Goal: Task Accomplishment & Management: Contribute content

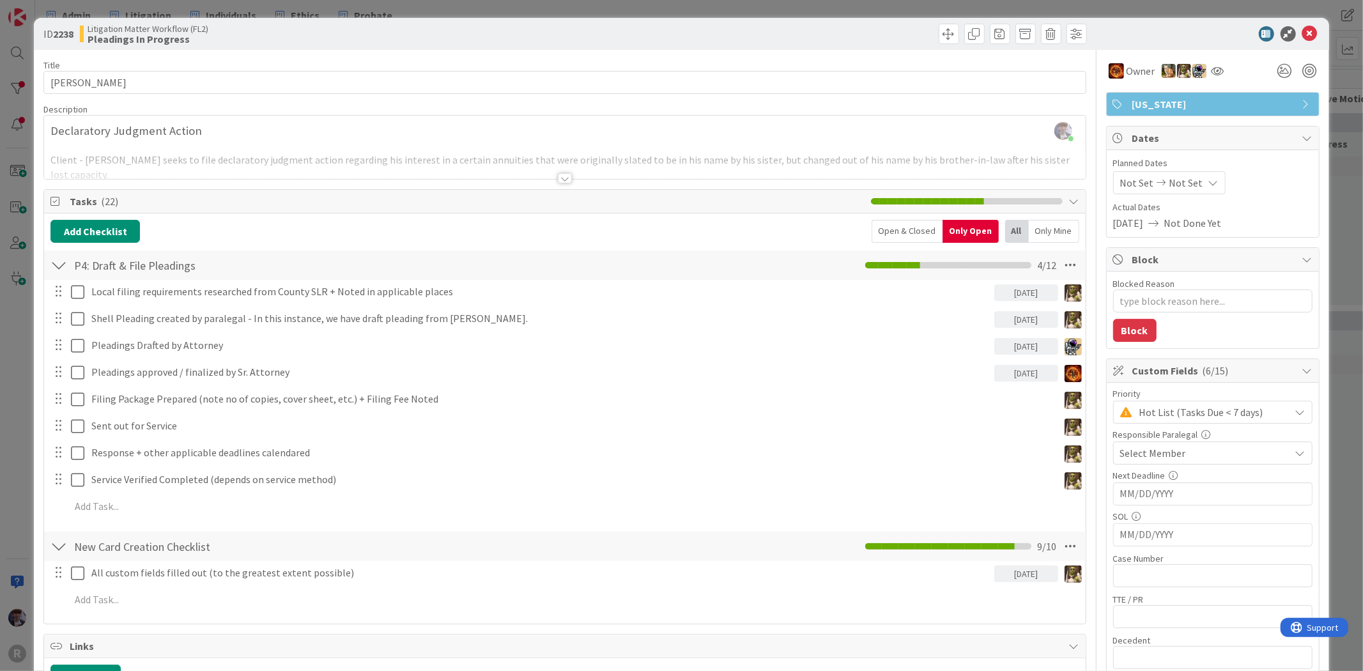
scroll to position [71, 0]
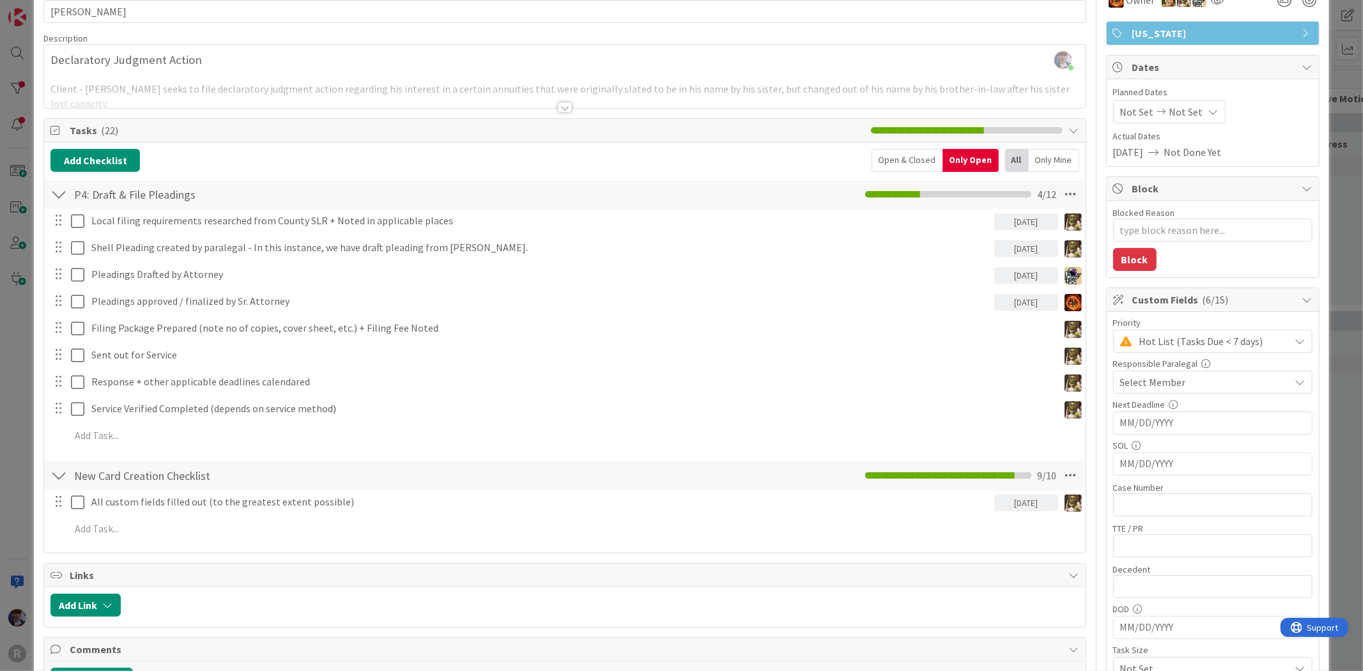
click at [15, 385] on div "ID 2238 Litigation Matter Workflow (FL2) Pleadings In Progress Title 16 / 128 B…" at bounding box center [681, 335] width 1363 height 671
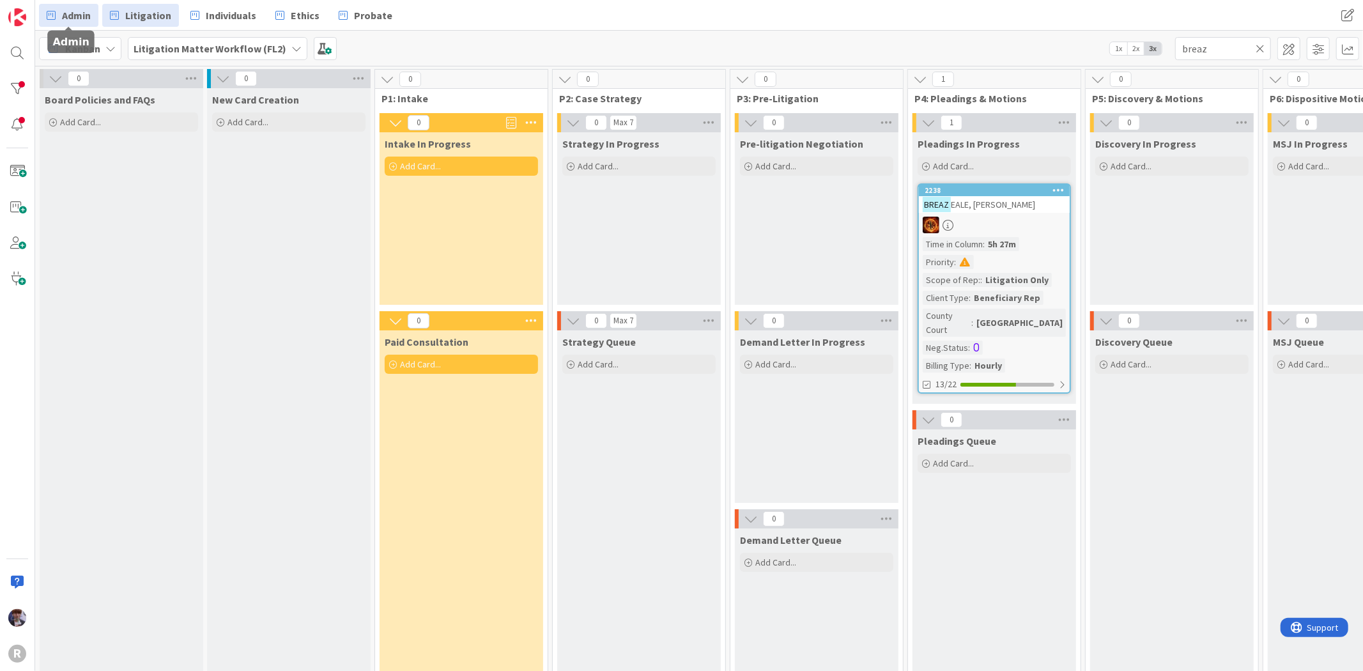
click at [39, 13] on link "Admin" at bounding box center [68, 15] width 59 height 23
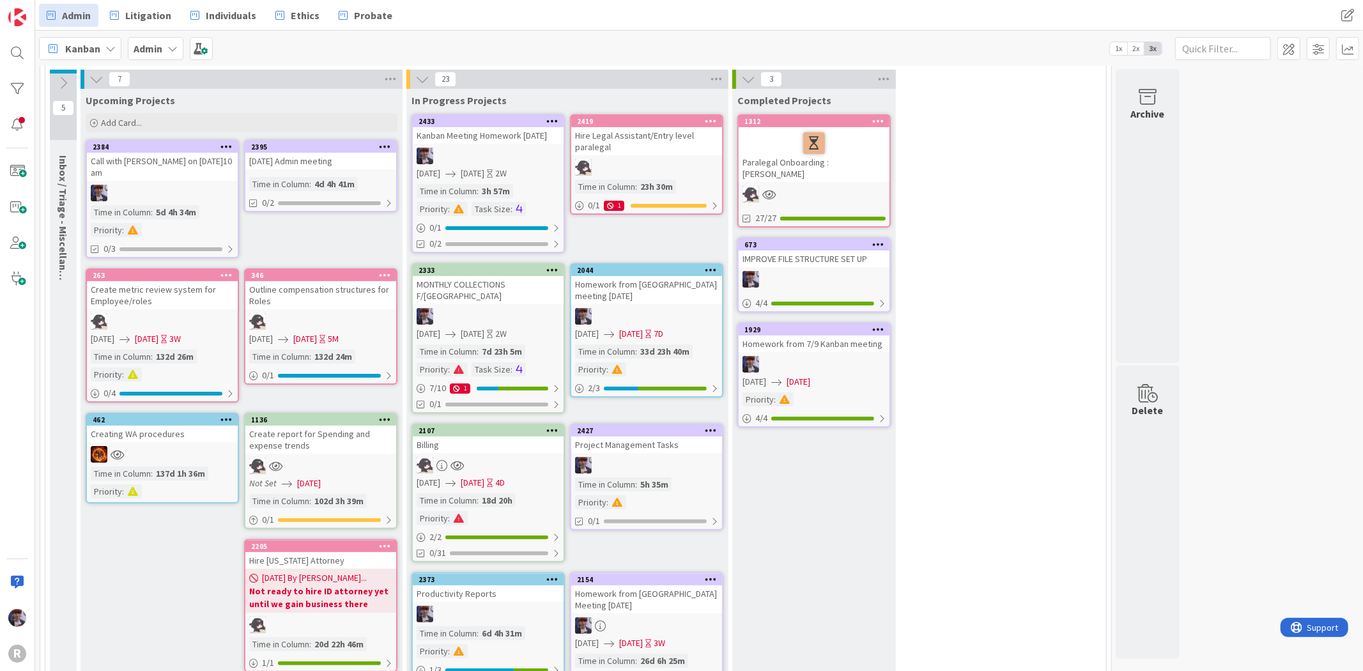
scroll to position [71, 0]
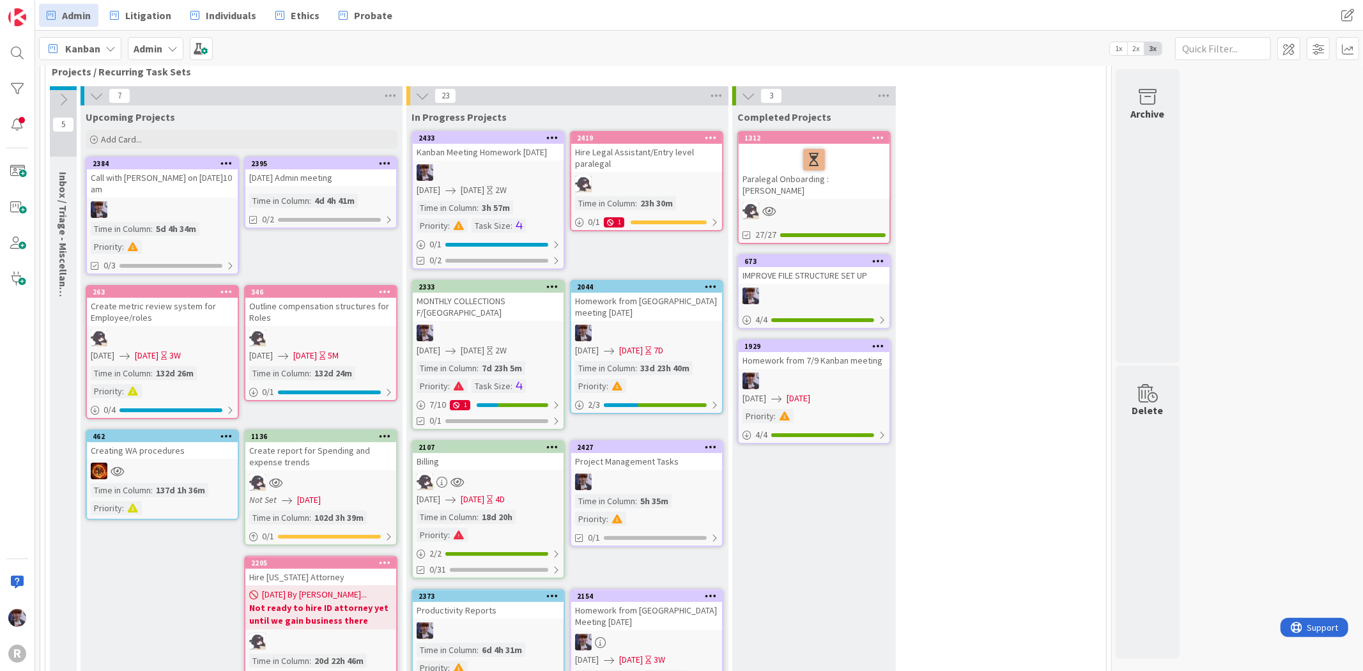
click at [91, 45] on span "Kanban" at bounding box center [82, 48] width 35 height 15
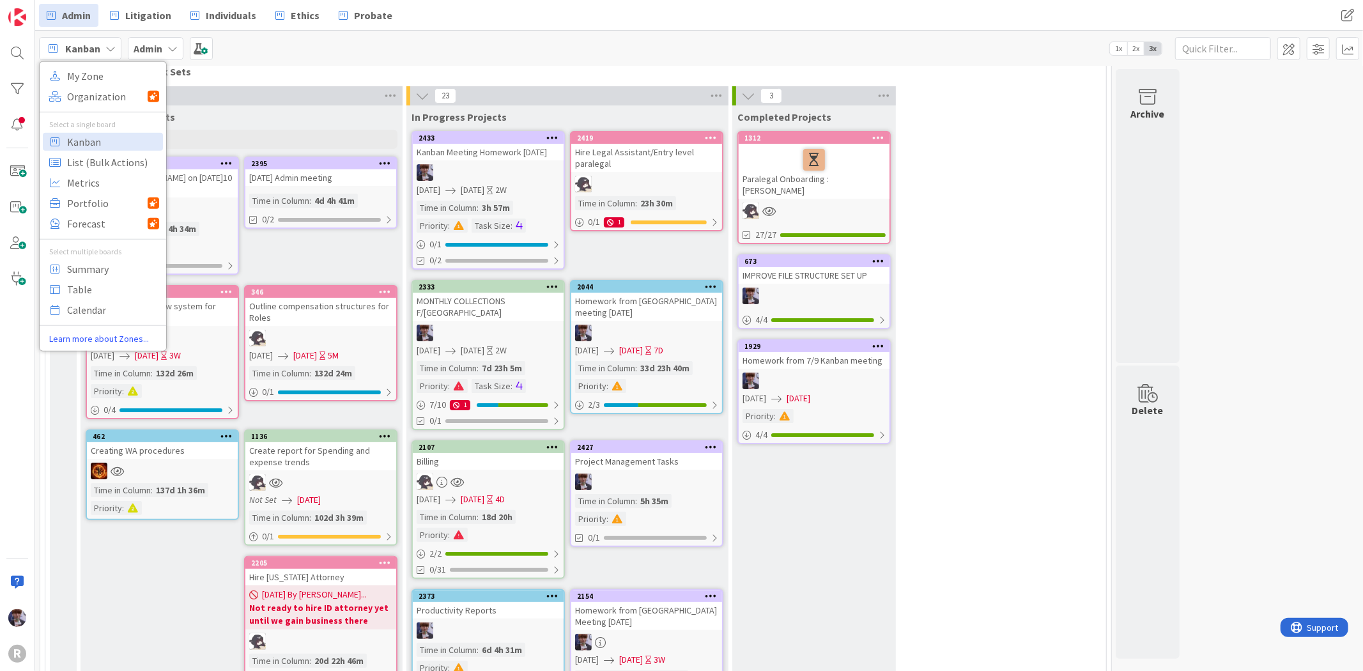
click at [178, 45] on div "Admin" at bounding box center [156, 48] width 56 height 23
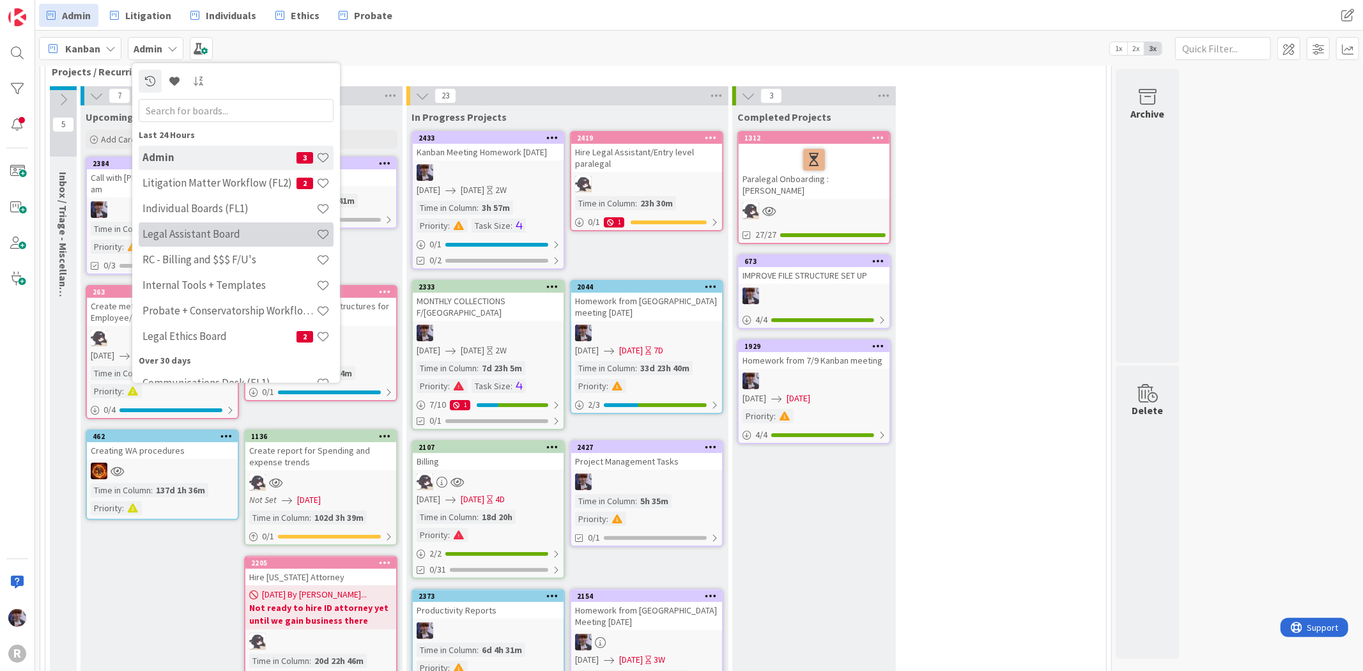
click at [195, 231] on h4 "Legal Assistant Board" at bounding box center [230, 234] width 174 height 13
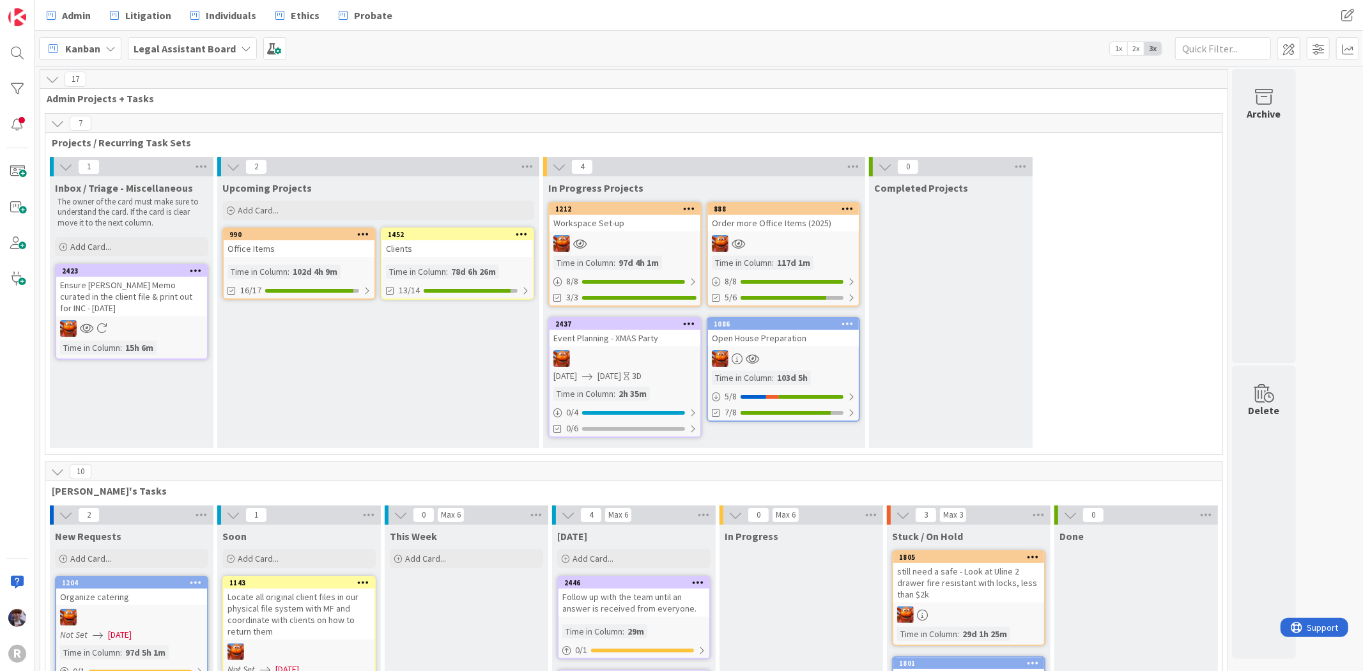
click at [769, 337] on div "Open House Preparation" at bounding box center [783, 338] width 151 height 17
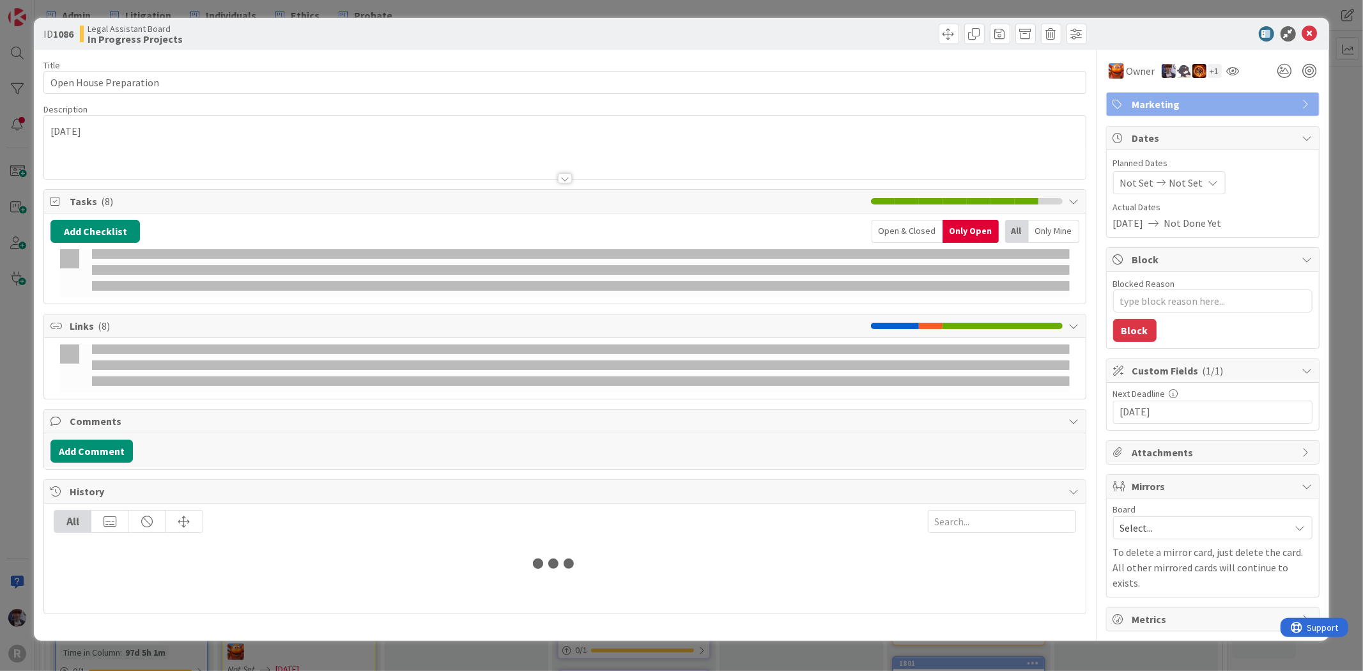
type textarea "x"
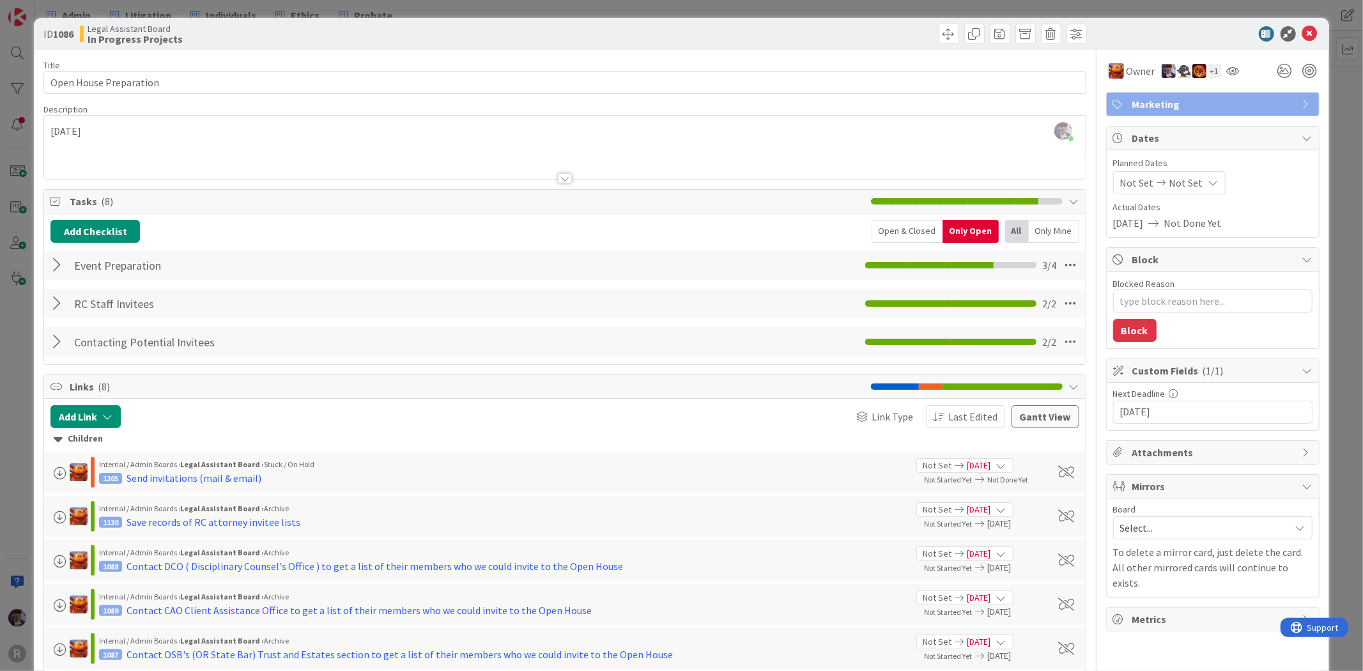
click at [62, 268] on div at bounding box center [58, 265] width 17 height 23
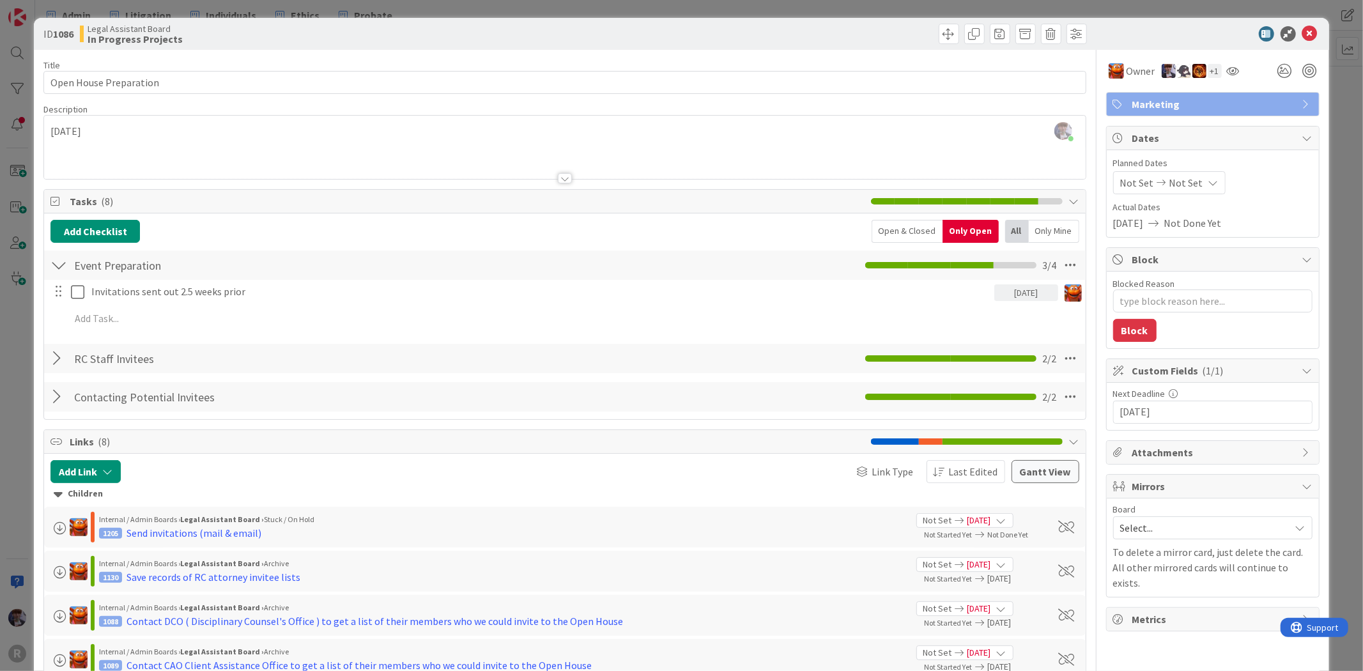
click at [904, 240] on div "Open & Closed" at bounding box center [907, 231] width 71 height 23
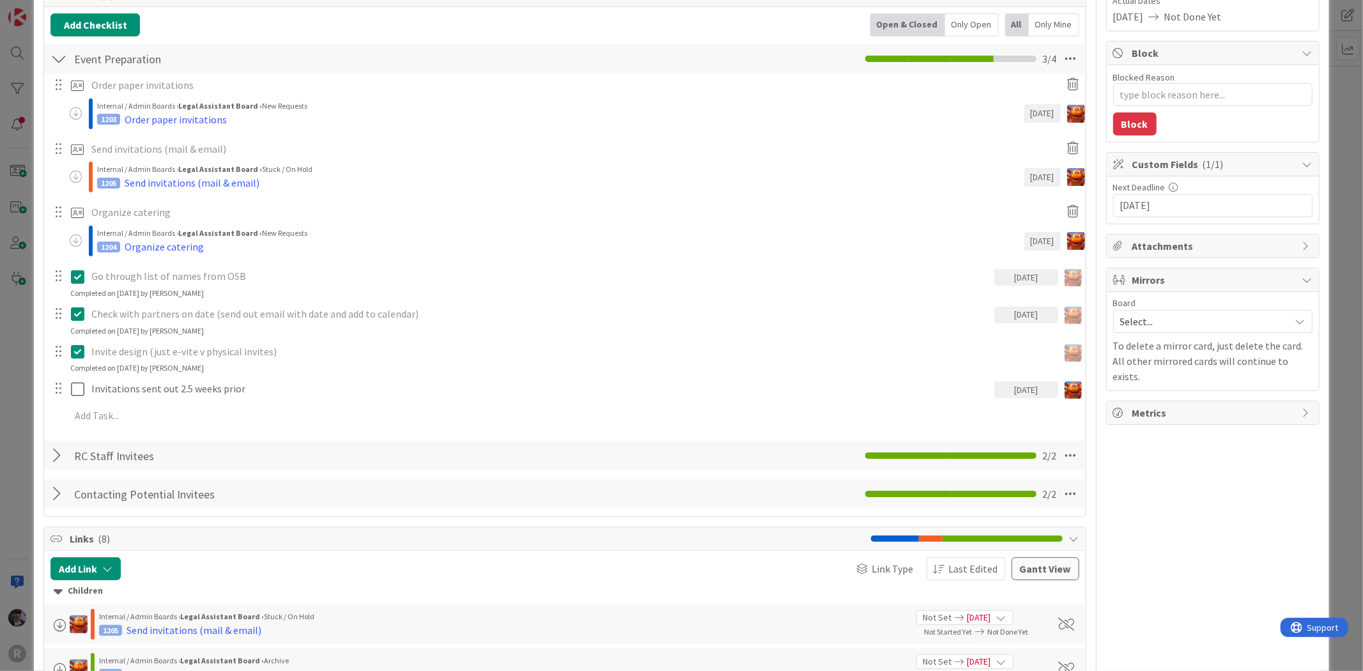
scroll to position [213, 0]
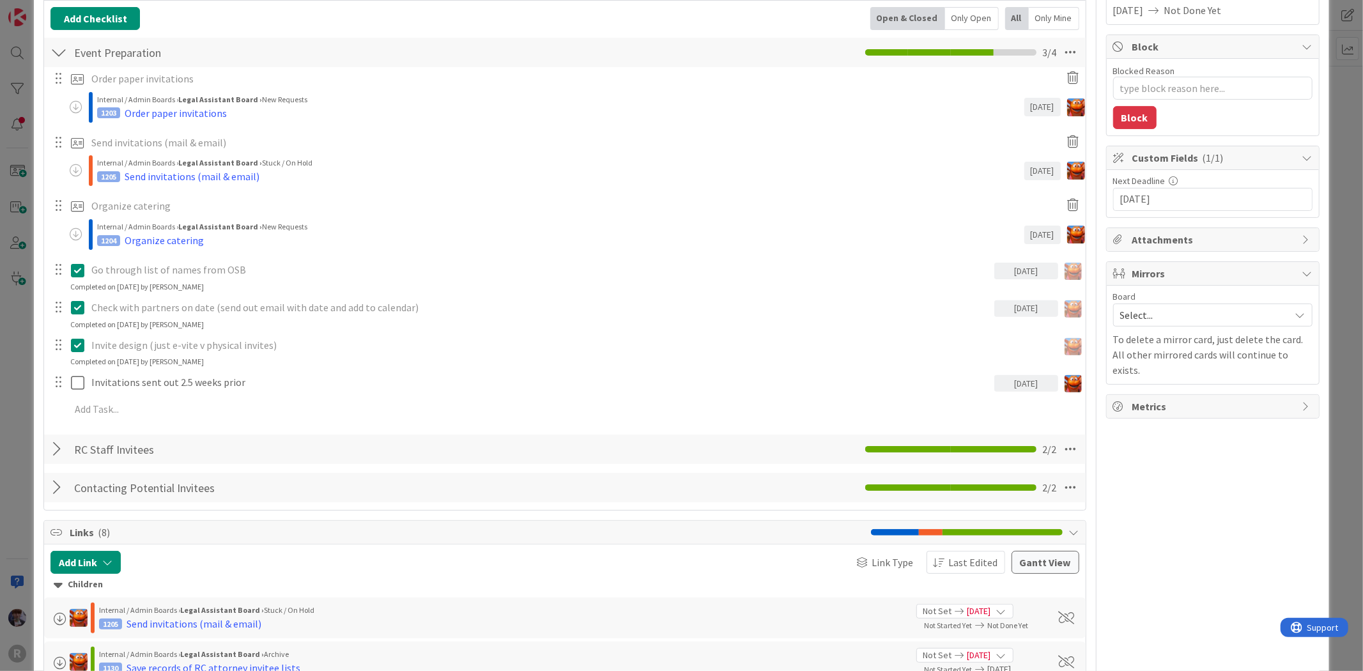
click at [67, 443] on div "RC Staff Invitees Checklist Name 17 / 64 RC Staff Invitees 2 / 2" at bounding box center [564, 449] width 1041 height 29
click at [58, 449] on div at bounding box center [58, 449] width 17 height 23
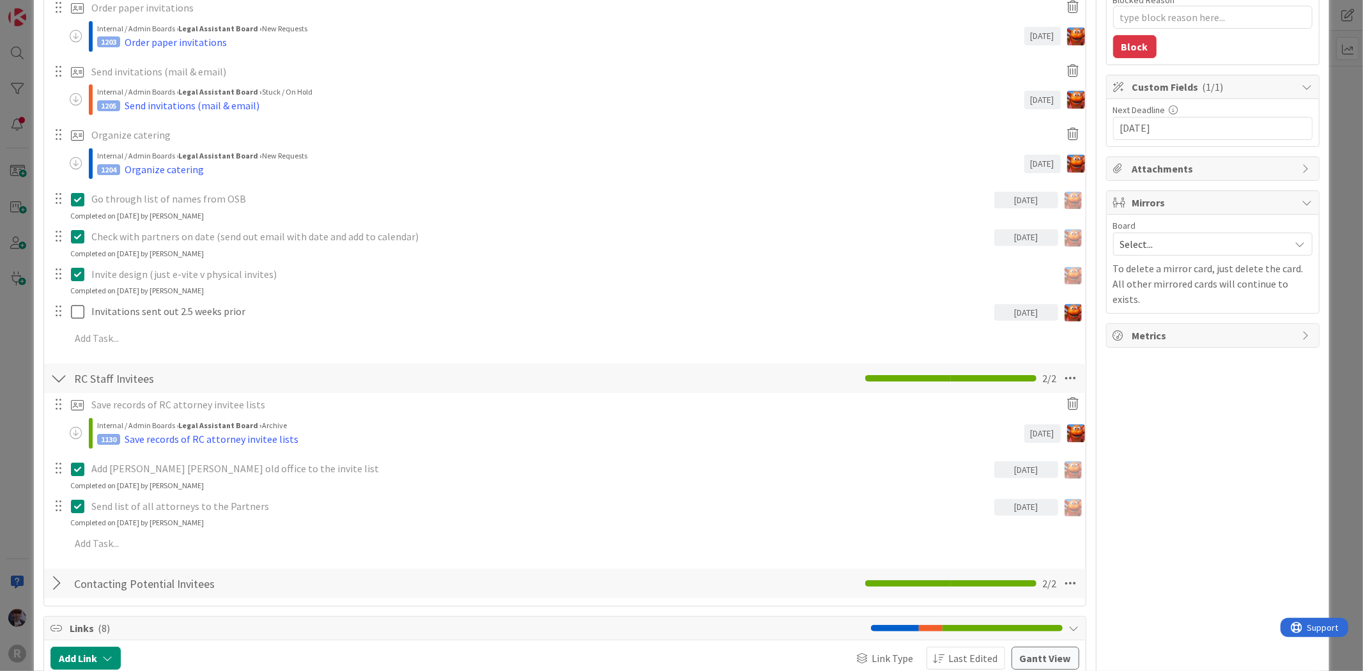
scroll to position [355, 0]
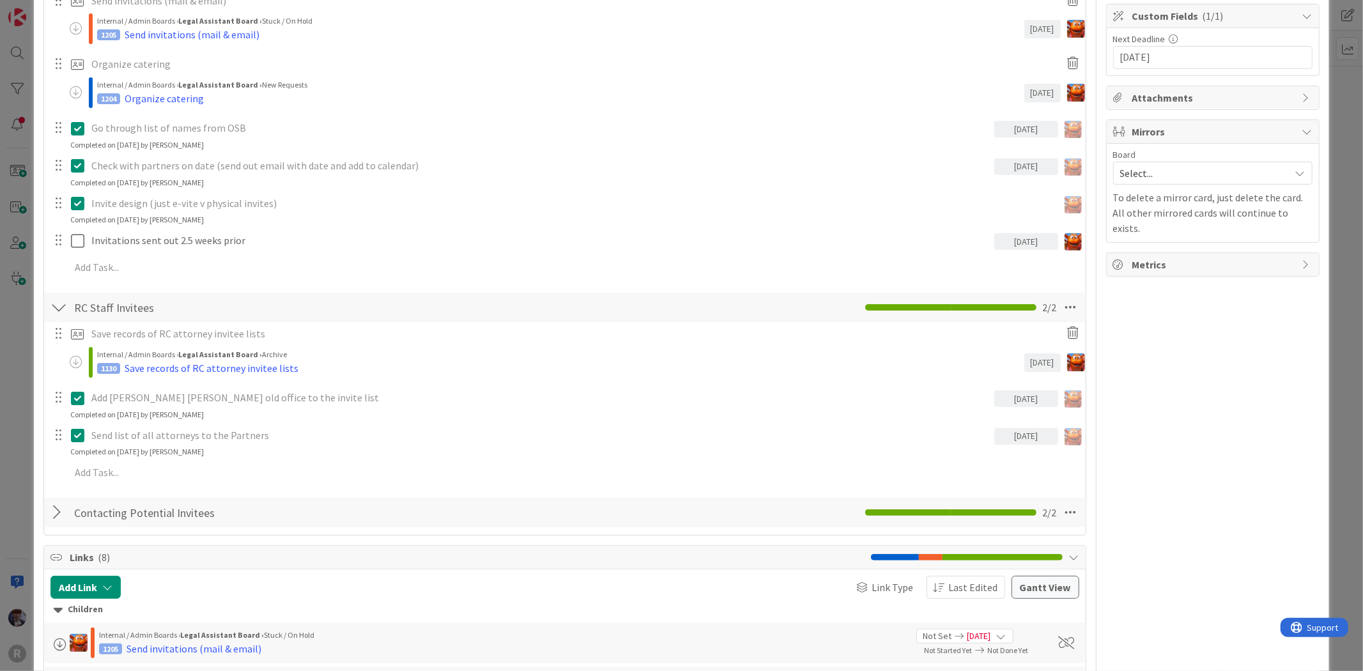
click at [56, 510] on div at bounding box center [58, 512] width 17 height 23
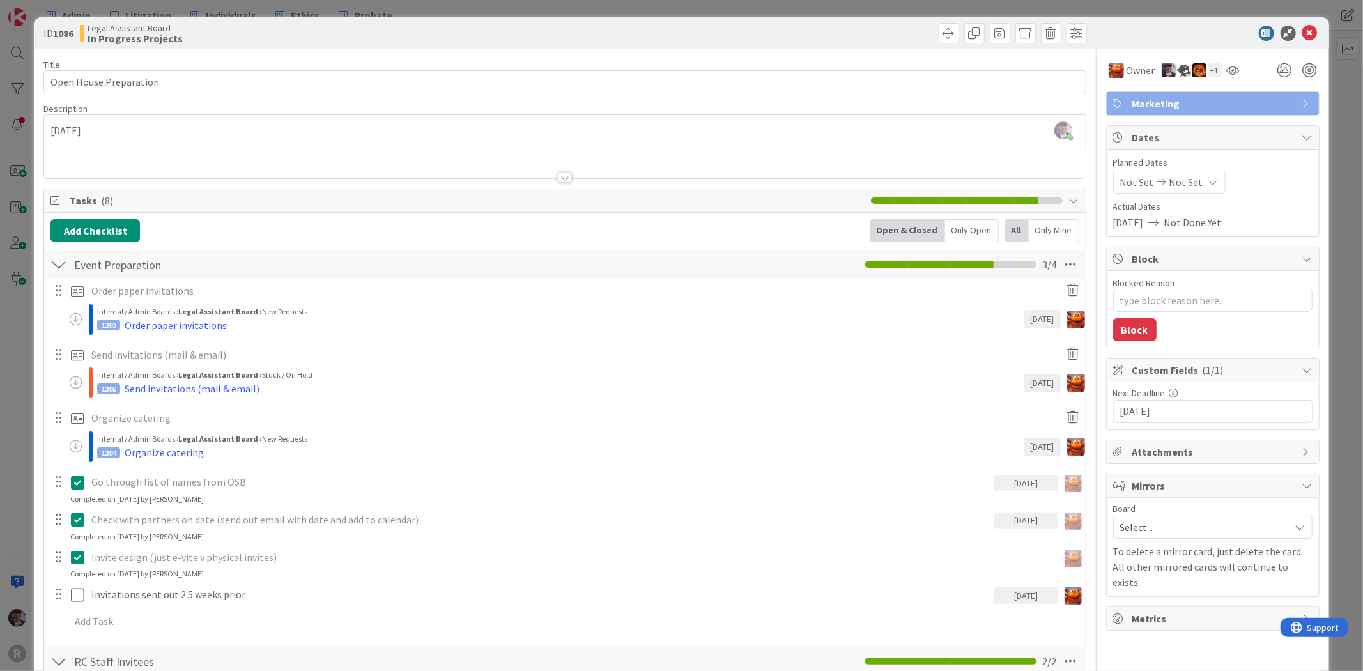
scroll to position [0, 0]
click at [59, 265] on div at bounding box center [58, 265] width 17 height 23
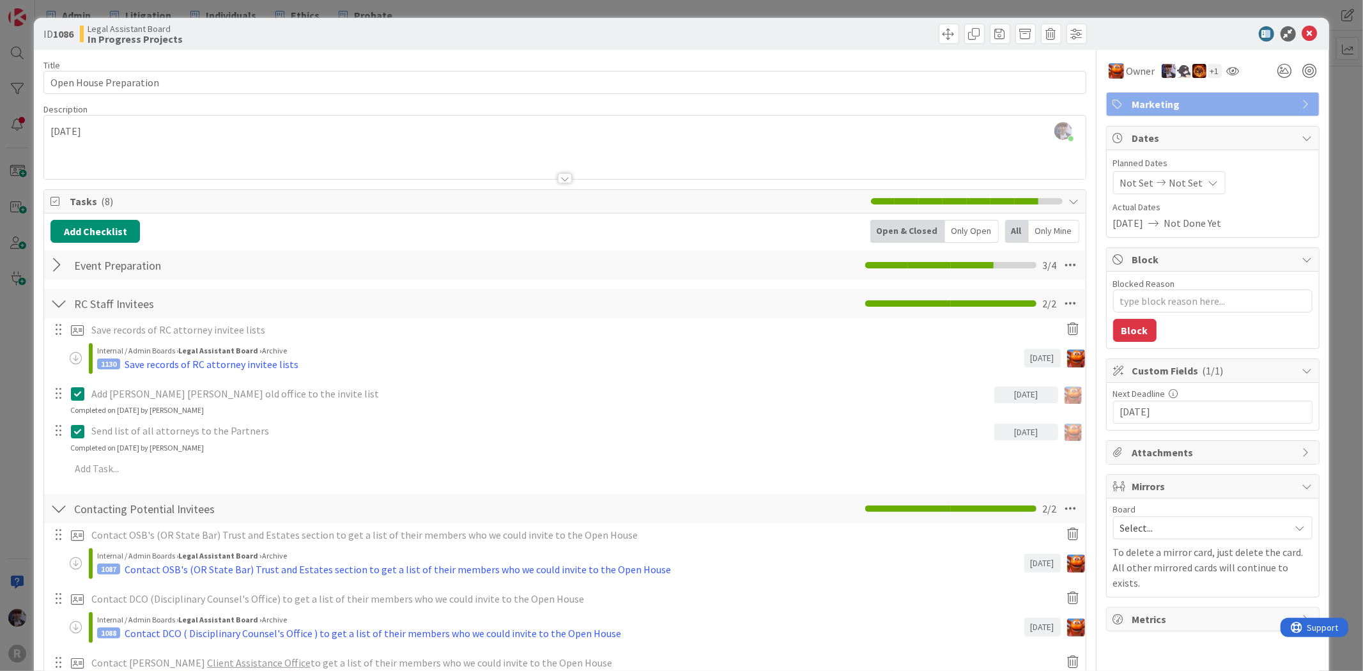
click at [13, 400] on div "ID 1086 Legal Assistant Board In Progress Projects Title 22 / 128 Open House Pr…" at bounding box center [681, 335] width 1363 height 671
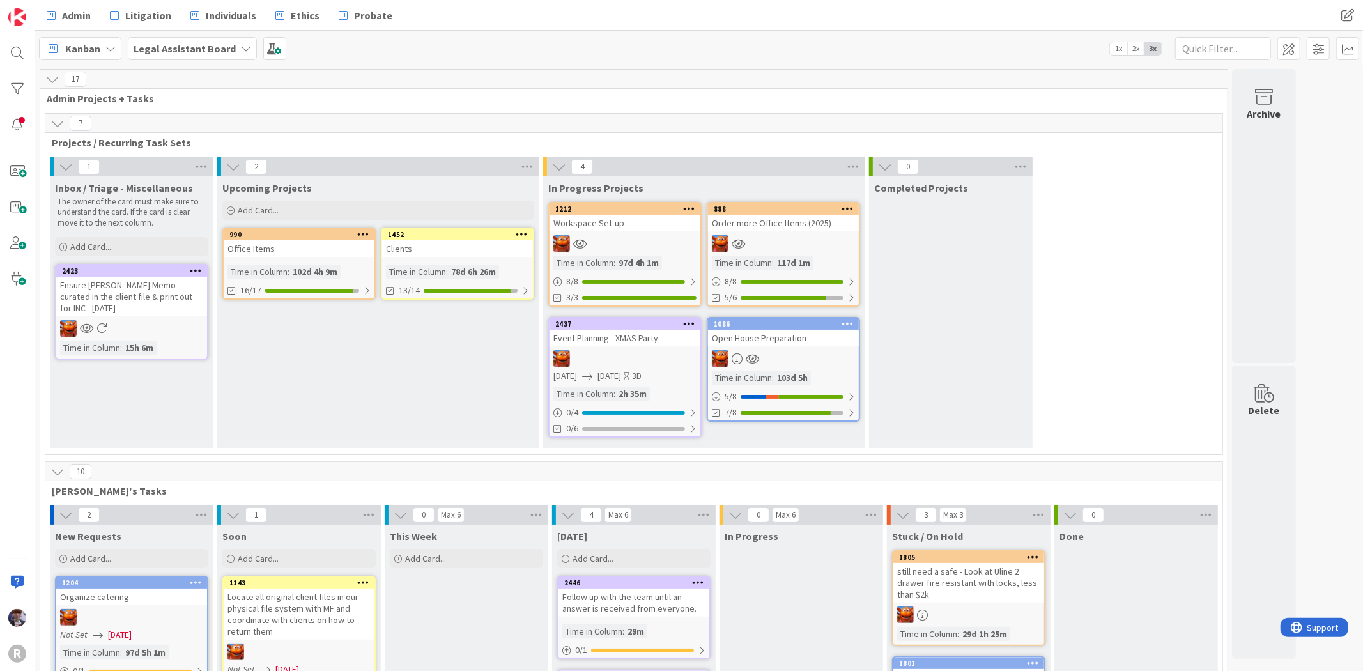
click at [190, 43] on b "Legal Assistant Board" at bounding box center [185, 48] width 102 height 13
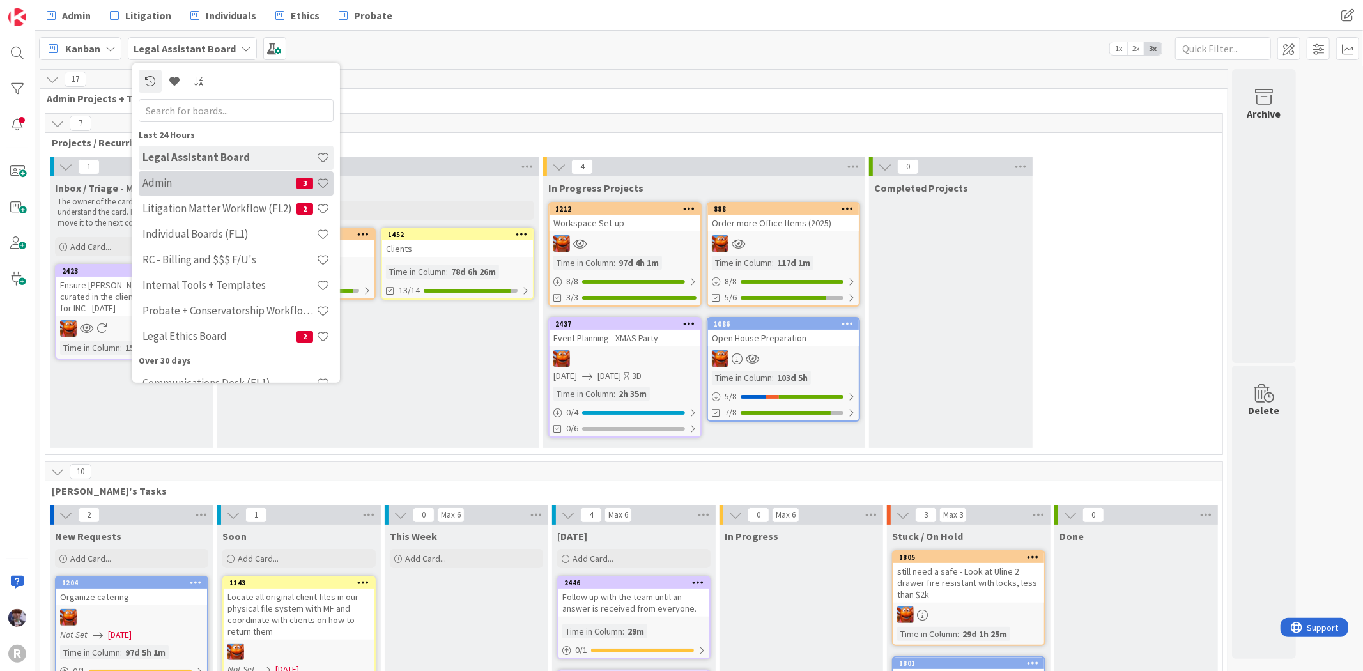
click at [187, 194] on div "Admin 3" at bounding box center [236, 183] width 195 height 24
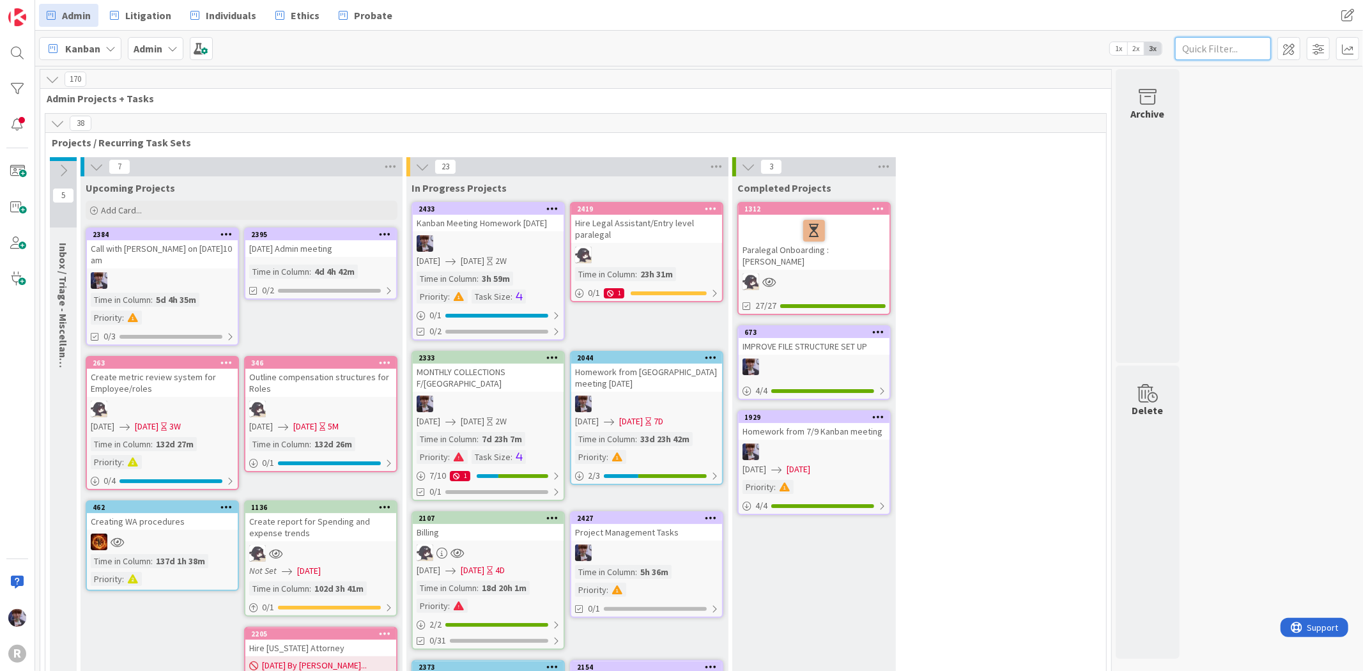
click at [1211, 58] on input "text" at bounding box center [1224, 48] width 96 height 23
type input "open house"
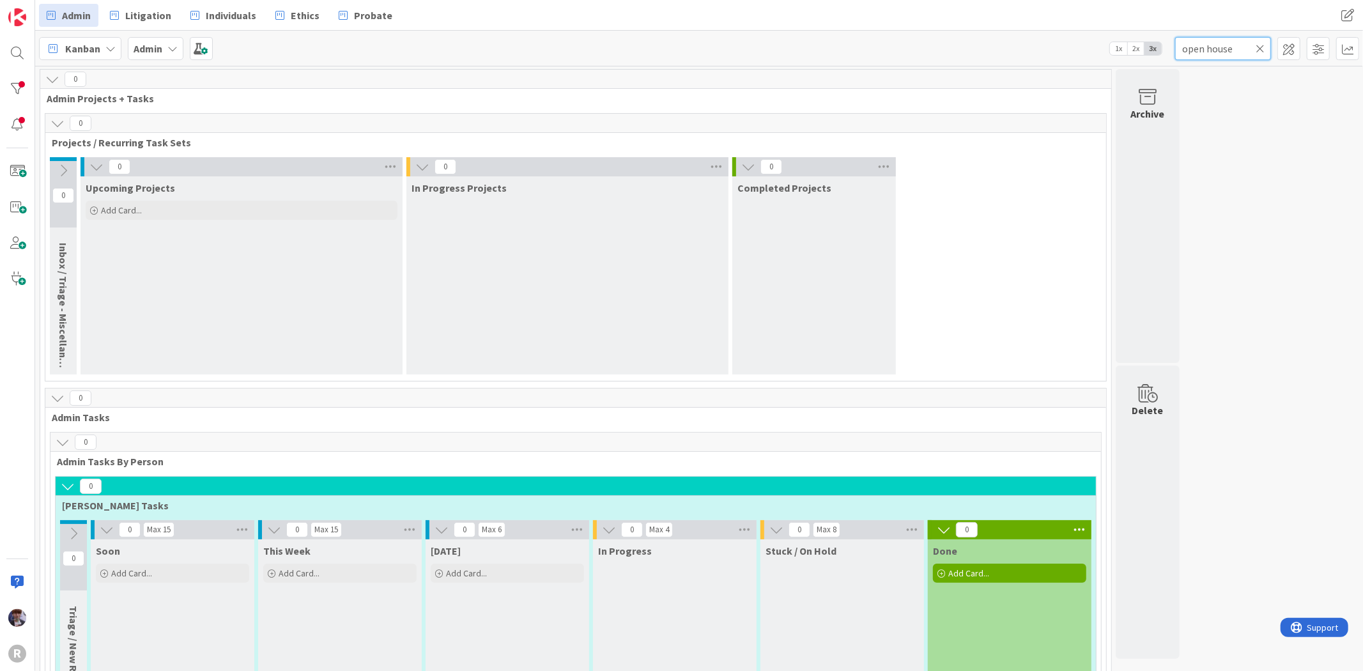
drag, startPoint x: 1234, startPoint y: 51, endPoint x: 1066, endPoint y: 61, distance: 167.8
click at [1066, 61] on div "Kanban My Zone Organization Select a single board Kanban List (Bulk Actions) Me…" at bounding box center [699, 48] width 1328 height 35
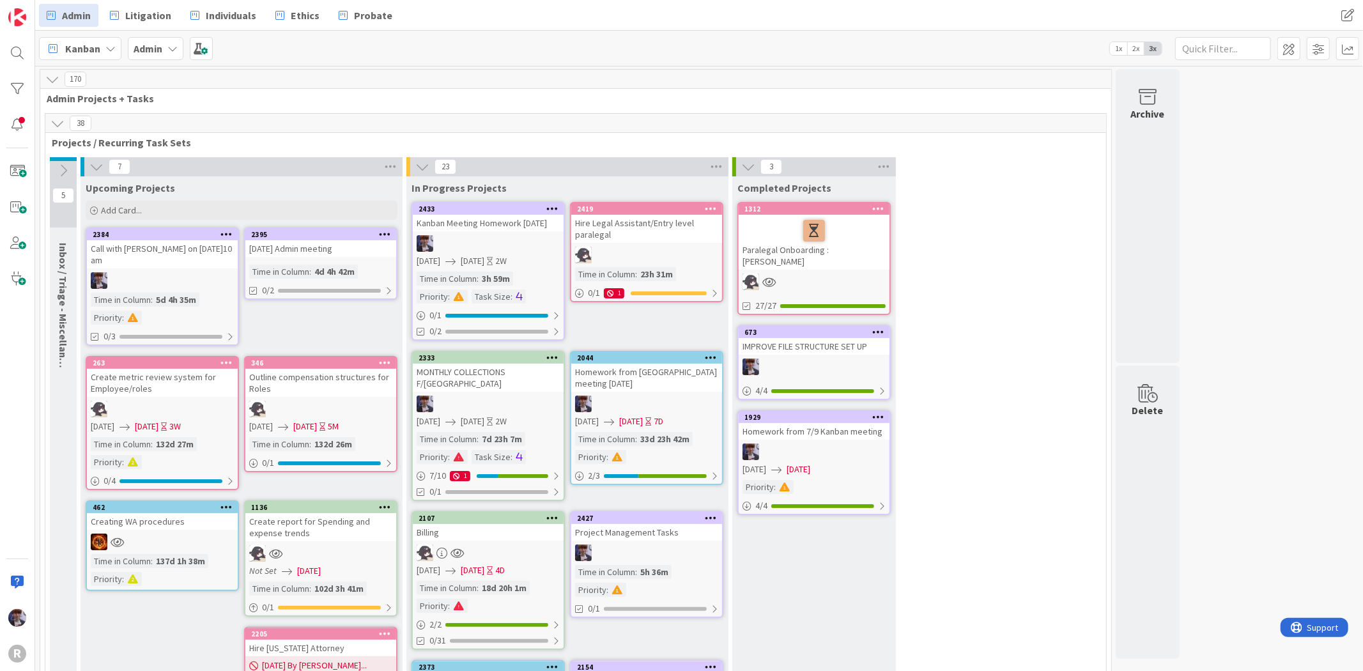
click at [169, 59] on div "Admin" at bounding box center [156, 48] width 56 height 23
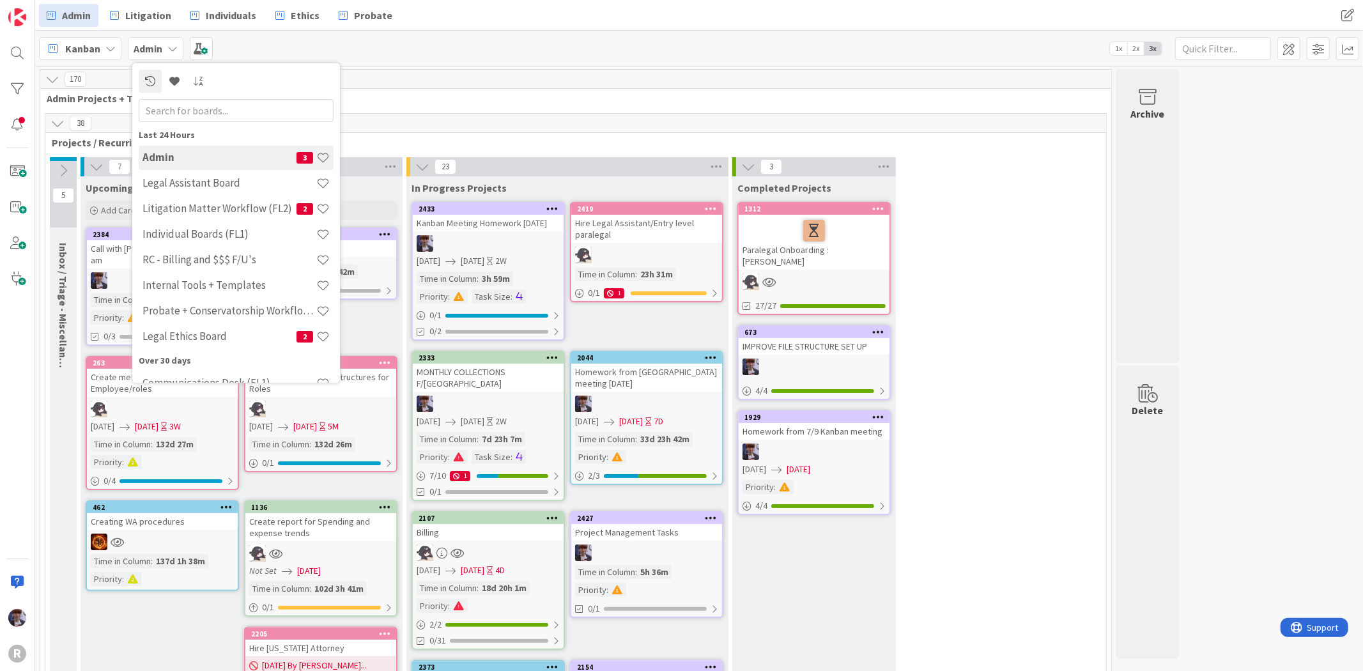
click at [161, 54] on span "Admin" at bounding box center [148, 48] width 29 height 15
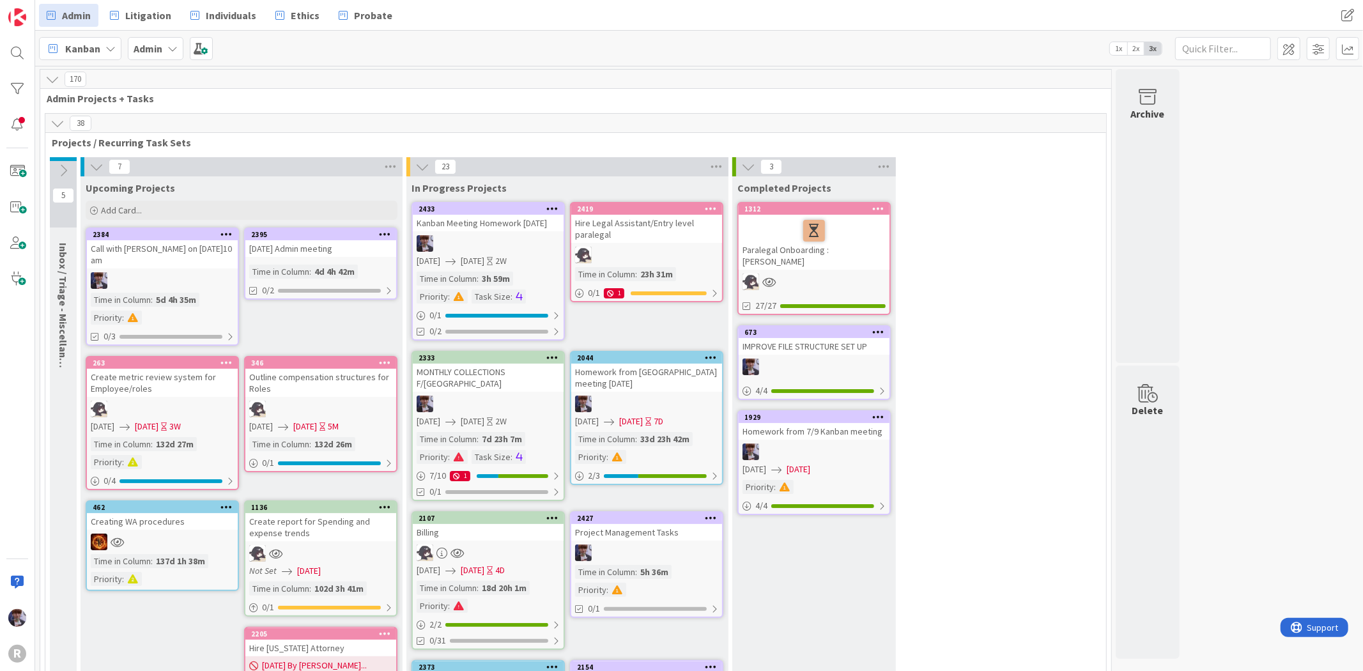
click at [161, 54] on span "Admin" at bounding box center [148, 48] width 29 height 15
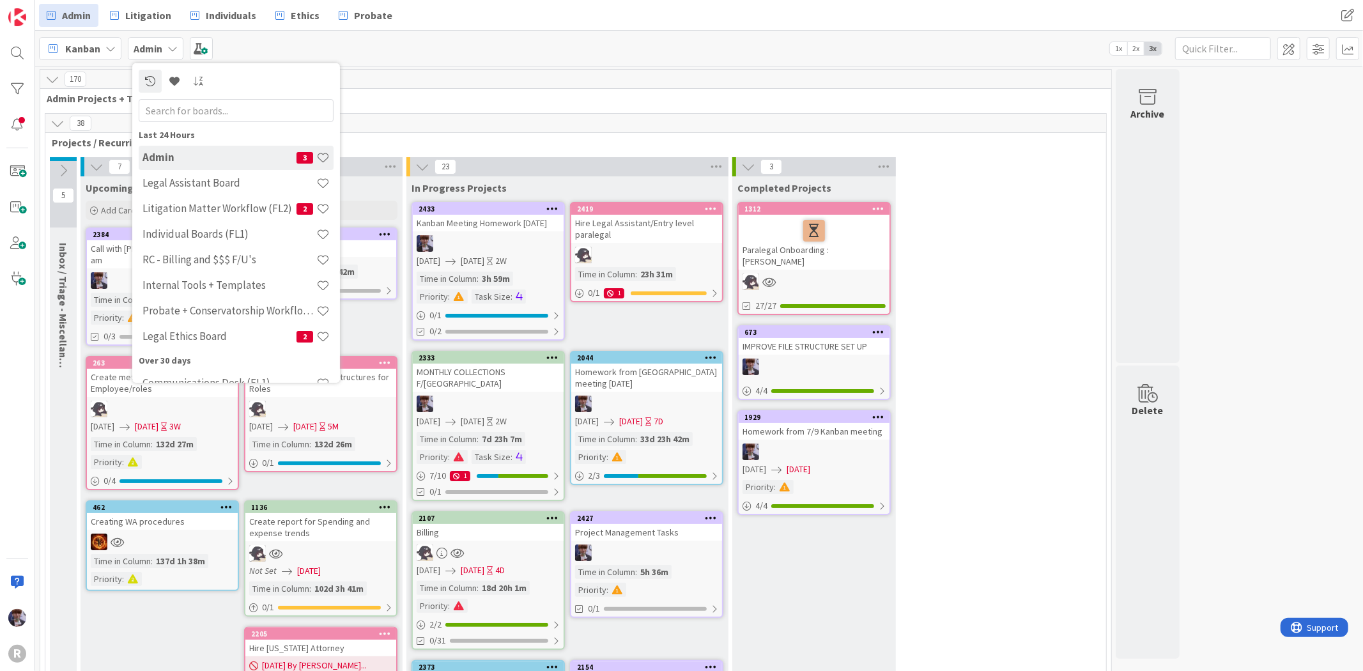
click at [88, 50] on span "Kanban" at bounding box center [82, 48] width 35 height 15
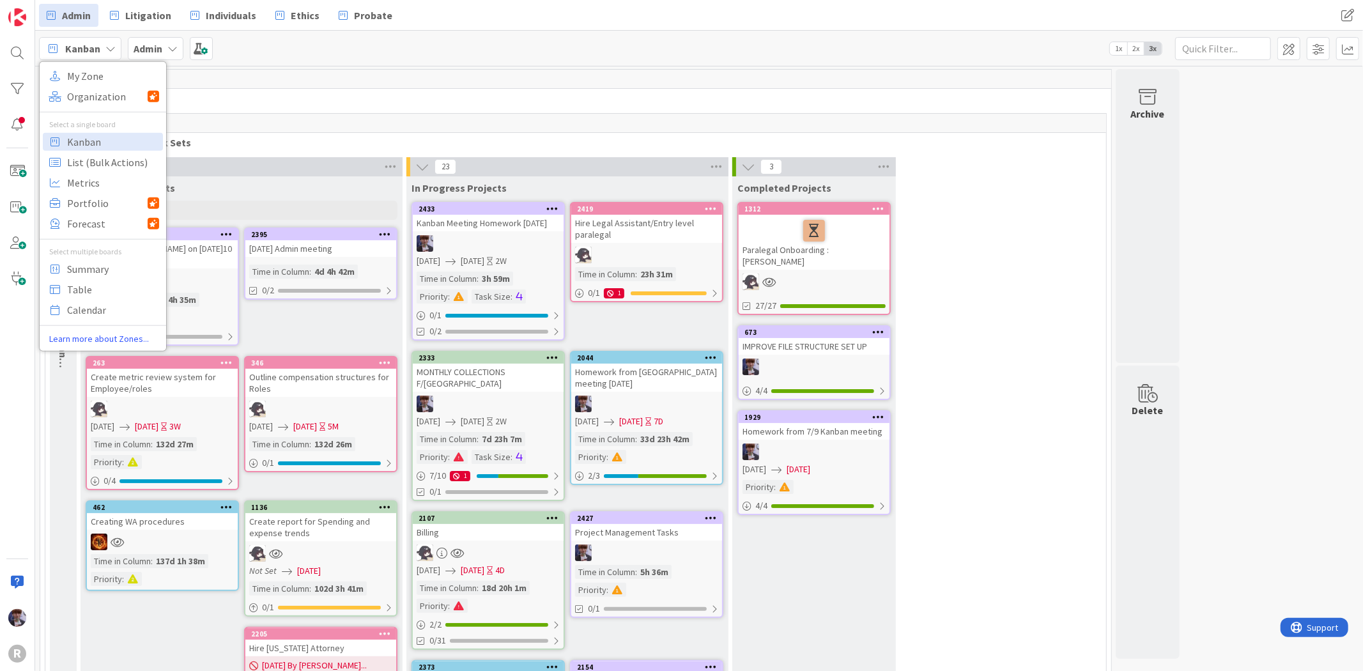
click at [146, 49] on b "Admin" at bounding box center [148, 48] width 29 height 13
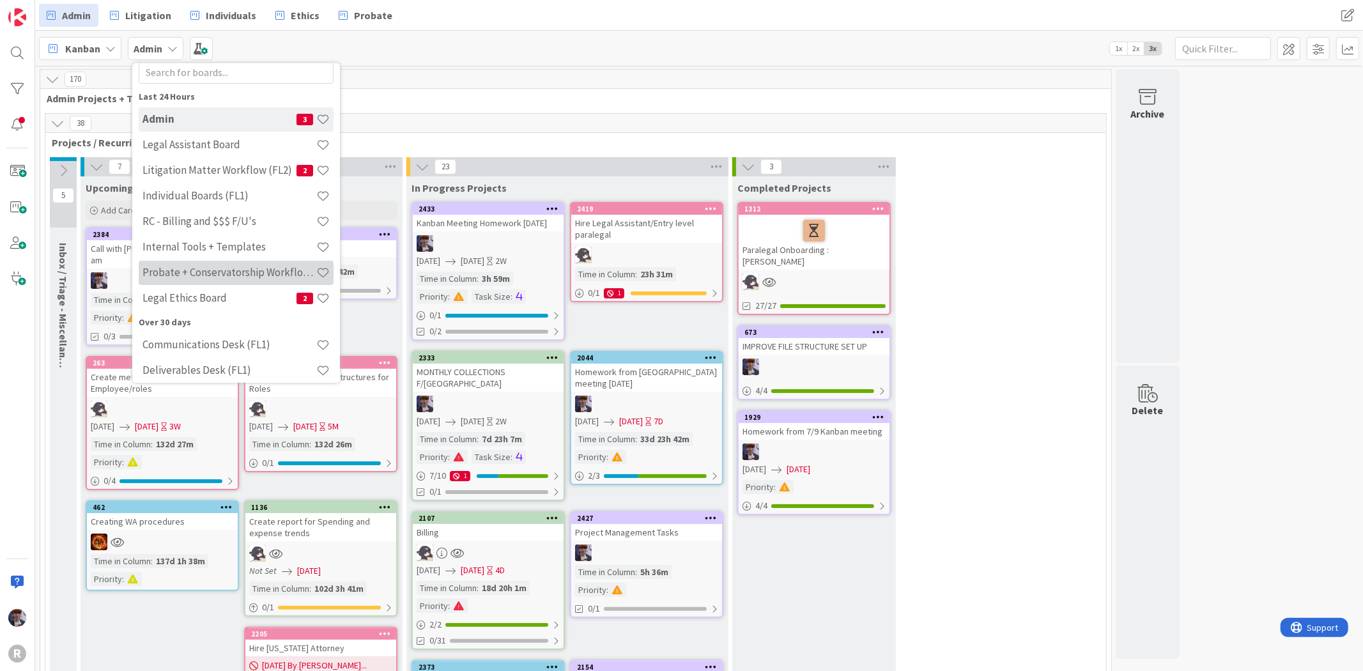
scroll to position [71, 0]
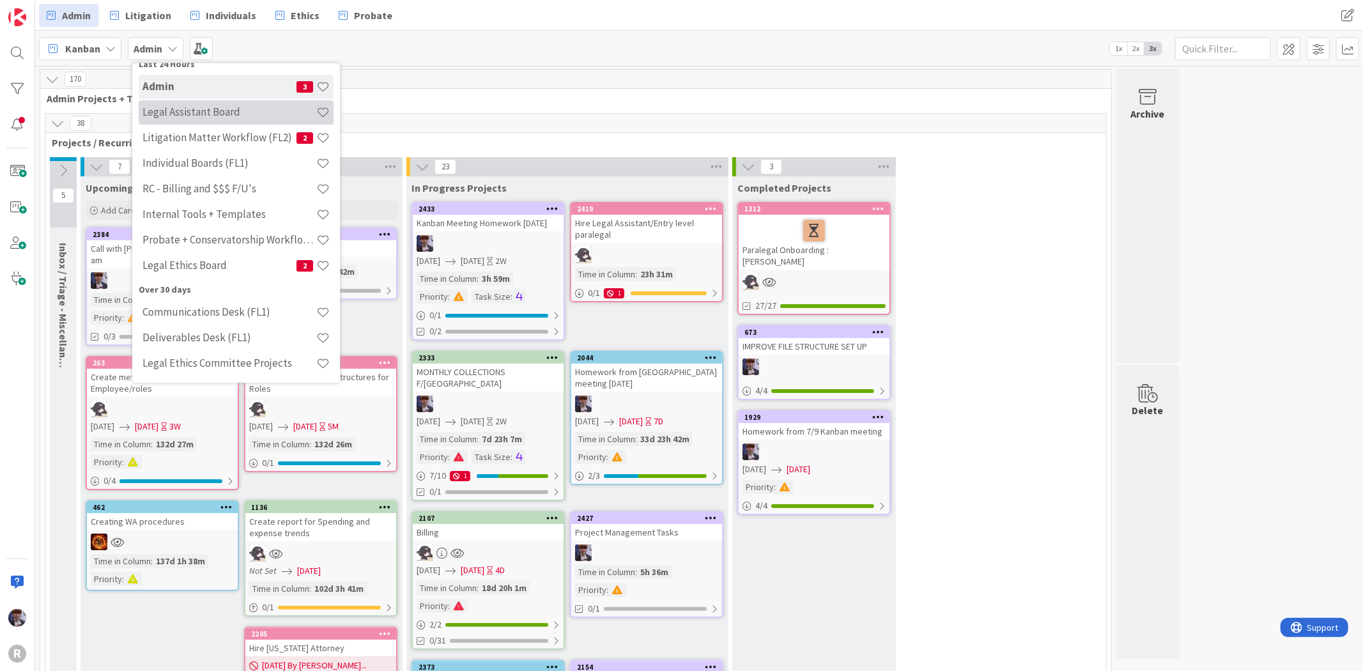
click at [221, 115] on h4 "Legal Assistant Board" at bounding box center [230, 111] width 174 height 13
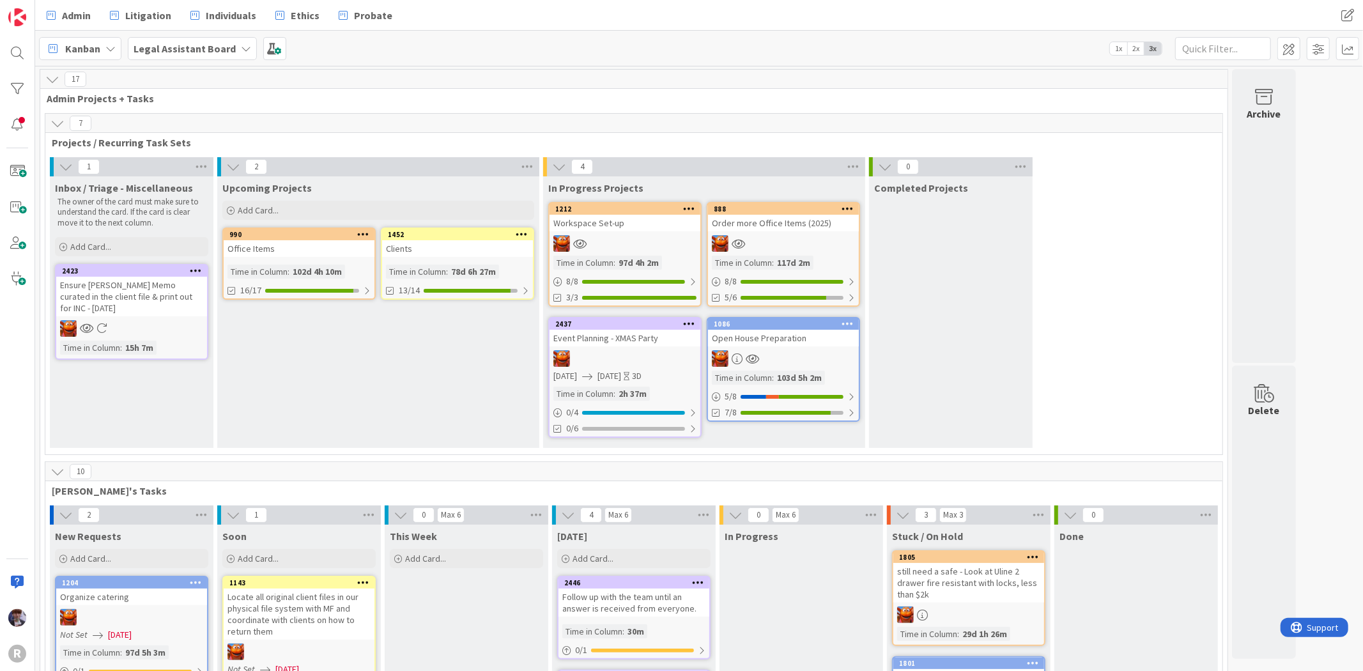
click at [451, 248] on div "Clients" at bounding box center [457, 248] width 151 height 17
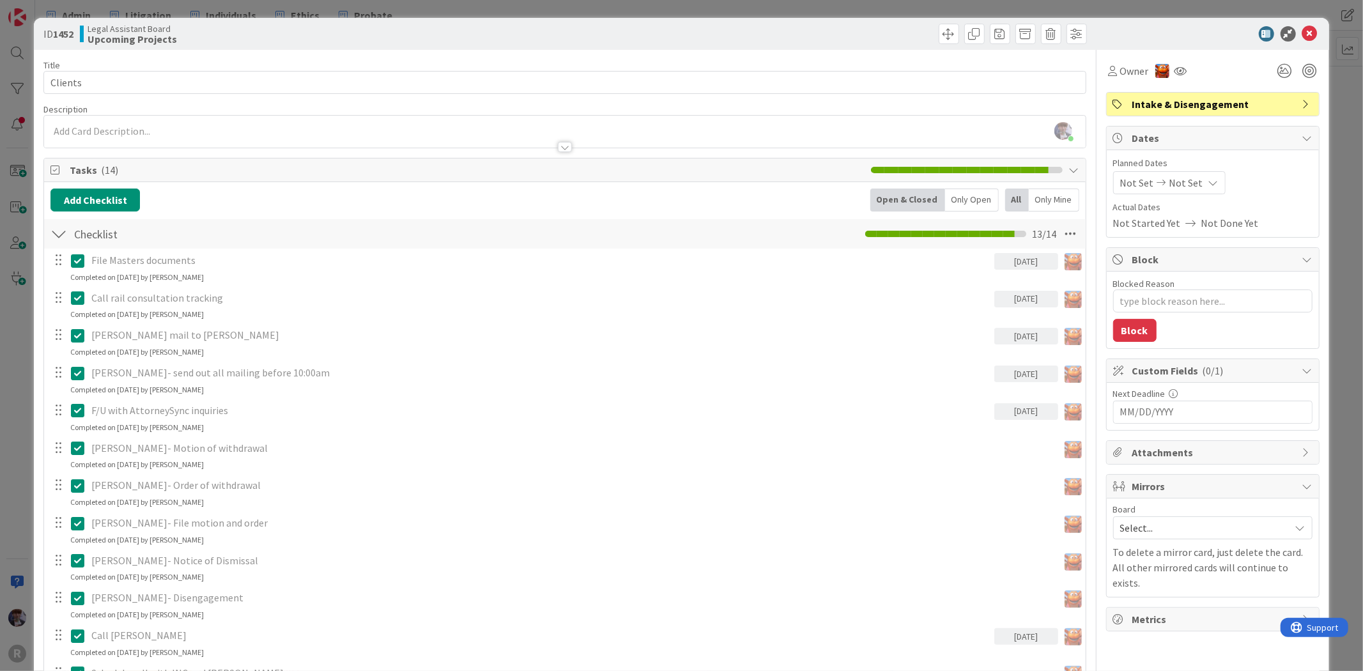
click at [24, 334] on div "ID 1452 Legal Assistant Board Upcoming Projects Title 7 / 128 Clients Descripti…" at bounding box center [681, 335] width 1363 height 671
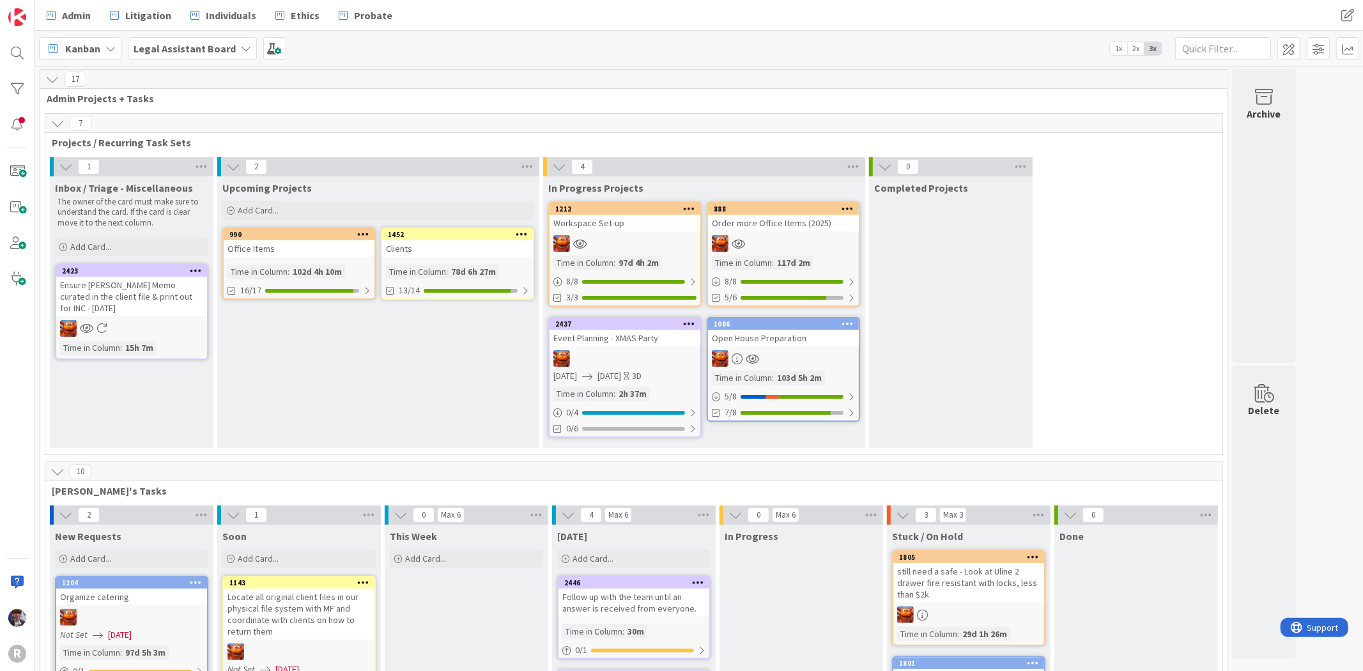
click at [429, 244] on div "Clients" at bounding box center [457, 248] width 151 height 17
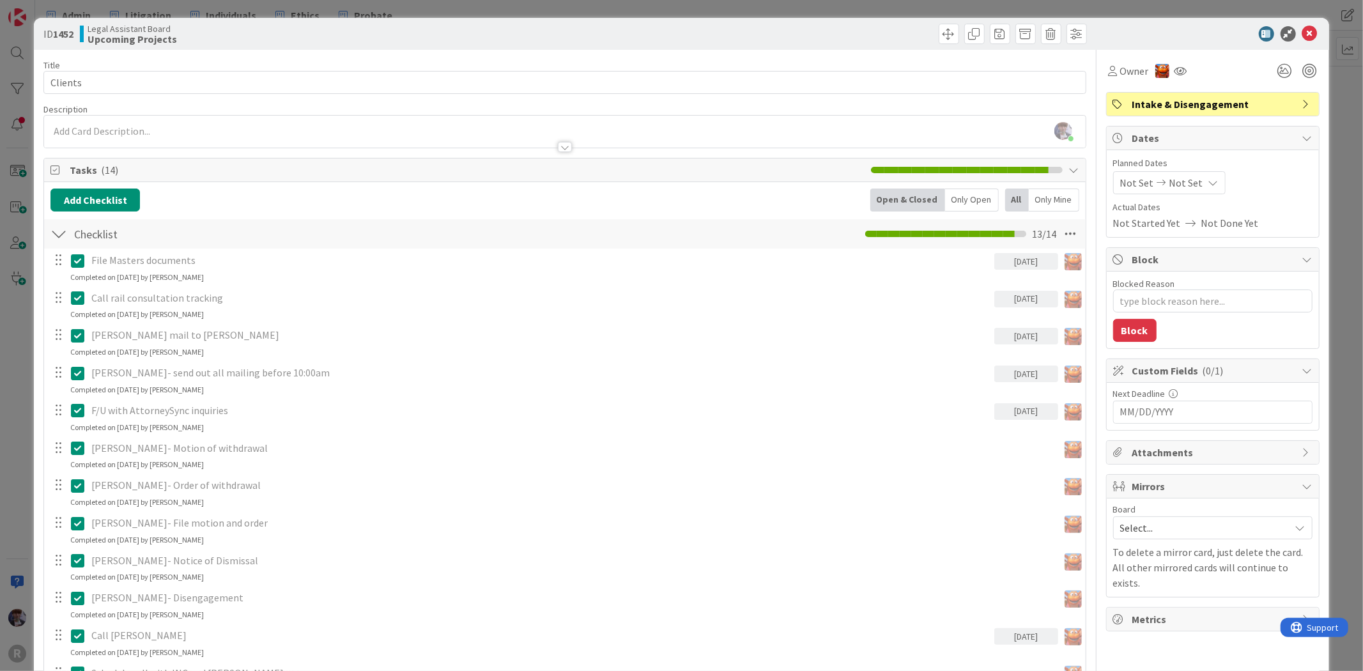
click at [14, 386] on div "ID 1452 Legal Assistant Board Upcoming Projects Title 7 / 128 Clients Descripti…" at bounding box center [681, 335] width 1363 height 671
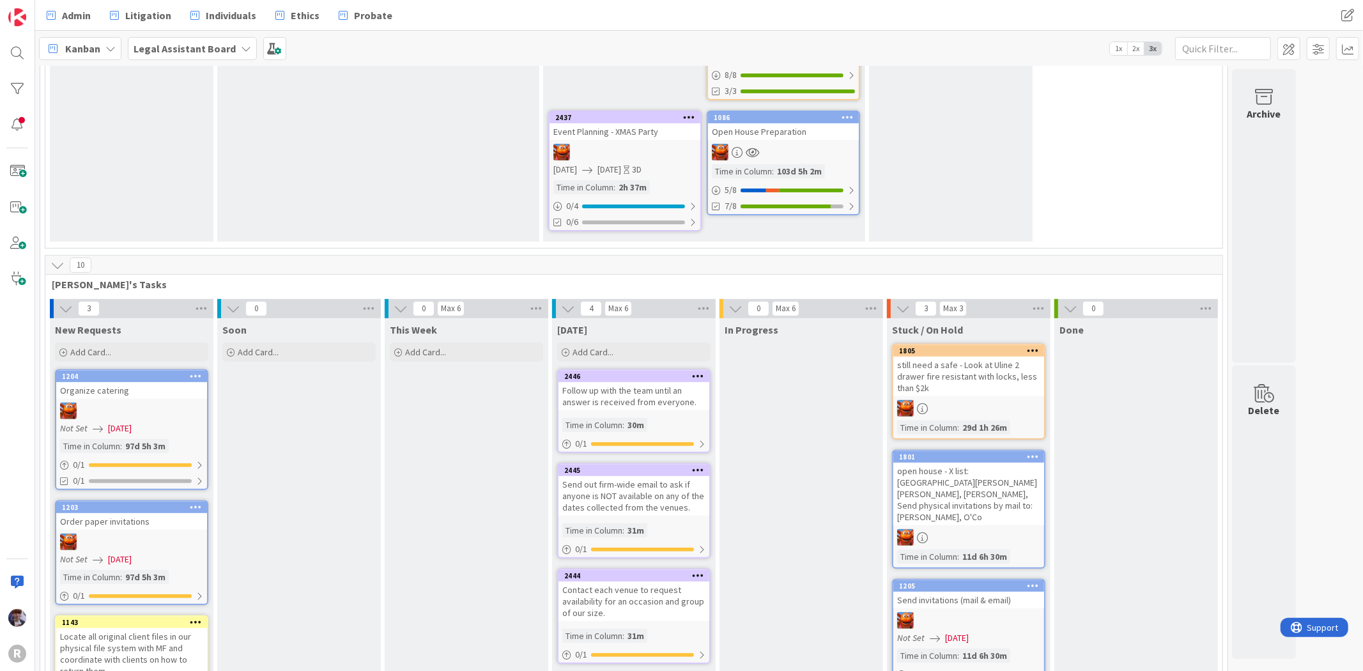
scroll to position [429, 0]
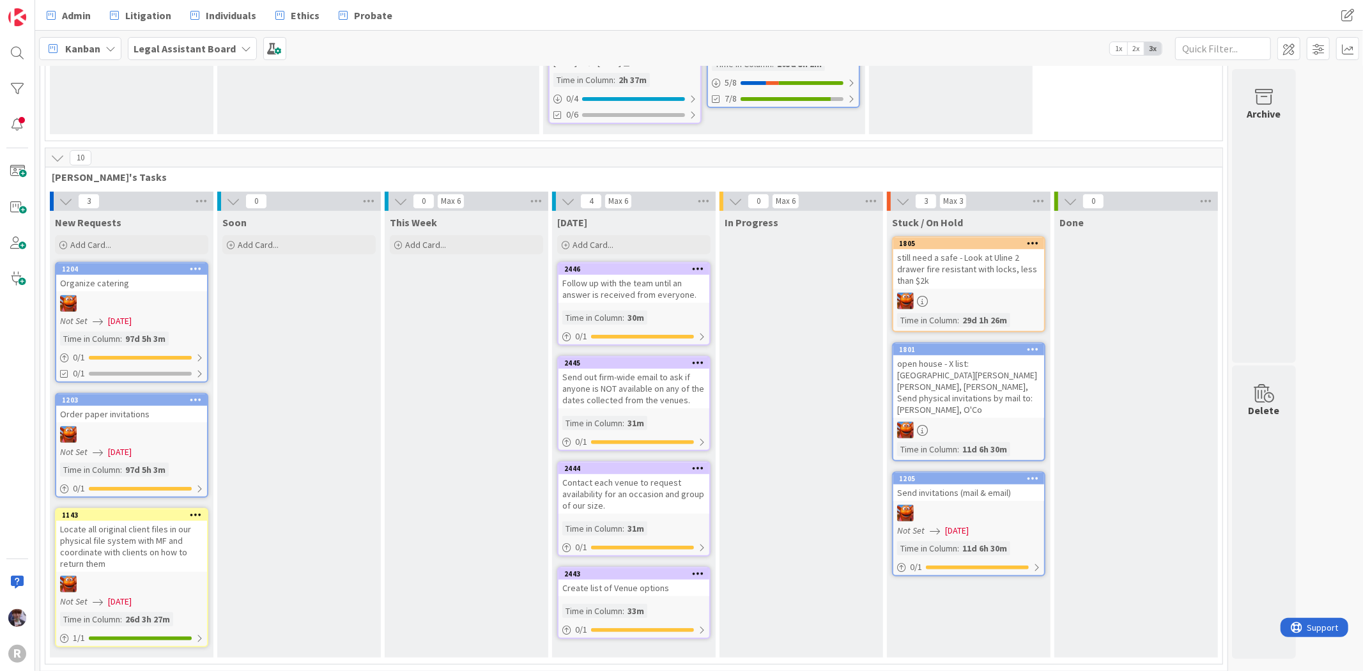
click at [147, 543] on div "Locate all original client files in our physical file system with MF and coordi…" at bounding box center [131, 546] width 151 height 51
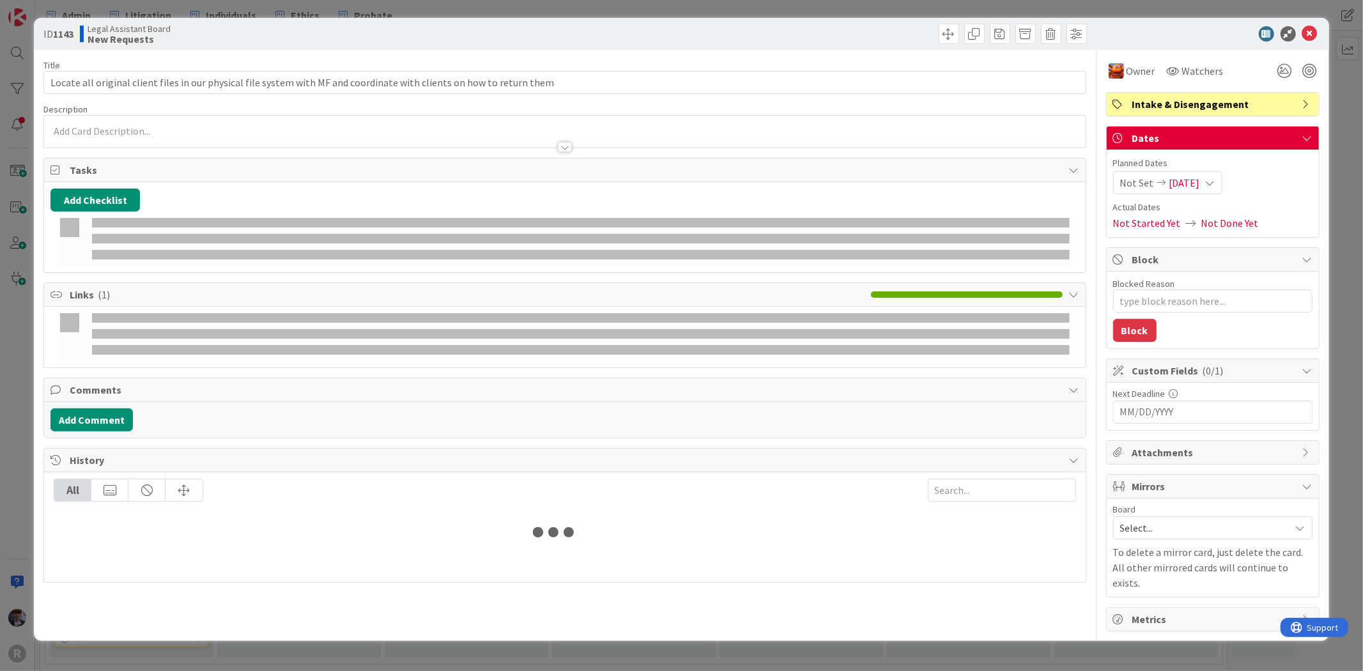
click at [132, 169] on span "Tasks" at bounding box center [566, 169] width 993 height 15
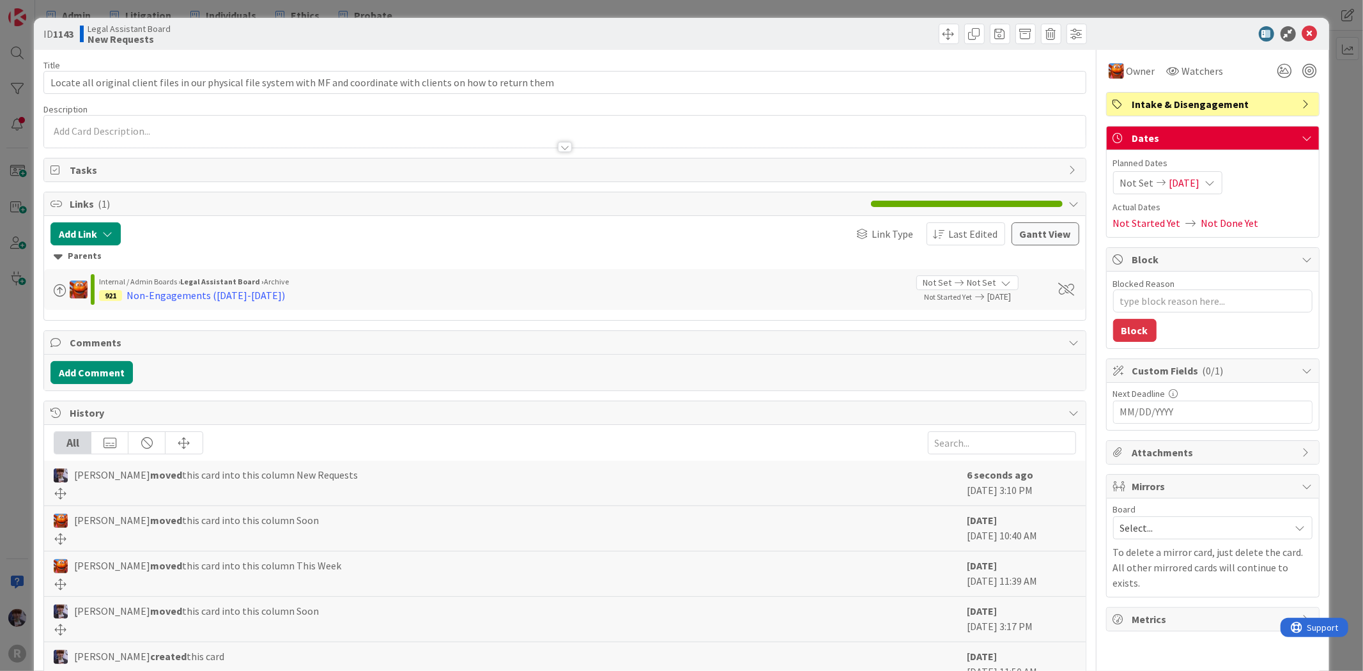
click at [26, 413] on div "ID 1143 Legal Assistant Board New Requests Title 118 / 128 Locate all original …" at bounding box center [681, 335] width 1363 height 671
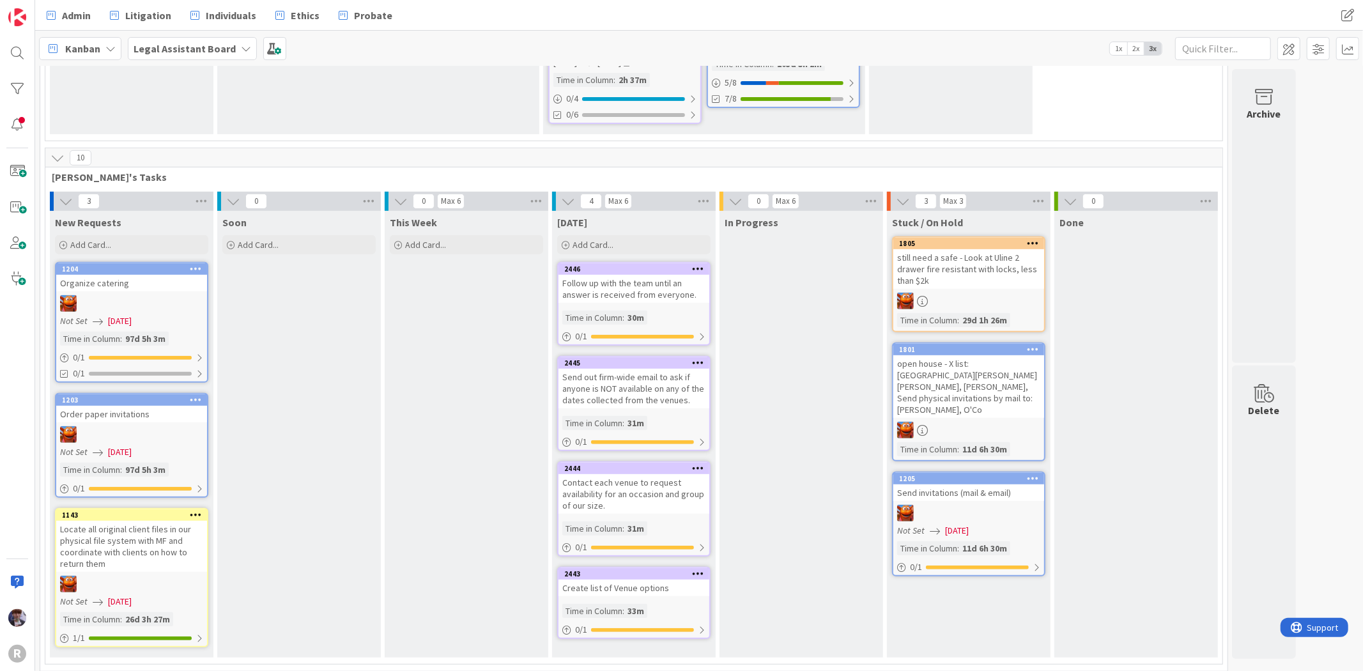
scroll to position [419, 0]
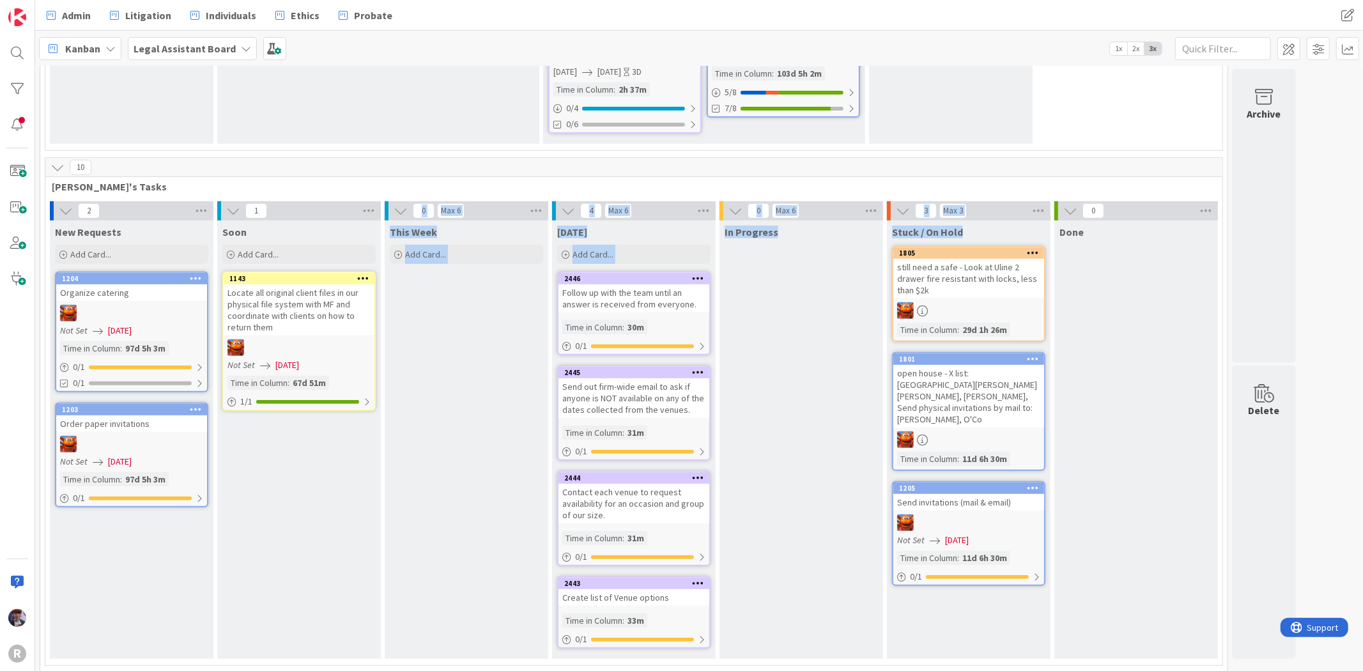
drag, startPoint x: 503, startPoint y: 531, endPoint x: 937, endPoint y: 538, distance: 434.1
click at [1002, 541] on div "2 New Requests Add Card... 1204 Organize catering Not Set 05/19/2025 Time in Co…" at bounding box center [634, 433] width 1172 height 464
click at [346, 545] on div "Soon Add Card... 1143 Locate all original client files in our physical file sys…" at bounding box center [299, 440] width 164 height 439
click at [286, 297] on div "Locate all original client files in our physical file system with MF and coordi…" at bounding box center [299, 309] width 151 height 51
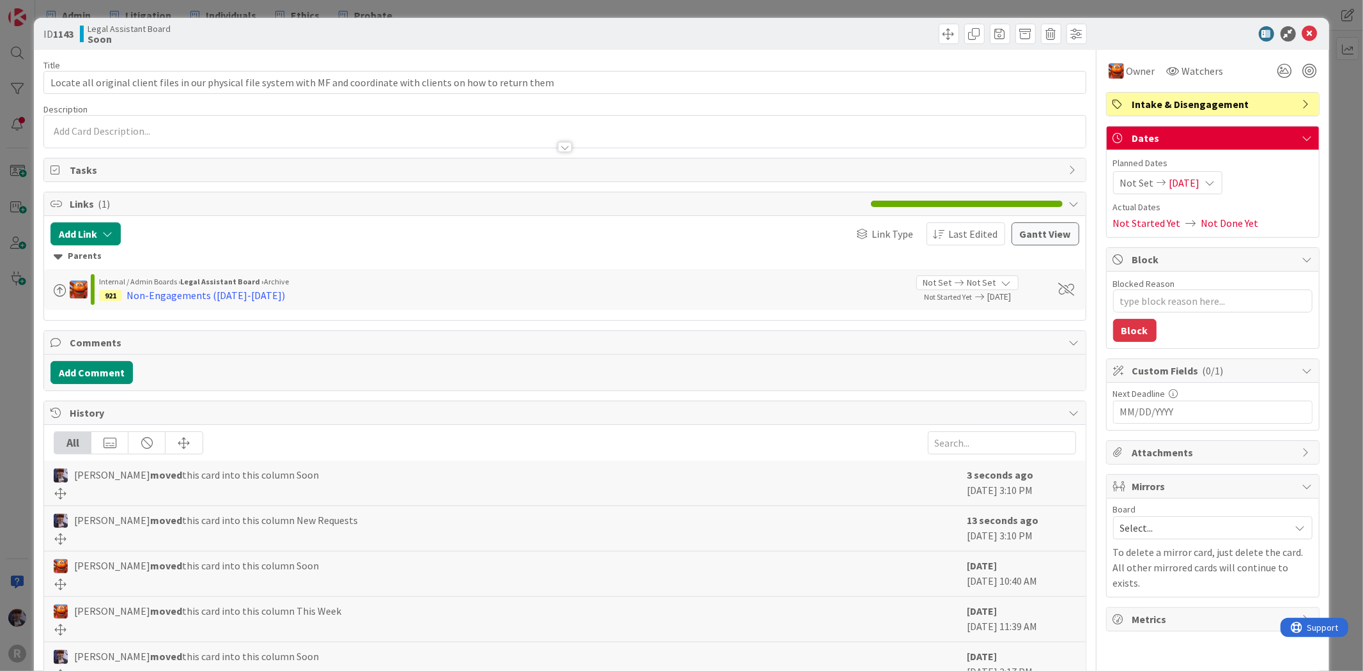
click at [19, 401] on div "ID 1143 Legal Assistant Board Soon Title 118 / 128 Locate all original client f…" at bounding box center [681, 335] width 1363 height 671
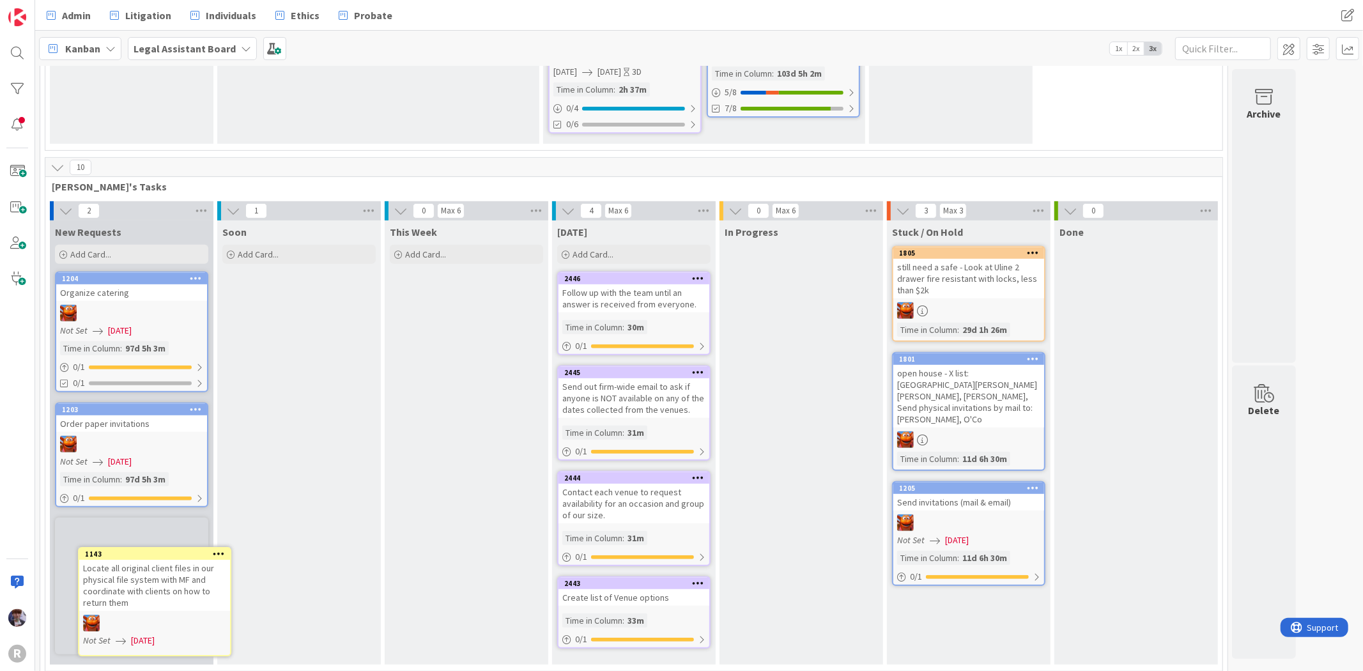
scroll to position [427, 0]
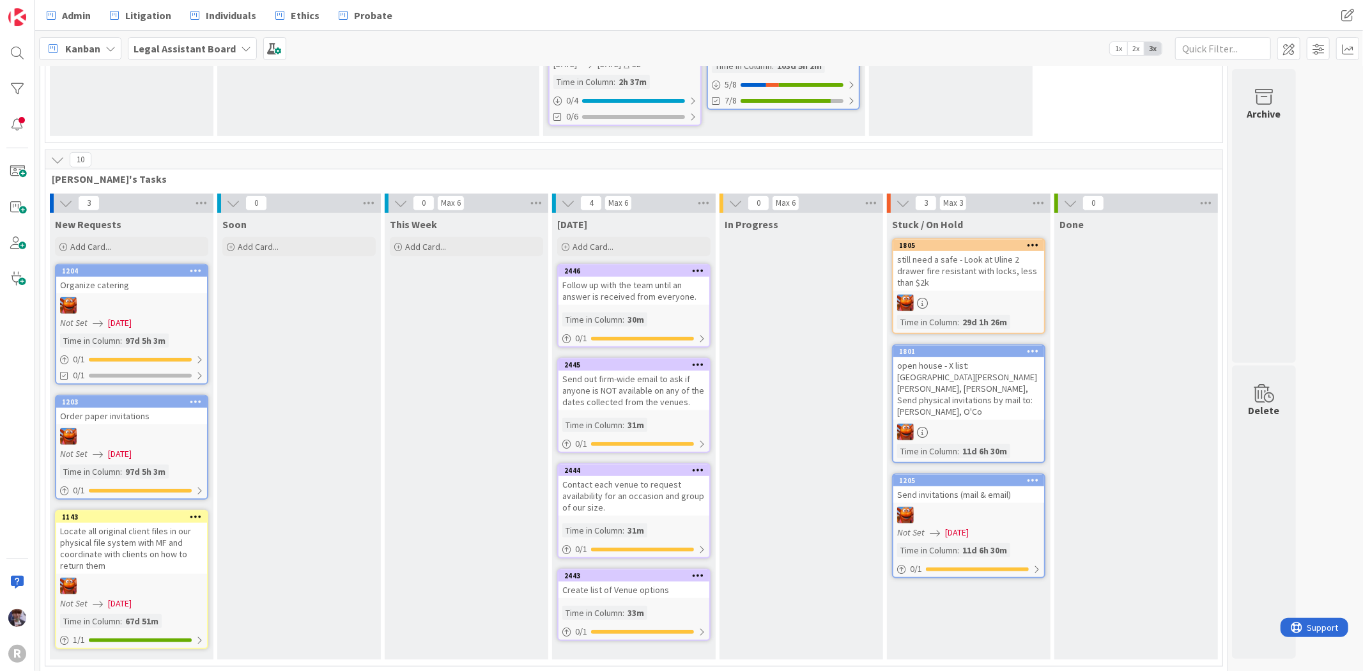
drag, startPoint x: 322, startPoint y: 290, endPoint x: 160, endPoint y: 563, distance: 316.9
click at [160, 564] on div "Locate all original client files in our physical file system with MF and coordi…" at bounding box center [131, 548] width 151 height 51
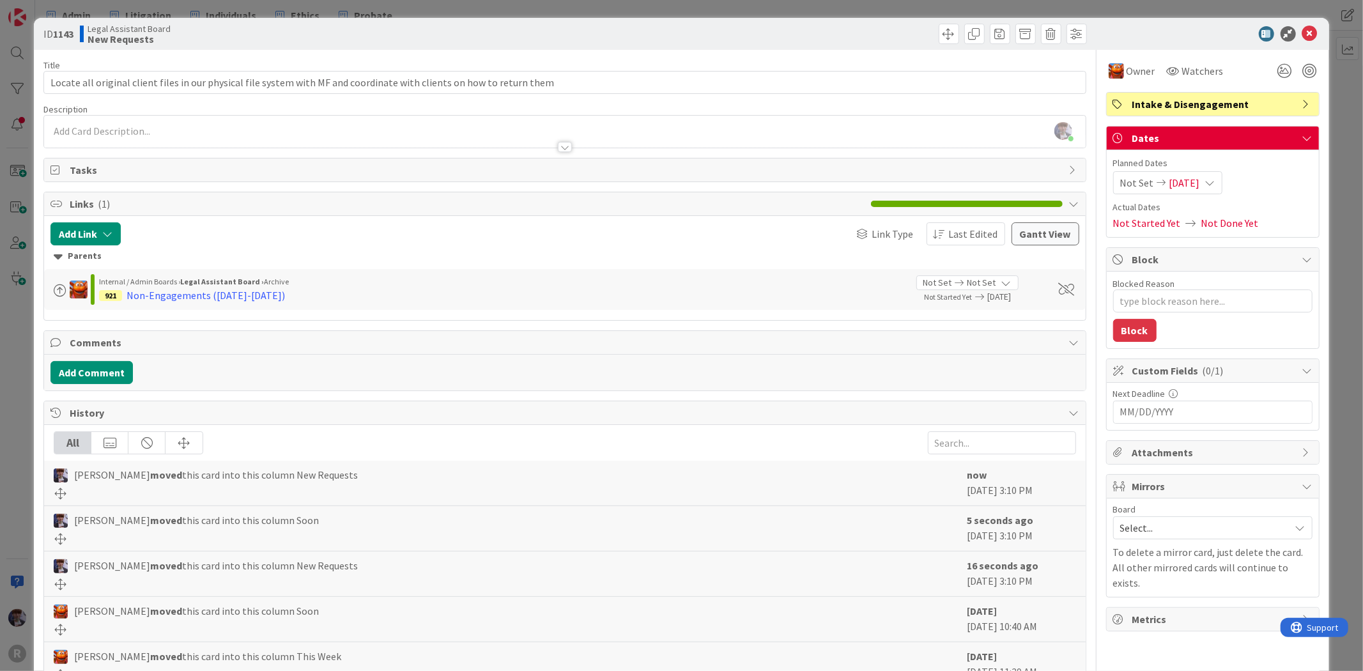
click at [1330, 227] on div "ID 1143 Legal Assistant Board New Requests Title 118 / 128 Locate all original …" at bounding box center [681, 335] width 1363 height 671
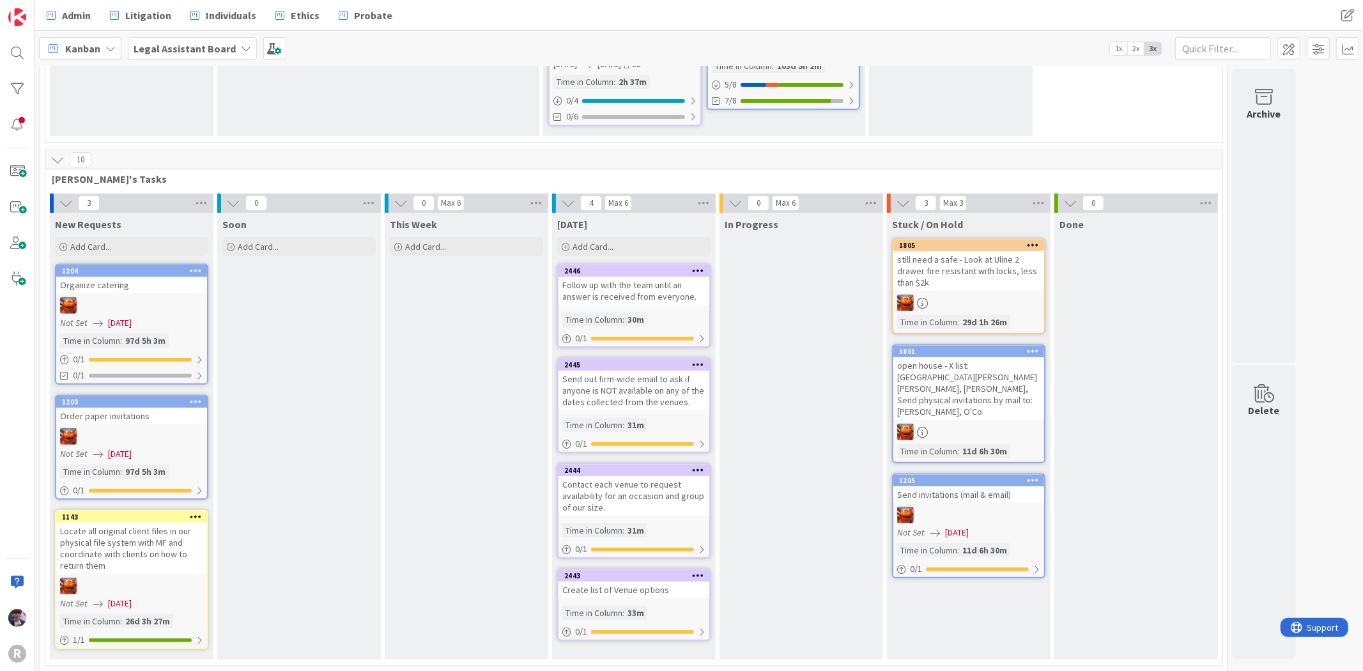
scroll to position [1, 0]
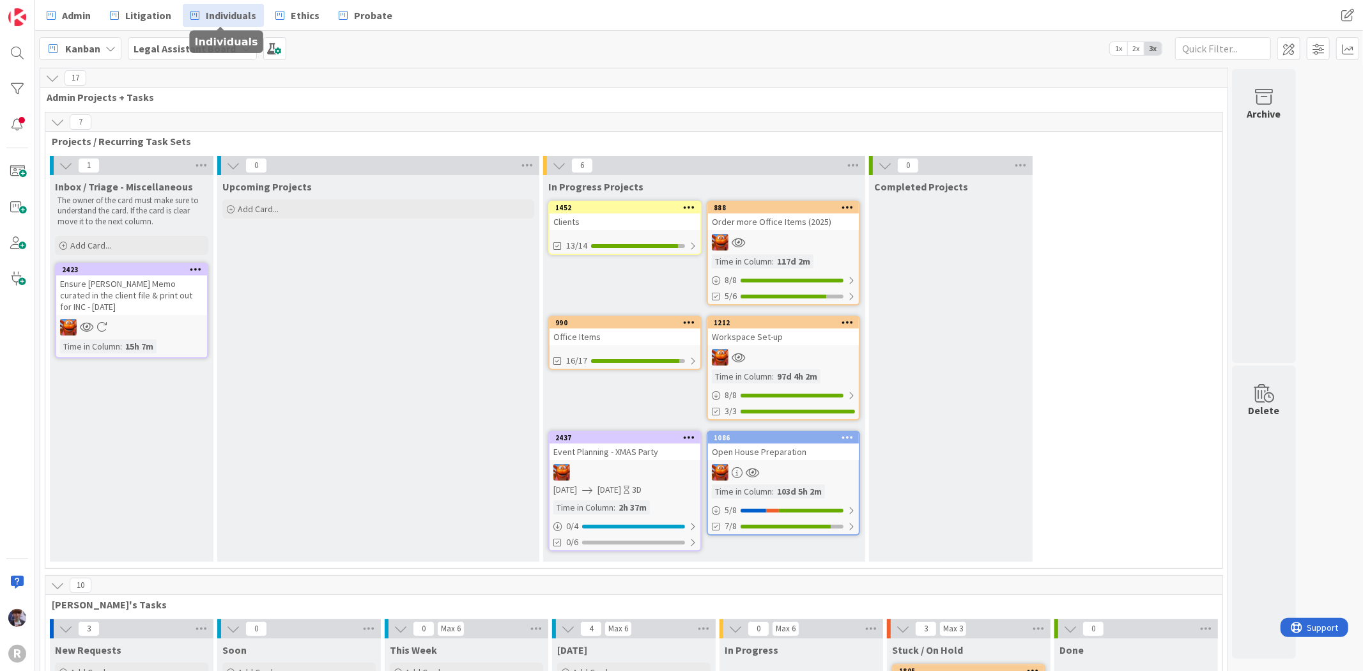
click at [210, 5] on link "Individuals" at bounding box center [223, 15] width 81 height 23
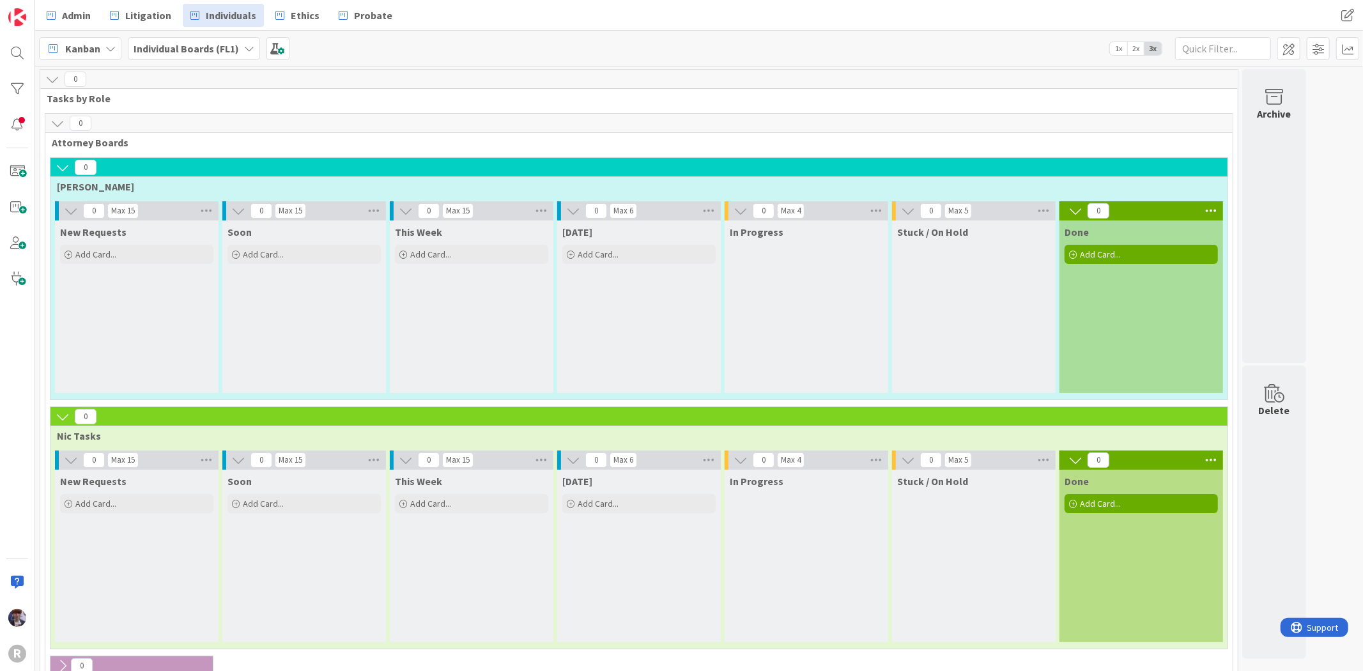
click at [228, 43] on b "Individual Boards (FL1)" at bounding box center [186, 48] width 105 height 13
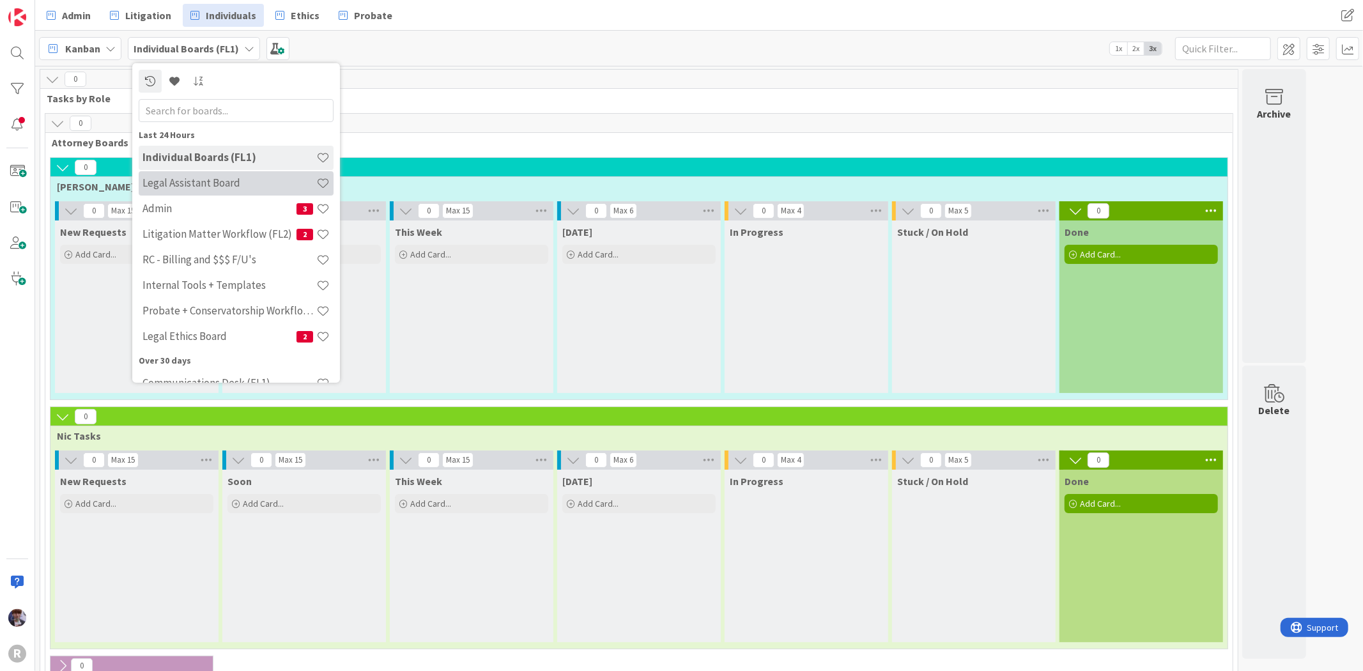
click at [214, 182] on h4 "Legal Assistant Board" at bounding box center [230, 182] width 174 height 13
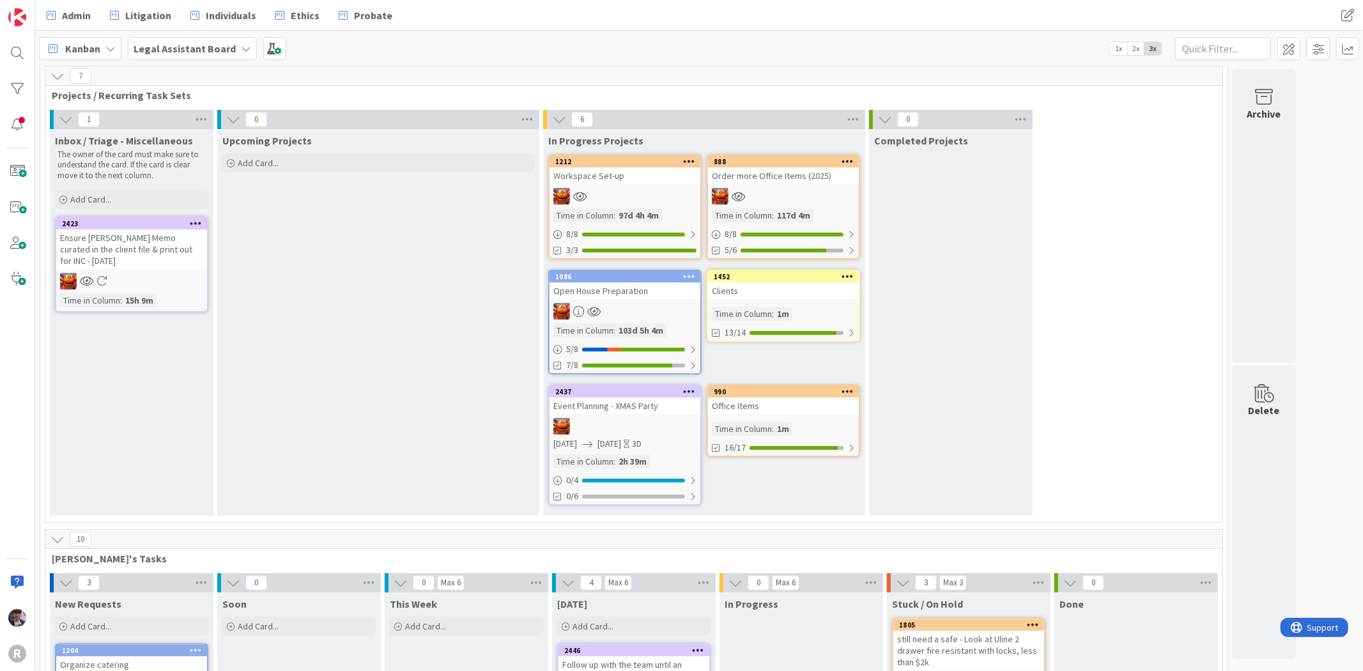
scroll to position [71, 0]
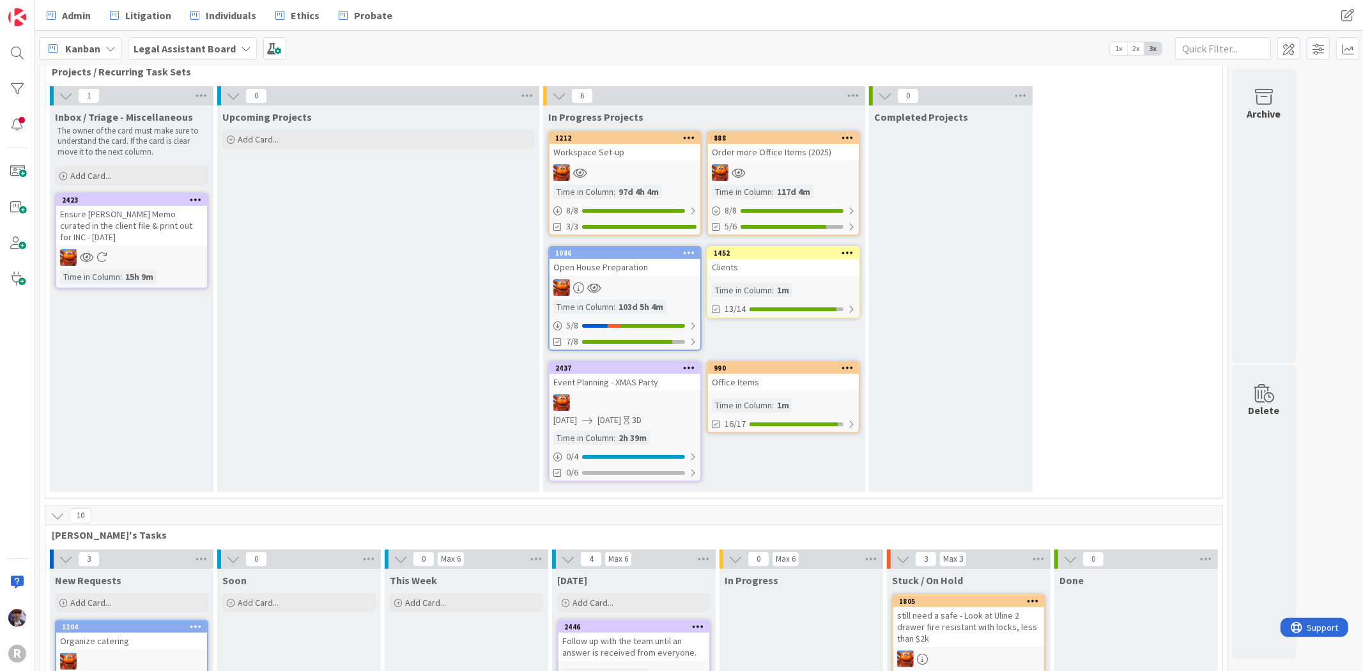
click at [672, 267] on div "Open House Preparation" at bounding box center [625, 267] width 151 height 17
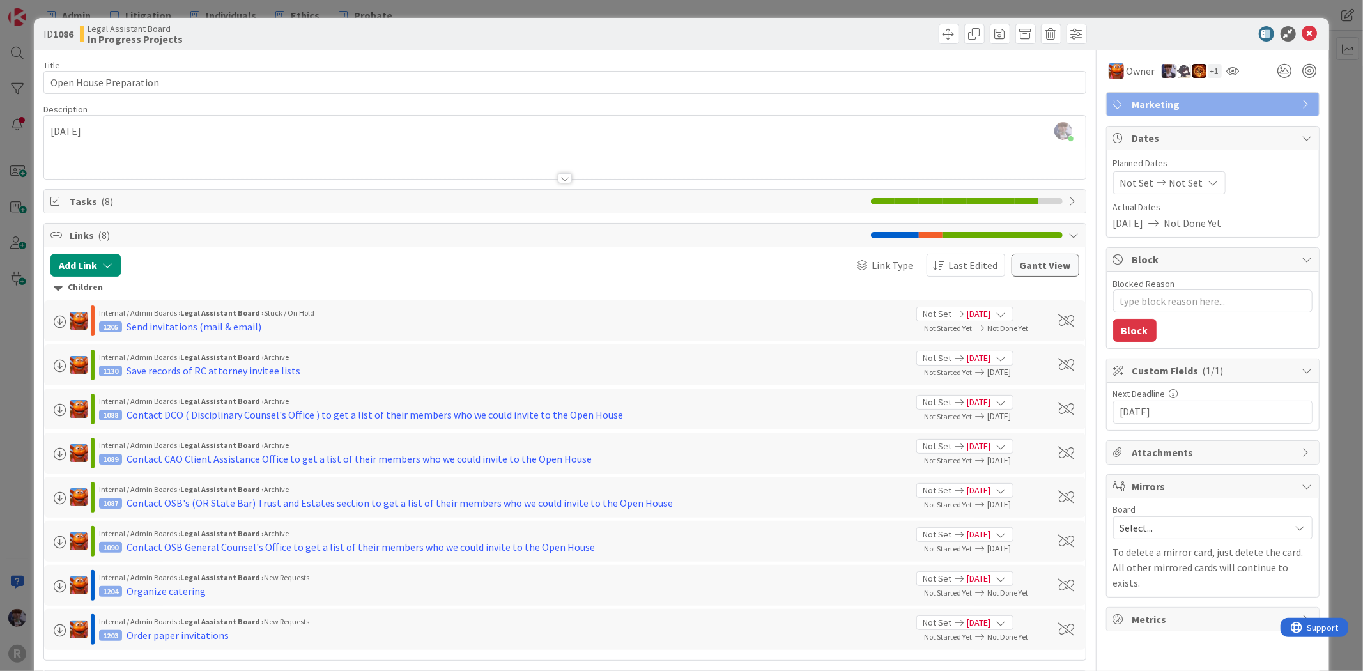
click at [1069, 199] on icon at bounding box center [1074, 201] width 10 height 10
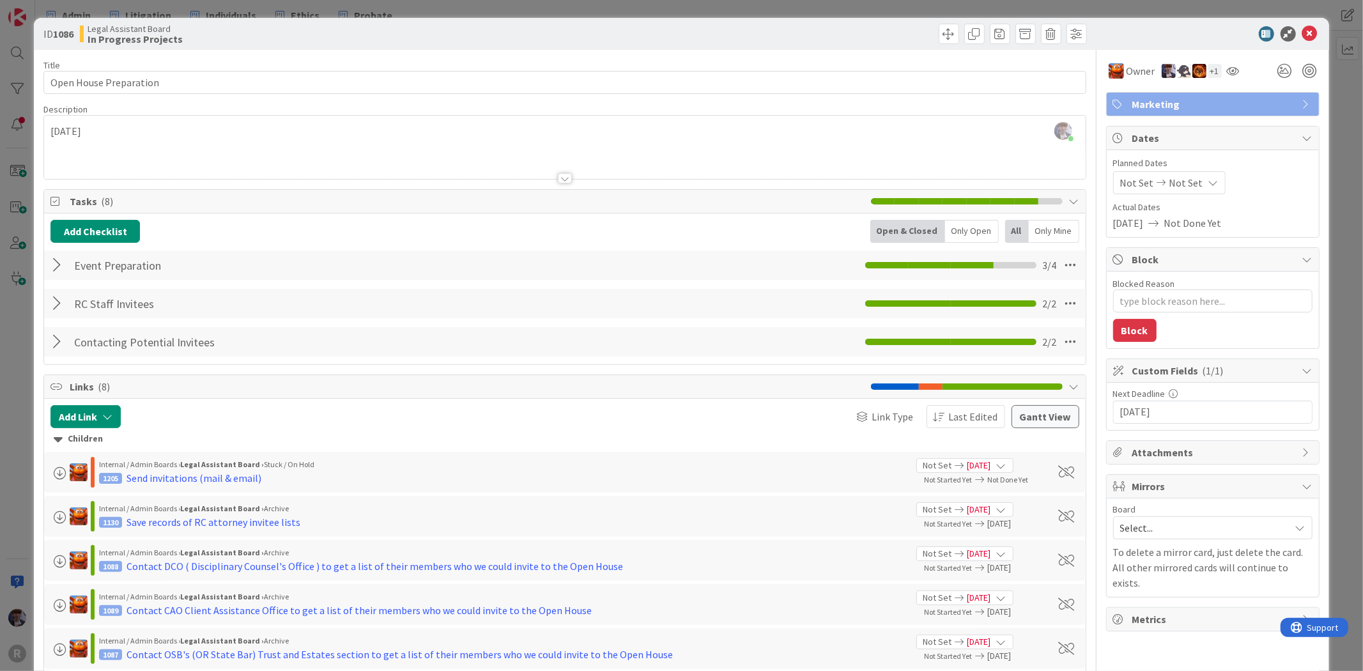
click at [62, 343] on div at bounding box center [58, 341] width 17 height 23
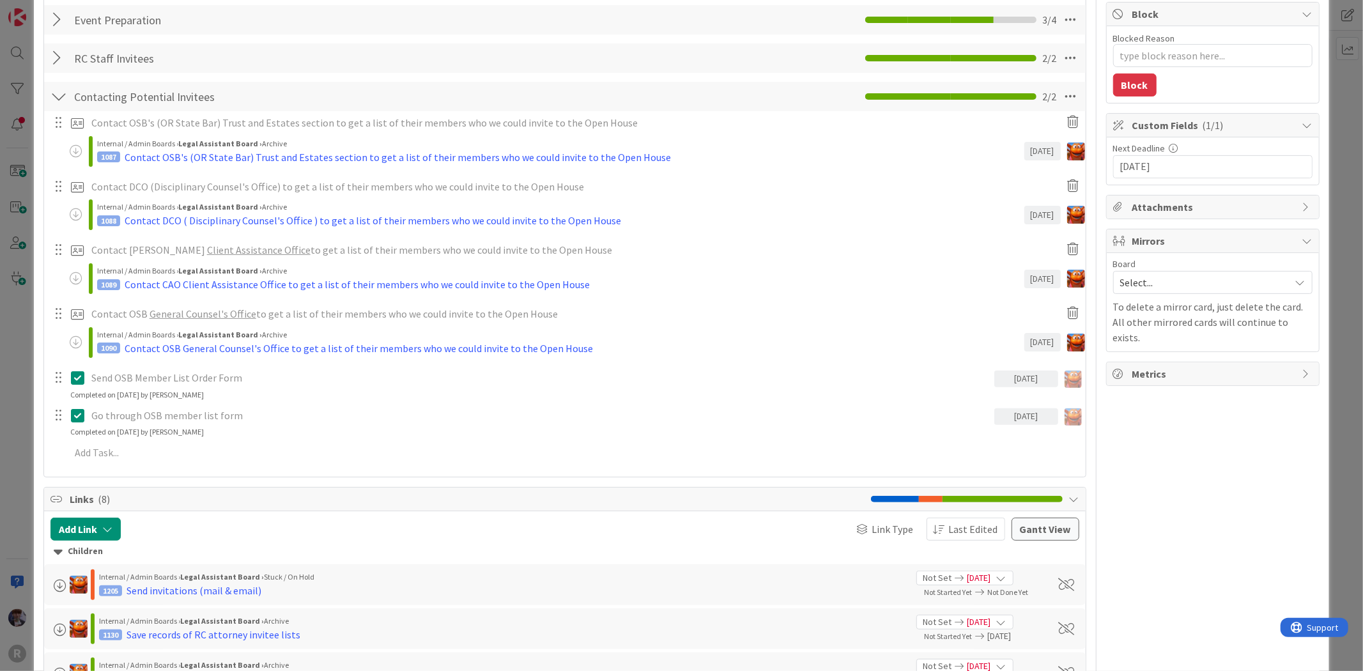
scroll to position [213, 0]
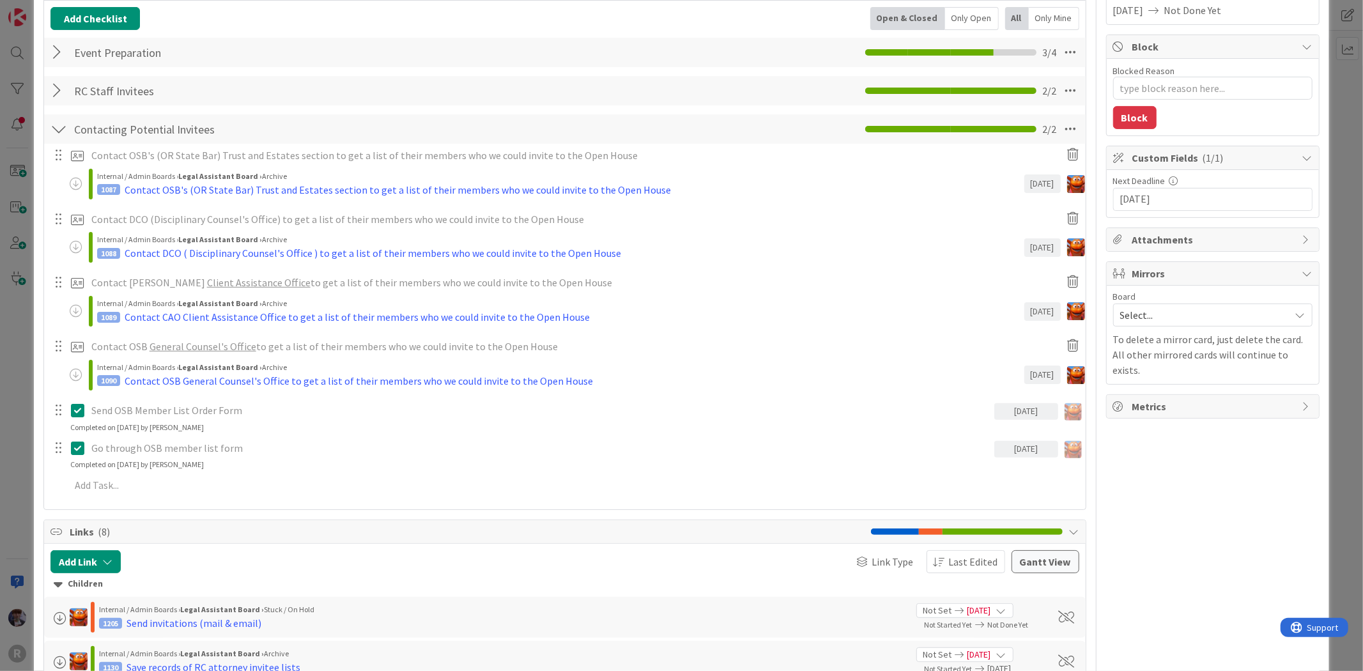
click at [58, 95] on div at bounding box center [58, 90] width 17 height 23
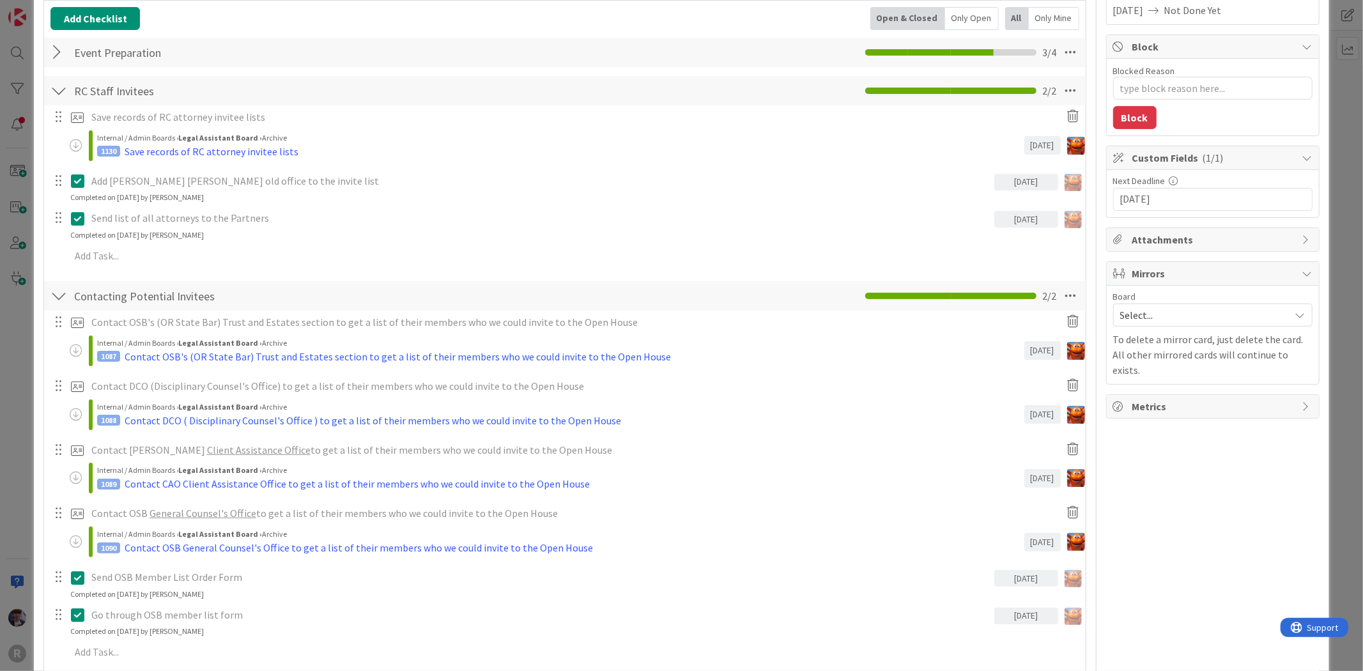
click at [13, 367] on div "ID 1086 Legal Assistant Board In Progress Projects Title 22 / 128 Open House Pr…" at bounding box center [681, 335] width 1363 height 671
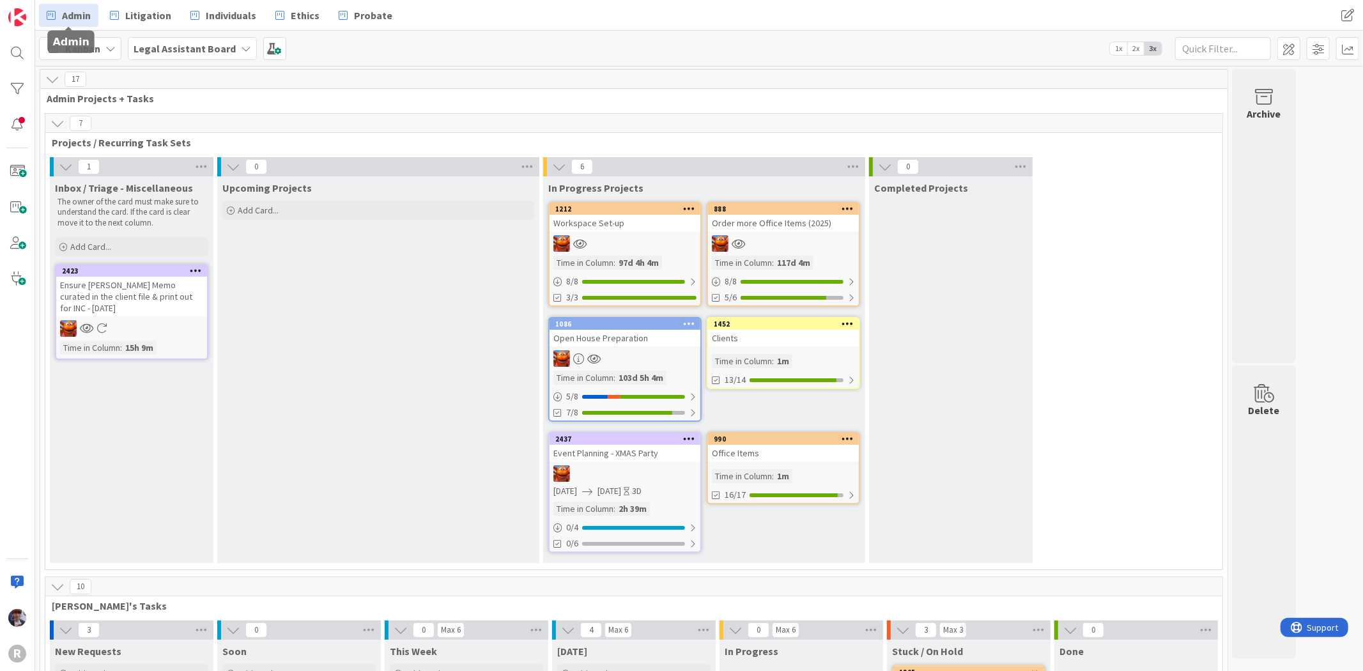
click at [77, 10] on span "Admin" at bounding box center [76, 15] width 29 height 15
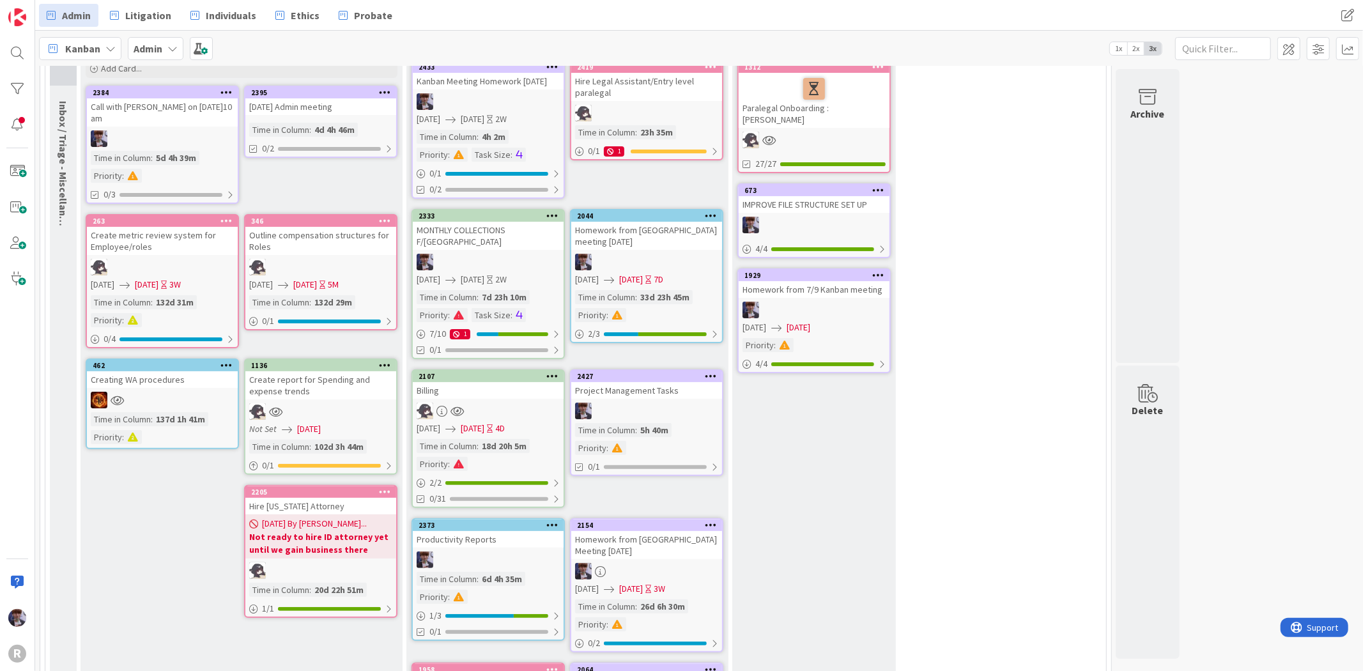
scroll to position [71, 0]
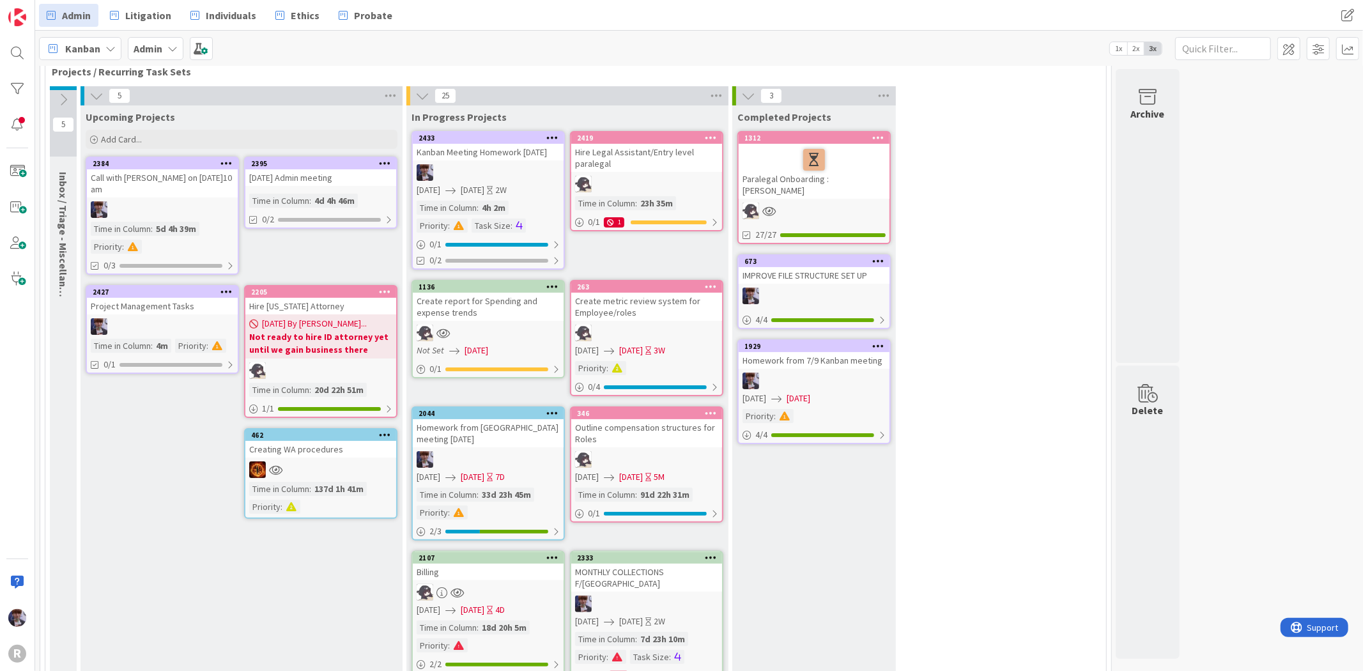
click at [56, 101] on icon at bounding box center [63, 100] width 14 height 14
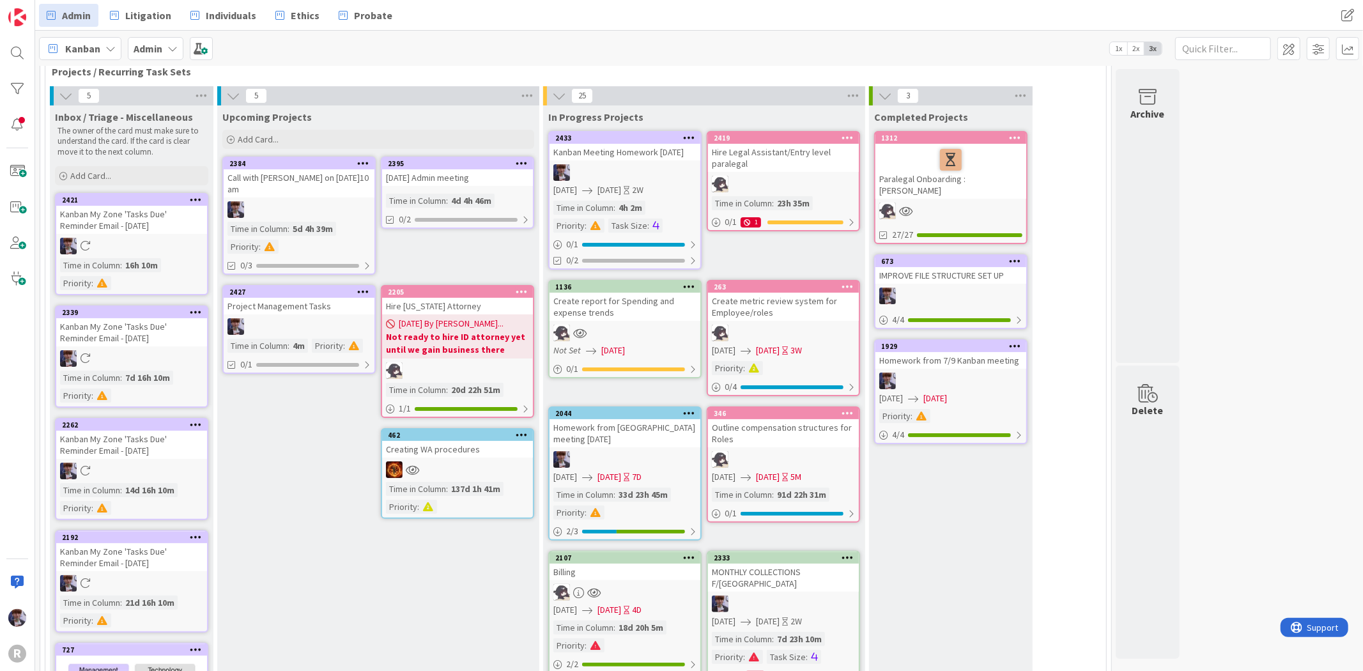
click at [196, 532] on icon at bounding box center [196, 536] width 12 height 9
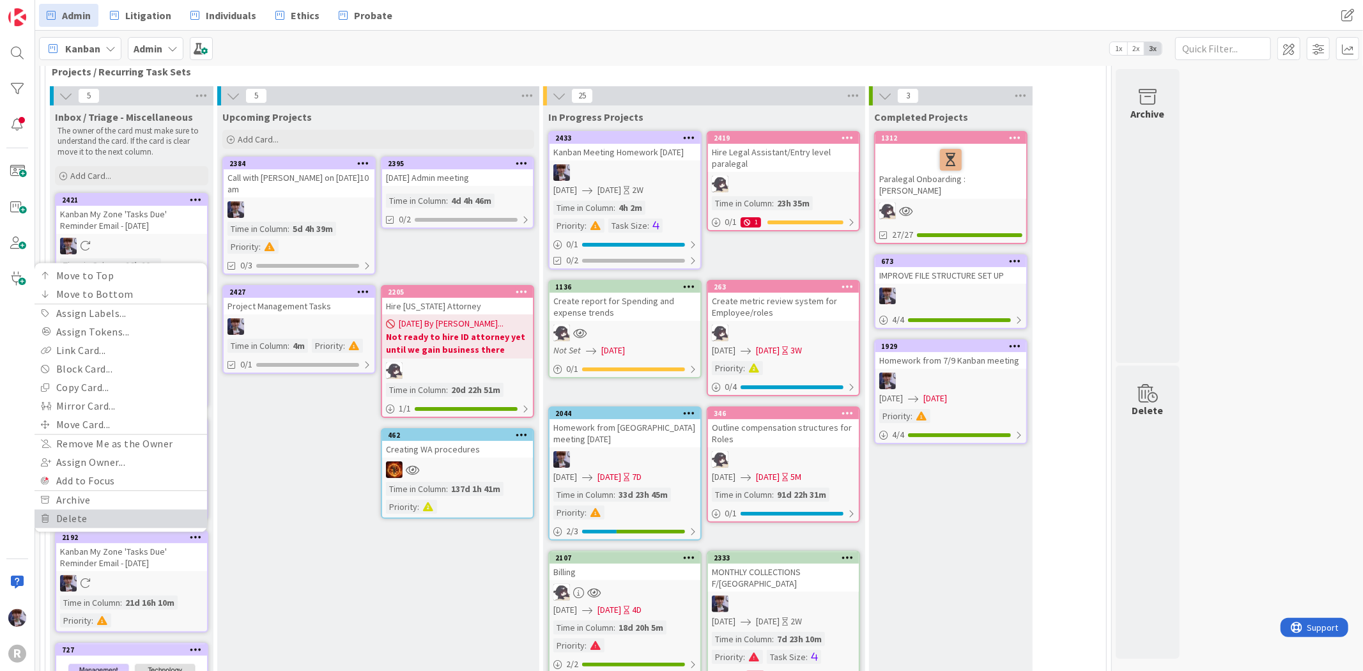
click at [116, 513] on link "Delete" at bounding box center [121, 518] width 173 height 19
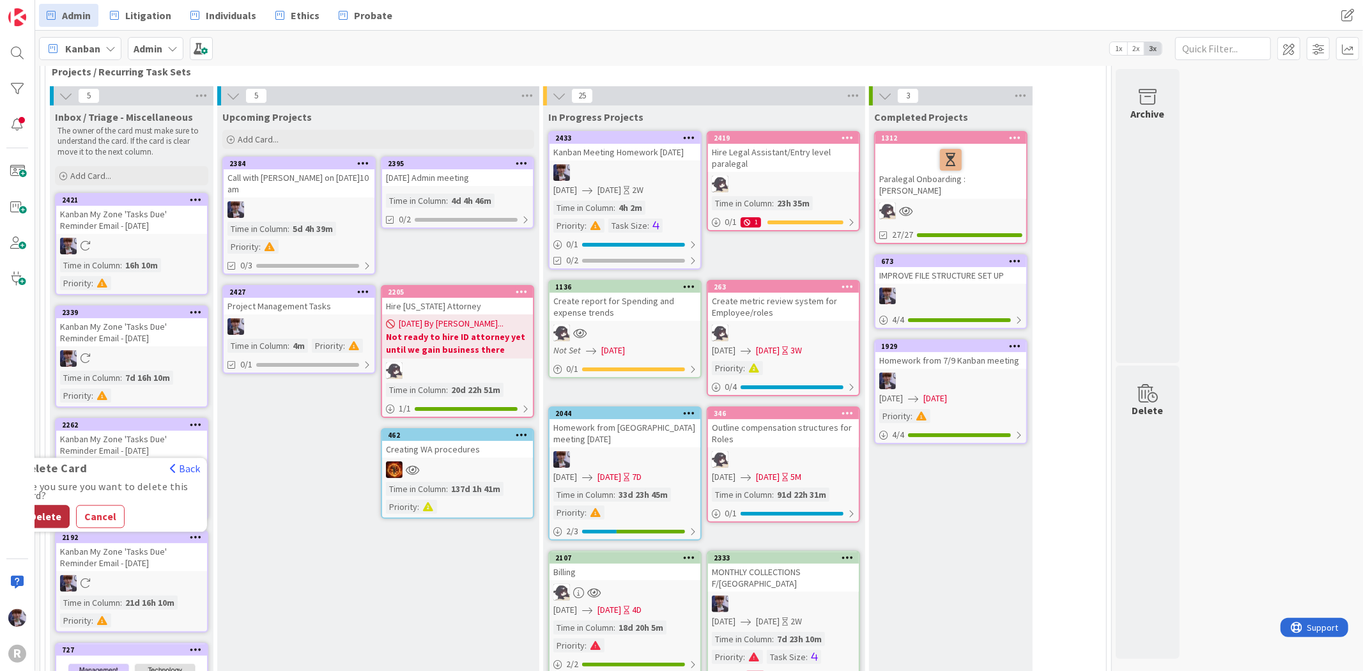
click at [52, 508] on button "Delete" at bounding box center [46, 516] width 48 height 23
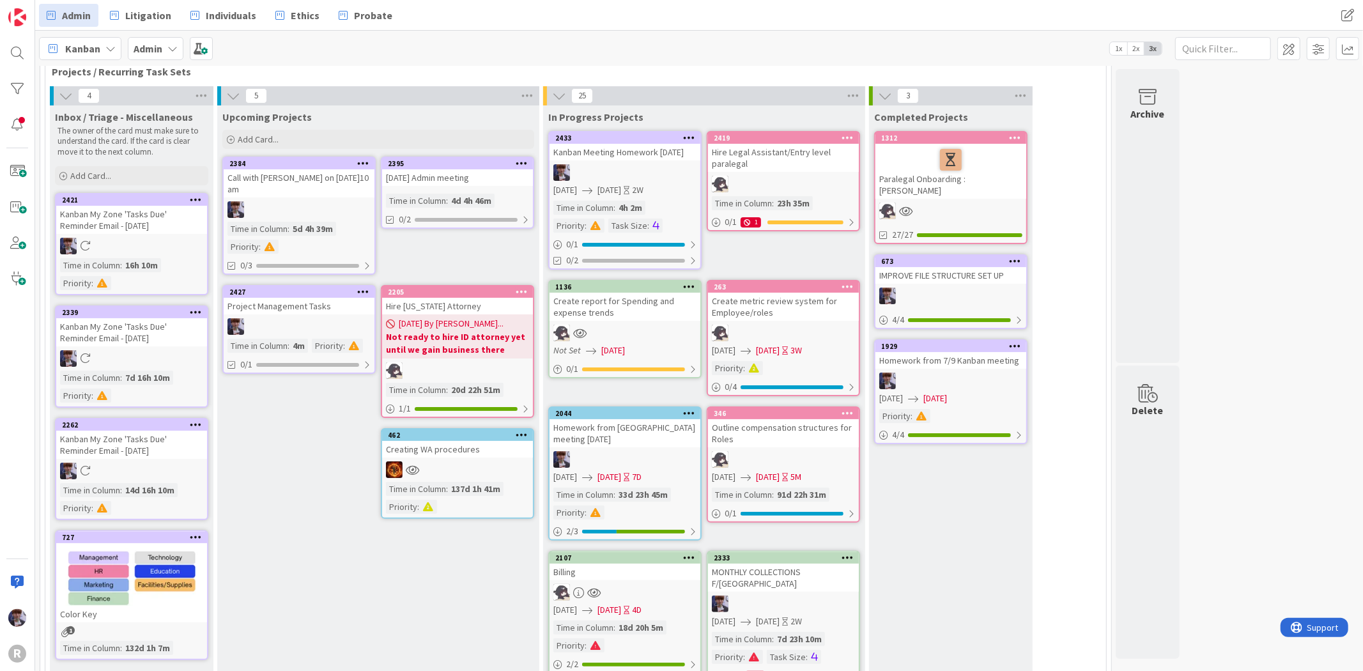
click at [194, 420] on icon at bounding box center [196, 424] width 12 height 9
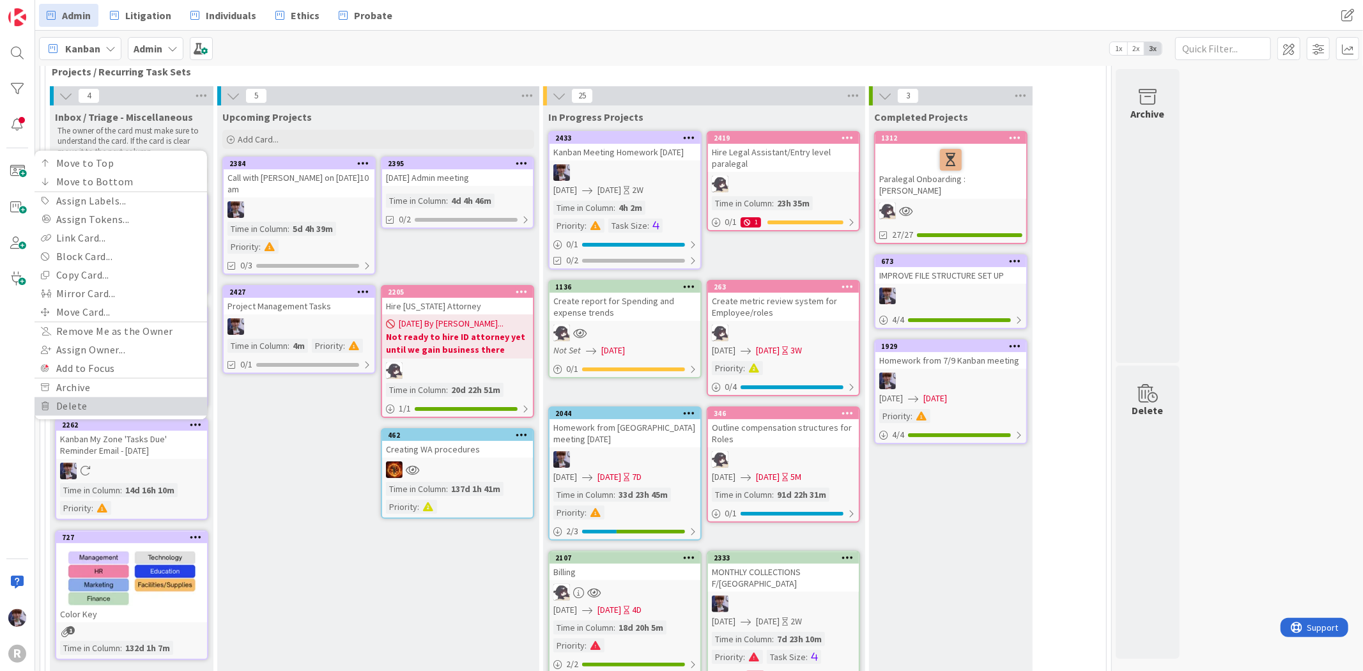
click at [72, 400] on link "Delete" at bounding box center [121, 406] width 173 height 19
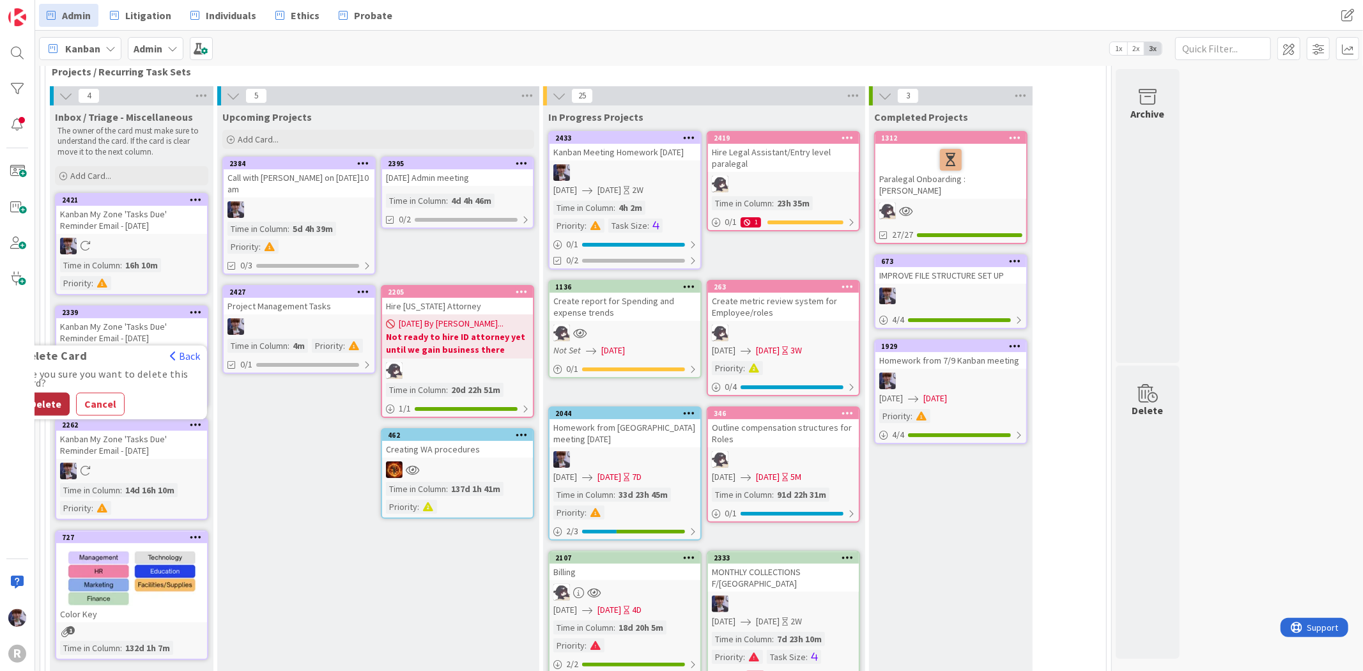
click at [49, 405] on button "Delete" at bounding box center [46, 403] width 48 height 23
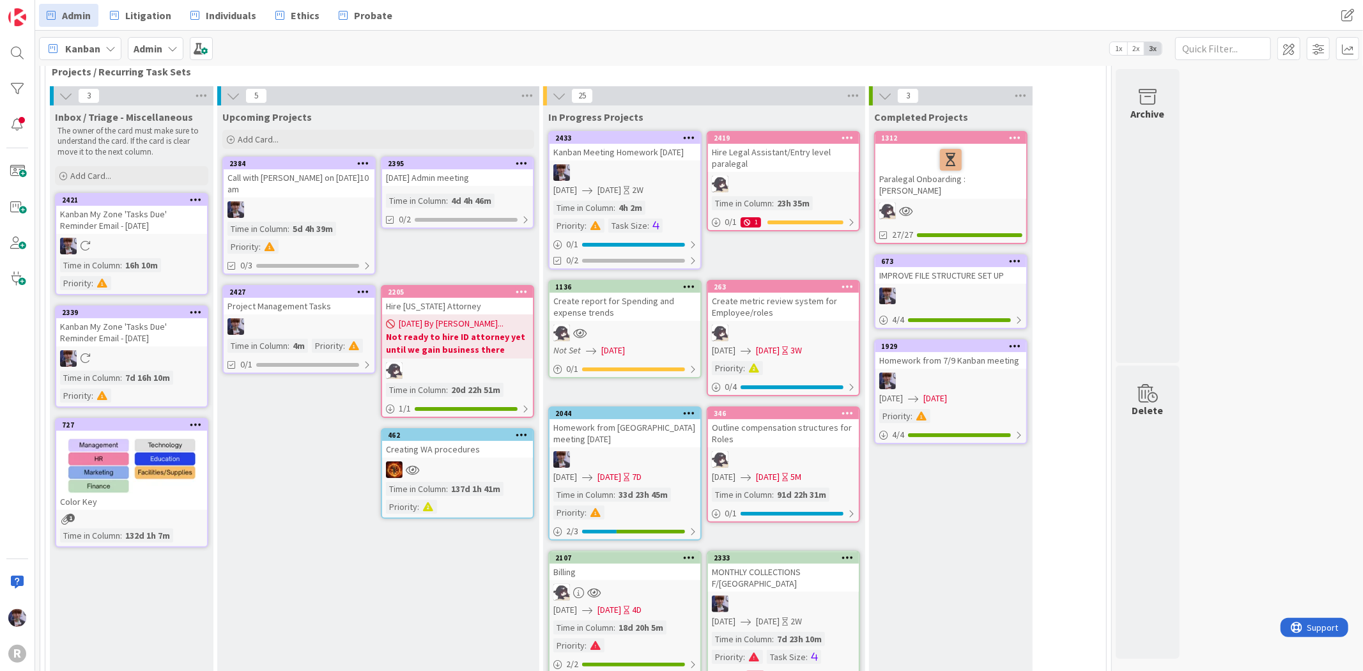
click at [195, 308] on icon at bounding box center [196, 311] width 12 height 9
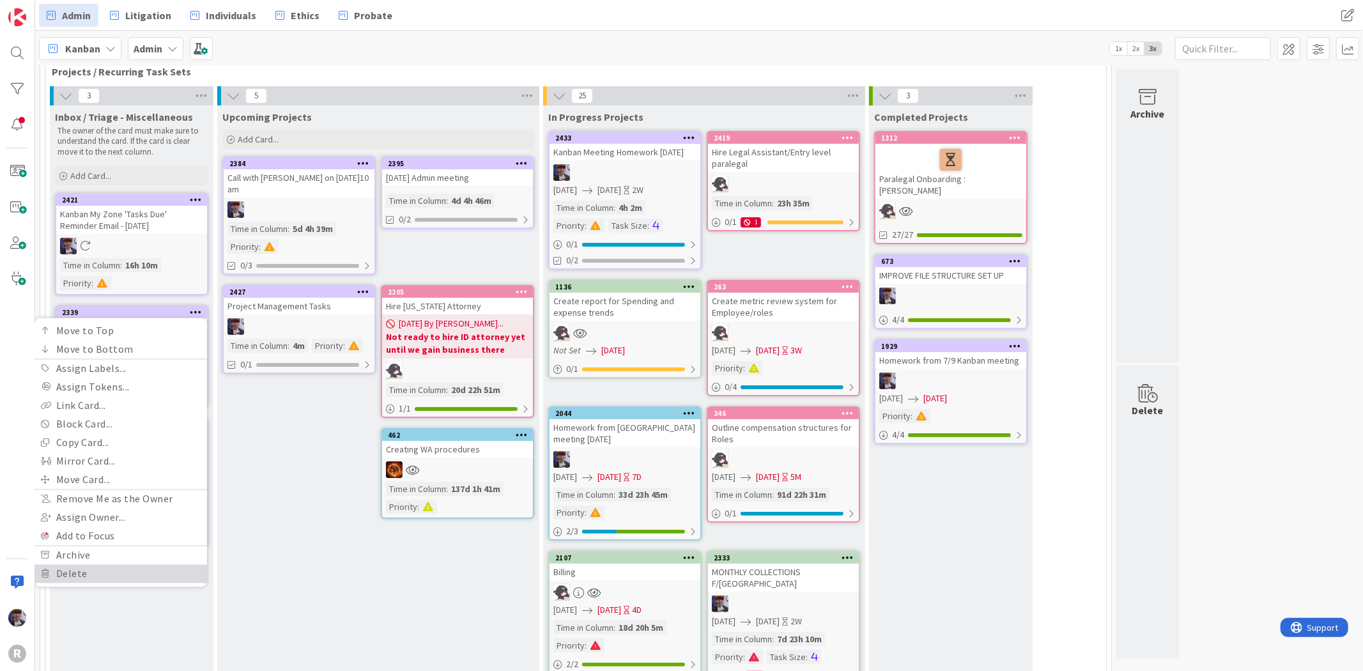
click at [83, 567] on link "Delete" at bounding box center [121, 573] width 173 height 19
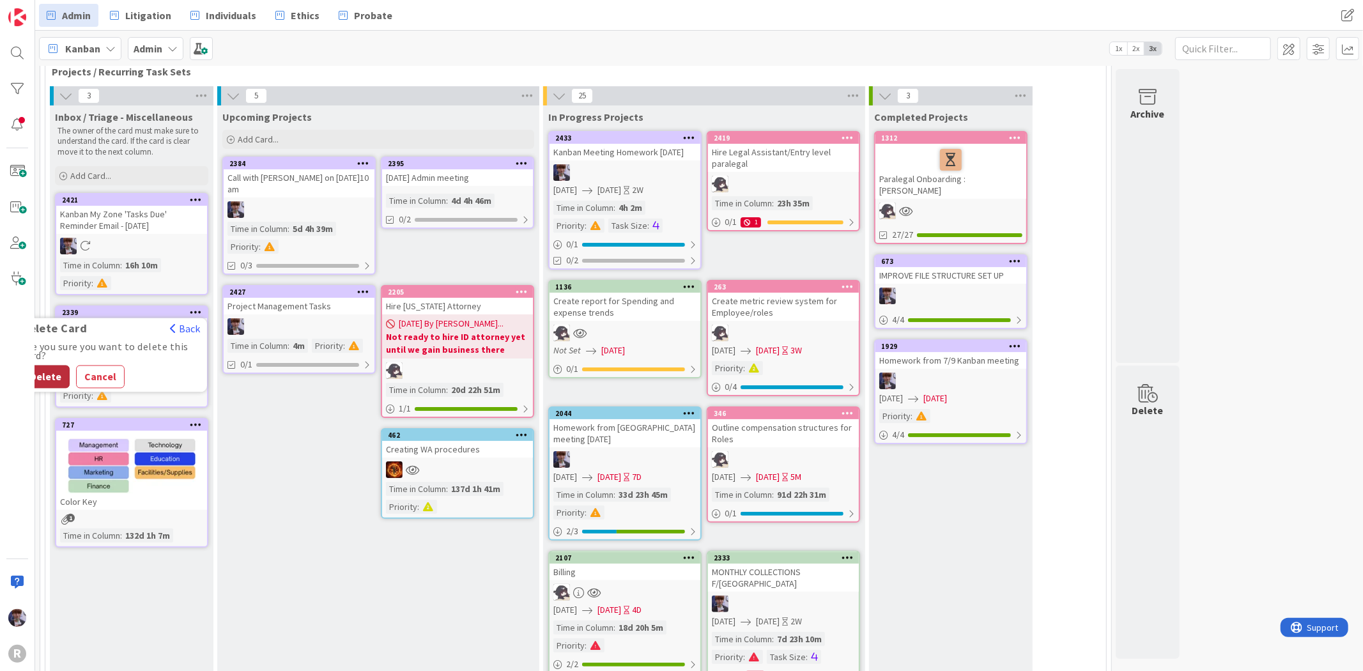
click at [52, 369] on button "Delete" at bounding box center [46, 376] width 48 height 23
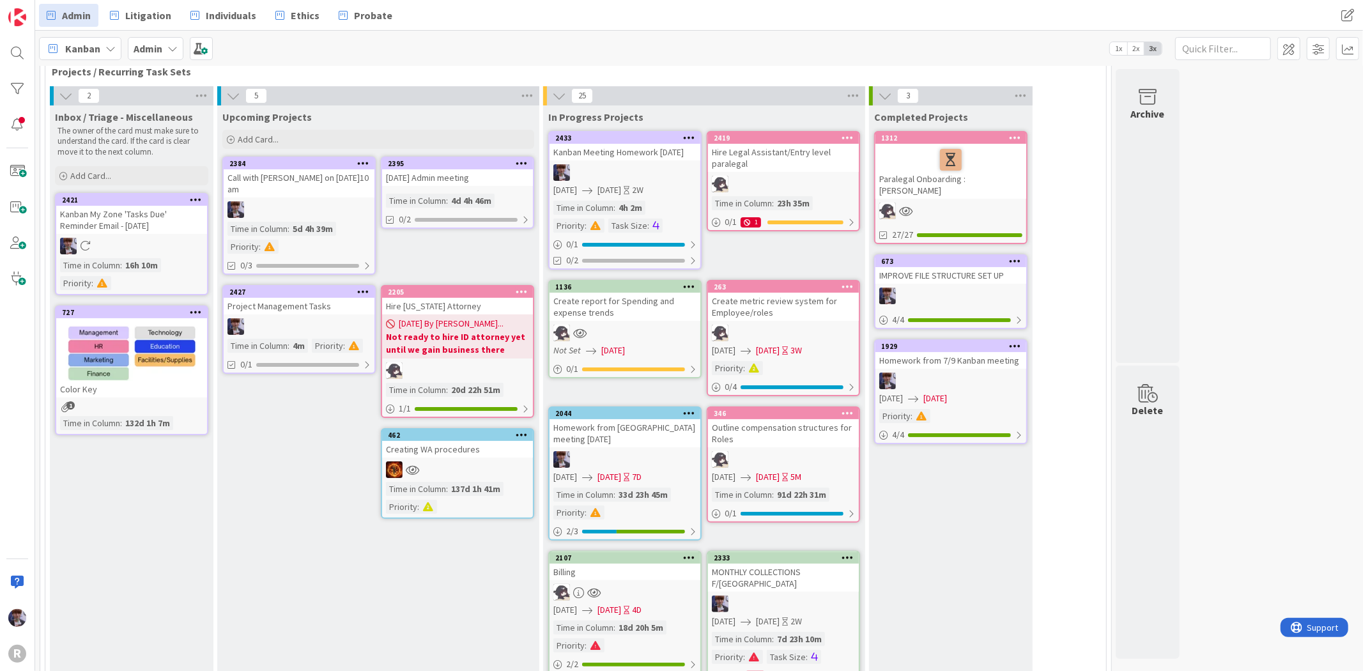
click at [202, 196] on div at bounding box center [195, 200] width 23 height 9
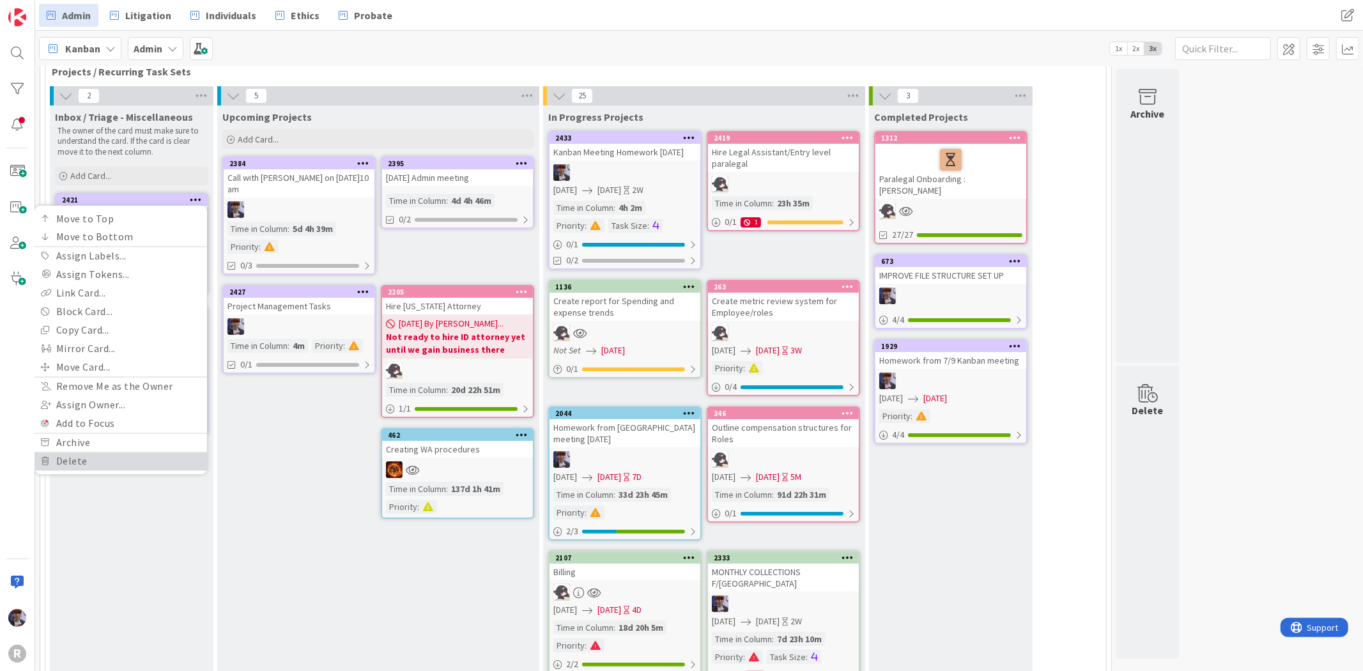
click at [80, 460] on link "Delete" at bounding box center [121, 461] width 173 height 19
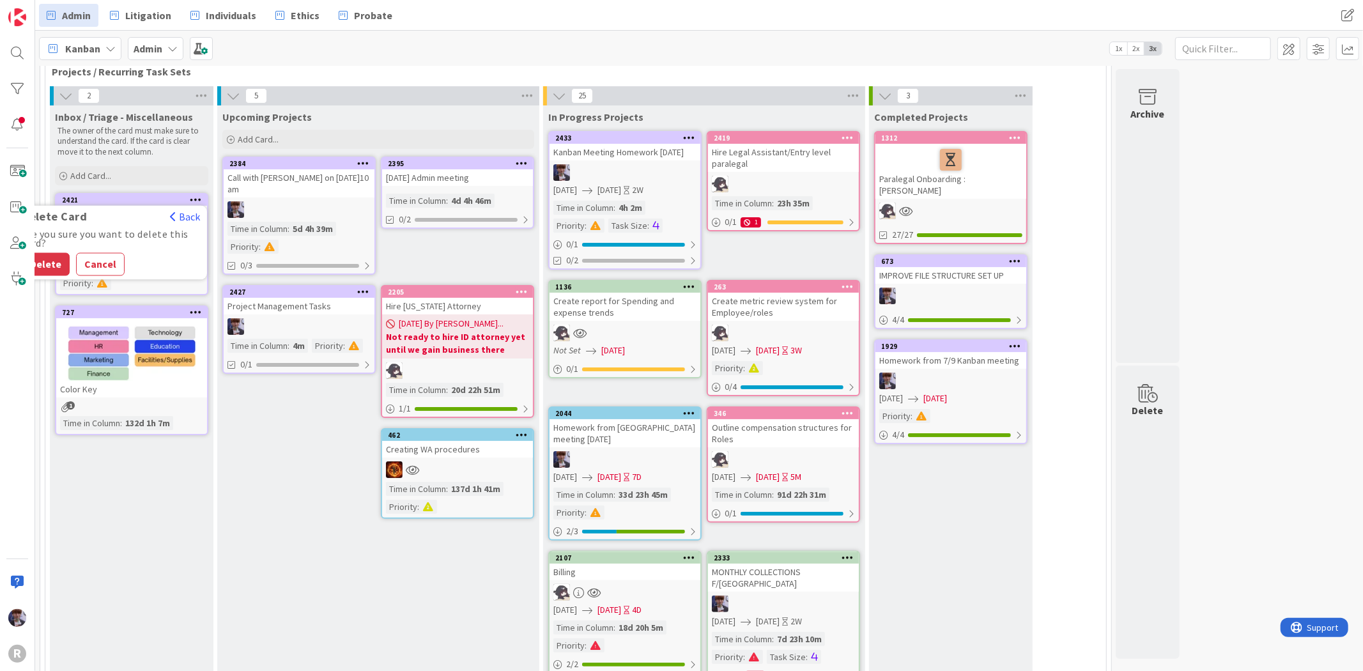
click at [50, 260] on button "Delete" at bounding box center [46, 263] width 48 height 23
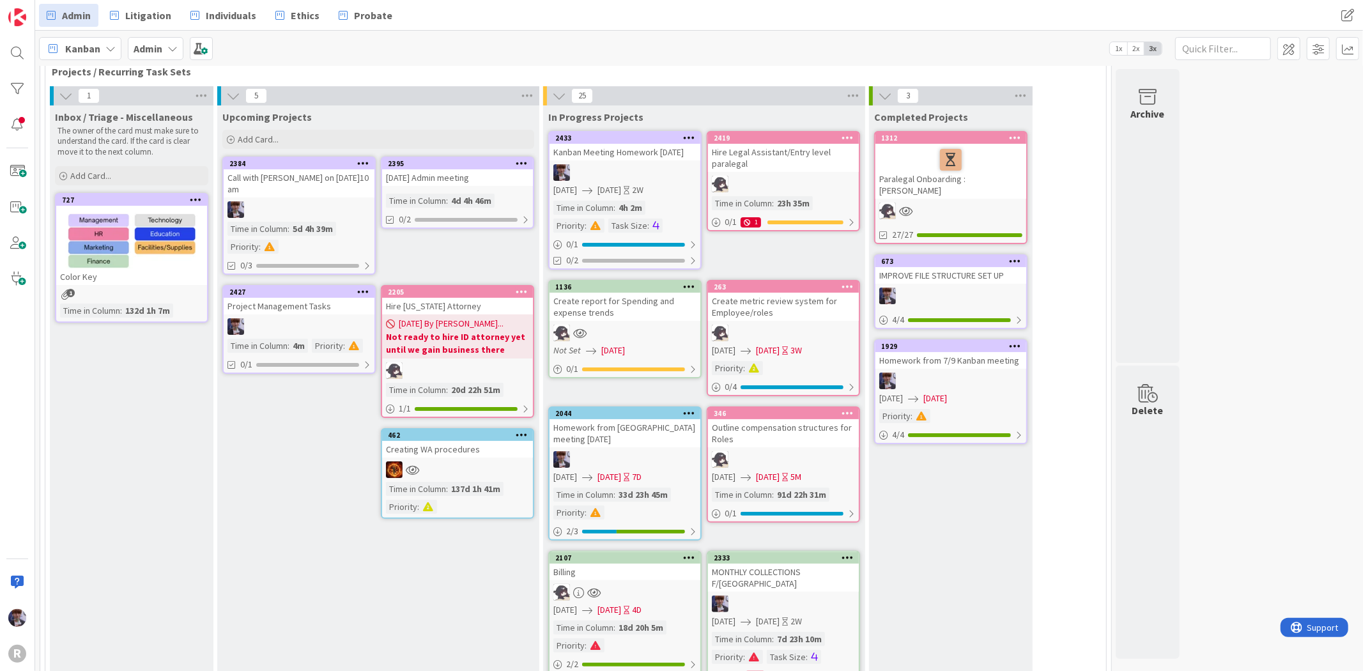
click at [62, 93] on icon at bounding box center [66, 96] width 14 height 14
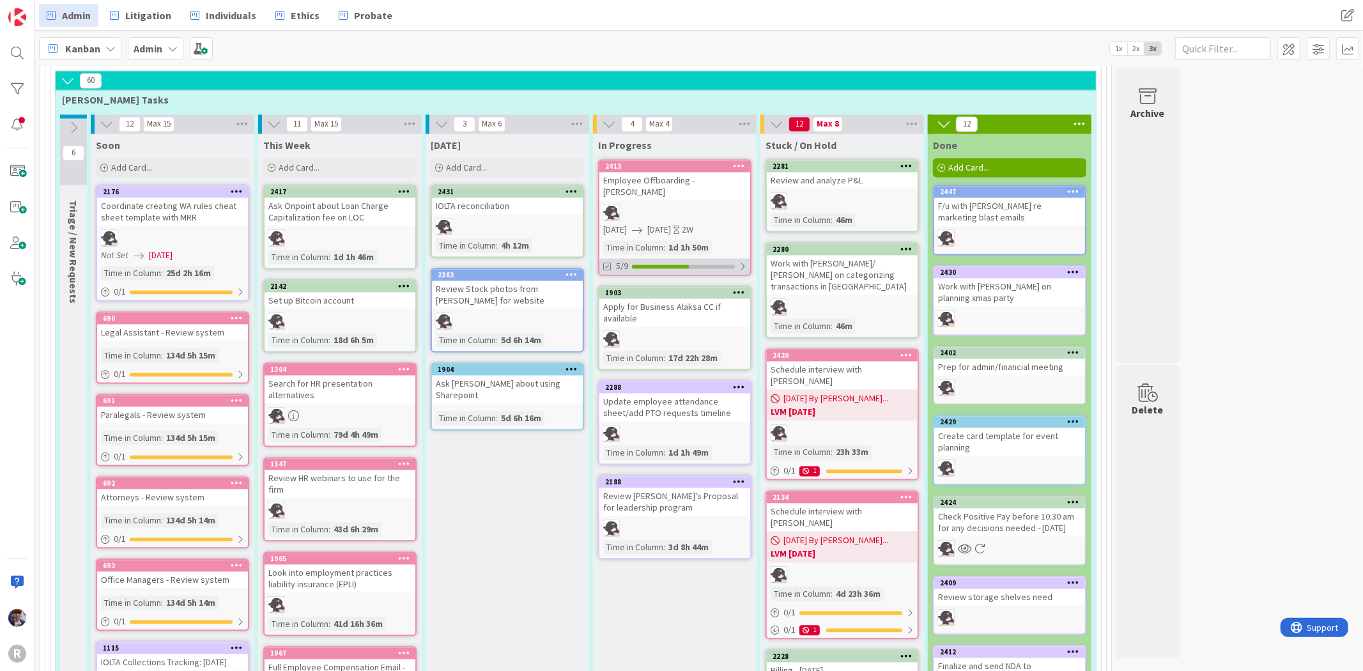
scroll to position [2060, 0]
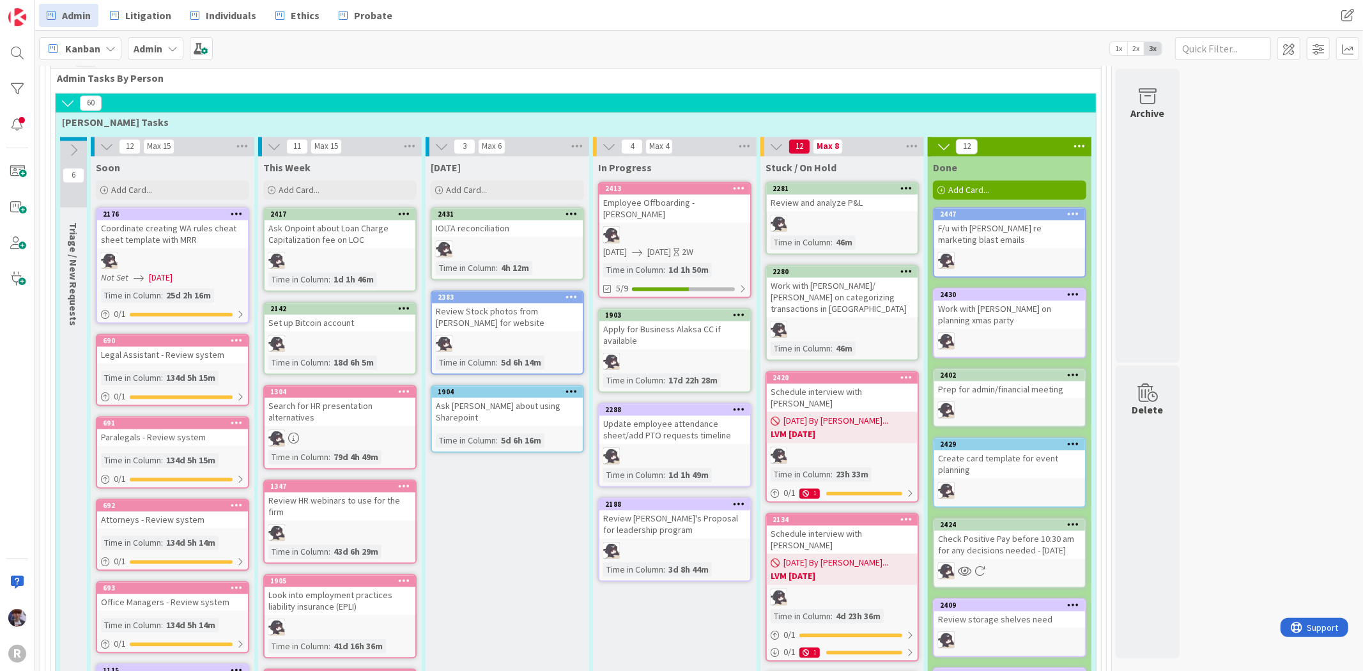
click at [669, 195] on div "Employee Offboarding - [PERSON_NAME]" at bounding box center [675, 209] width 151 height 28
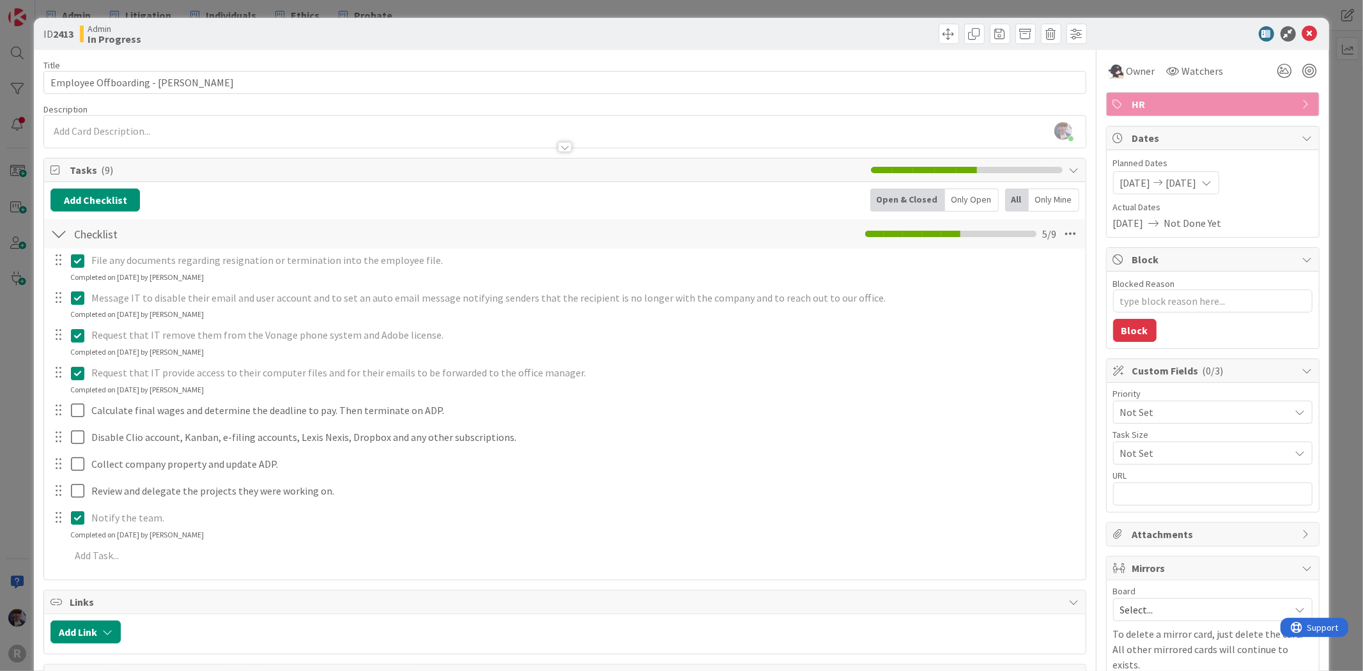
click at [965, 200] on div "Only Open" at bounding box center [972, 200] width 54 height 23
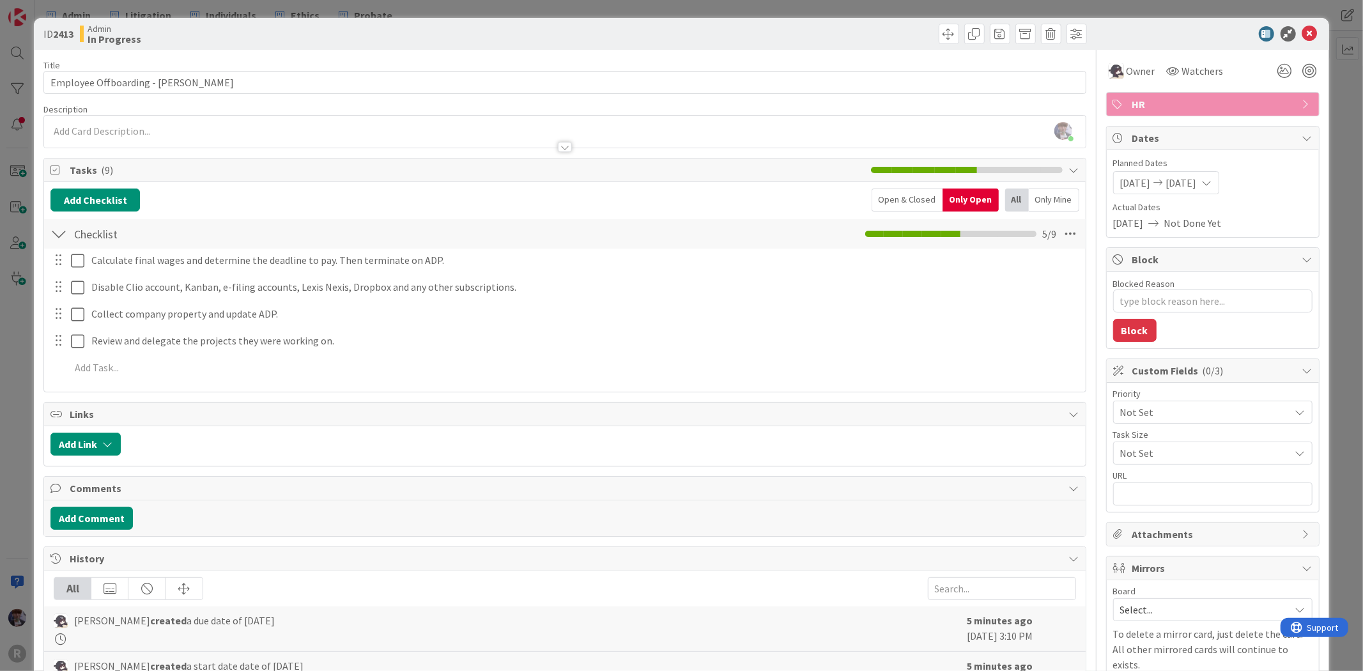
click at [26, 371] on div "ID 2413 Admin In Progress Title 37 / 128 Employee Offboarding - Stacey Burzota …" at bounding box center [681, 335] width 1363 height 671
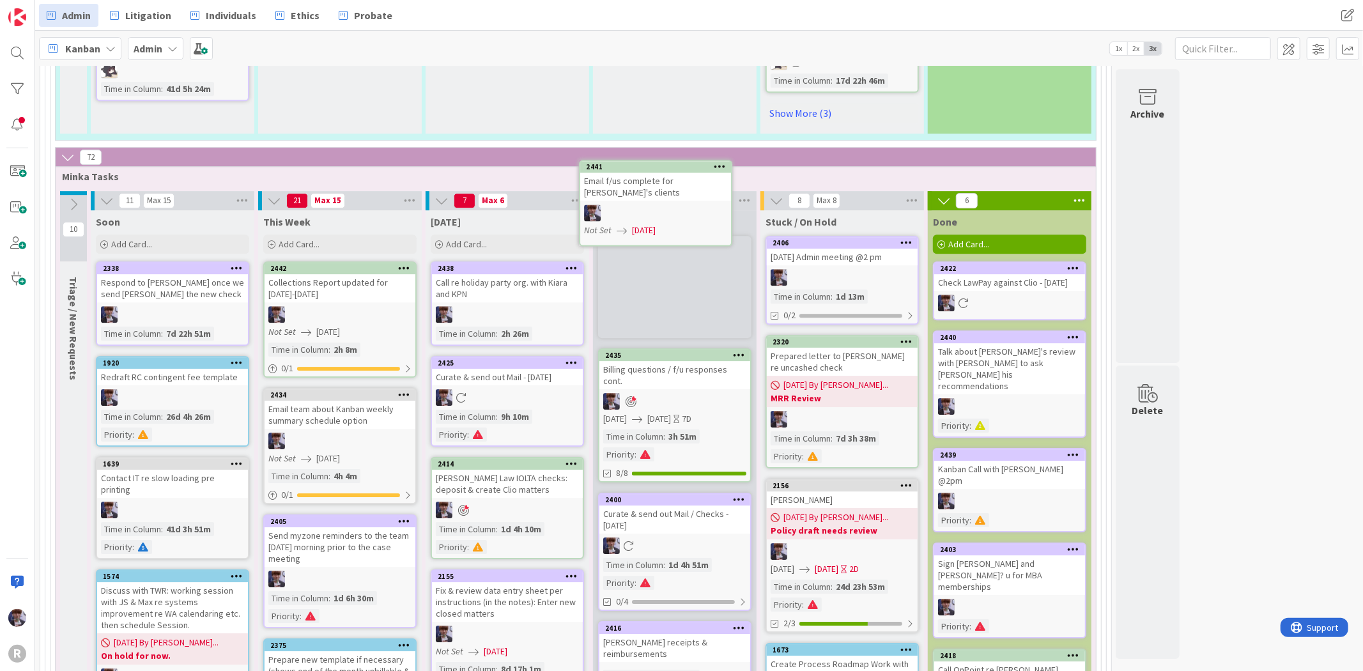
scroll to position [3278, 0]
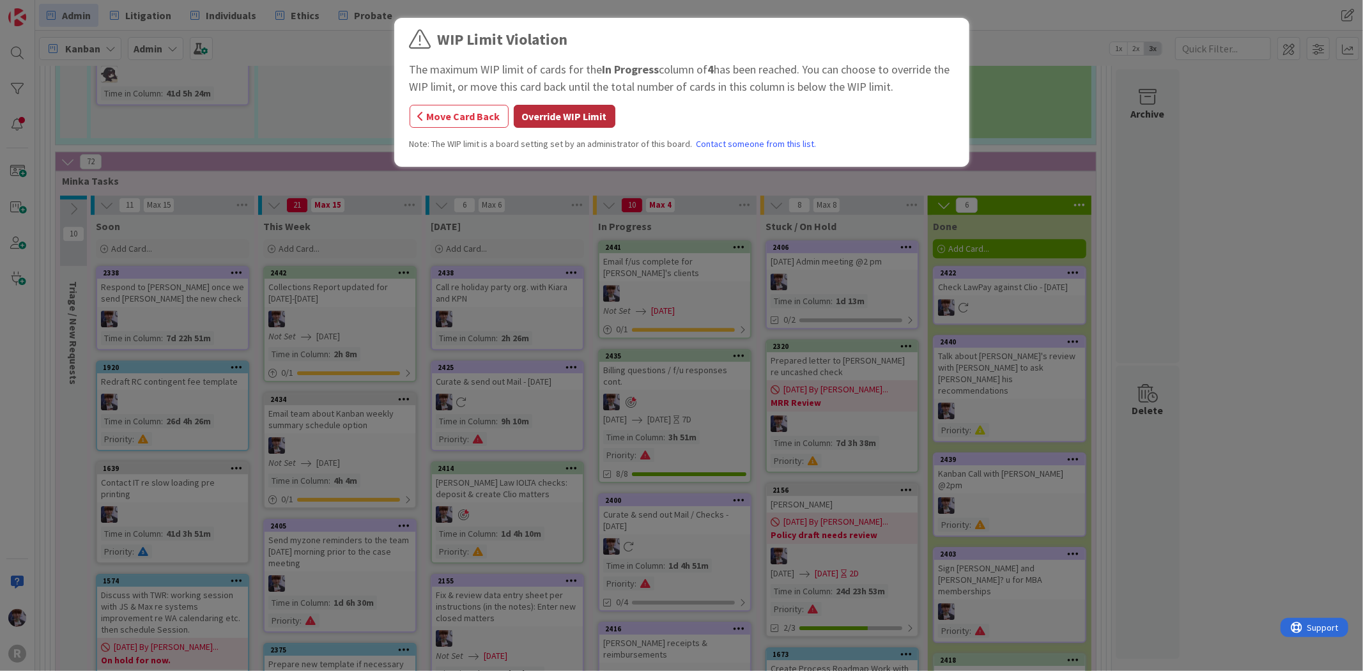
click at [560, 110] on button "Override WIP Limit" at bounding box center [565, 116] width 102 height 23
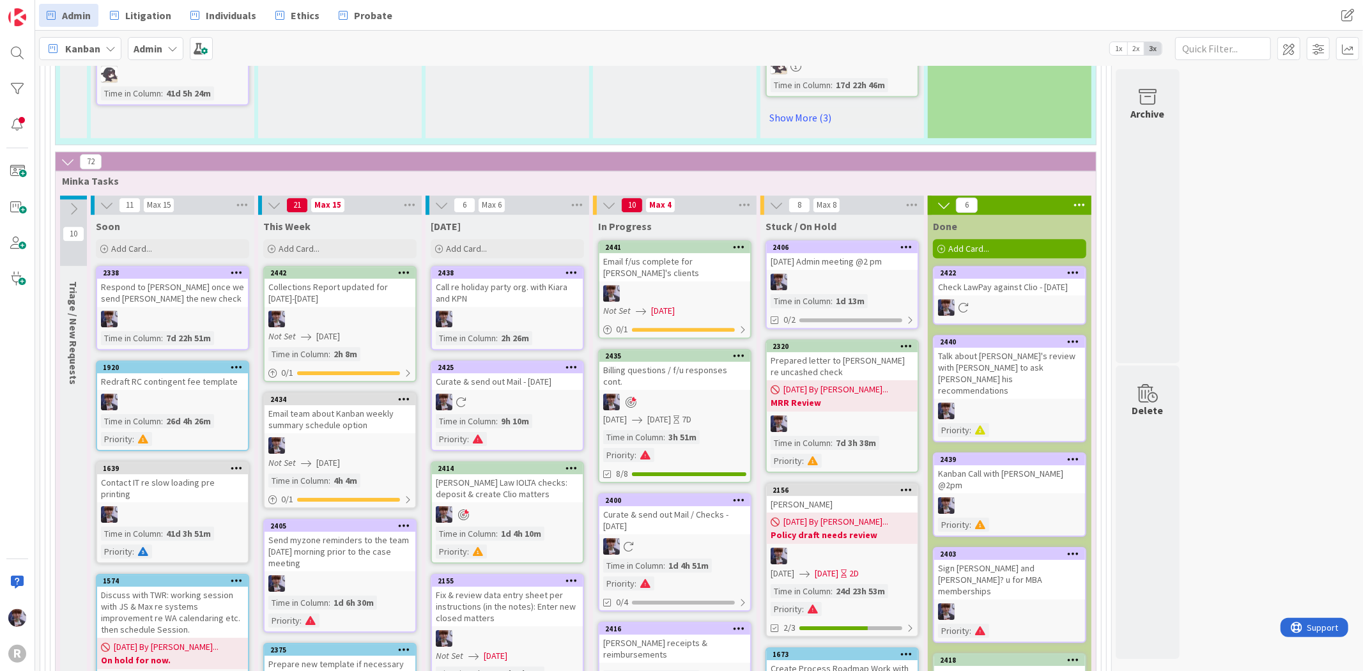
click at [497, 279] on div "Call re holiday party org. with Kiara and KPN" at bounding box center [507, 293] width 151 height 28
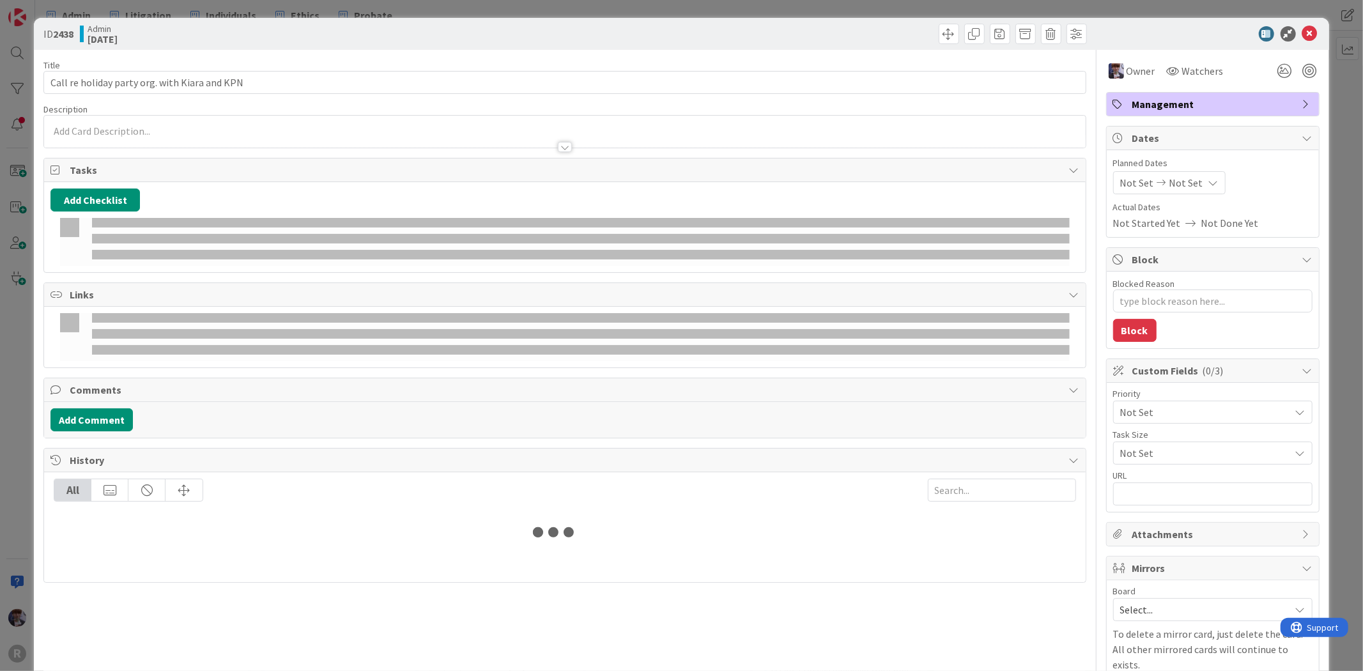
type textarea "x"
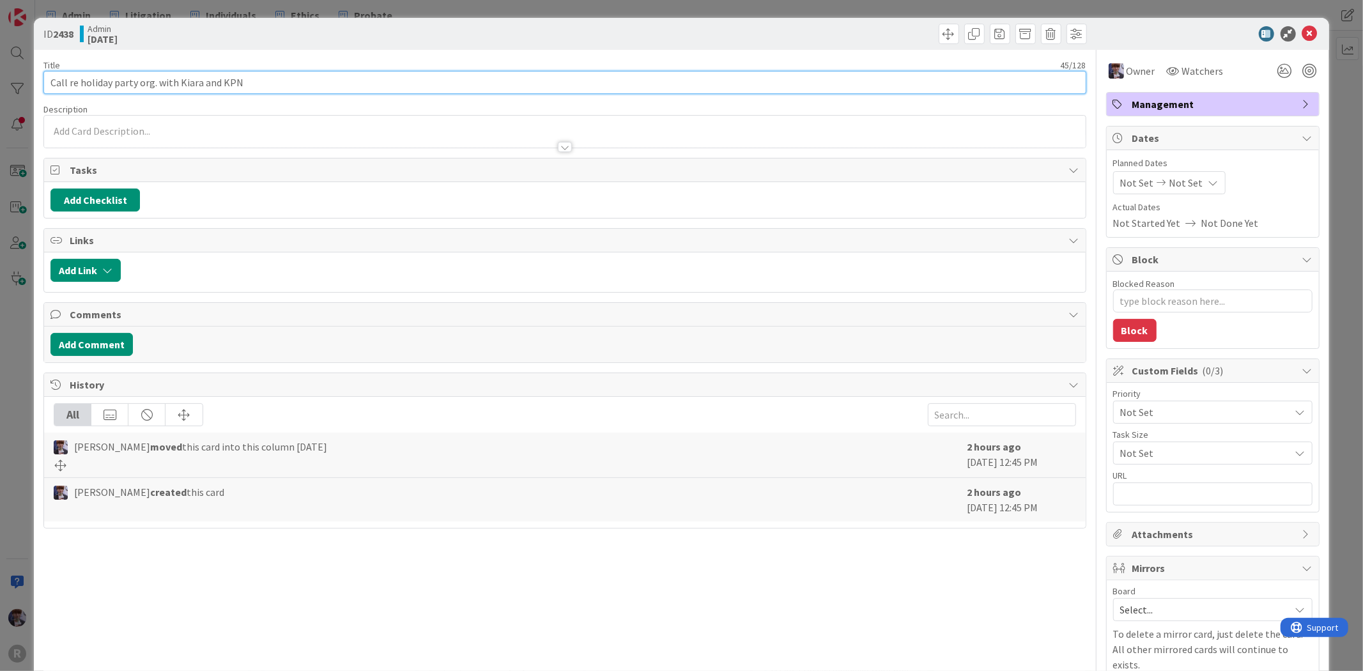
click at [271, 82] on input "Call re holiday party org. with Kiara and KPN" at bounding box center [564, 82] width 1043 height 23
type input "Call re holiday party org. with Kiara and KPN - further"
type textarea "x"
type input "Call re holiday party org. with Kiara and KPN - further discuss plan forward w …"
type textarea "x"
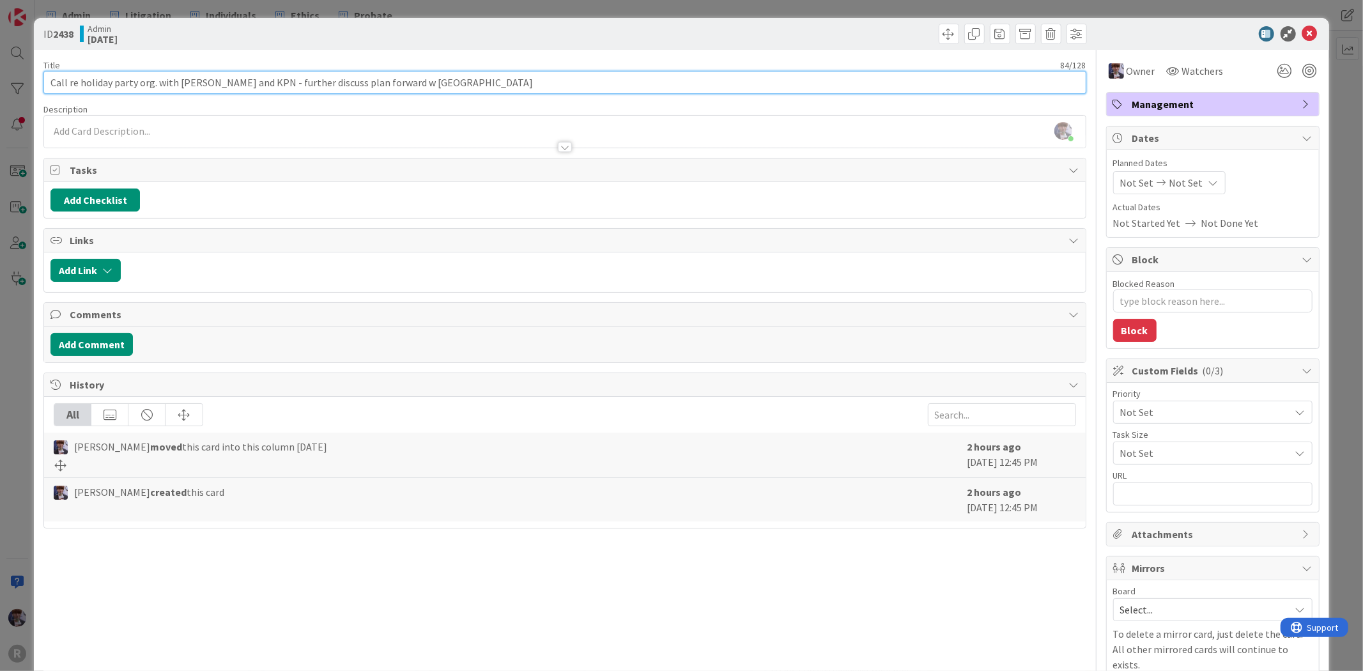
click at [244, 82] on input "Call re holiday party org. with Kiara and KPN - further discuss plan forward w …" at bounding box center [564, 82] width 1043 height 23
type input "Call re holiday party org. with Kiara and KPN further discuss plan forward w Ki…"
type textarea "x"
type input "Call re holiday party org. with Kiara and KPN & further discuss plan forward w …"
type textarea "x"
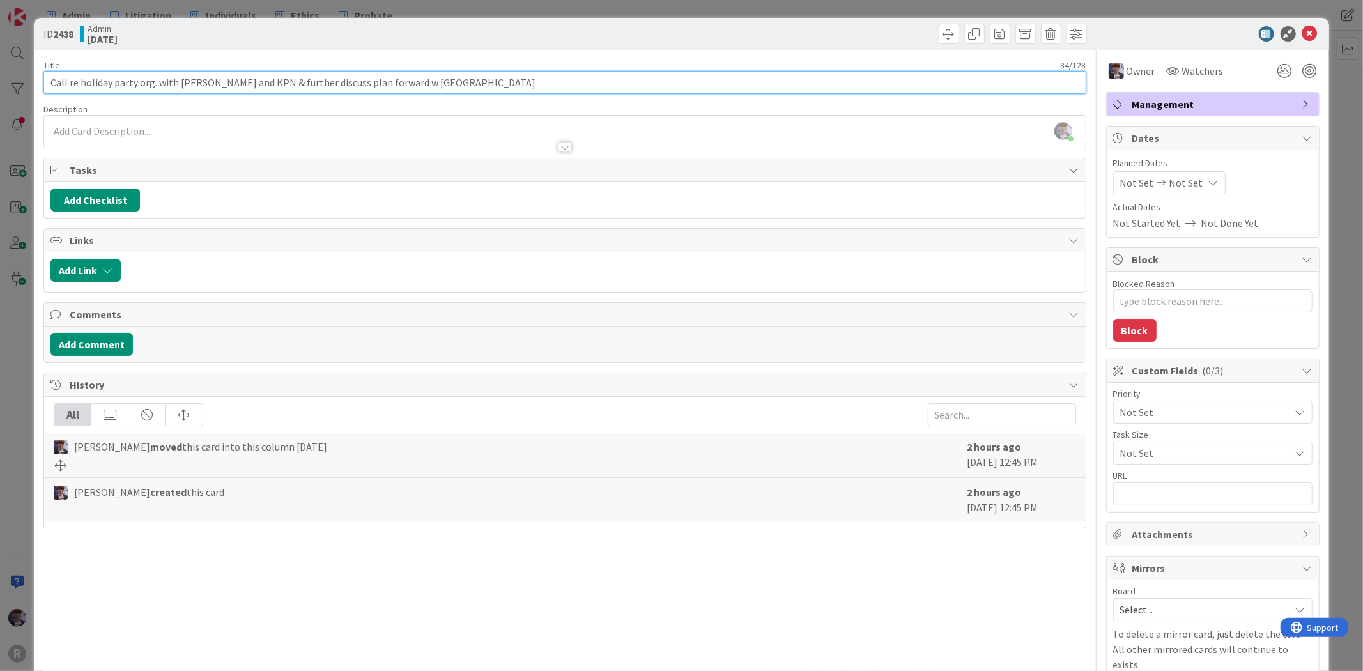
click at [414, 86] on input "Call re holiday party org. with Kiara and KPN & further discuss plan forward w …" at bounding box center [564, 82] width 1043 height 23
type input "Call re holiday party org. with Kiara and KPN & further discuss plan forward w …"
type textarea "x"
type input "Call re holiday party org. with [PERSON_NAME] and KPN & further discuss plan fo…"
type textarea "x"
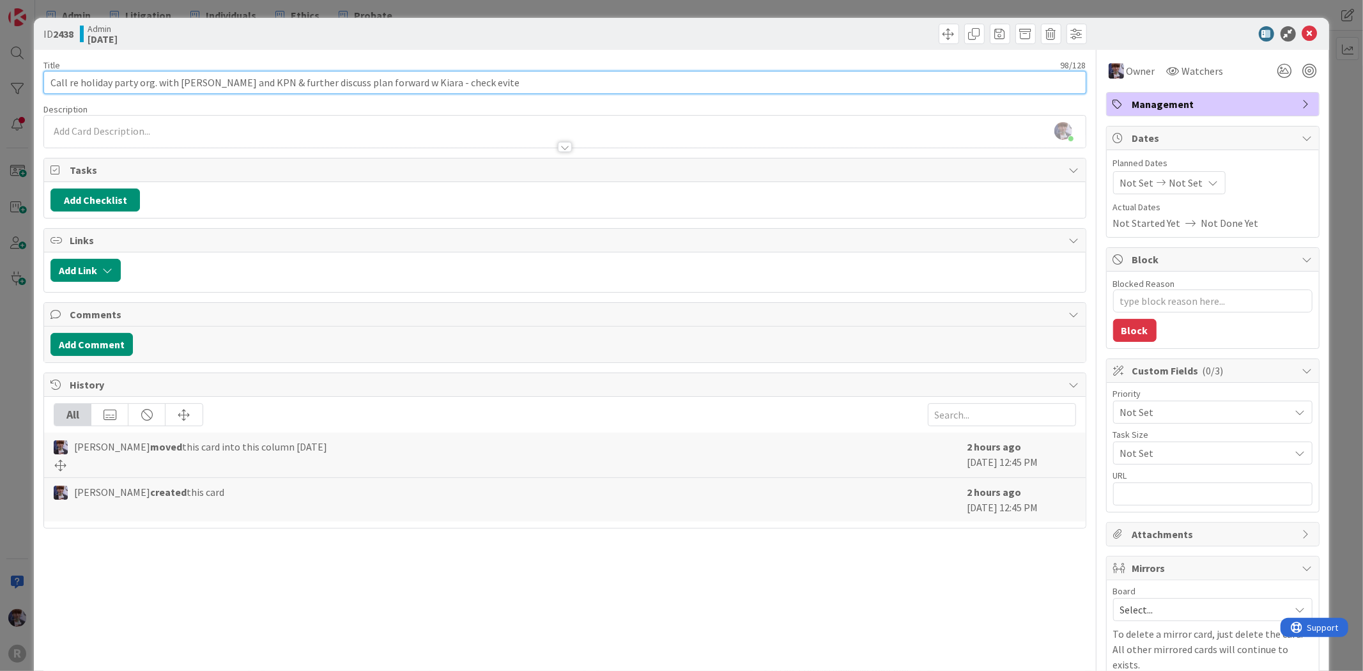
type input "Call re holiday party org. with [PERSON_NAME] and KPN & further discuss plan fo…"
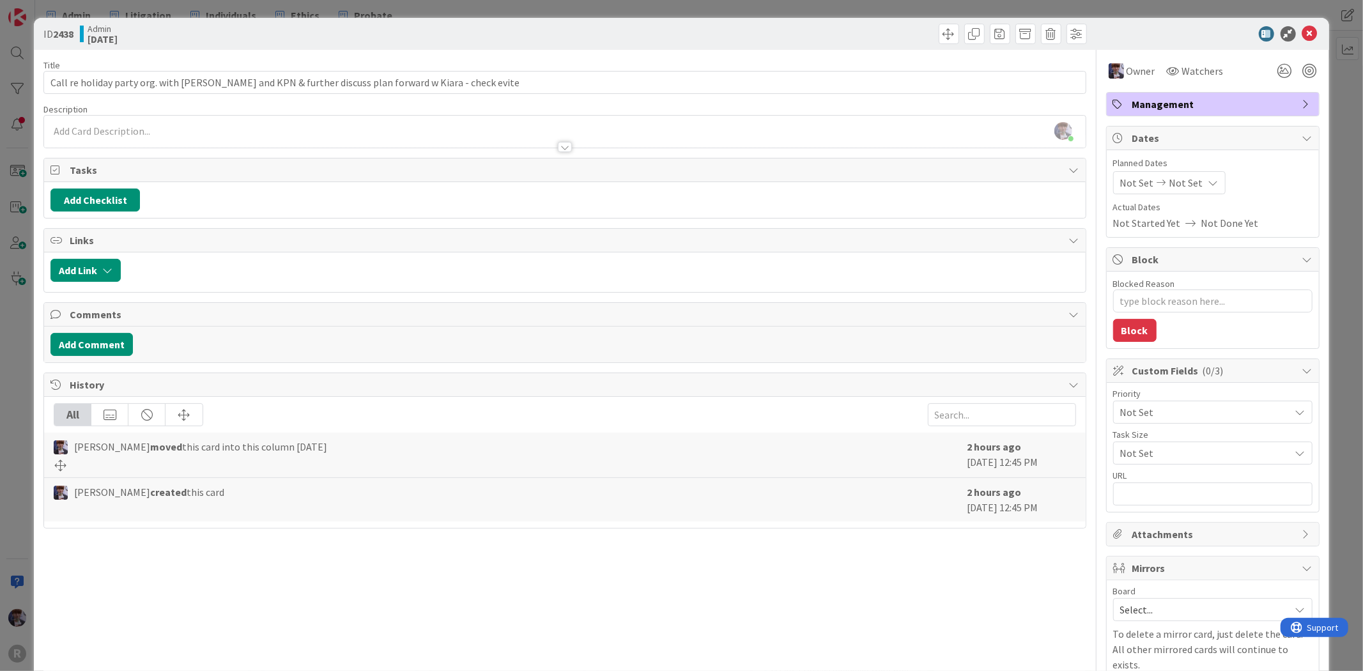
click at [419, 52] on div "Title 98 / 128 Call re holiday party org. with Kiara and KPN & further discuss …" at bounding box center [564, 382] width 1043 height 664
click at [1314, 118] on div "ID 2438 Admin Today Title 98 / 128 Call re holiday party org. with Kiara and KP…" at bounding box center [681, 370] width 1295 height 705
click at [1320, 116] on div "ID 2438 Admin Today Title 98 / 128 Call re holiday party org. with Kiara and KP…" at bounding box center [681, 335] width 1363 height 671
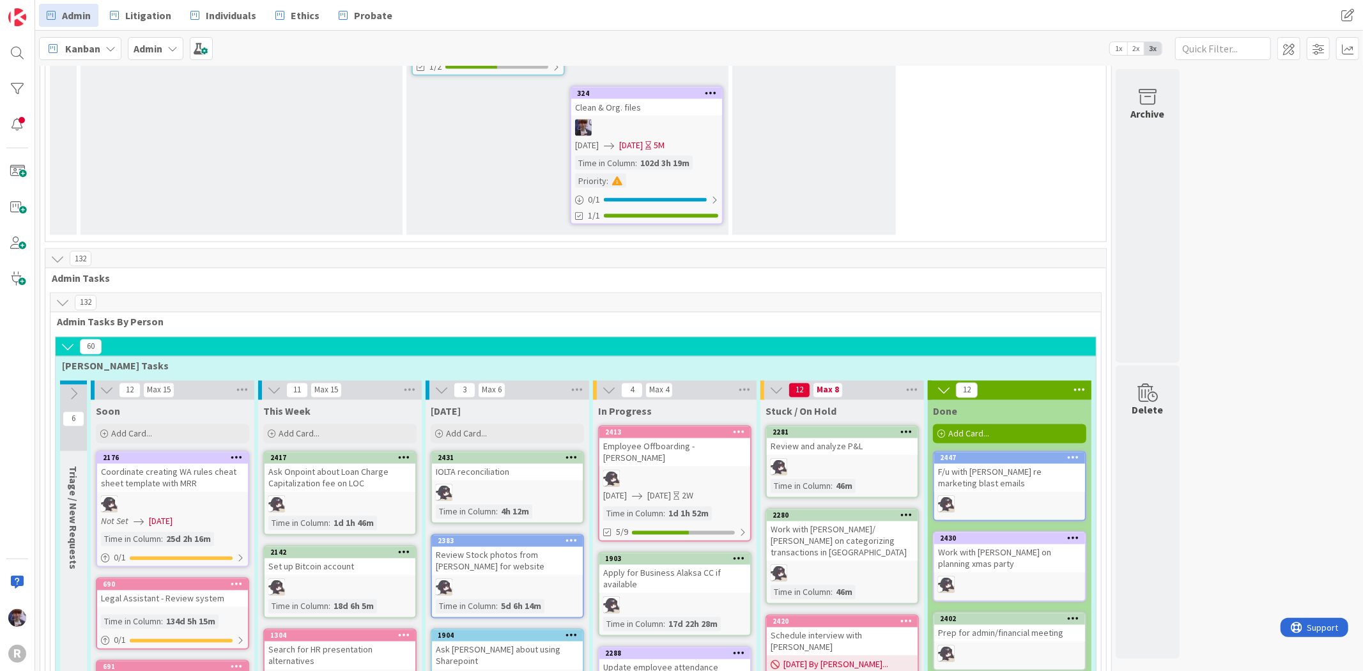
scroll to position [1907, 0]
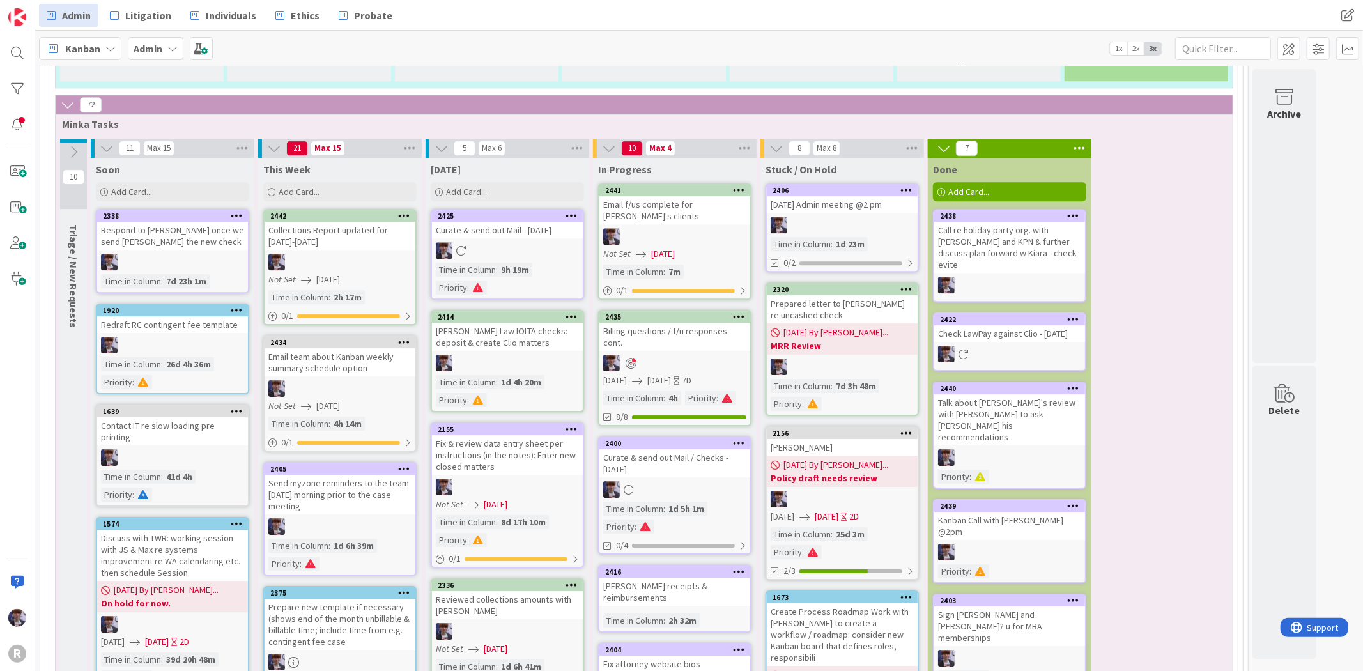
click at [704, 323] on div "Billing questions / f/u responses cont." at bounding box center [675, 337] width 151 height 28
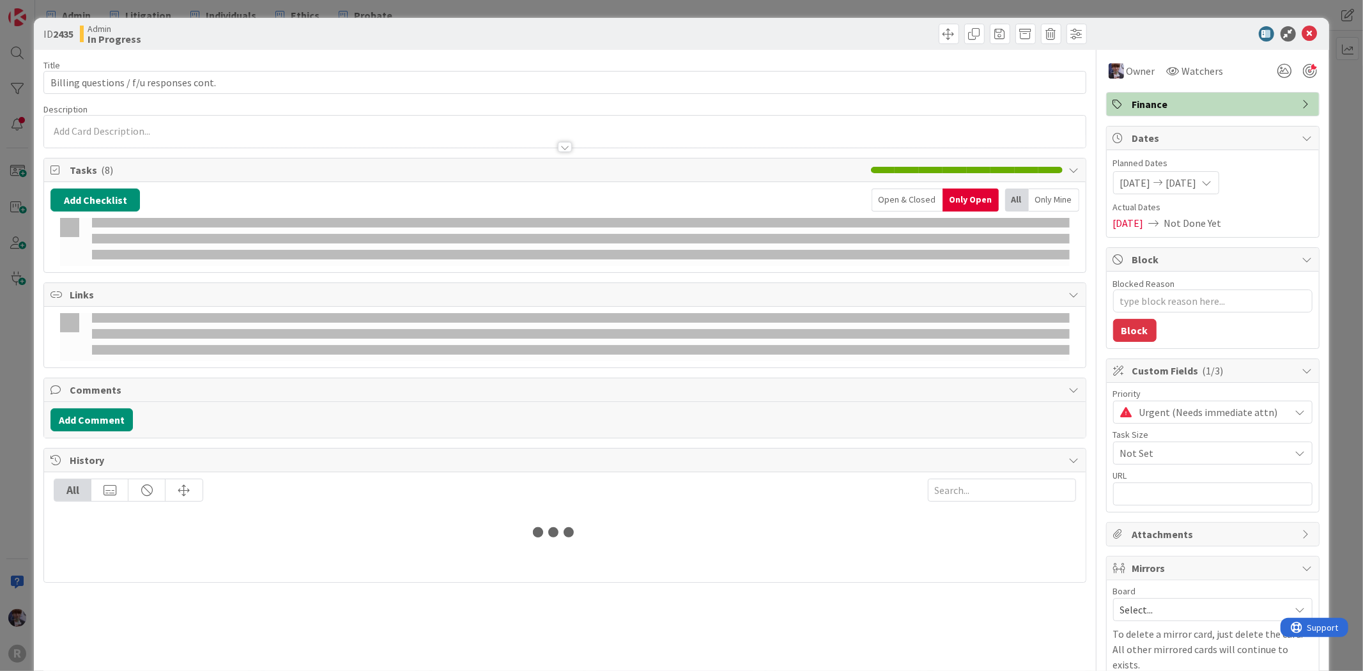
type textarea "x"
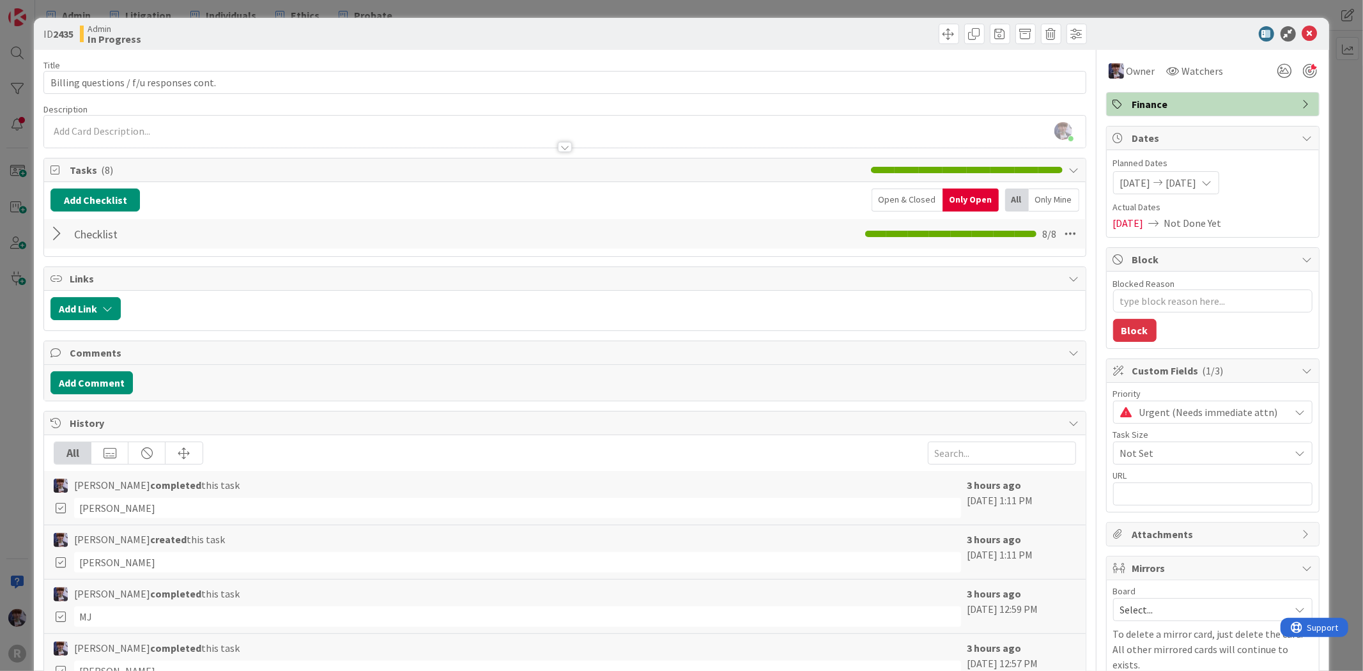
click at [56, 238] on div at bounding box center [58, 233] width 17 height 23
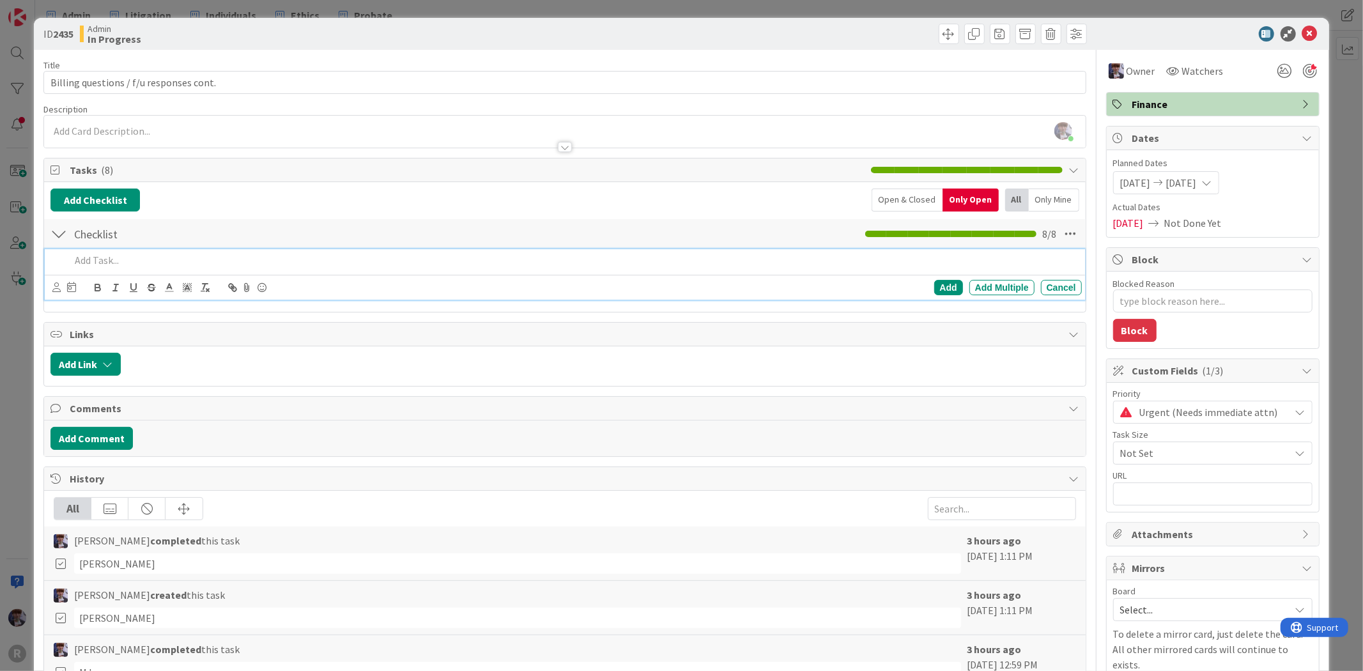
click at [102, 267] on p at bounding box center [573, 260] width 1006 height 15
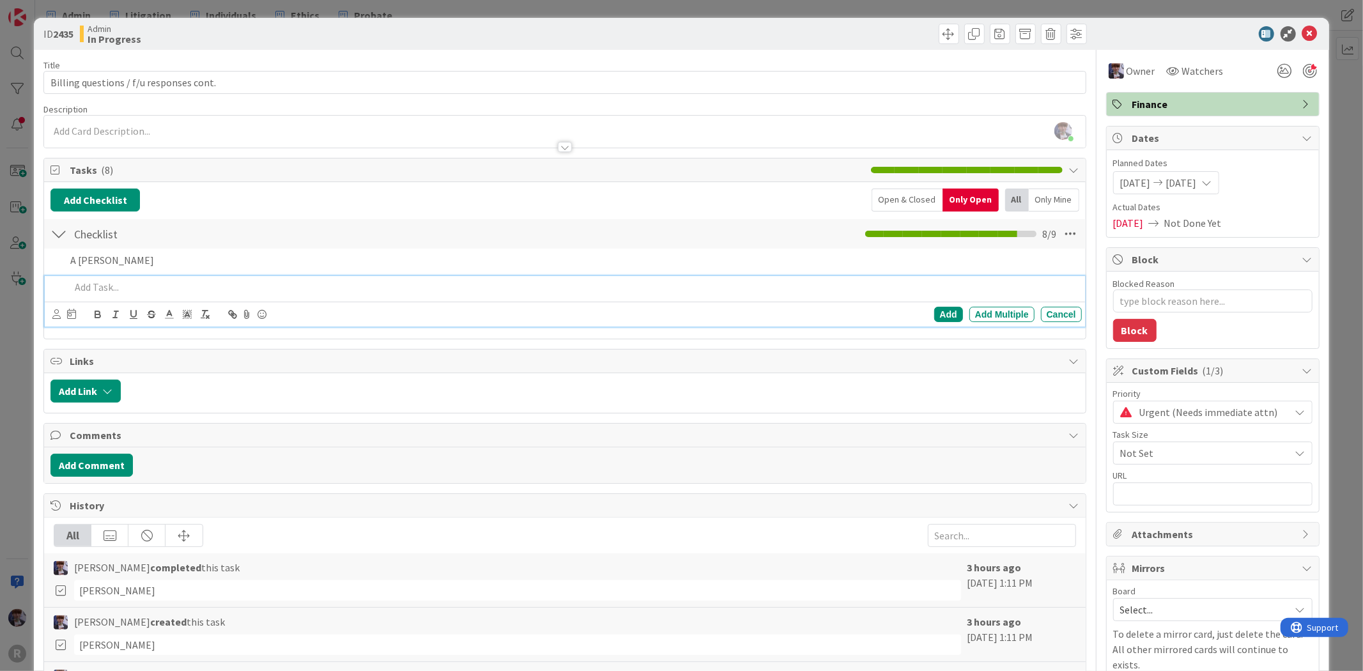
type textarea "x"
click at [24, 339] on div "ID 2435 Admin In Progress Title 39 / 128 Billing questions / f/u responses cont…" at bounding box center [681, 335] width 1363 height 671
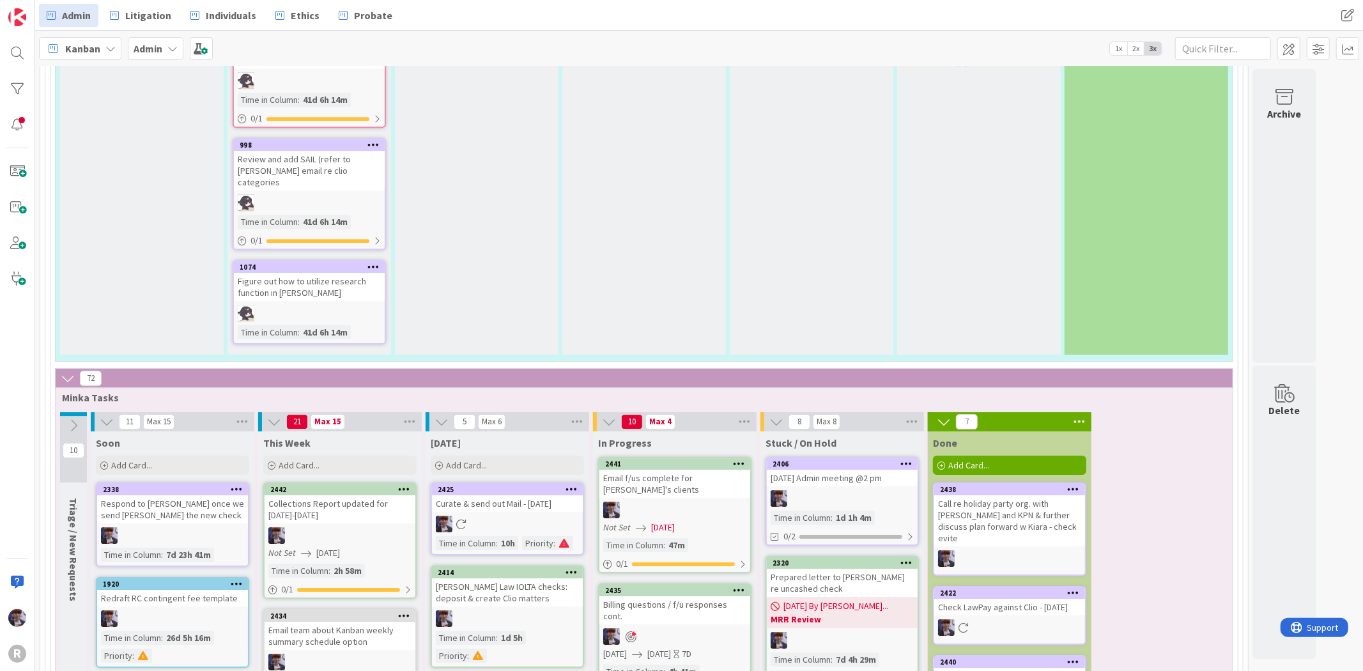
scroll to position [3616, 0]
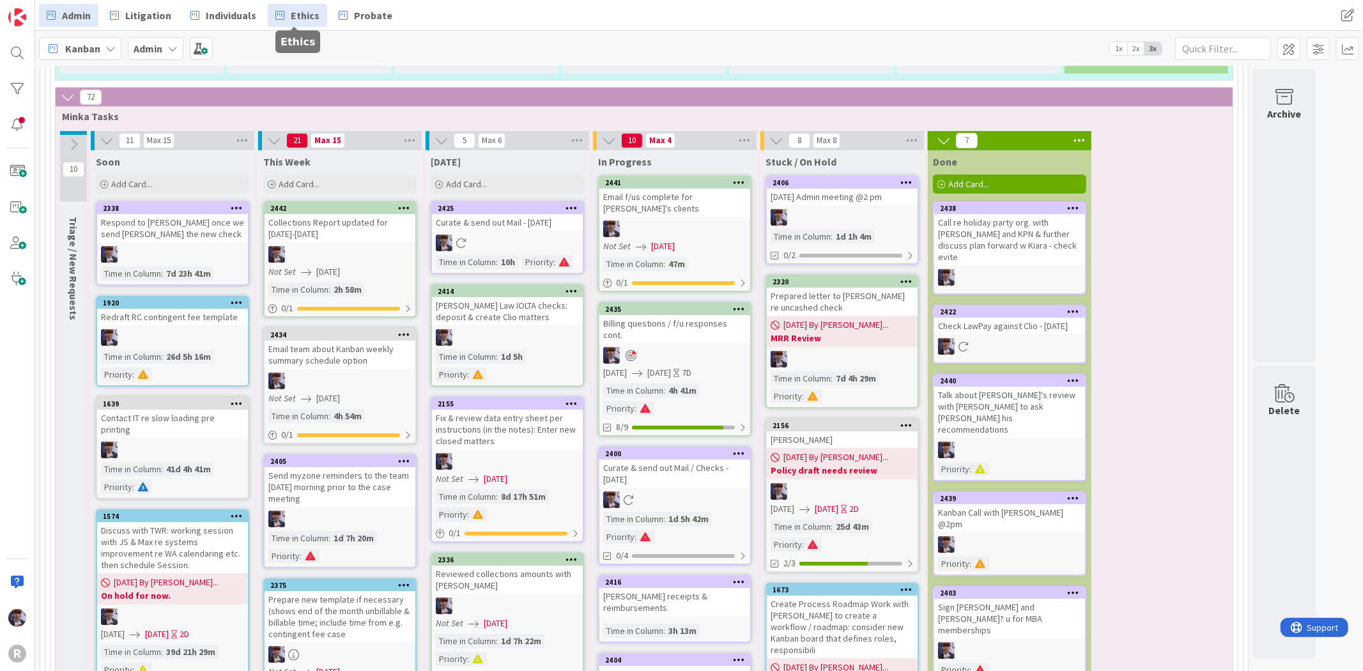
click at [297, 13] on span "Ethics" at bounding box center [305, 15] width 29 height 15
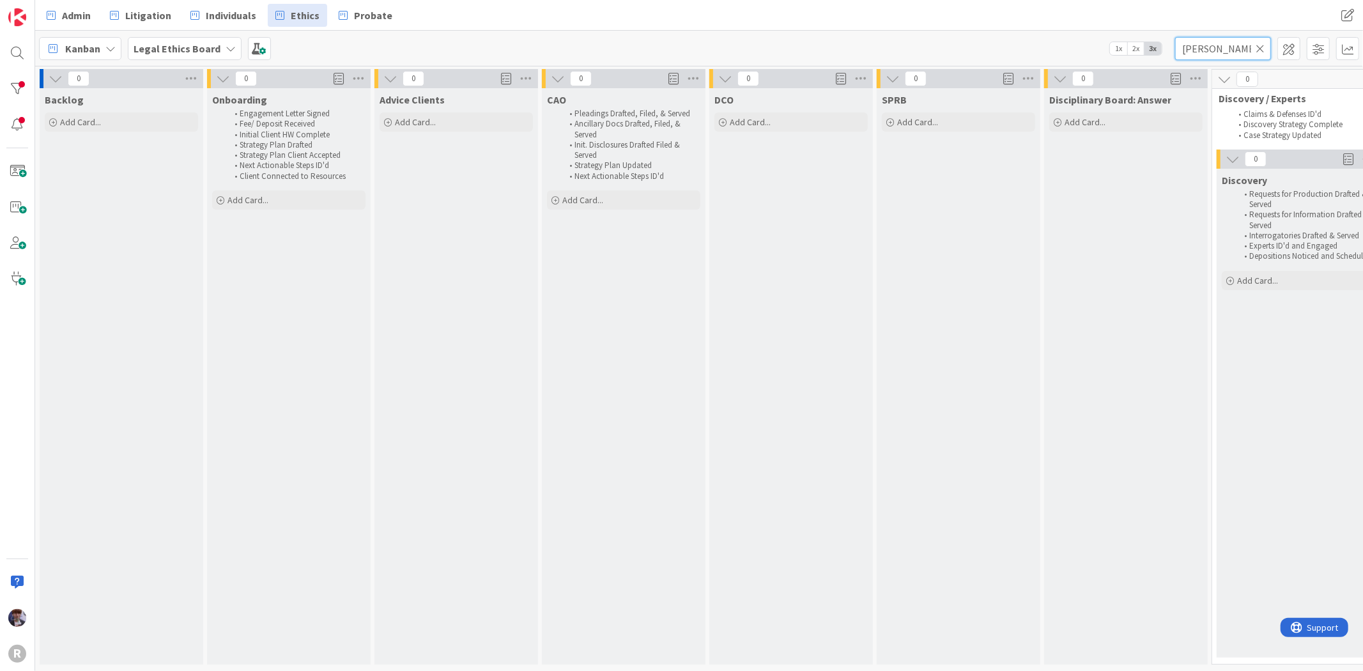
drag, startPoint x: 1222, startPoint y: 52, endPoint x: 1172, endPoint y: 45, distance: 50.4
click at [1172, 45] on div "Kanban Legal Ethics Board 1x 2x 3x [PERSON_NAME]" at bounding box center [699, 48] width 1328 height 35
type input "[PERSON_NAME]"
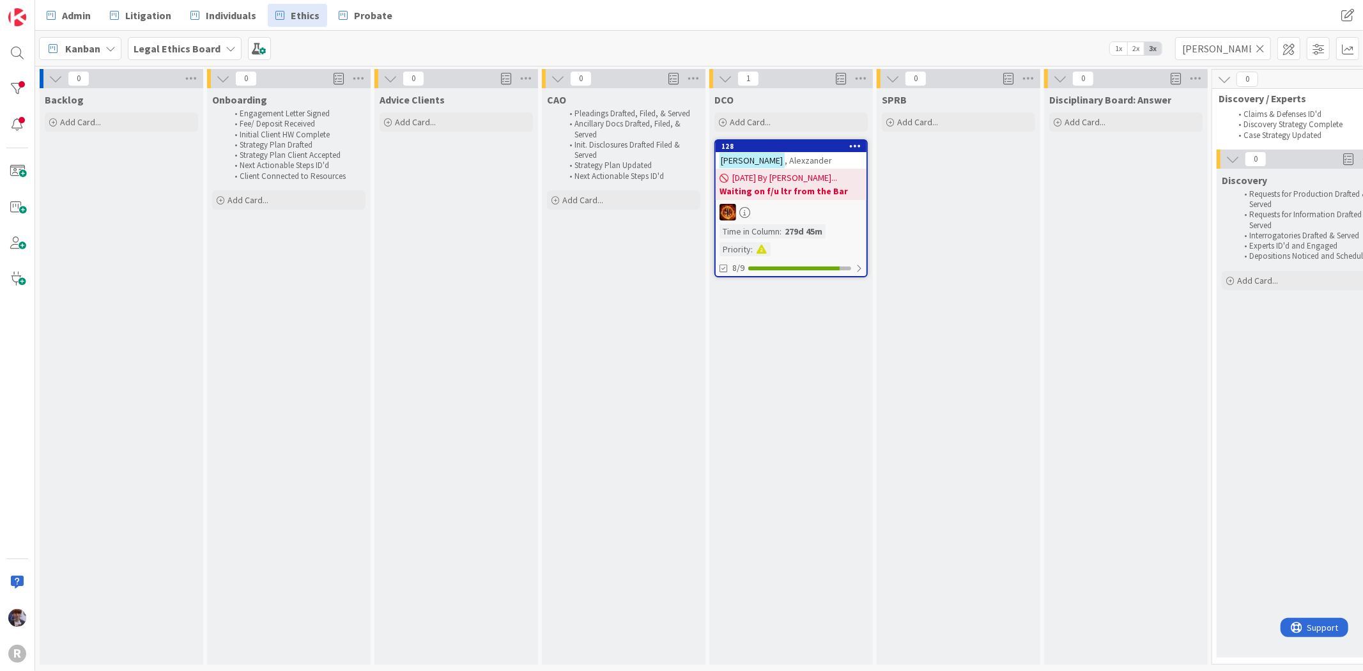
click at [789, 159] on span ", Alexzander" at bounding box center [808, 161] width 47 height 12
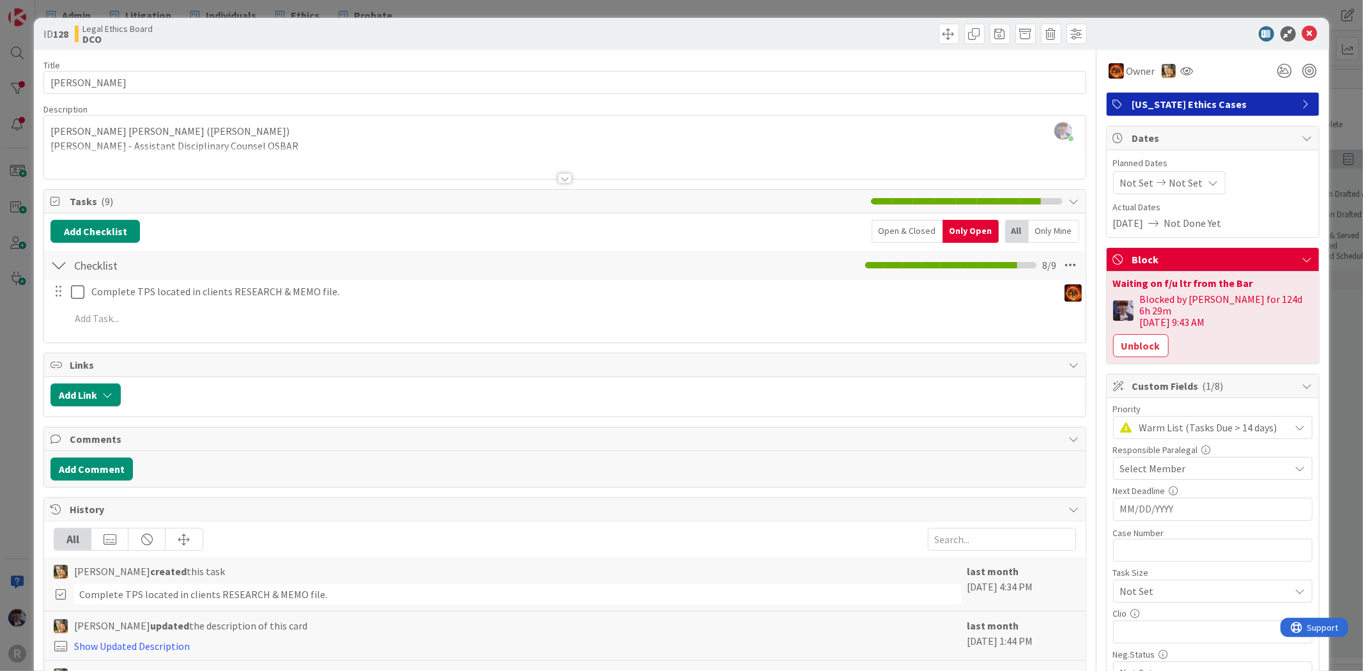
click at [18, 373] on div "ID 128 Legal Ethics Board DCO Title 17 / 128 [PERSON_NAME] Description [PERSON_…" at bounding box center [681, 335] width 1363 height 671
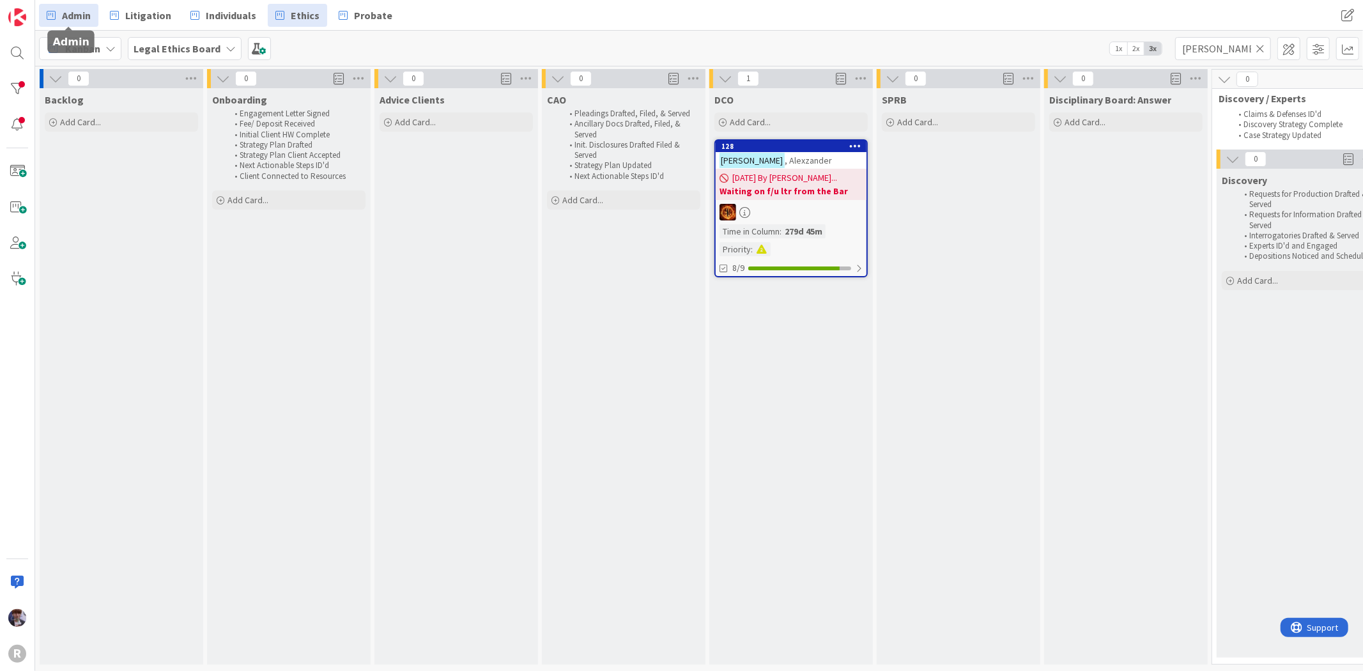
click at [83, 11] on span "Admin" at bounding box center [76, 15] width 29 height 15
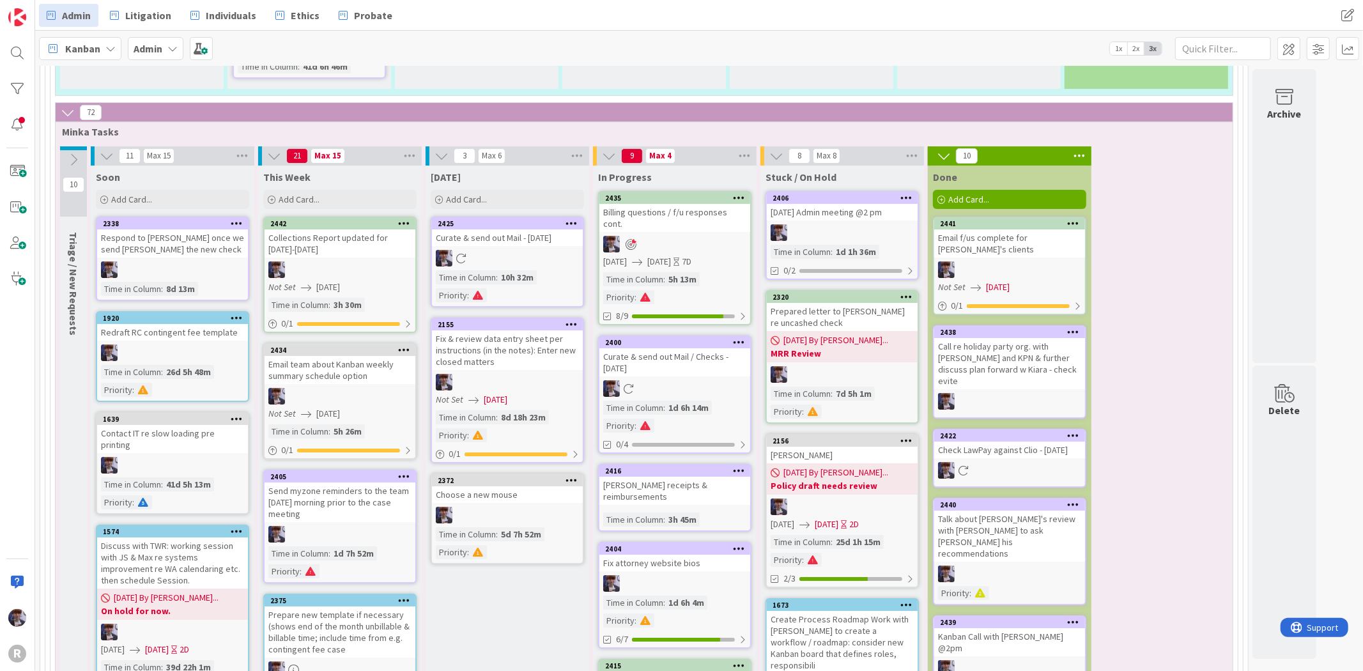
scroll to position [3631, 0]
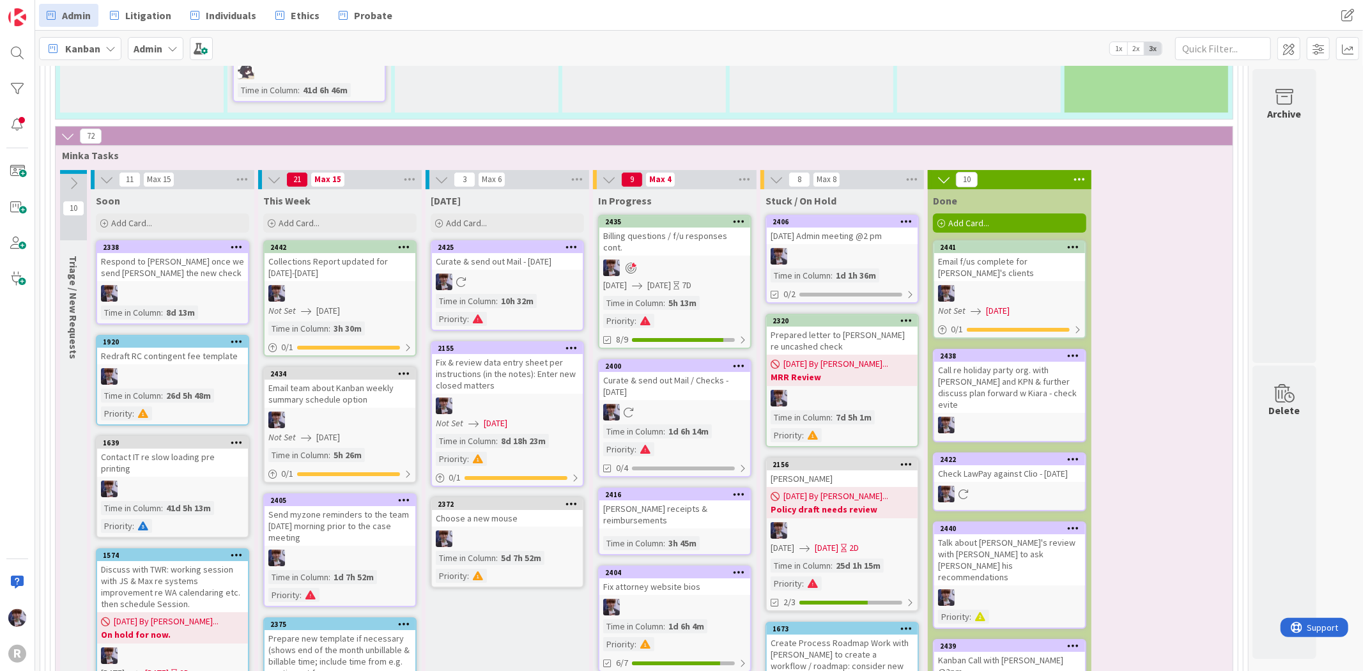
click at [676, 372] on div "Curate & send out Mail / Checks - [DATE]" at bounding box center [675, 386] width 151 height 28
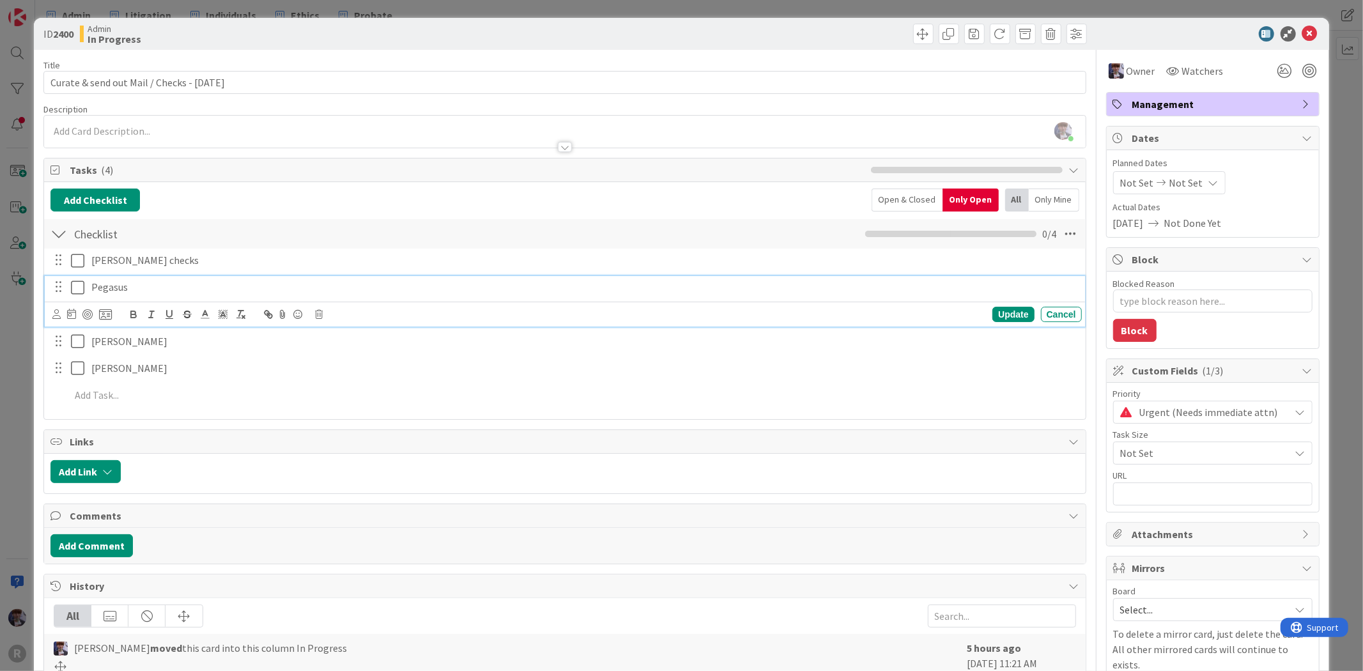
click at [74, 286] on icon at bounding box center [80, 287] width 19 height 15
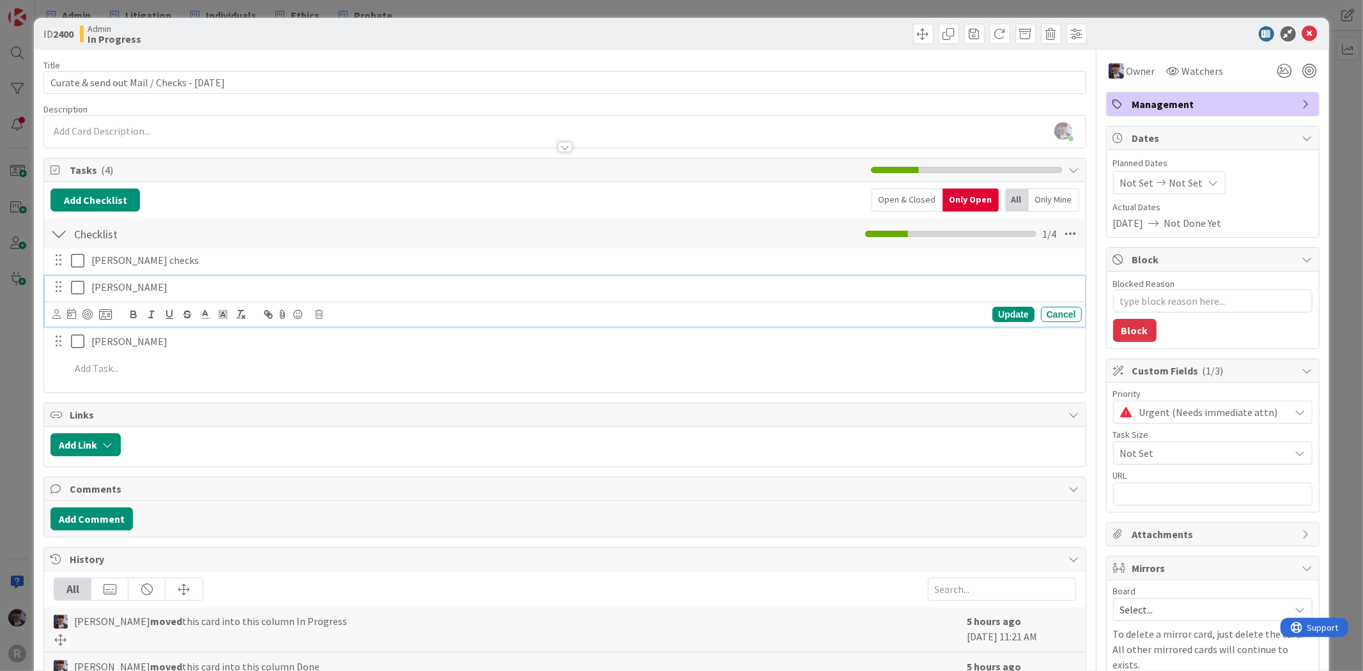
click at [74, 286] on icon at bounding box center [80, 287] width 19 height 15
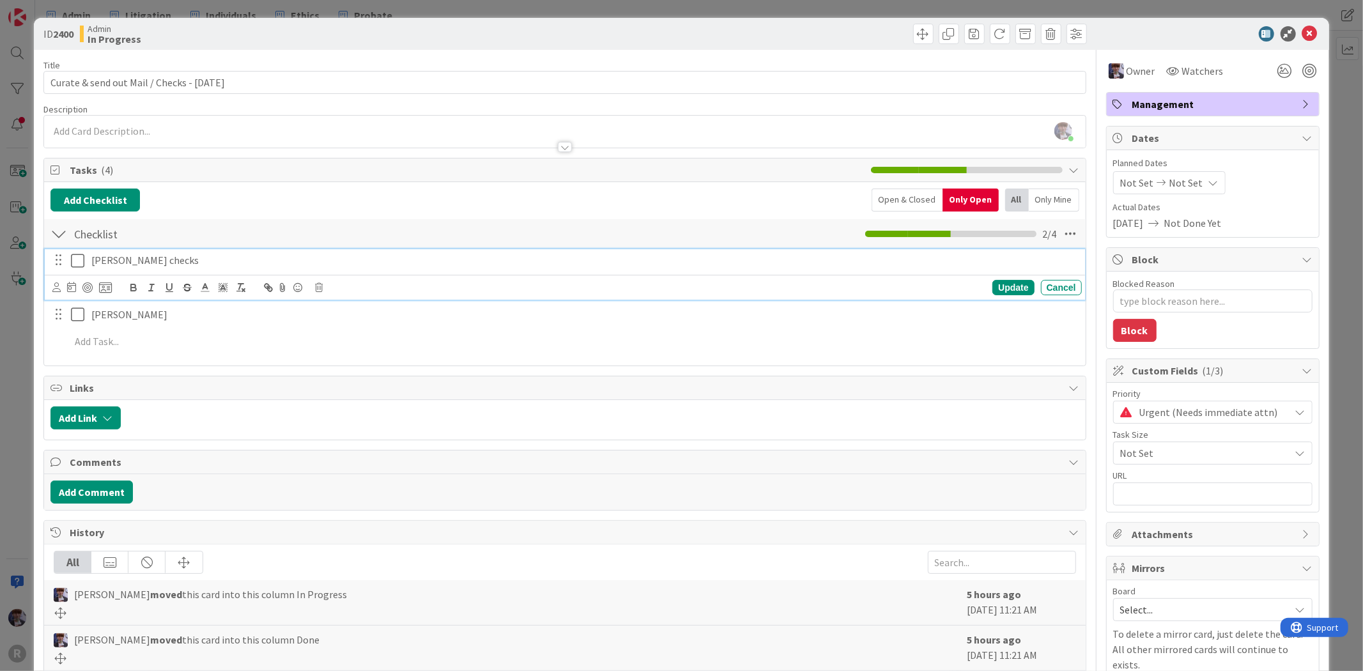
click at [77, 256] on icon at bounding box center [80, 260] width 19 height 15
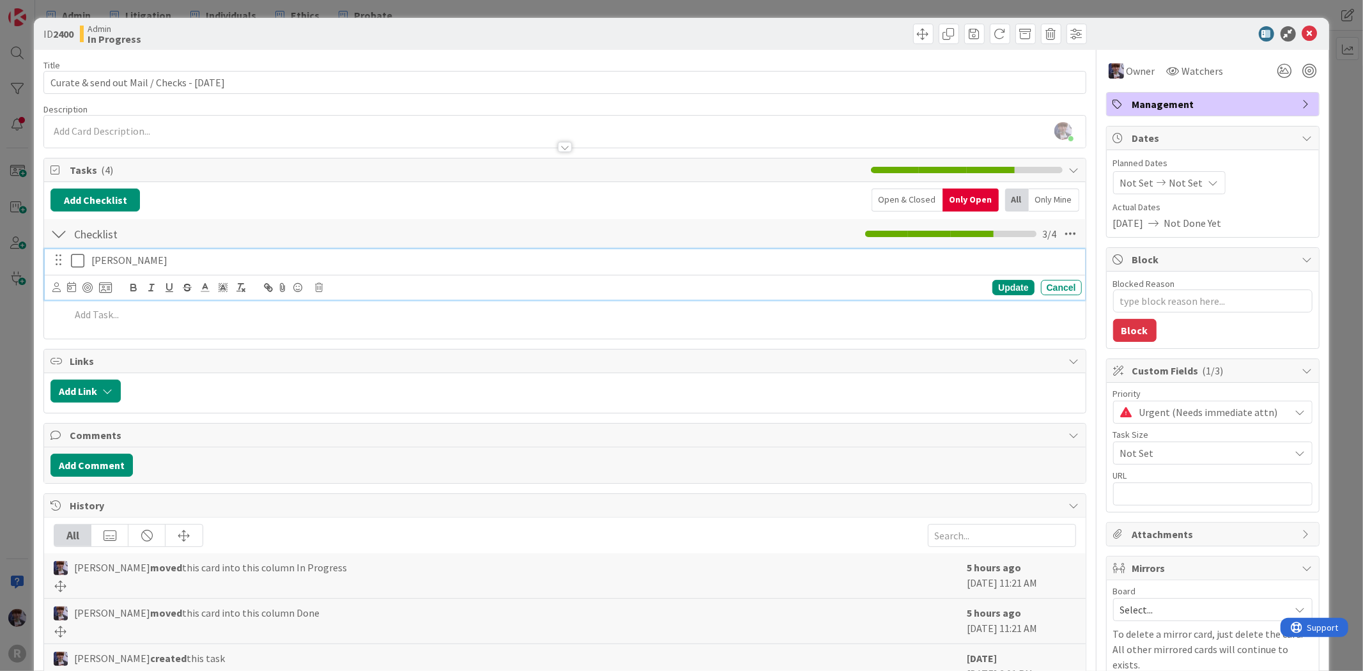
click at [79, 260] on icon at bounding box center [80, 260] width 19 height 15
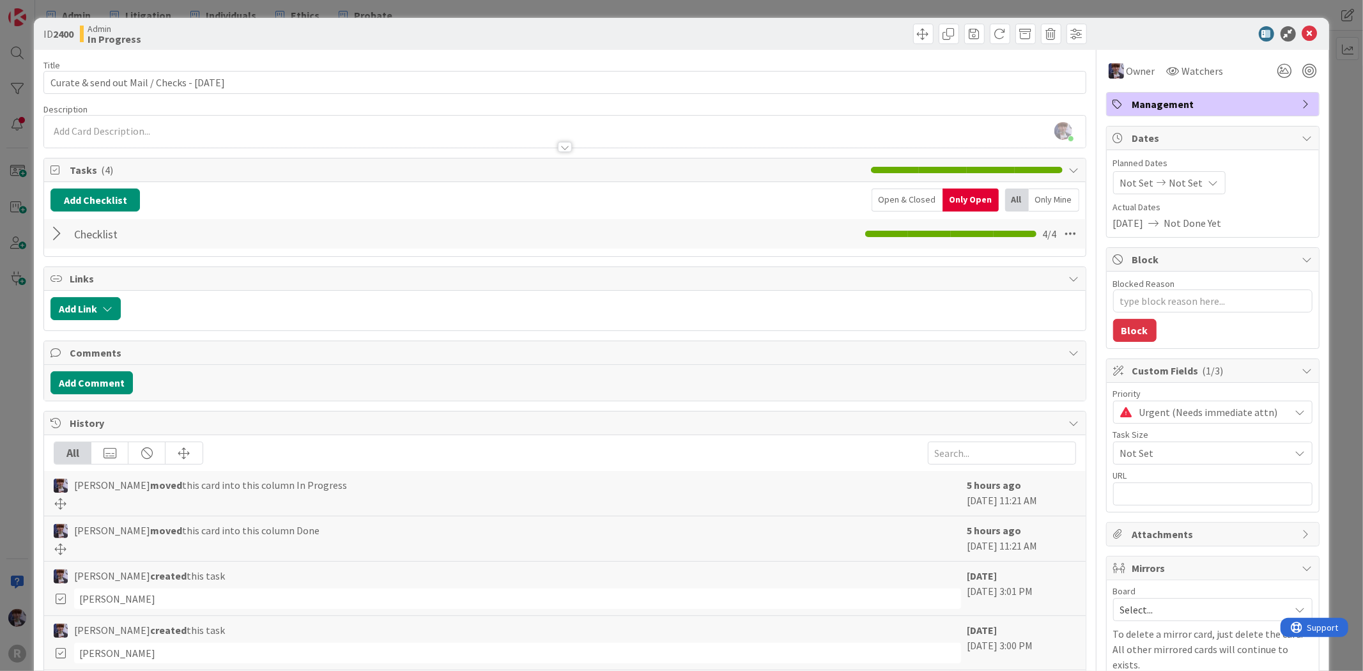
click at [10, 348] on div "ID 2400 Admin In Progress Title 44 / 128 Curate & send out Mail / Checks - [DAT…" at bounding box center [681, 335] width 1363 height 671
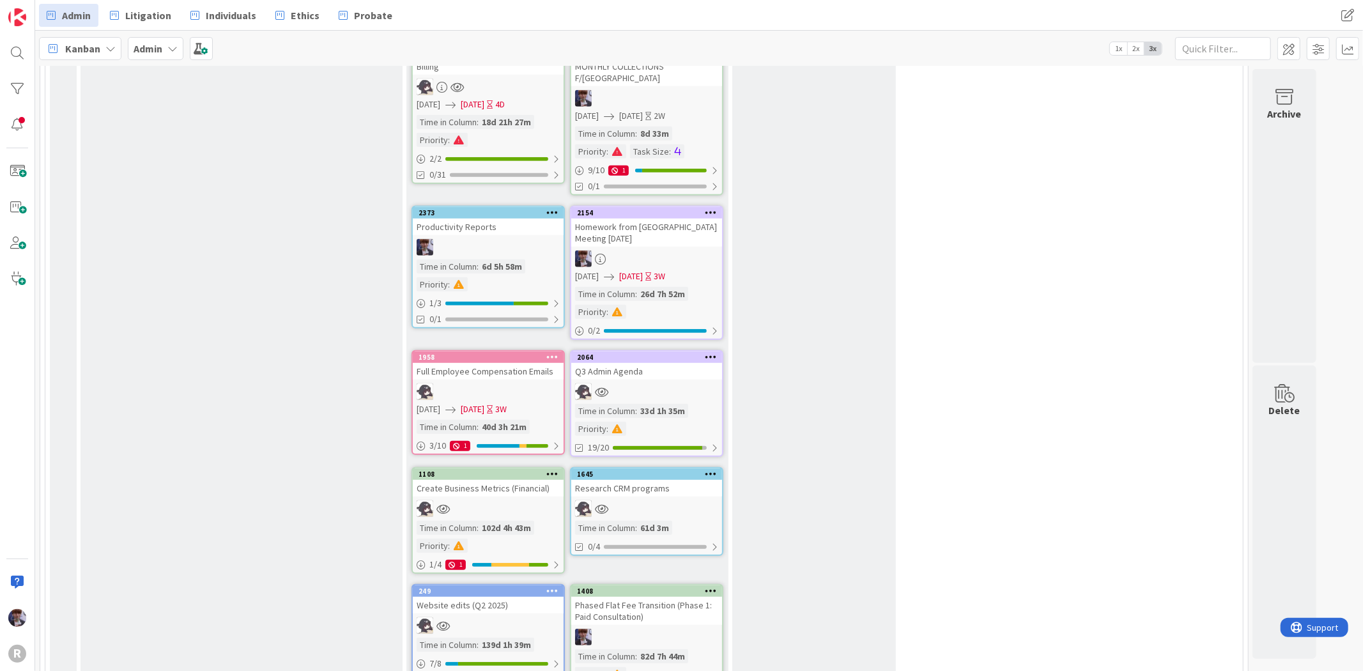
scroll to position [781, 0]
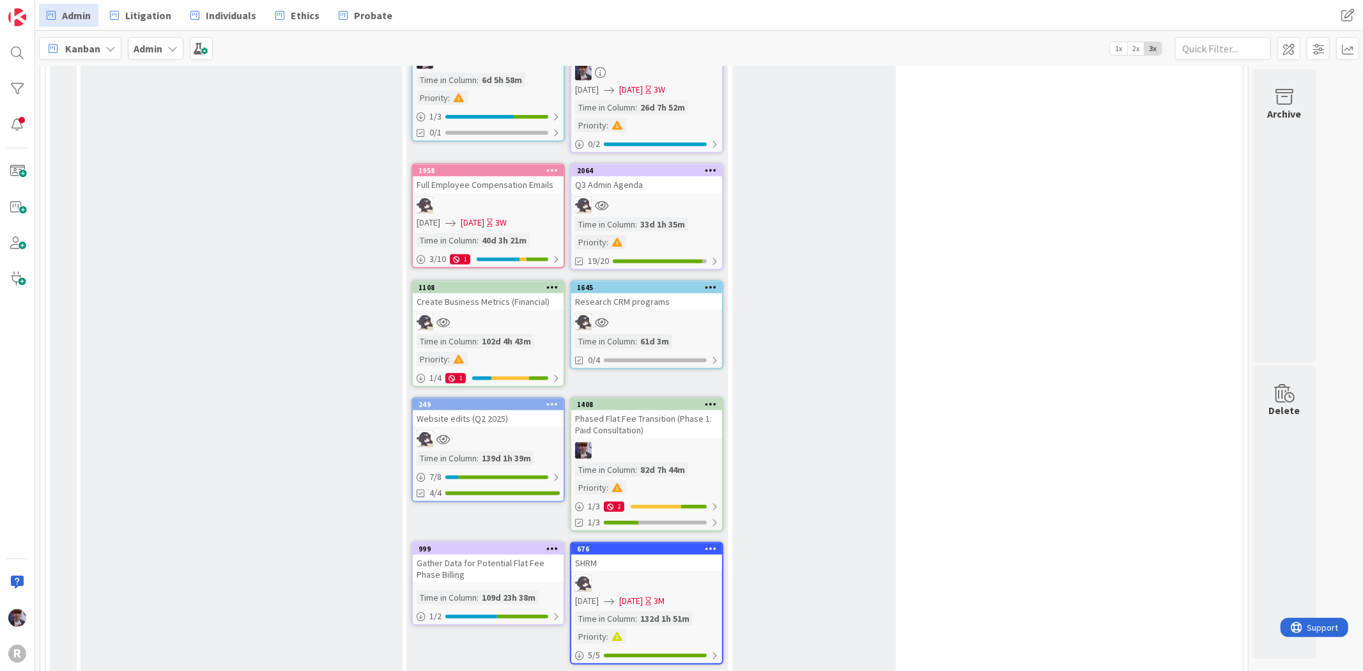
click at [693, 176] on div "Q3 Admin Agenda" at bounding box center [646, 184] width 151 height 17
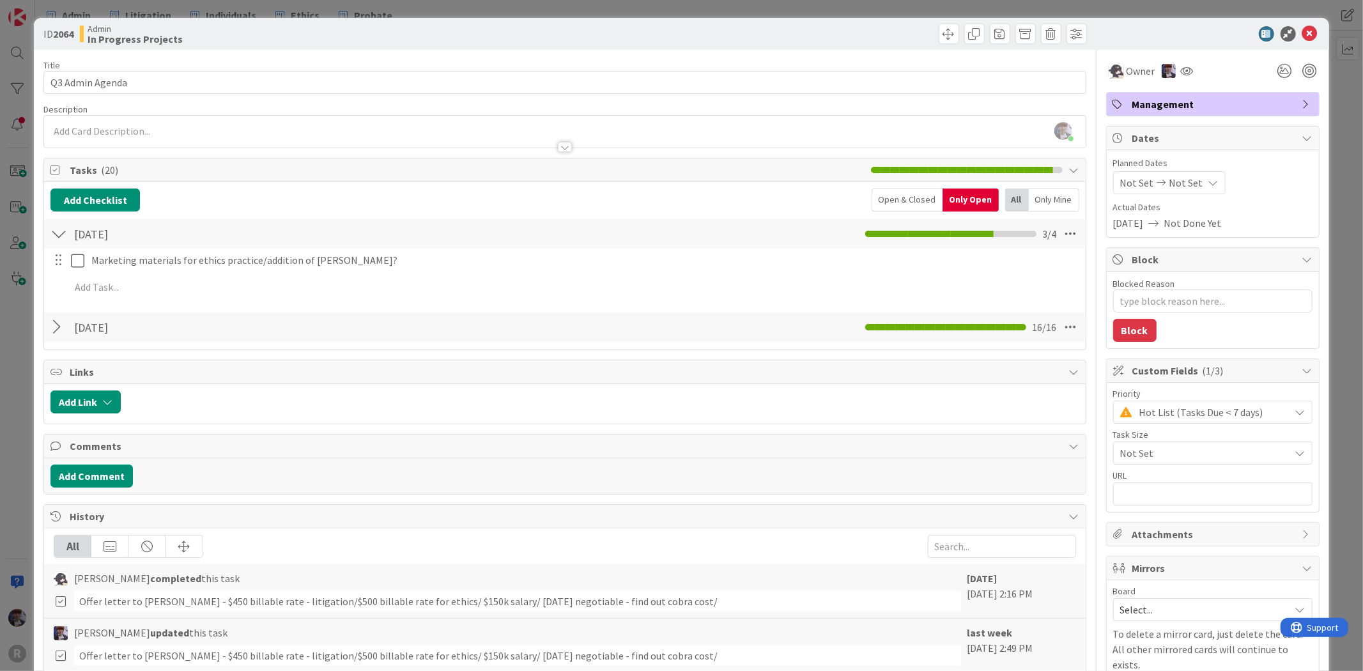
click at [58, 329] on div at bounding box center [58, 327] width 17 height 23
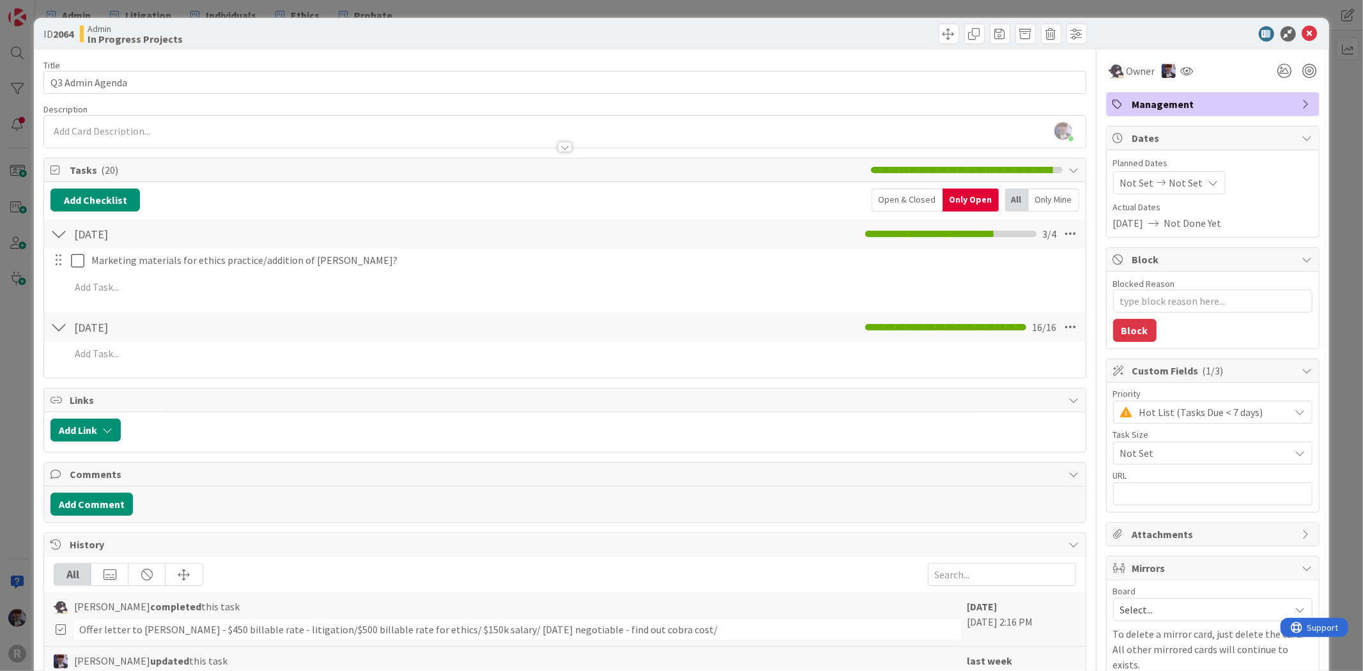
click at [897, 202] on div "Open & Closed" at bounding box center [907, 200] width 71 height 23
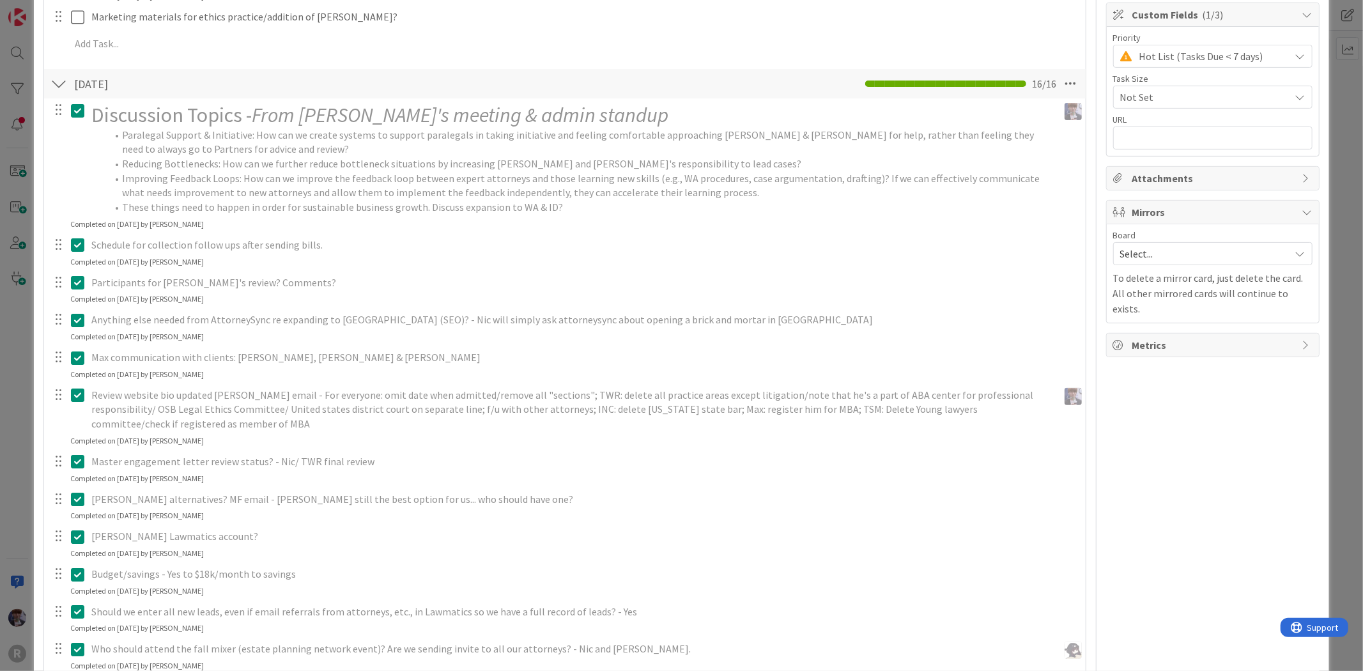
scroll to position [355, 0]
click at [1326, 205] on div "ID 2064 Admin In Progress Projects Title 16 / 128 Q3 Admin Agenda Description […" at bounding box center [681, 335] width 1363 height 671
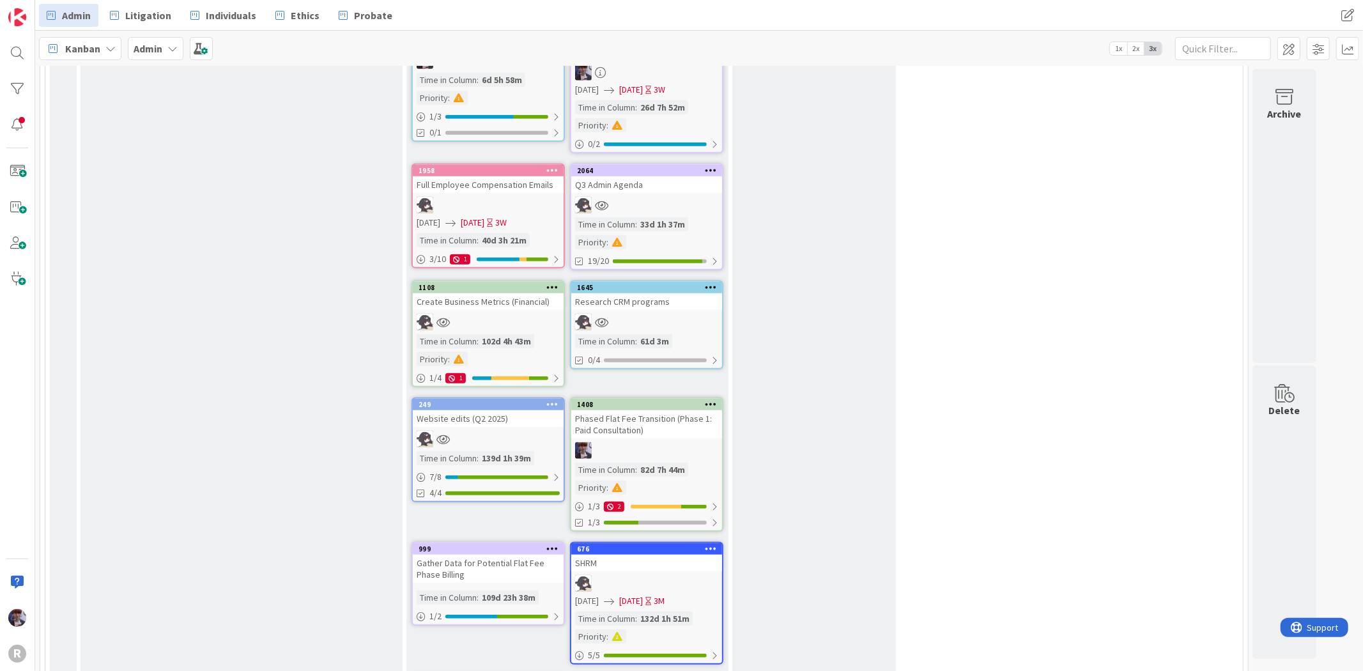
click at [681, 176] on div "Q3 Admin Agenda" at bounding box center [646, 184] width 151 height 17
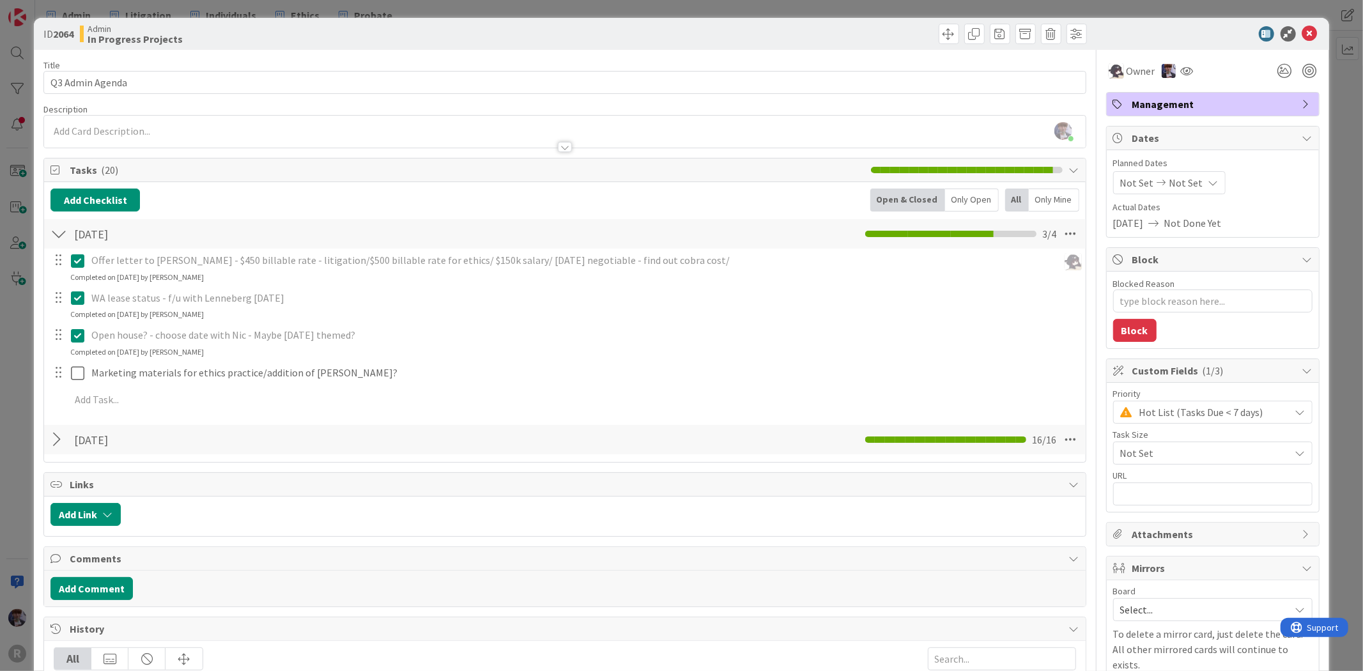
click at [951, 194] on div "Only Open" at bounding box center [972, 200] width 54 height 23
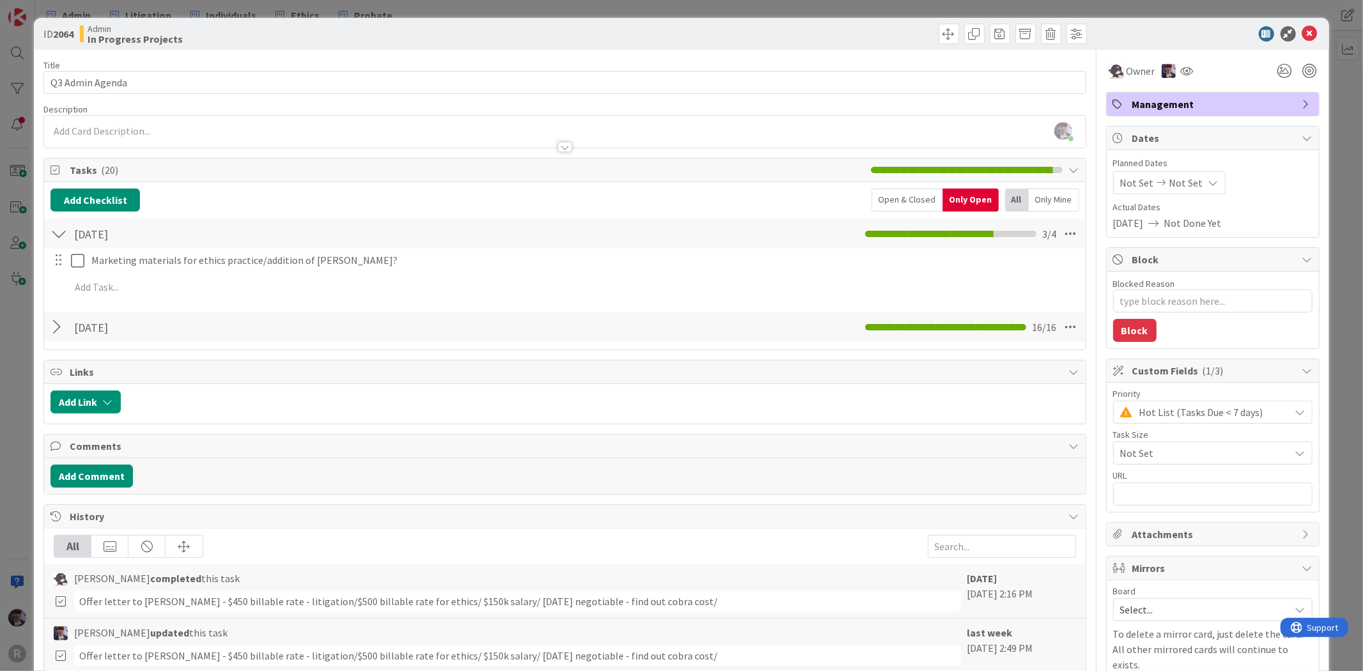
click at [56, 337] on div at bounding box center [58, 327] width 17 height 23
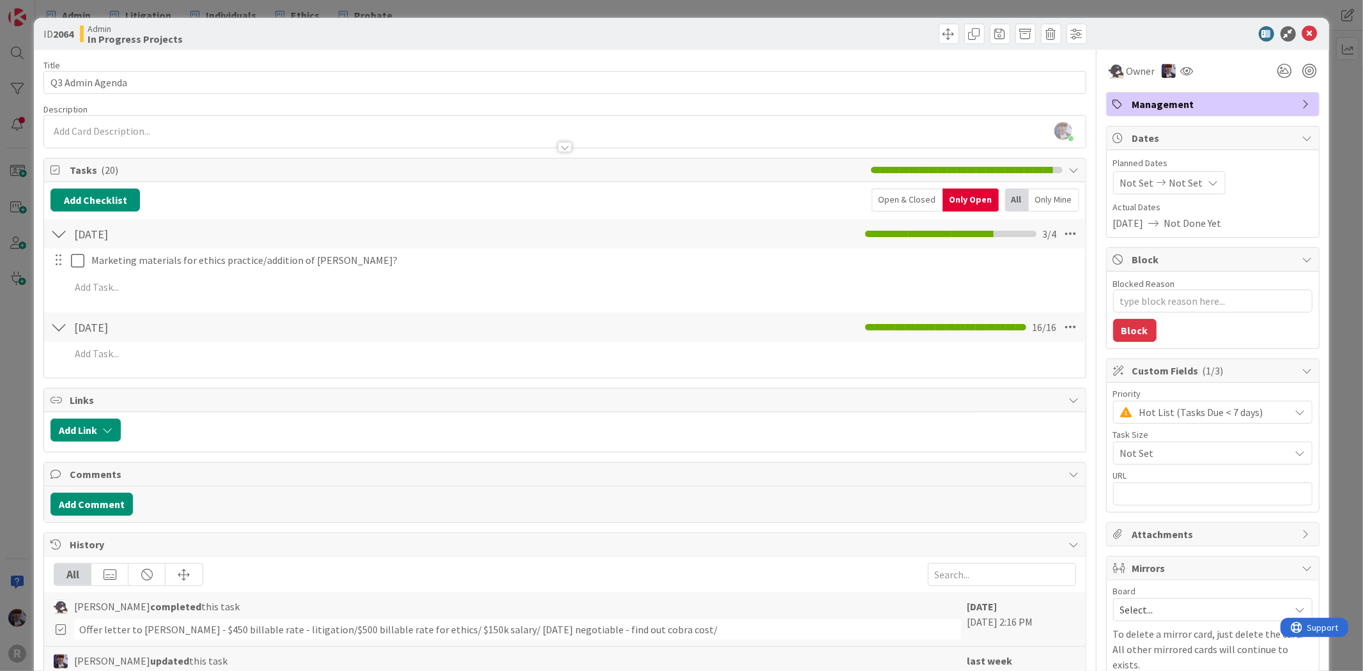
click at [901, 194] on div "Open & Closed" at bounding box center [907, 200] width 71 height 23
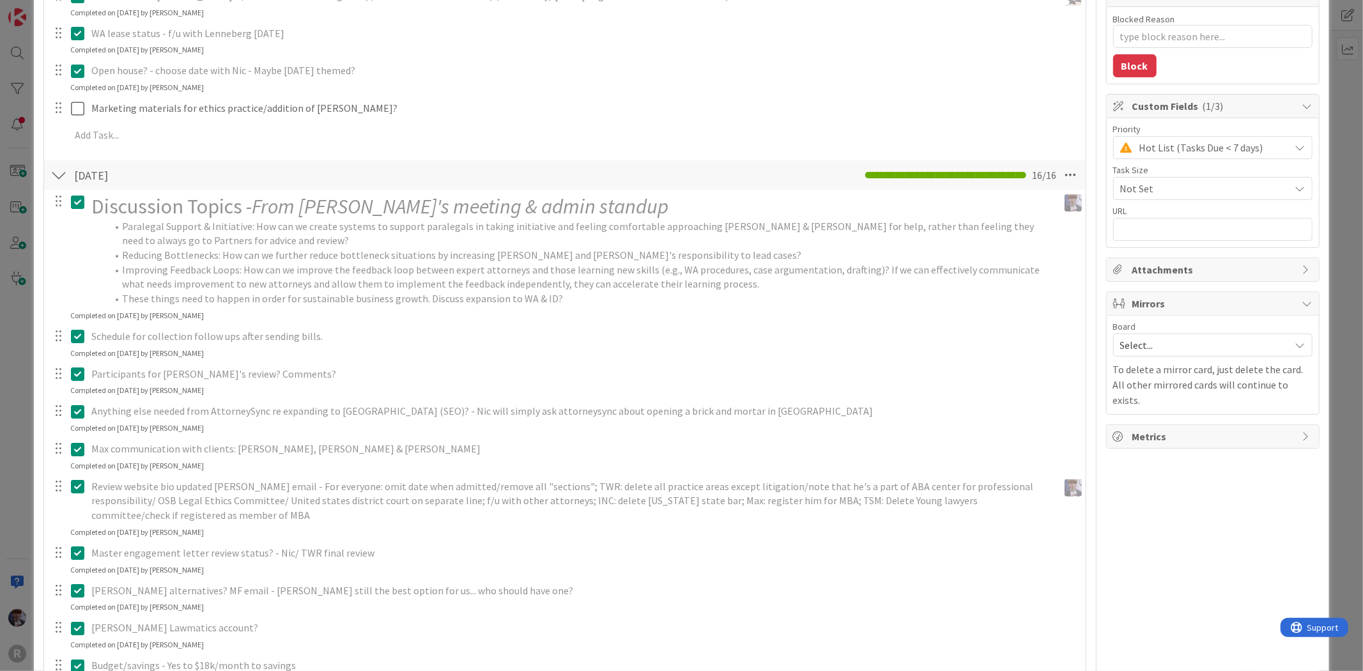
scroll to position [284, 0]
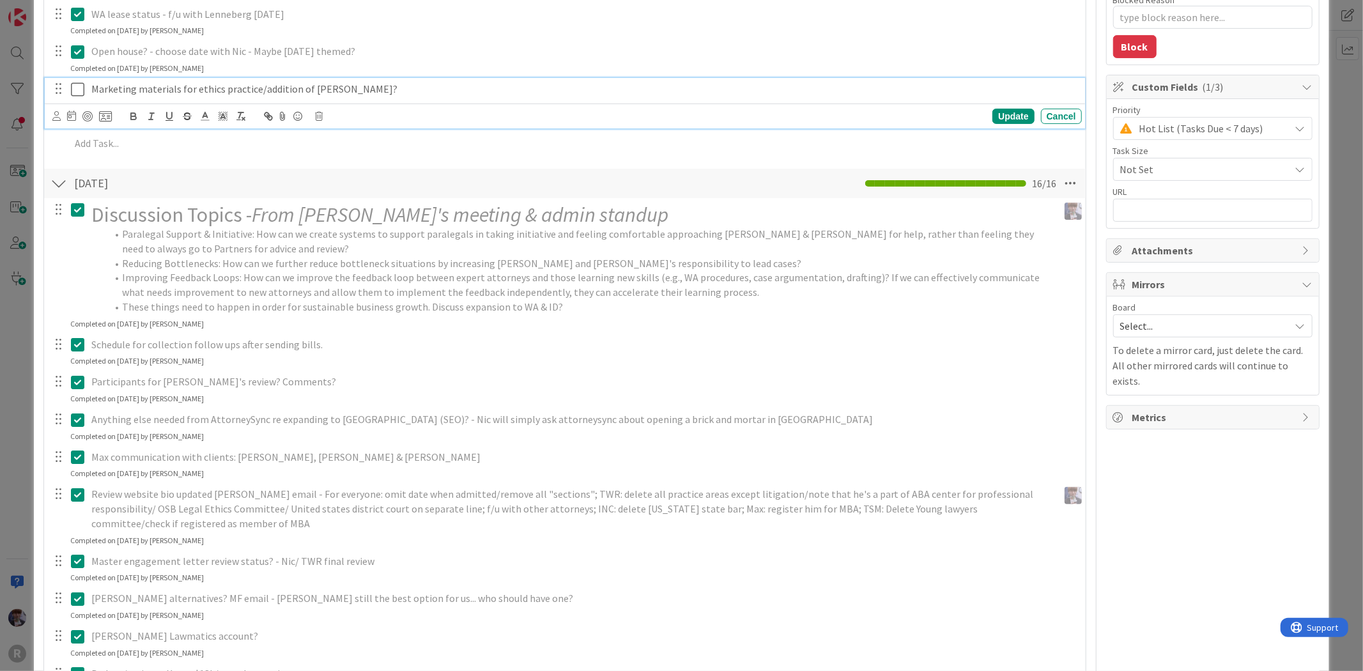
click at [201, 93] on p "Marketing materials for ethics practice/addition of [PERSON_NAME]?" at bounding box center [584, 89] width 986 height 15
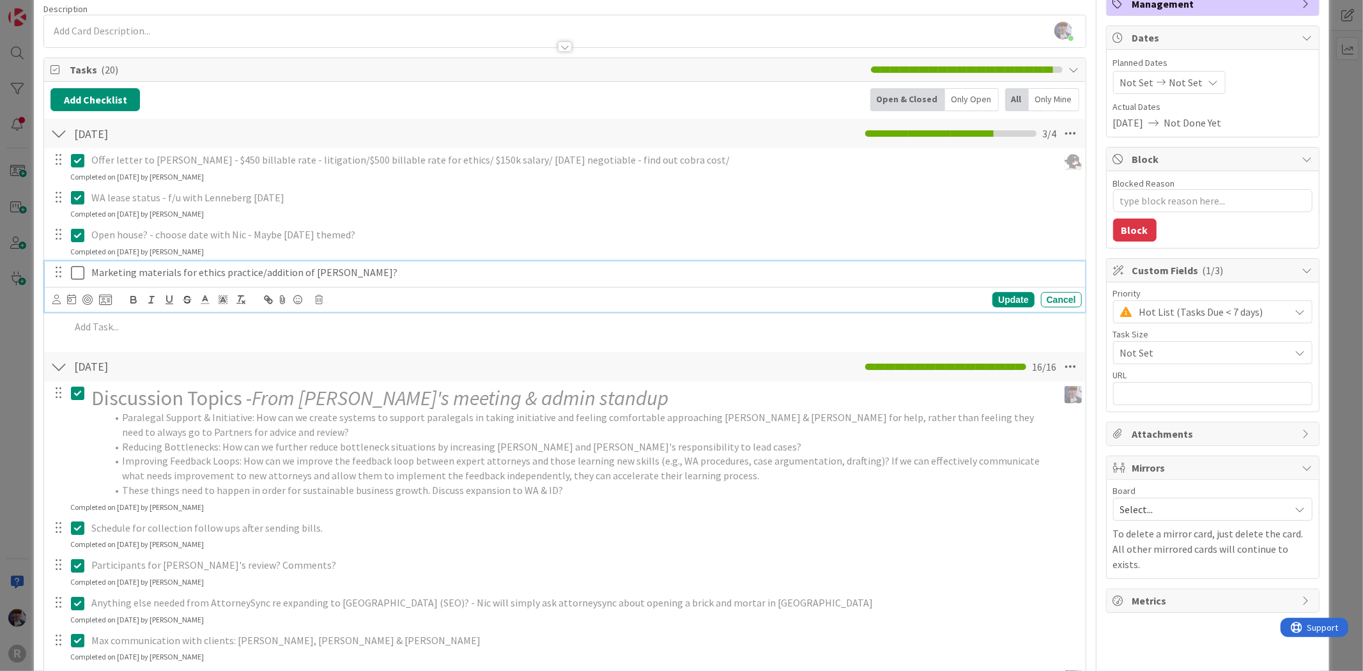
scroll to position [0, 0]
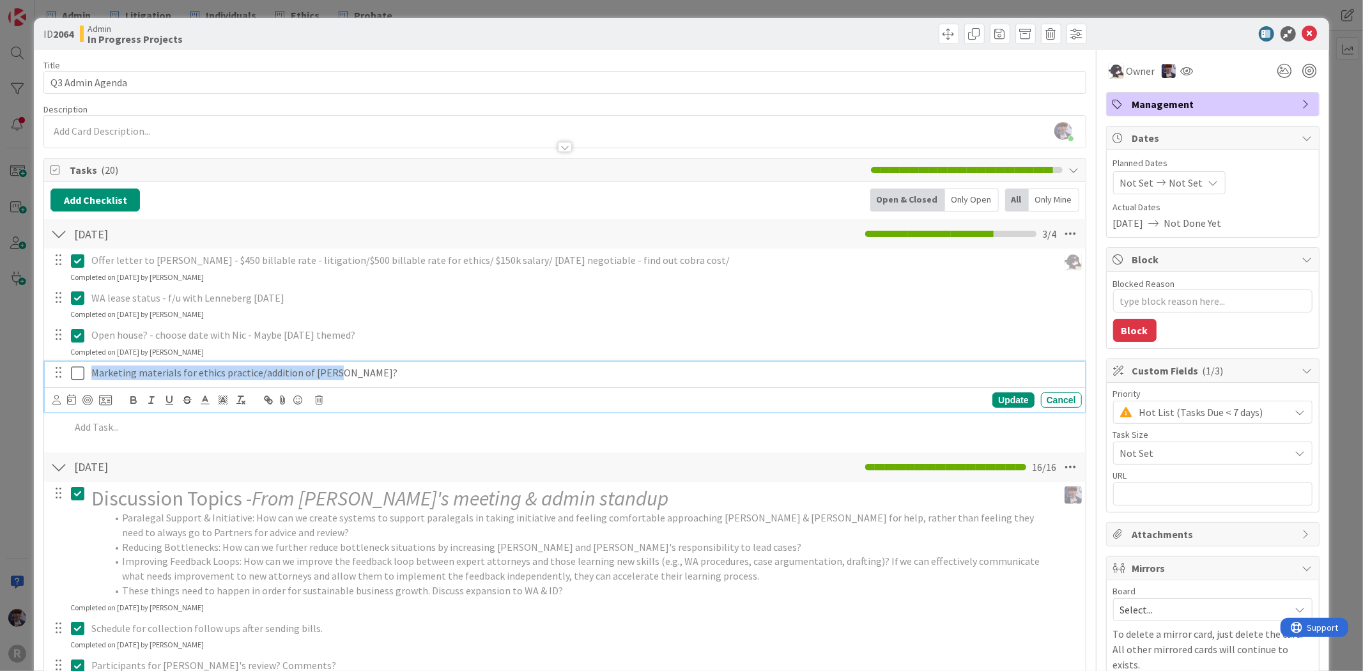
drag, startPoint x: 194, startPoint y: 367, endPoint x: -23, endPoint y: 366, distance: 217.3
click at [0, 366] on html "R Admin Litigation Individuals Ethics Probate Admin Litigation Individuals Ethi…" at bounding box center [681, 335] width 1363 height 671
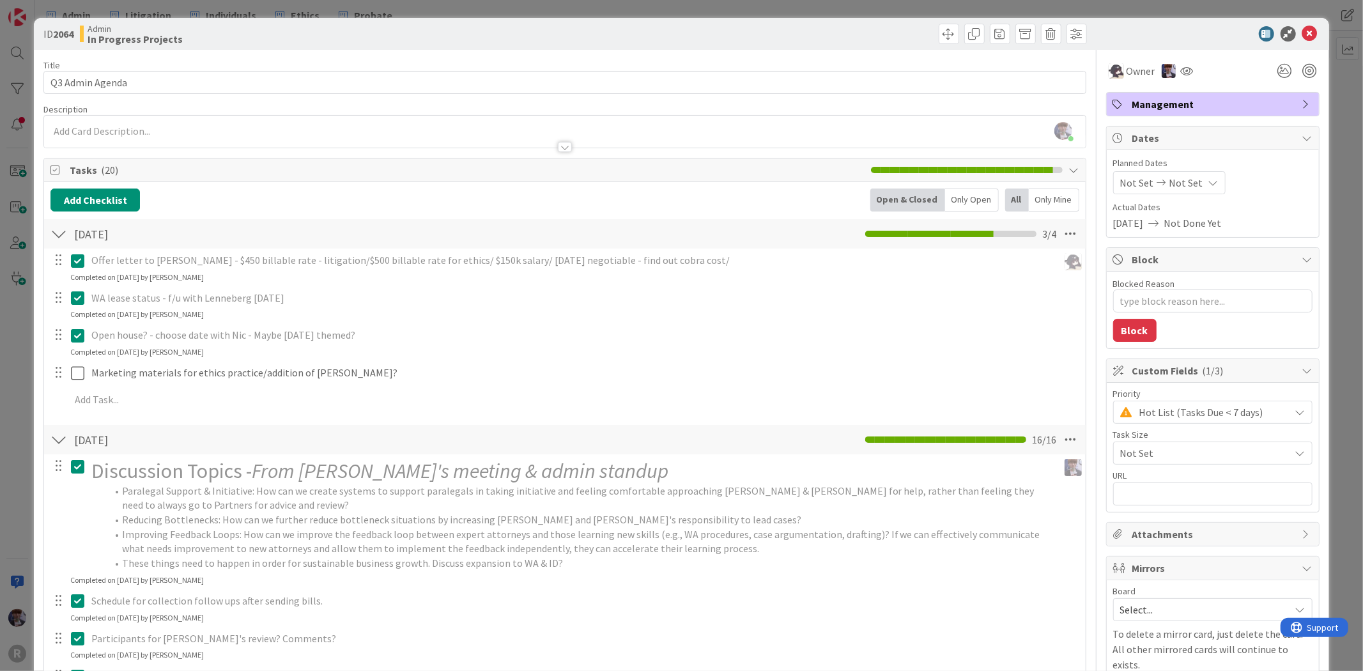
click at [62, 235] on div at bounding box center [58, 233] width 17 height 23
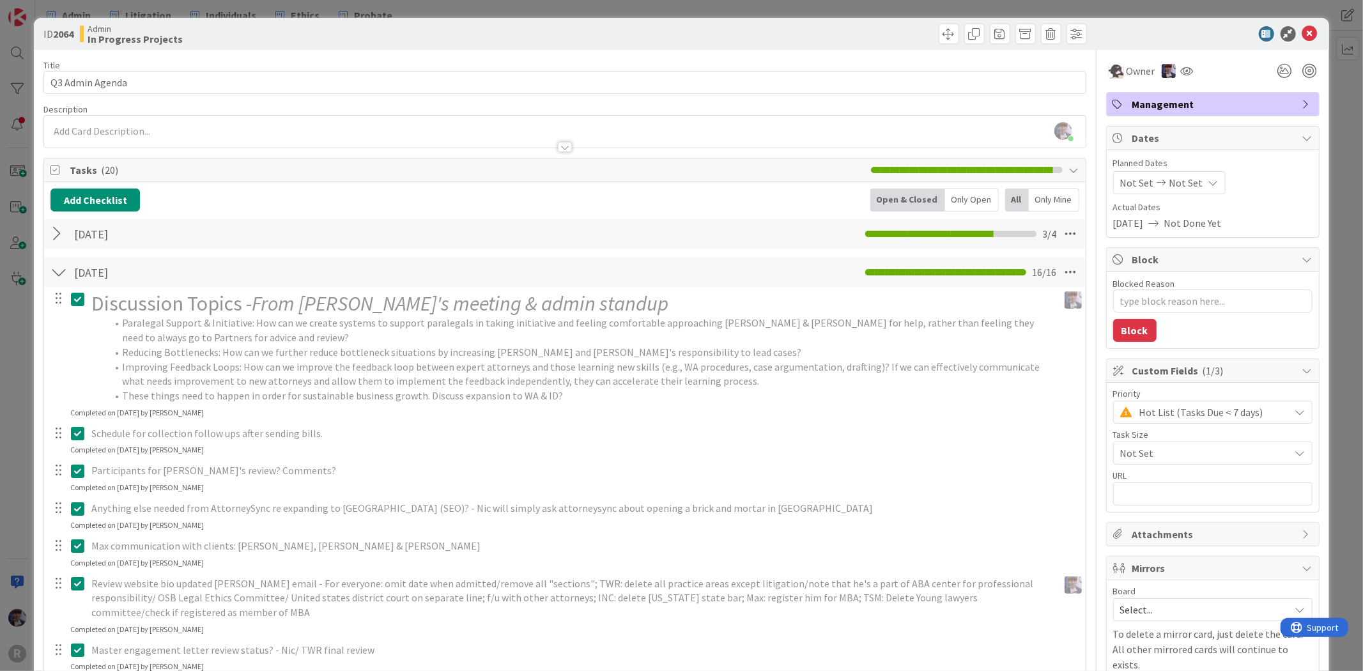
click at [55, 273] on div at bounding box center [58, 272] width 17 height 23
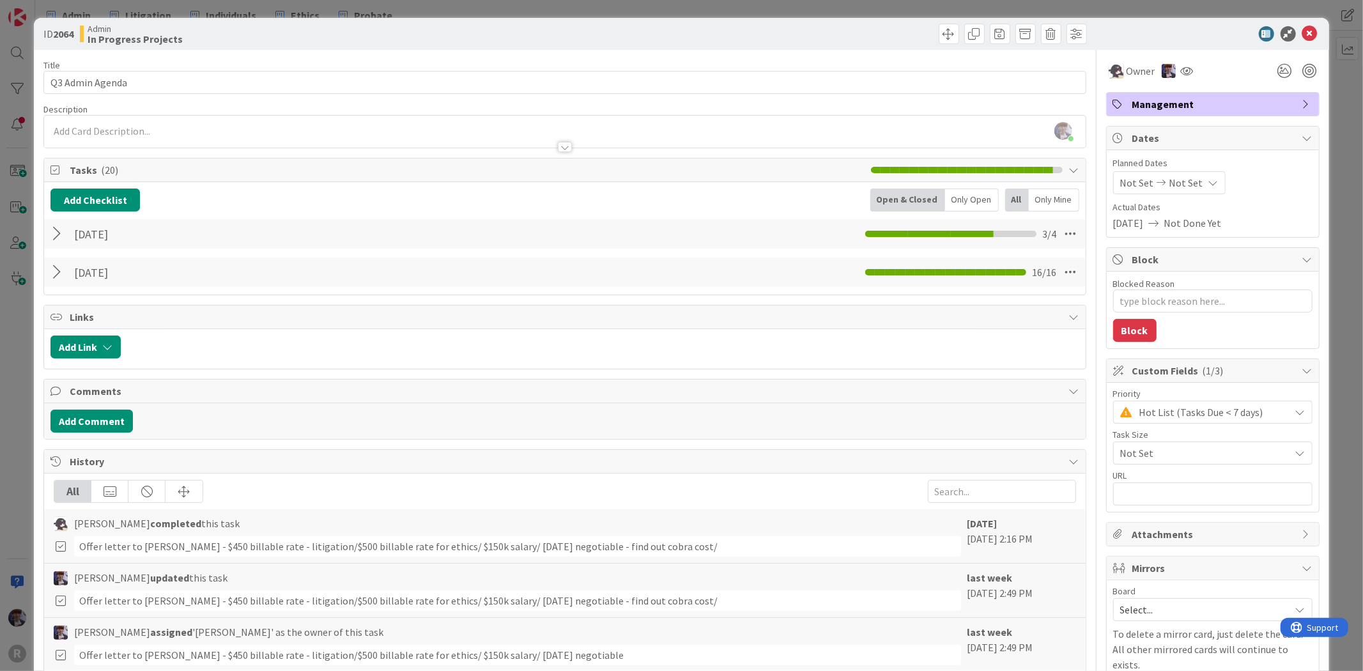
click at [8, 401] on div "ID 2064 Admin In Progress Projects Title 16 / 128 Q3 Admin Agenda Description […" at bounding box center [681, 335] width 1363 height 671
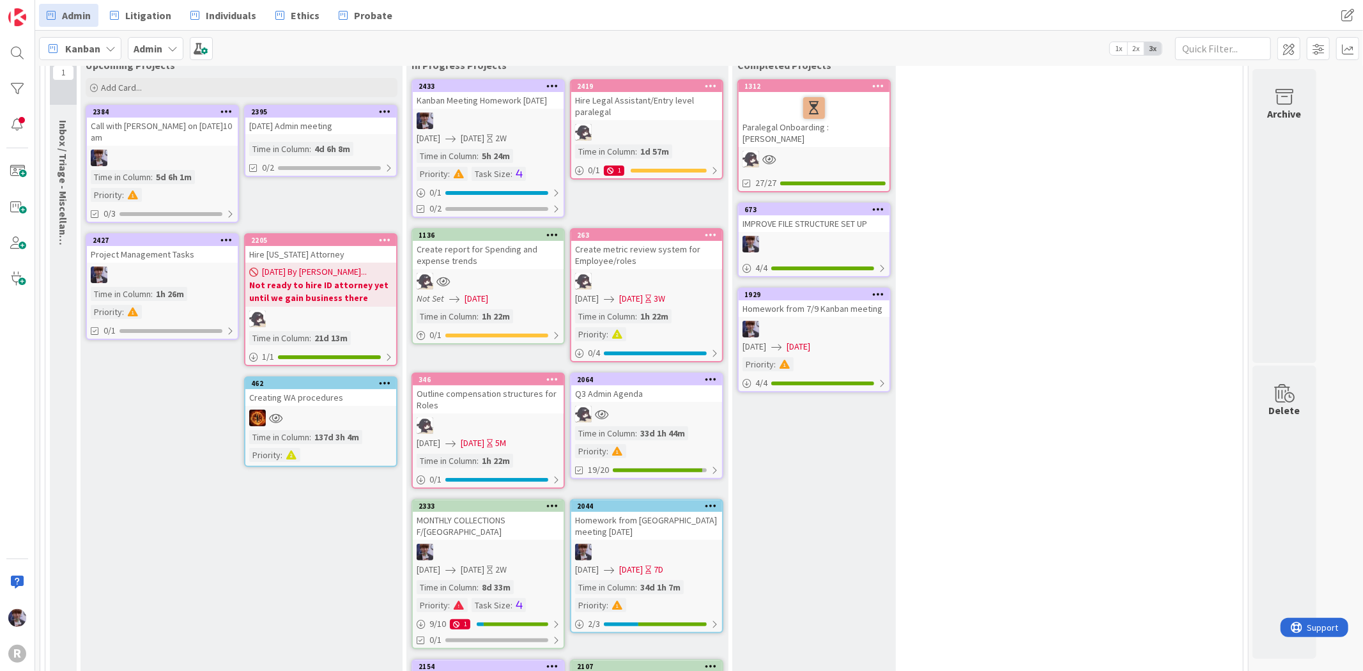
scroll to position [52, 0]
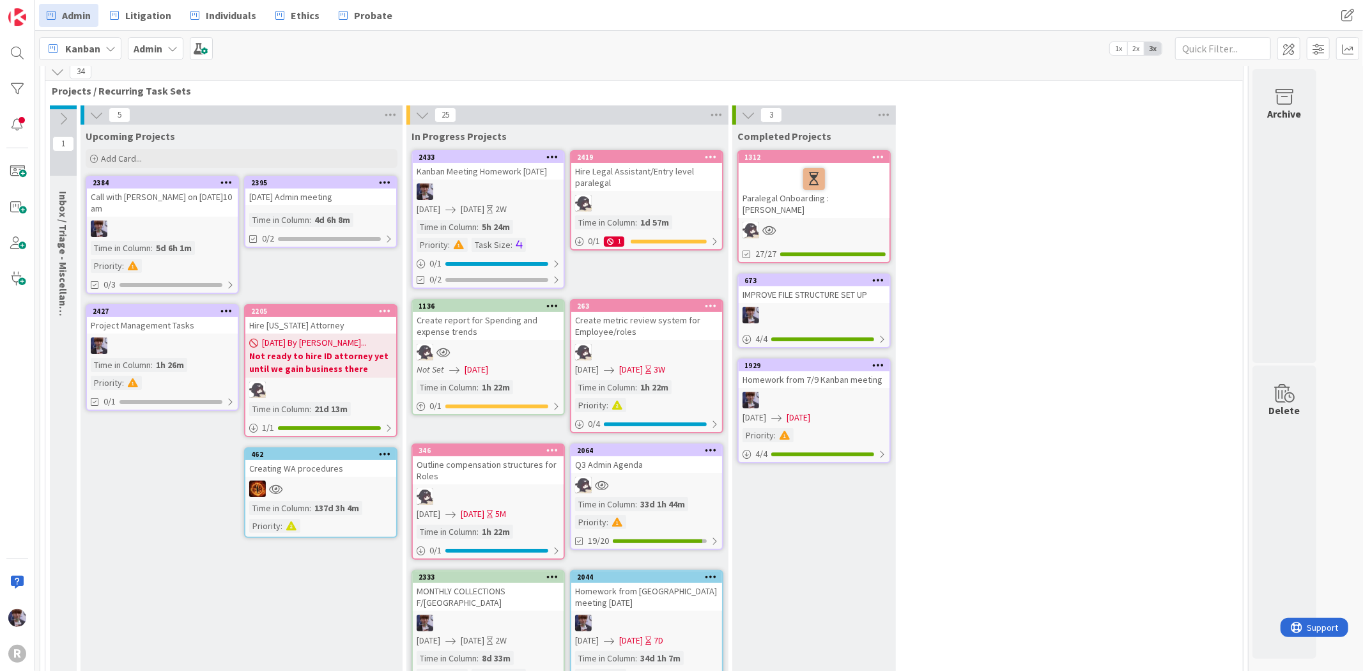
drag, startPoint x: 267, startPoint y: 641, endPoint x: 266, endPoint y: 630, distance: 10.9
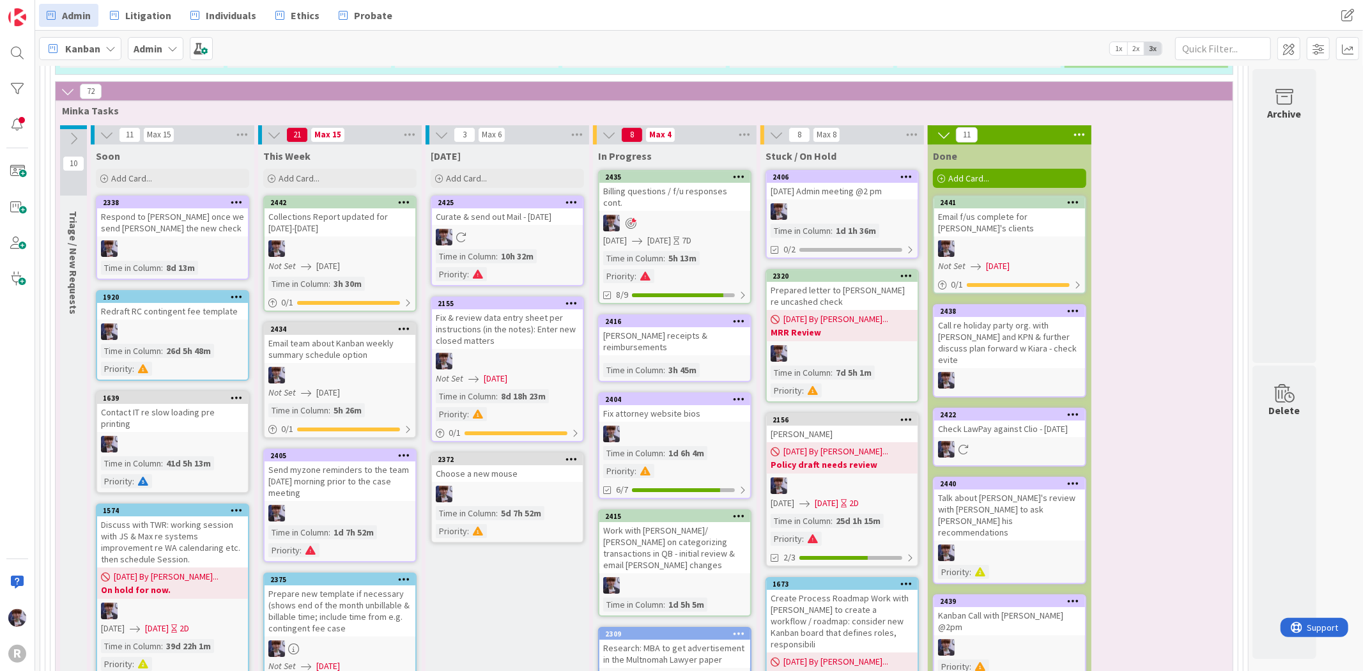
scroll to position [3674, 0]
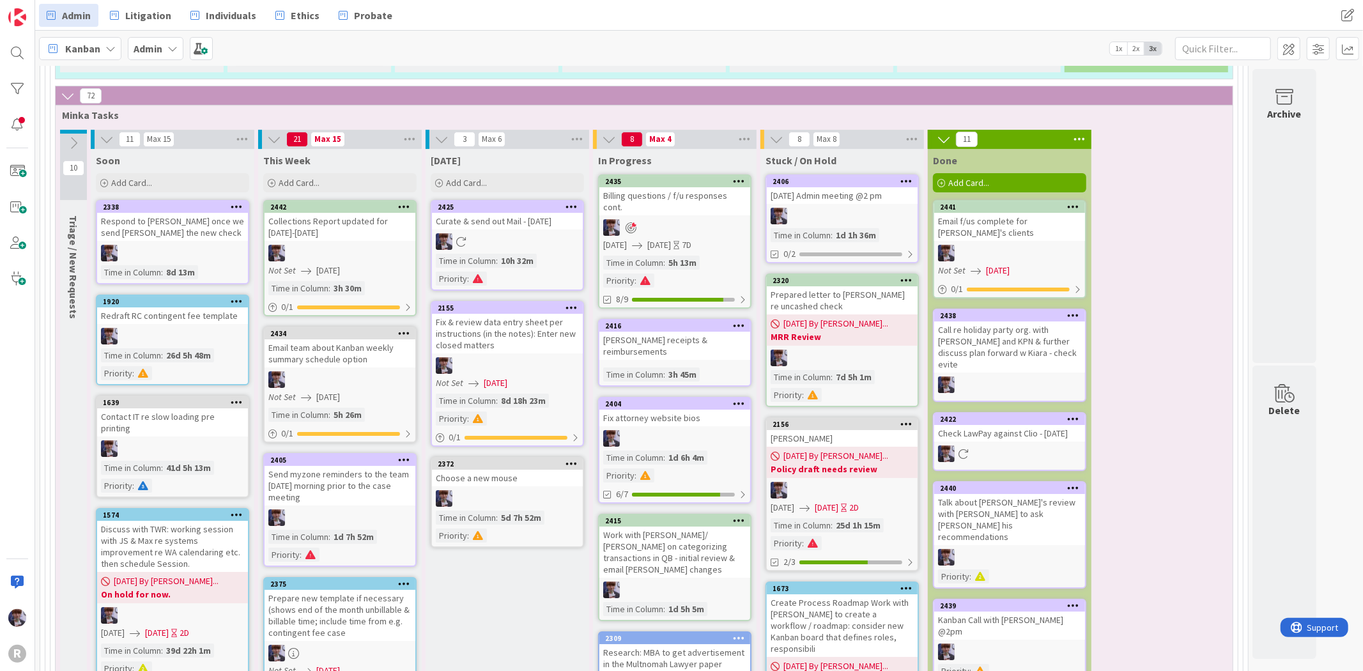
click at [681, 410] on div "Fix attorney website bios" at bounding box center [675, 418] width 151 height 17
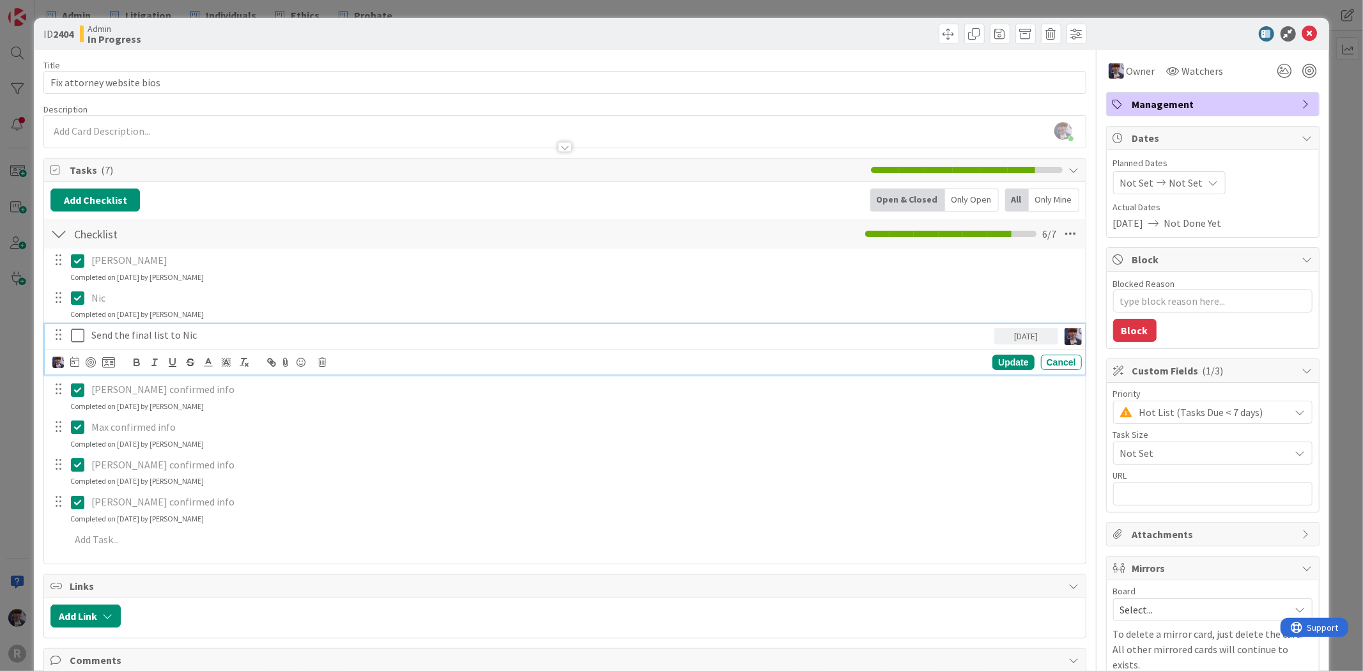
click at [77, 333] on icon at bounding box center [80, 335] width 19 height 15
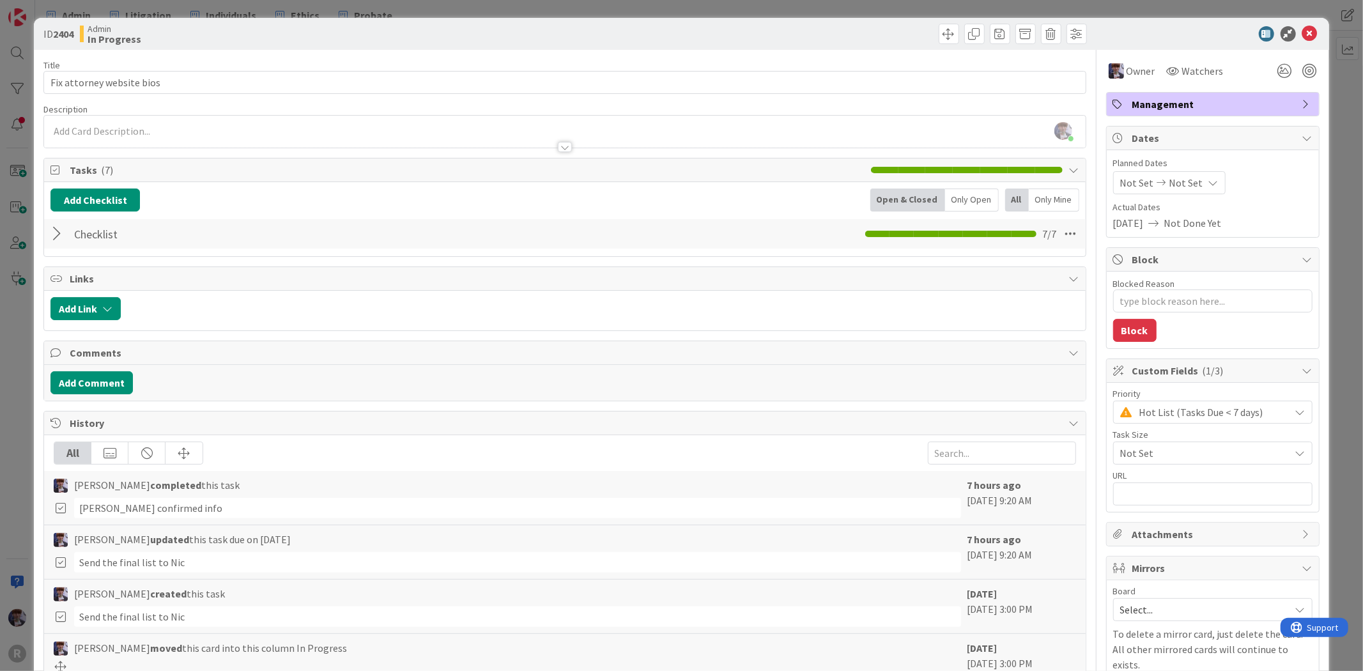
click at [33, 355] on div "ID 2404 Admin In Progress Title 25 / 128 Fix attorney website bios Description …" at bounding box center [681, 335] width 1363 height 671
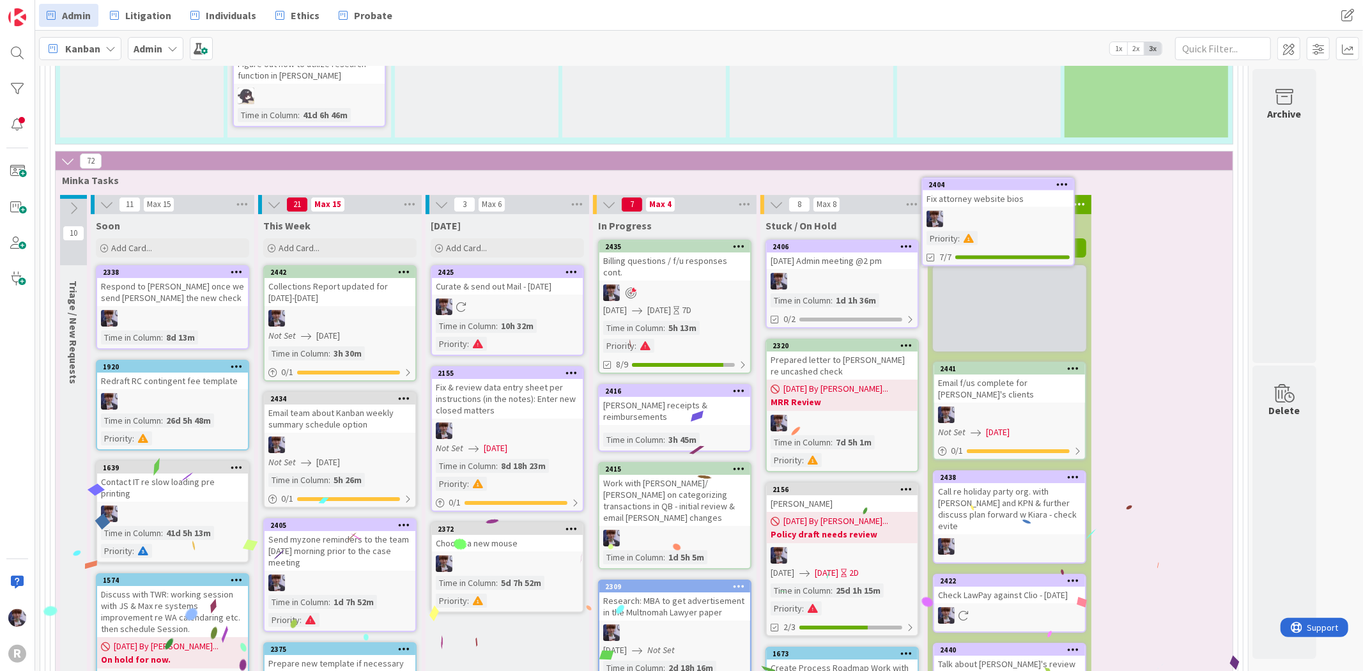
scroll to position [3581, 0]
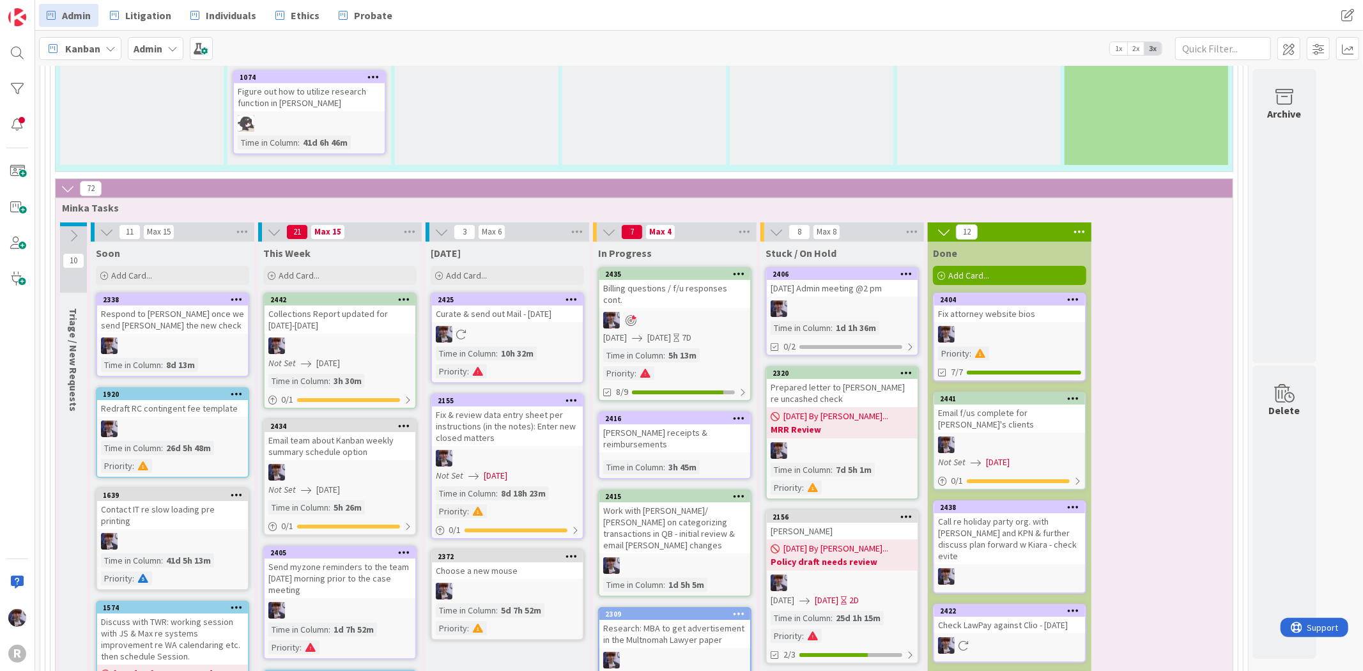
click at [1062, 326] on div at bounding box center [1010, 334] width 151 height 17
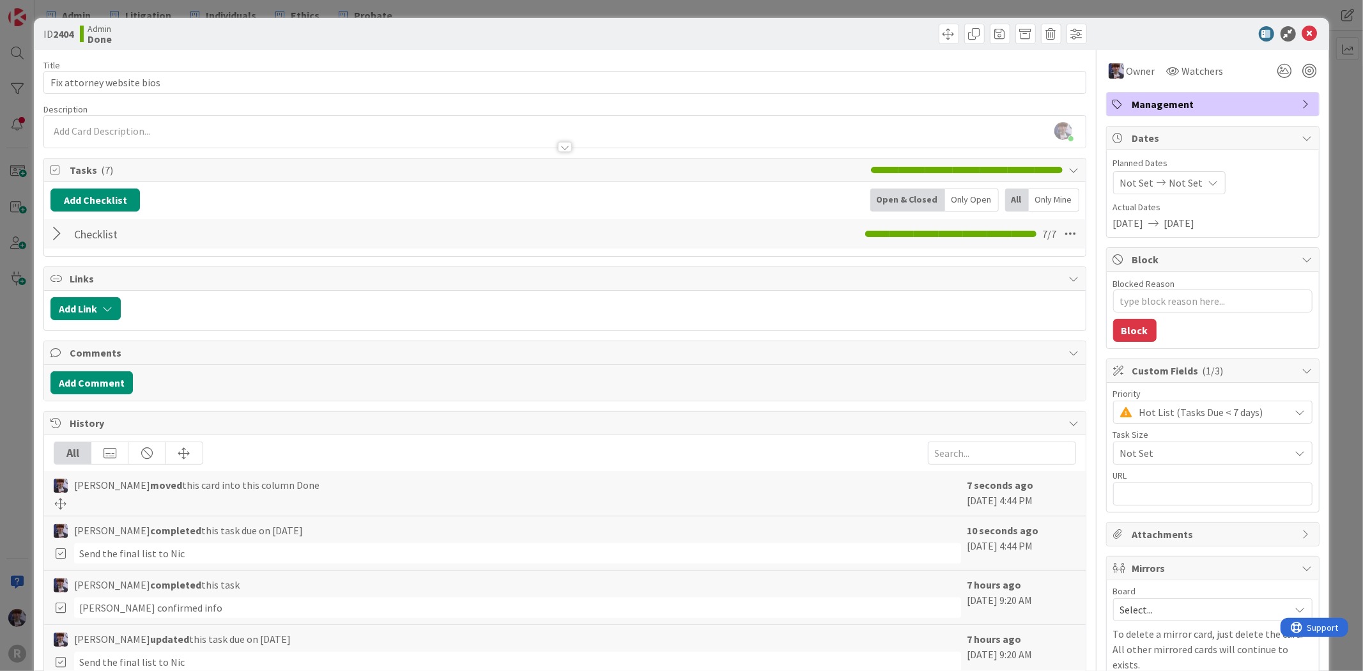
click at [61, 238] on div at bounding box center [58, 233] width 17 height 23
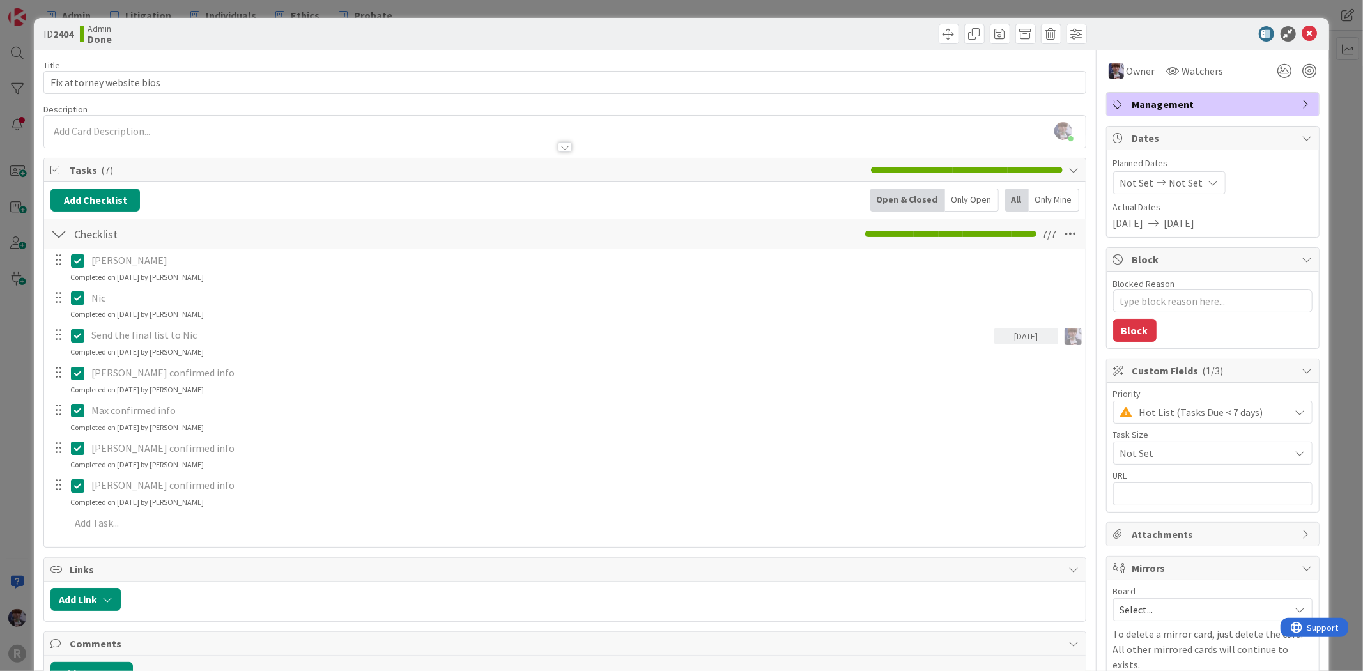
click at [216, 336] on p "Send the final list to Nic" at bounding box center [540, 335] width 898 height 15
click at [79, 341] on icon at bounding box center [80, 335] width 19 height 15
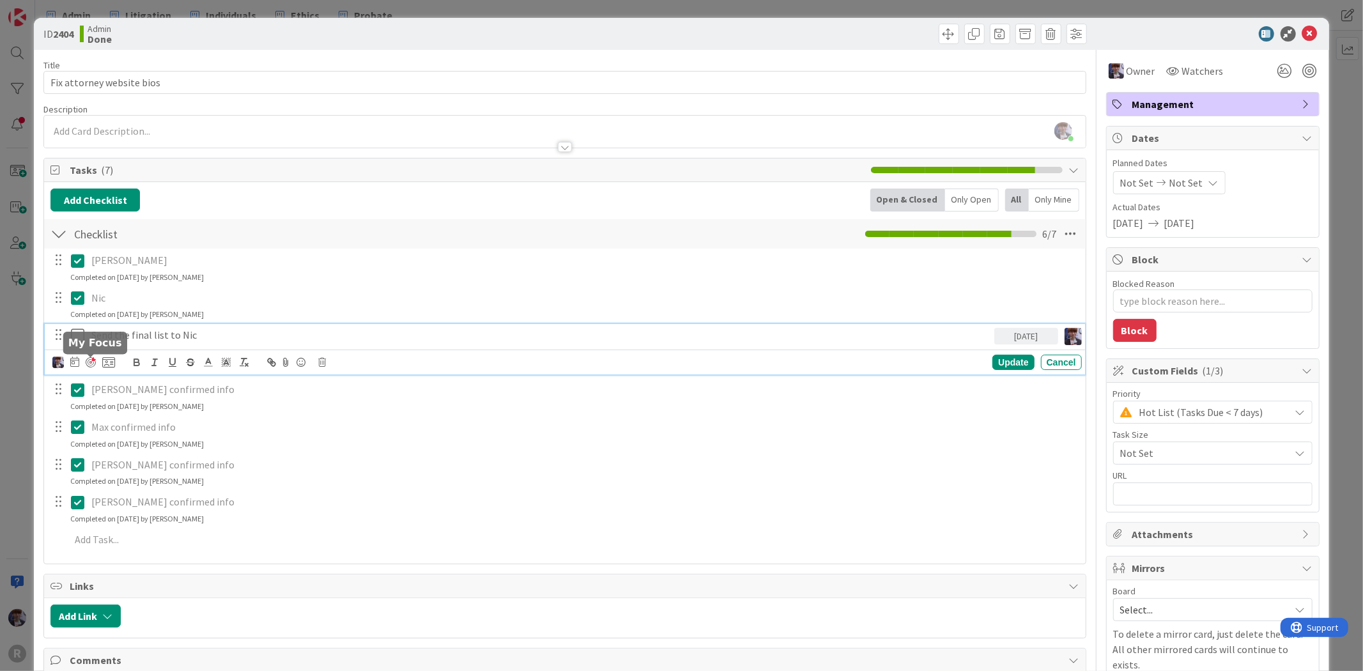
click at [90, 362] on div at bounding box center [91, 362] width 10 height 10
click at [78, 336] on icon at bounding box center [80, 335] width 19 height 15
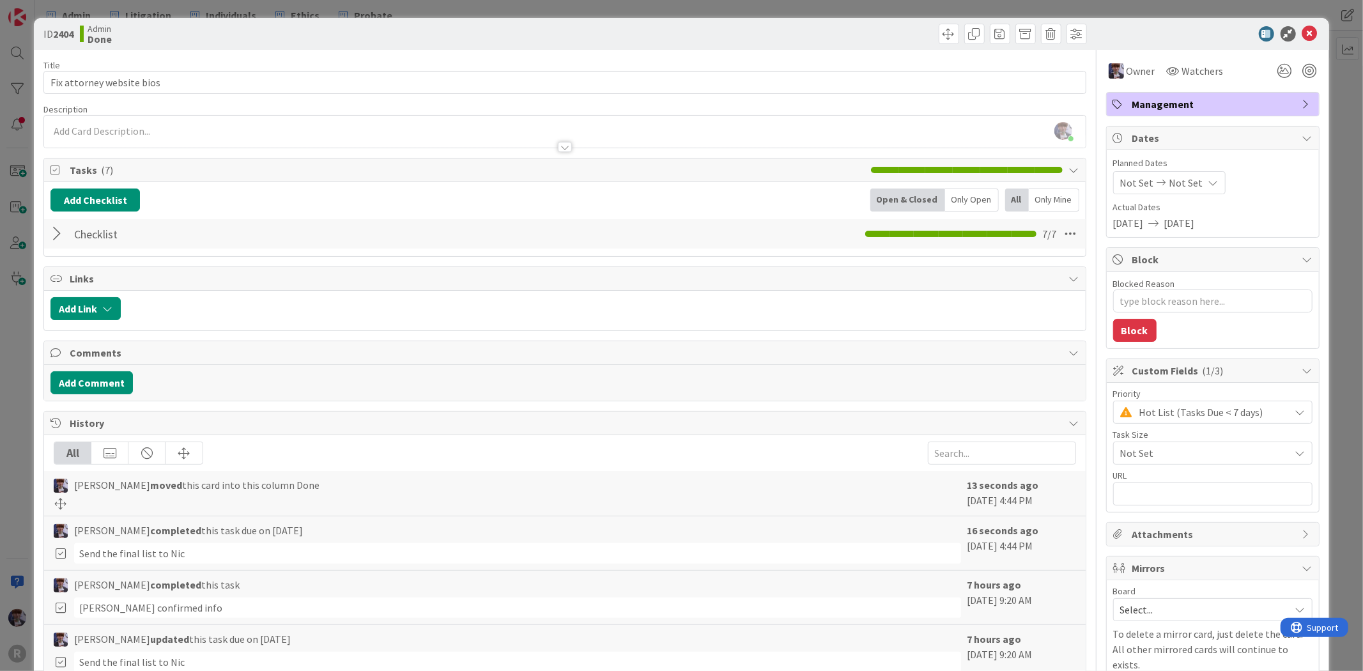
click at [27, 380] on div "ID 2404 Admin Done Title 25 / 128 Fix attorney website bios Description [PERSON…" at bounding box center [681, 335] width 1363 height 671
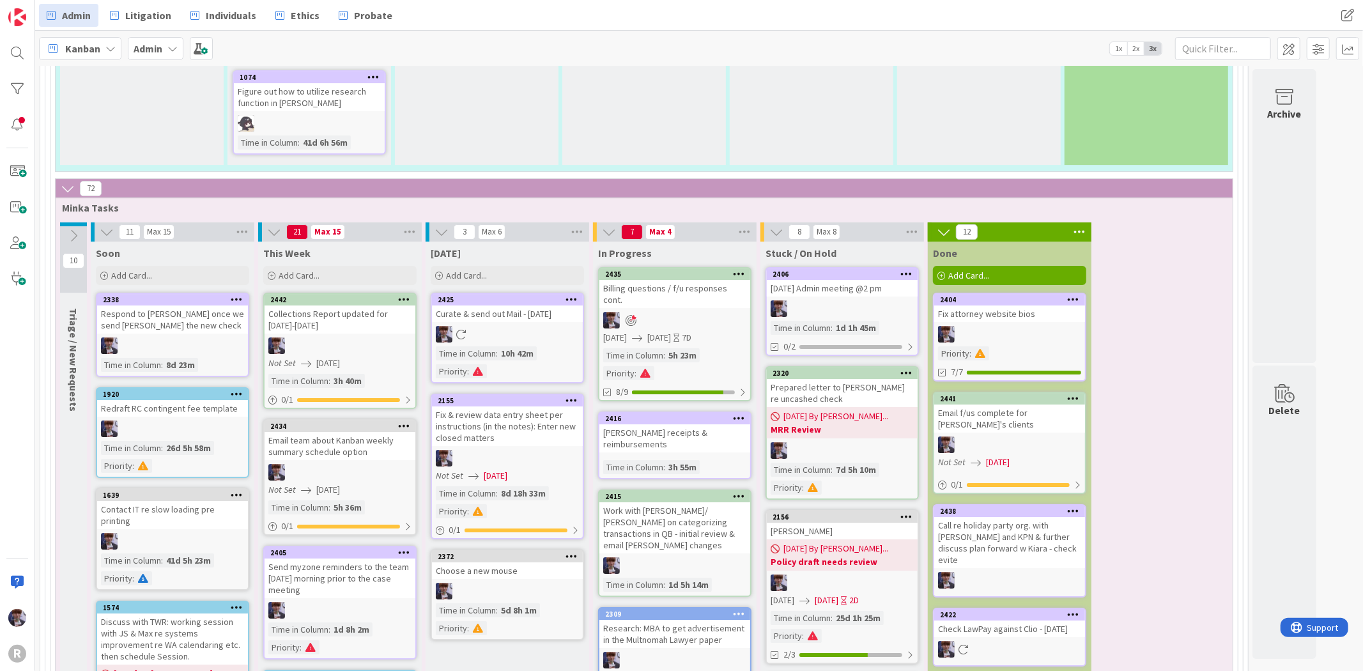
click at [827, 280] on div "[DATE] Admin meeting @2 pm" at bounding box center [842, 288] width 151 height 17
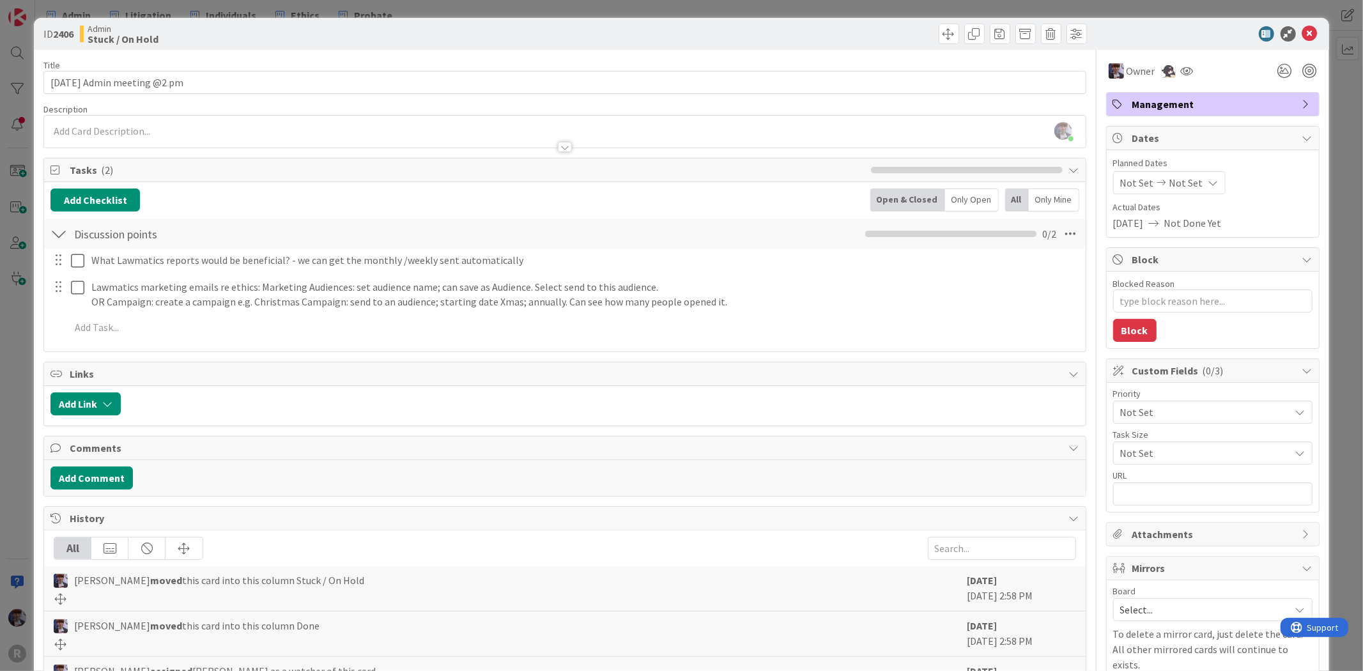
click at [30, 338] on div "ID 2406 Admin Stuck / On Hold Title 27 / 128 [DATE] Admin meeting @2 pm Descrip…" at bounding box center [681, 335] width 1363 height 671
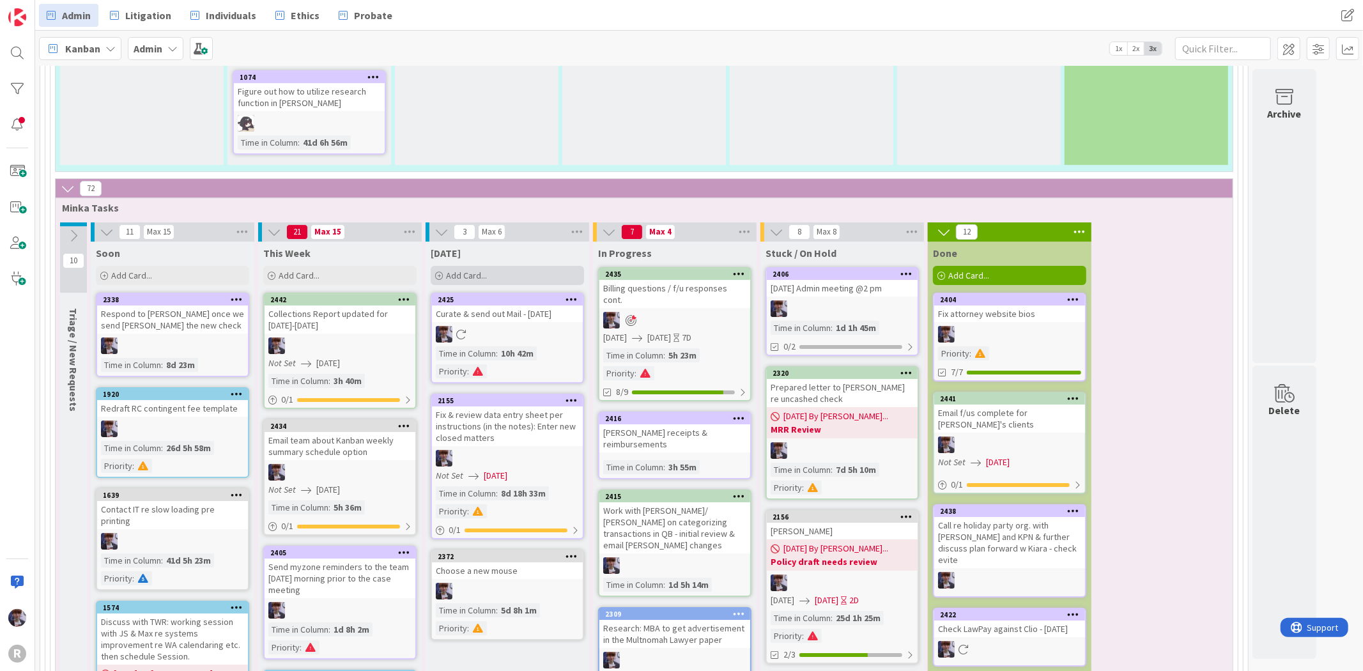
click at [529, 266] on div "Add Card..." at bounding box center [507, 275] width 153 height 19
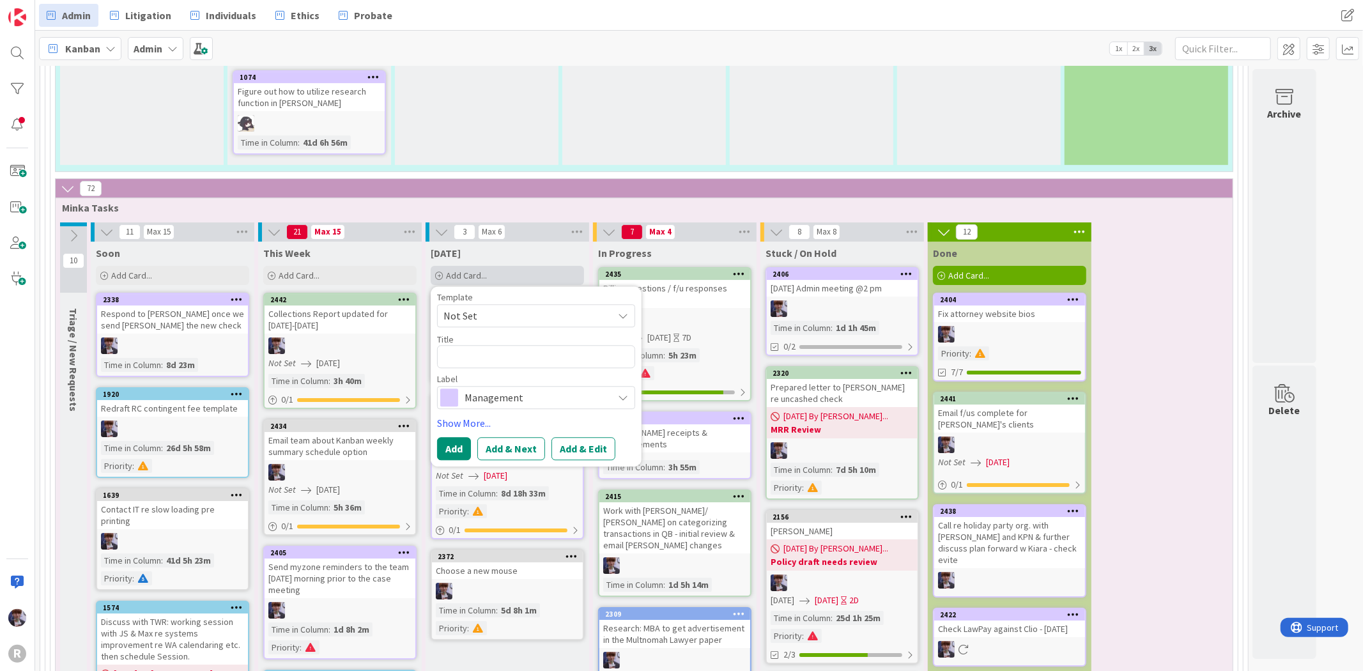
type textarea "x"
type textarea "C"
type textarea "x"
type textarea "Ch"
type textarea "x"
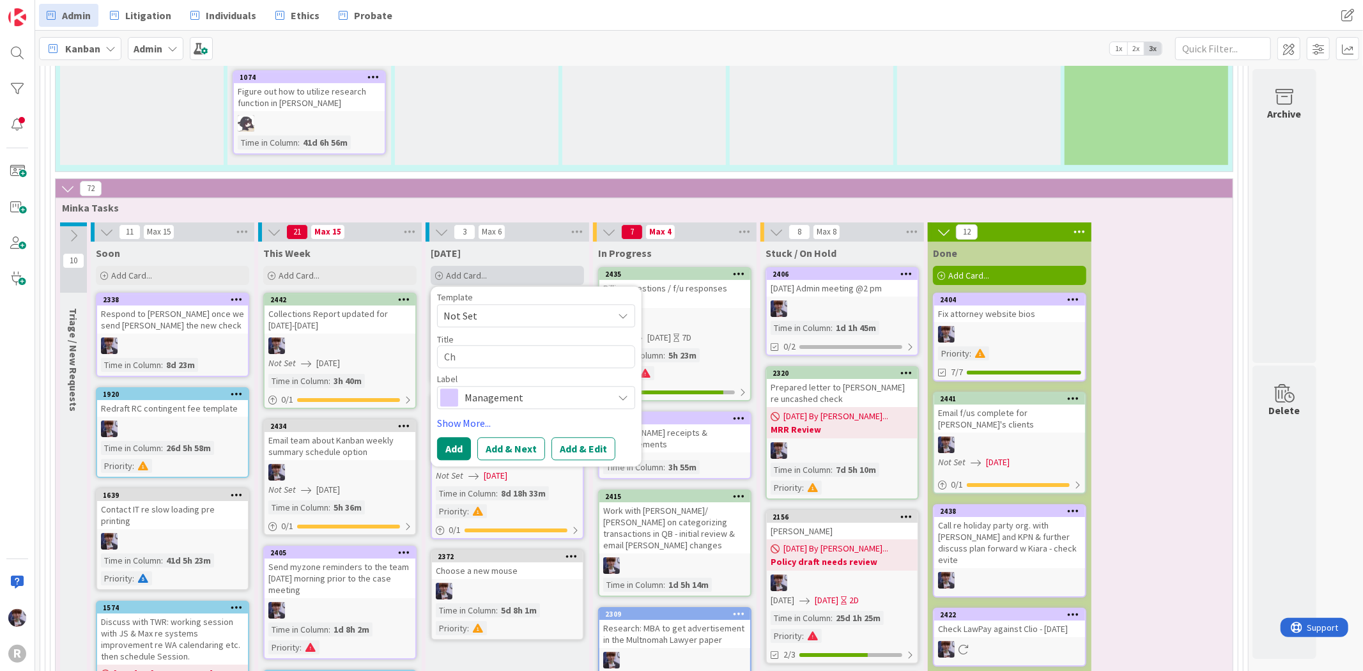
type textarea "Chr"
type textarea "x"
type textarea "Chri"
type textarea "x"
type textarea "[PERSON_NAME]"
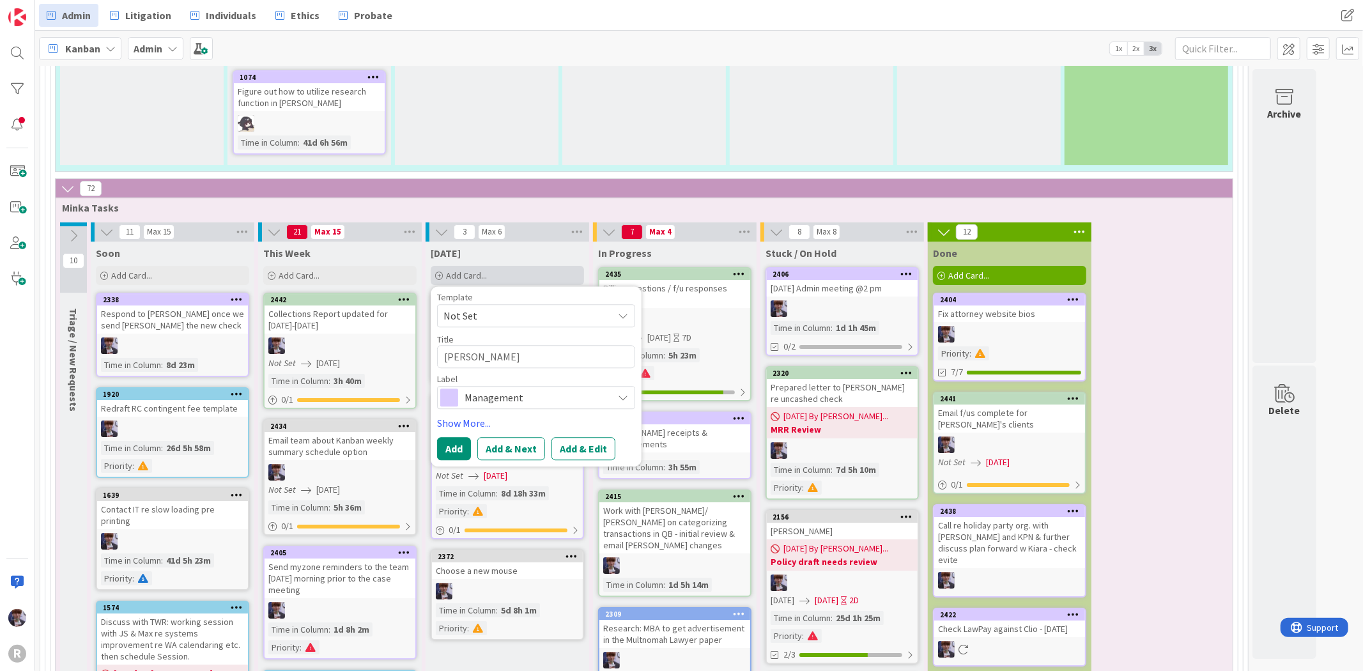
type textarea "x"
type textarea "[DEMOGRAPHIC_DATA]"
type textarea "x"
type textarea "[DEMOGRAPHIC_DATA]"
type textarea "x"
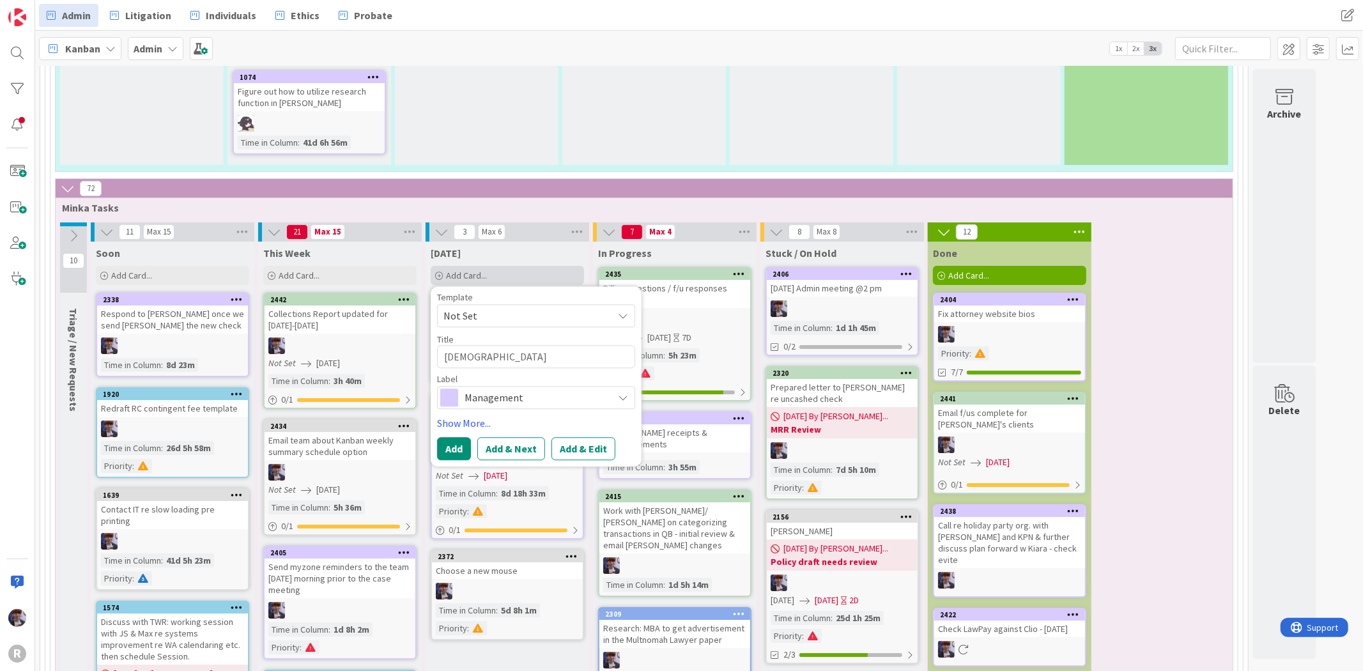
type textarea "[DEMOGRAPHIC_DATA]"
type textarea "x"
type textarea "[DEMOGRAPHIC_DATA]"
type textarea "x"
type textarea "[DEMOGRAPHIC_DATA]"
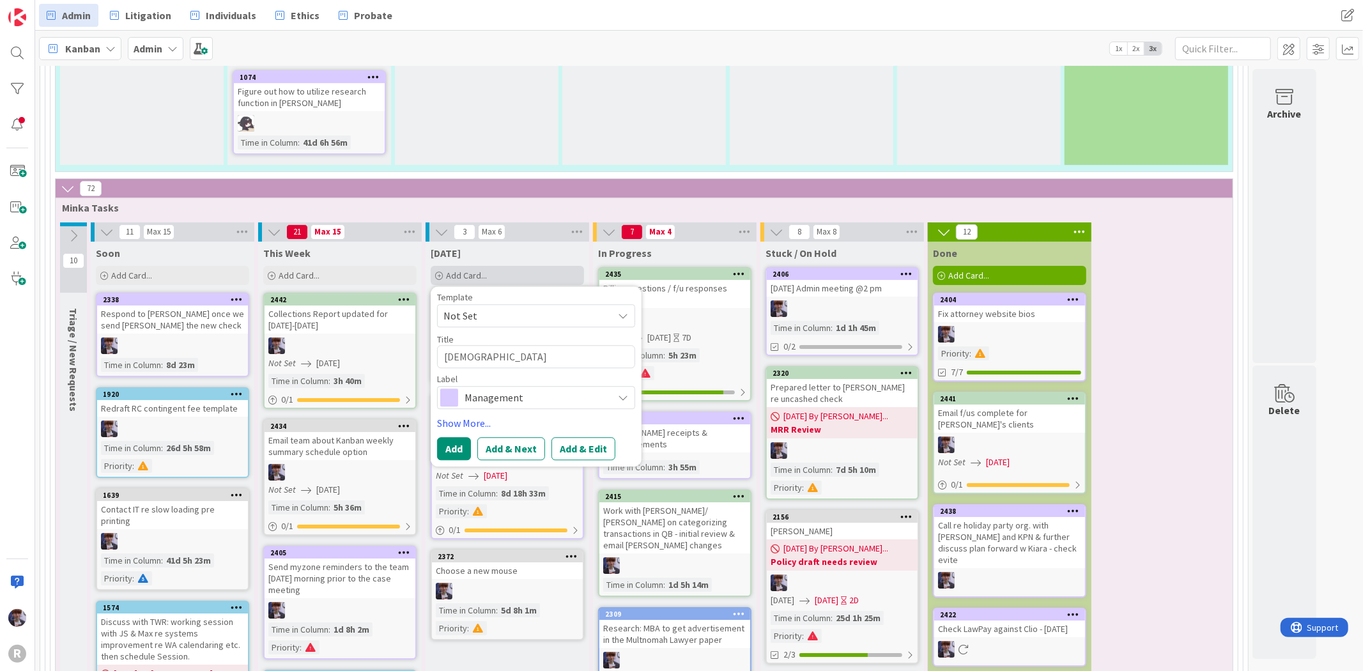
type textarea "x"
type textarea "[PERSON_NAME]"
type textarea "x"
type textarea "[PERSON_NAME]"
type textarea "x"
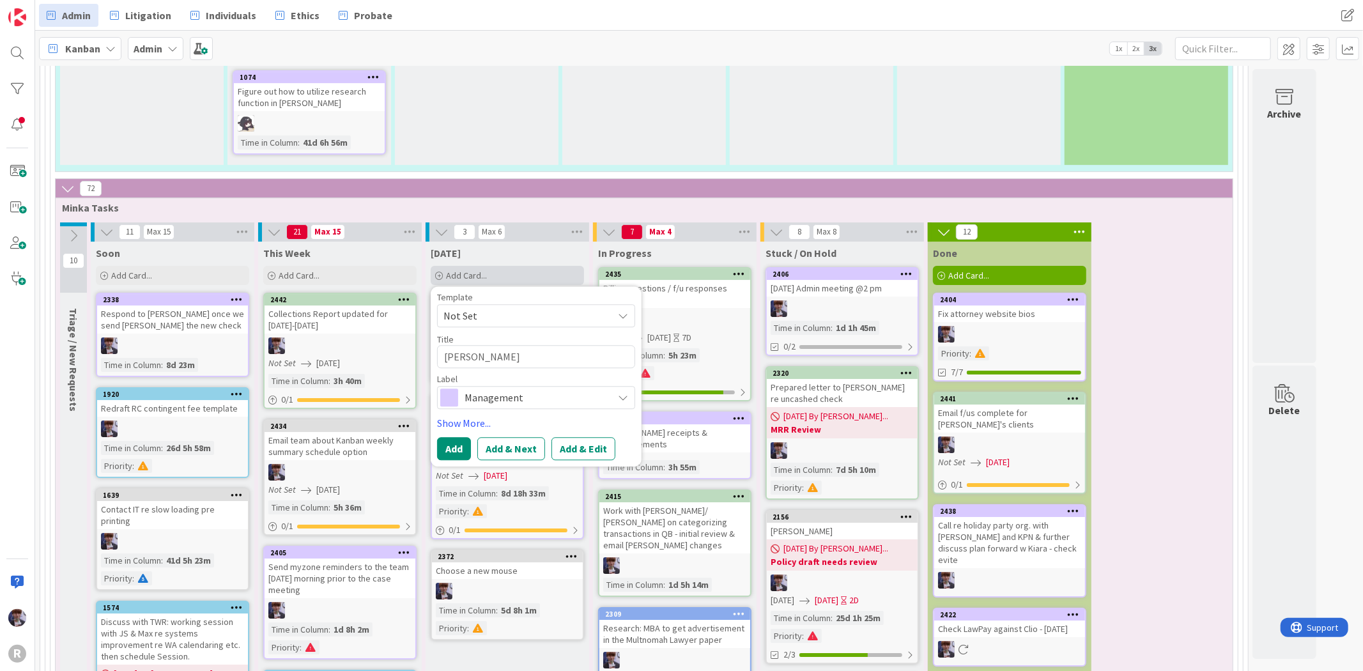
type textarea "[PERSON_NAME] a"
type textarea "x"
type textarea "[PERSON_NAME] ad"
type textarea "x"
type textarea "[PERSON_NAME] adv"
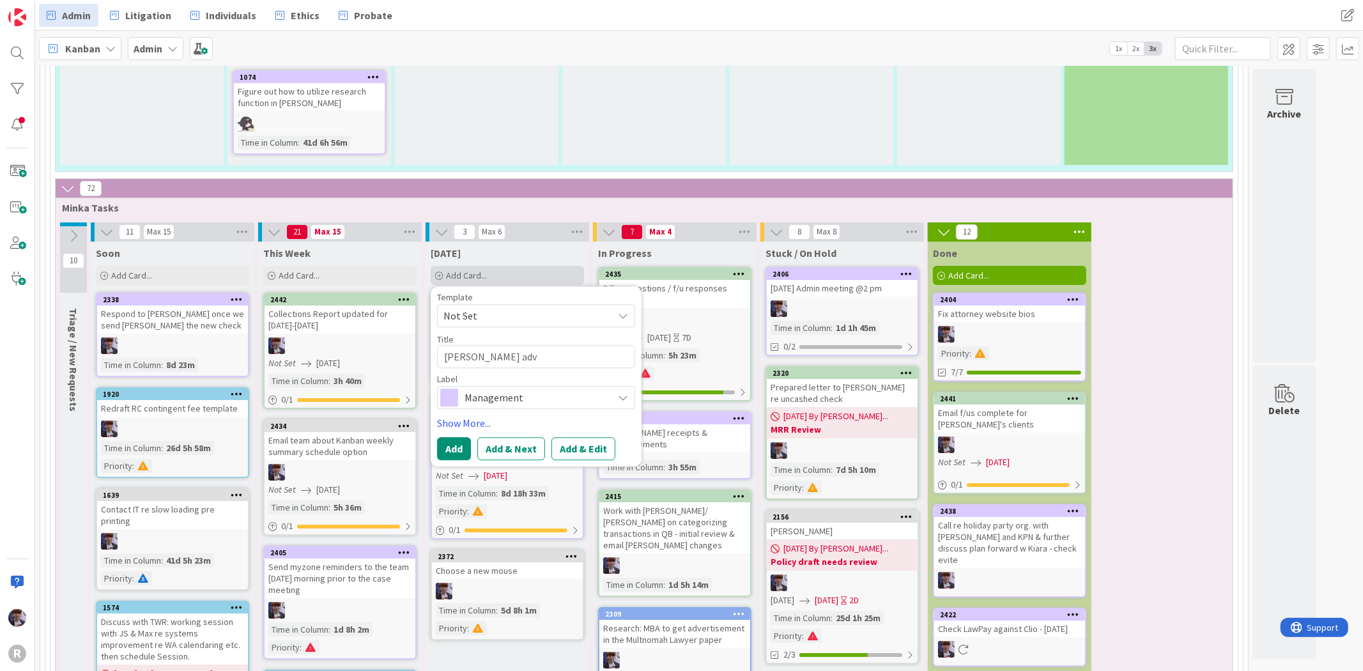
type textarea "x"
type textarea "[PERSON_NAME]"
type textarea "x"
type textarea "[PERSON_NAME] advan"
type textarea "x"
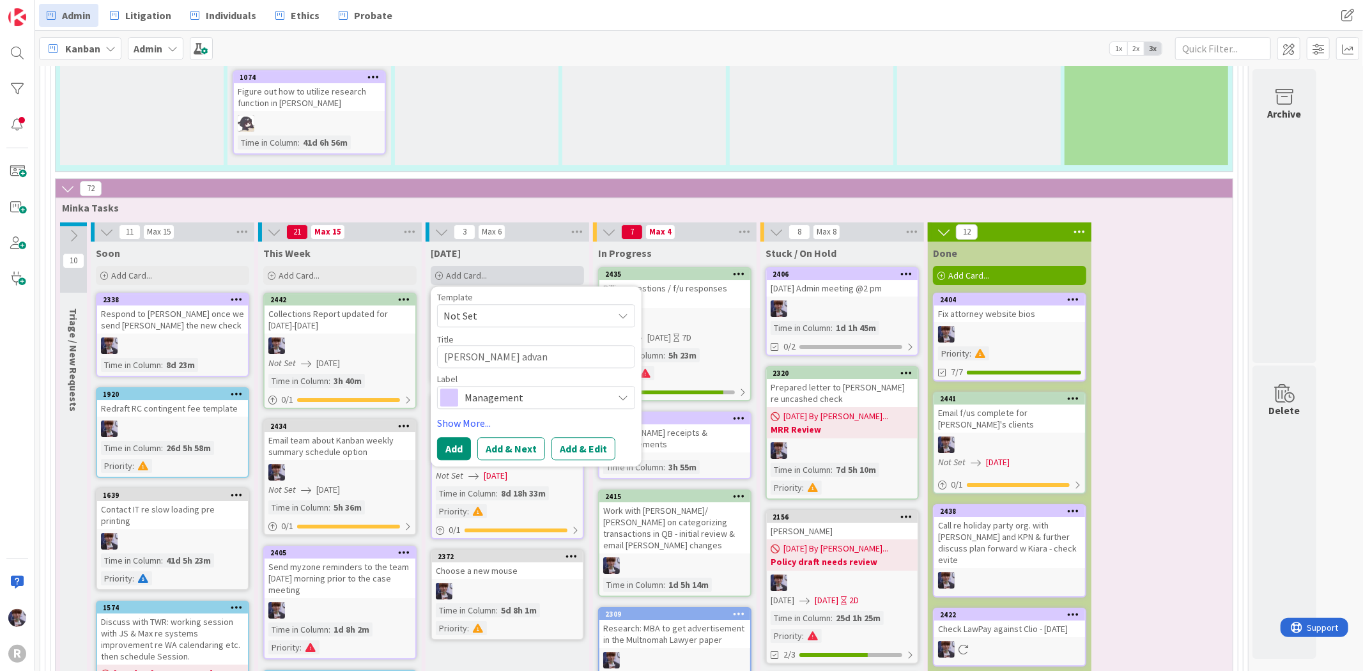
type textarea "[PERSON_NAME] advanc"
type textarea "x"
type textarea "[PERSON_NAME] advance"
type textarea "x"
type textarea "[PERSON_NAME] advanced"
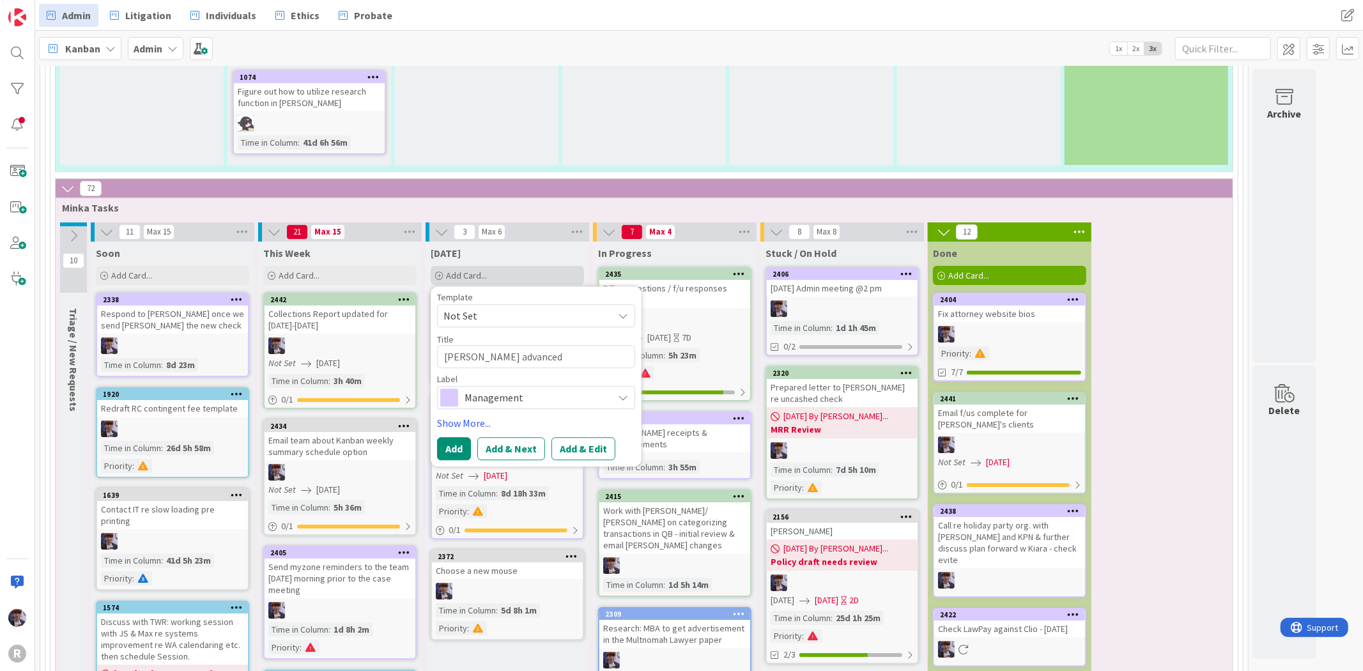
type textarea "x"
type textarea "[PERSON_NAME] advanced c"
type textarea "x"
type textarea "[PERSON_NAME] advanced cl"
type textarea "x"
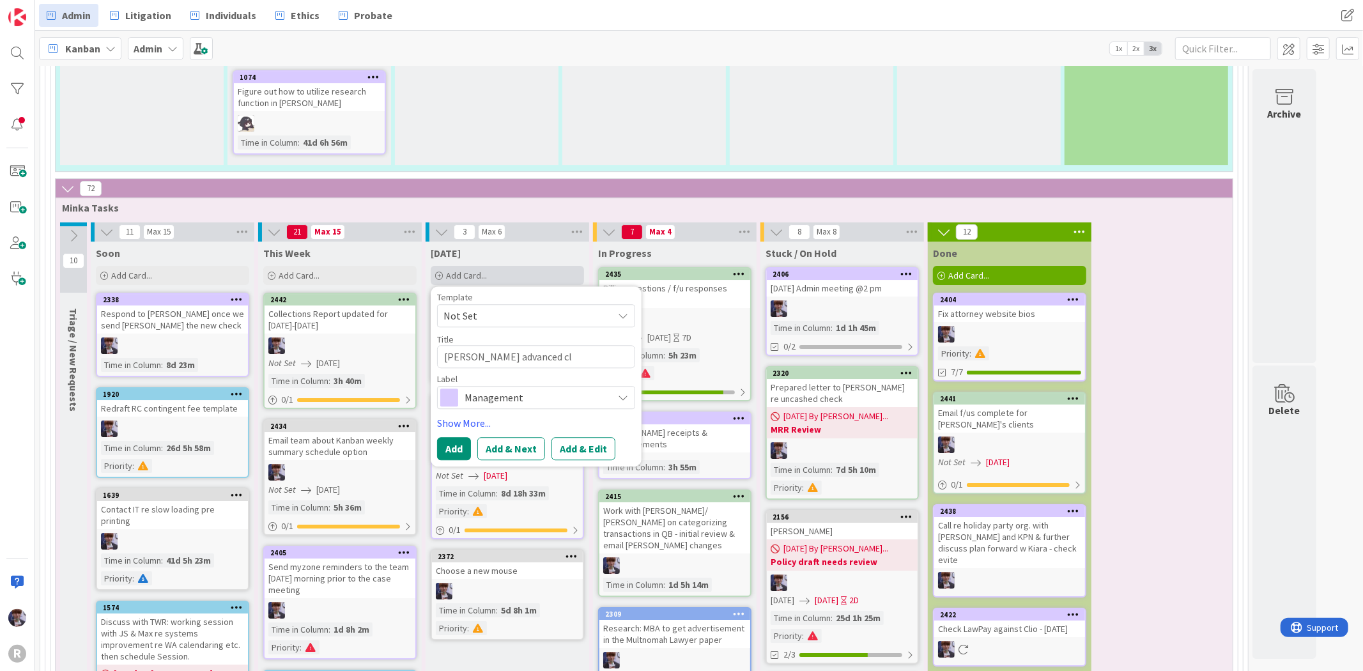
type textarea "[PERSON_NAME] advanced cli"
type textarea "x"
type textarea "[PERSON_NAME] advanced clie"
type textarea "x"
type textarea "[PERSON_NAME] advanced clien"
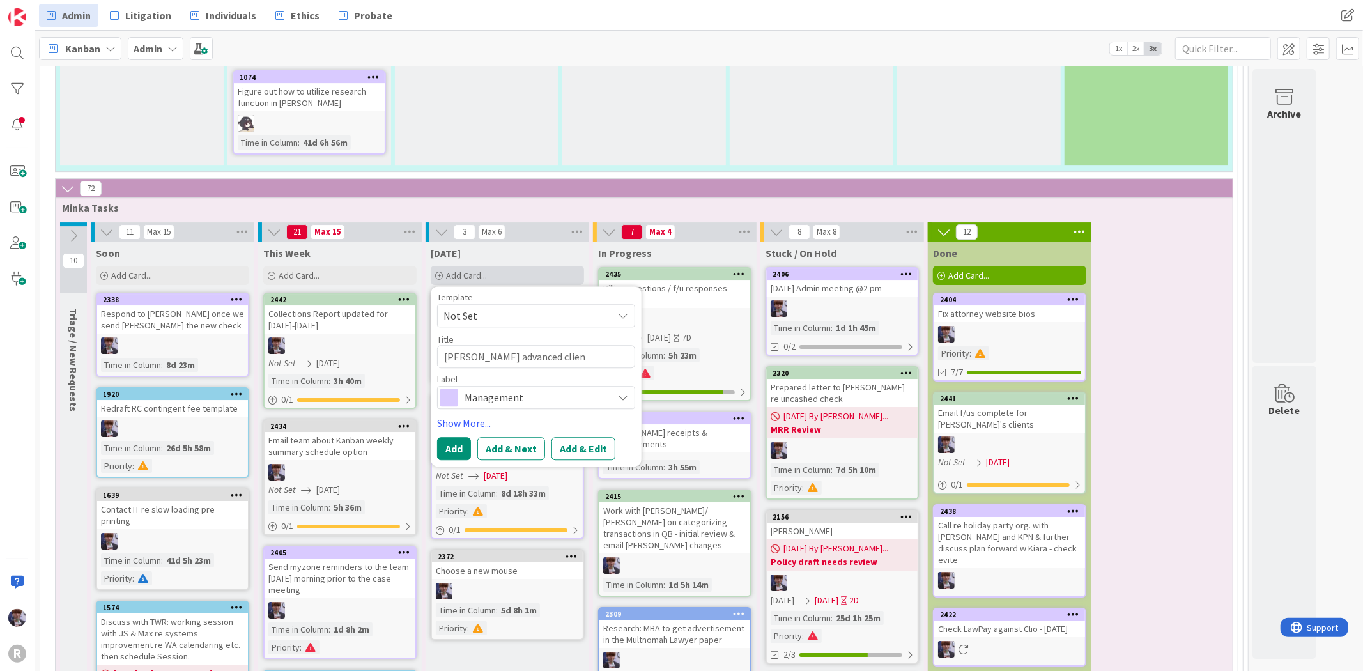
type textarea "x"
type textarea "[PERSON_NAME] advanced client"
type textarea "x"
type textarea "[PERSON_NAME] advanced client"
type textarea "x"
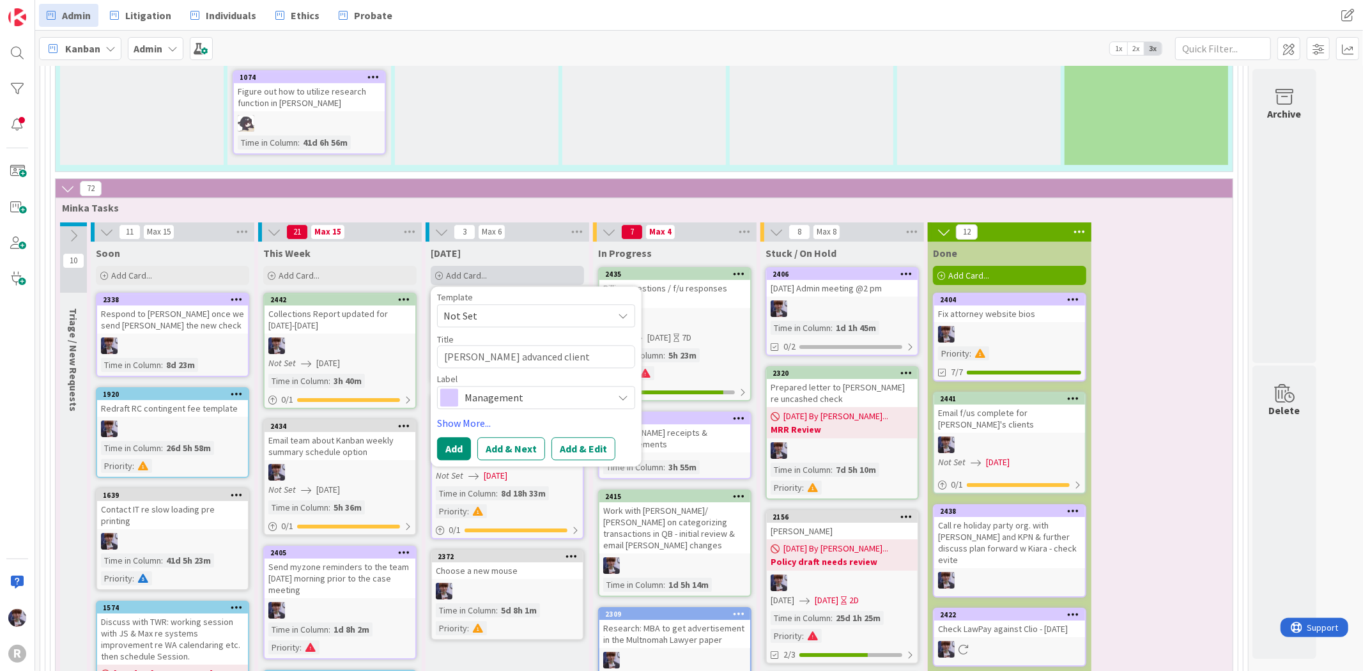
type textarea "[PERSON_NAME] advanced client c"
type textarea "x"
type textarea "[PERSON_NAME] advanced client co"
type textarea "x"
type textarea "[PERSON_NAME] advanced client cost"
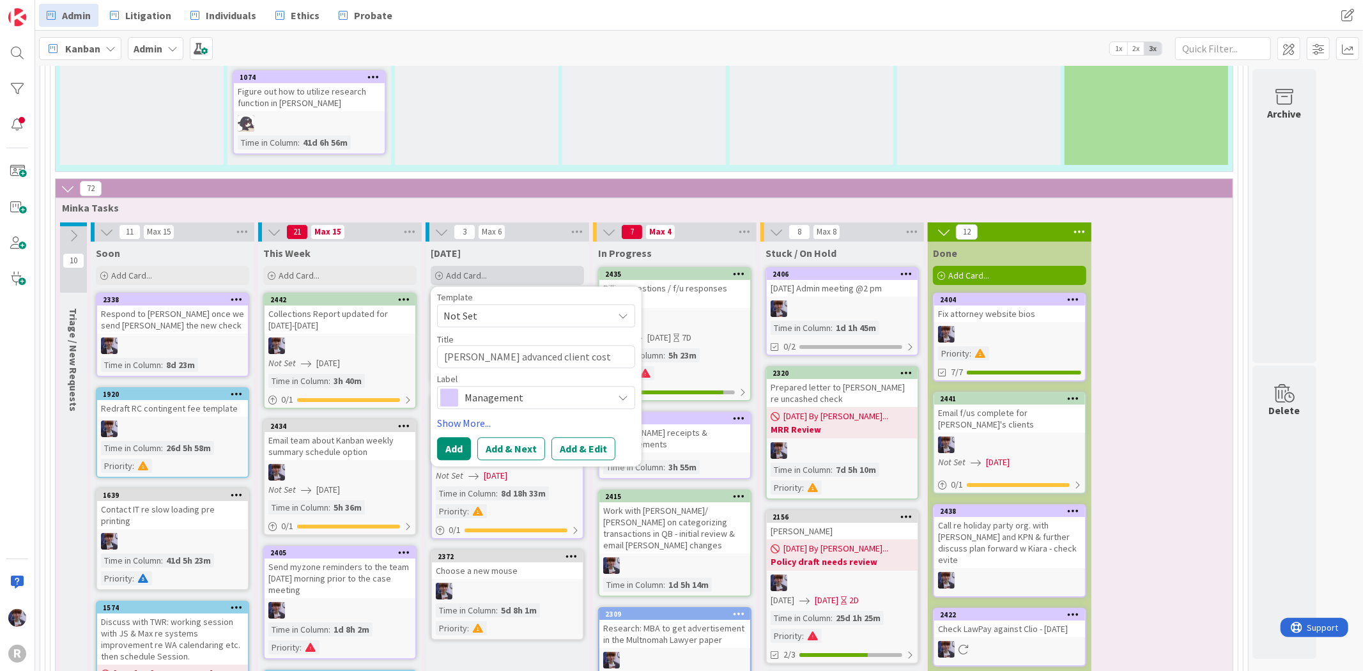
type textarea "x"
type textarea "[PERSON_NAME] advanced client cost"
type textarea "x"
type textarea "[PERSON_NAME] advanced client cost ch"
type textarea "x"
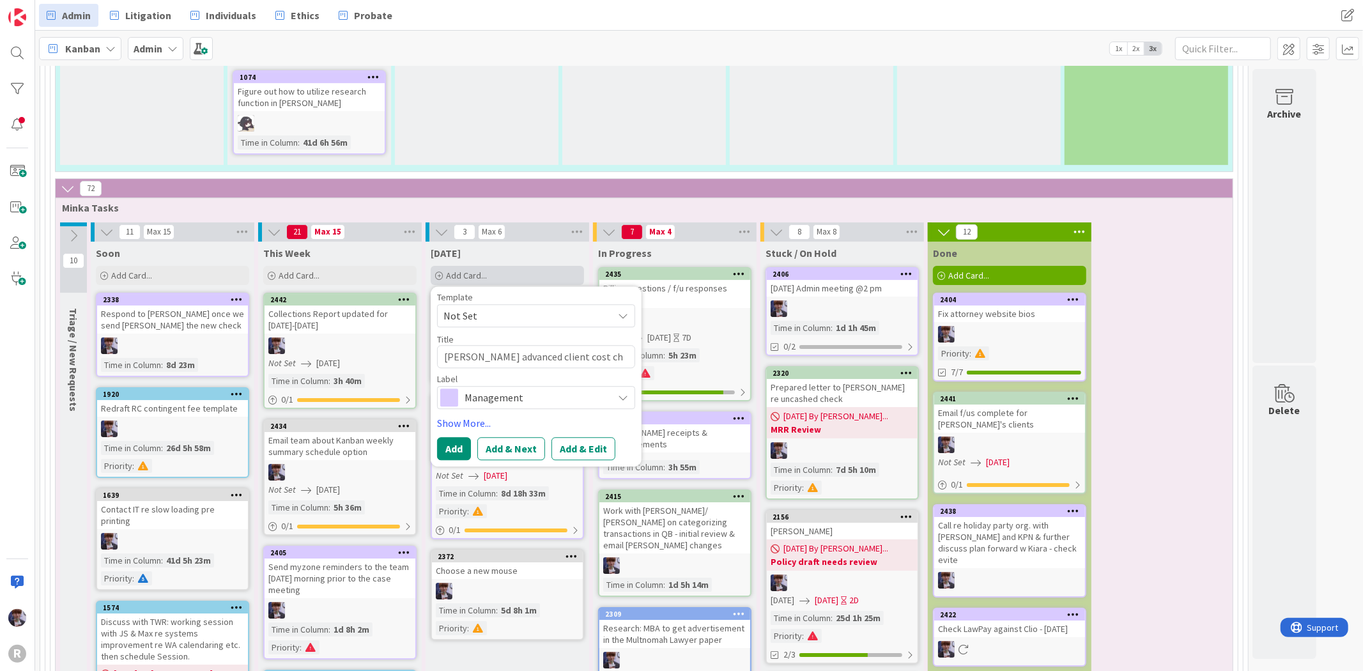
type textarea "[PERSON_NAME] advanced client cost che"
type textarea "x"
type textarea "[PERSON_NAME] advanced client cost chec"
type textarea "x"
type textarea "[PERSON_NAME] advanced client cost check"
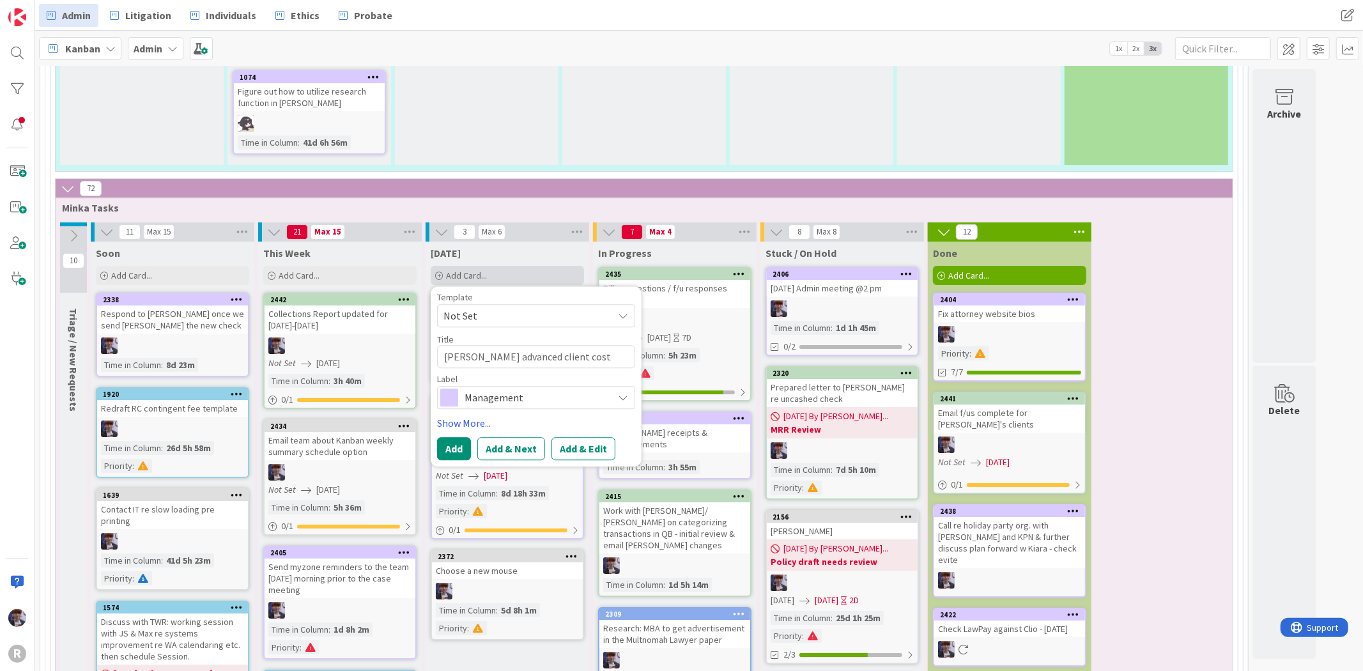
type textarea "x"
type textarea "[PERSON_NAME] advanced client cost check"
type textarea "x"
type textarea "[PERSON_NAME] advanced client cost check -"
type textarea "x"
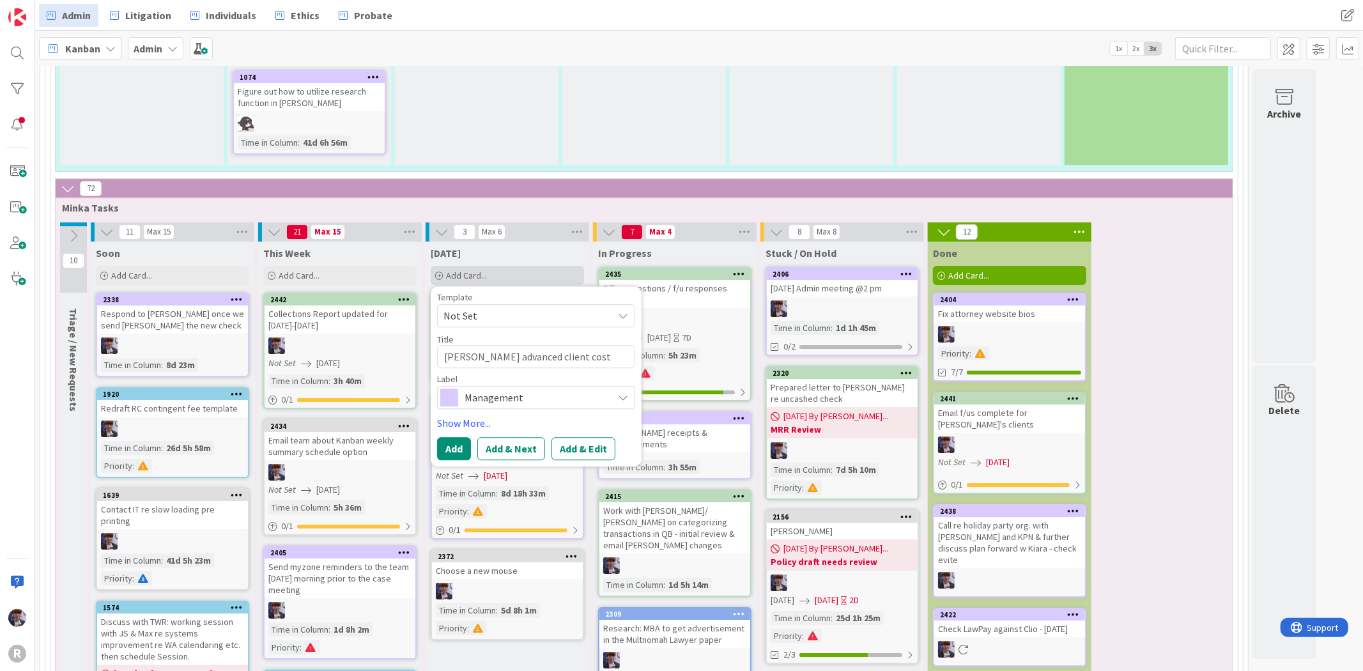
type textarea "[PERSON_NAME] advanced client cost check -"
type textarea "x"
type textarea "[PERSON_NAME] advanced client cost check - e"
type textarea "x"
type textarea "[PERSON_NAME] advanced client cost check - en"
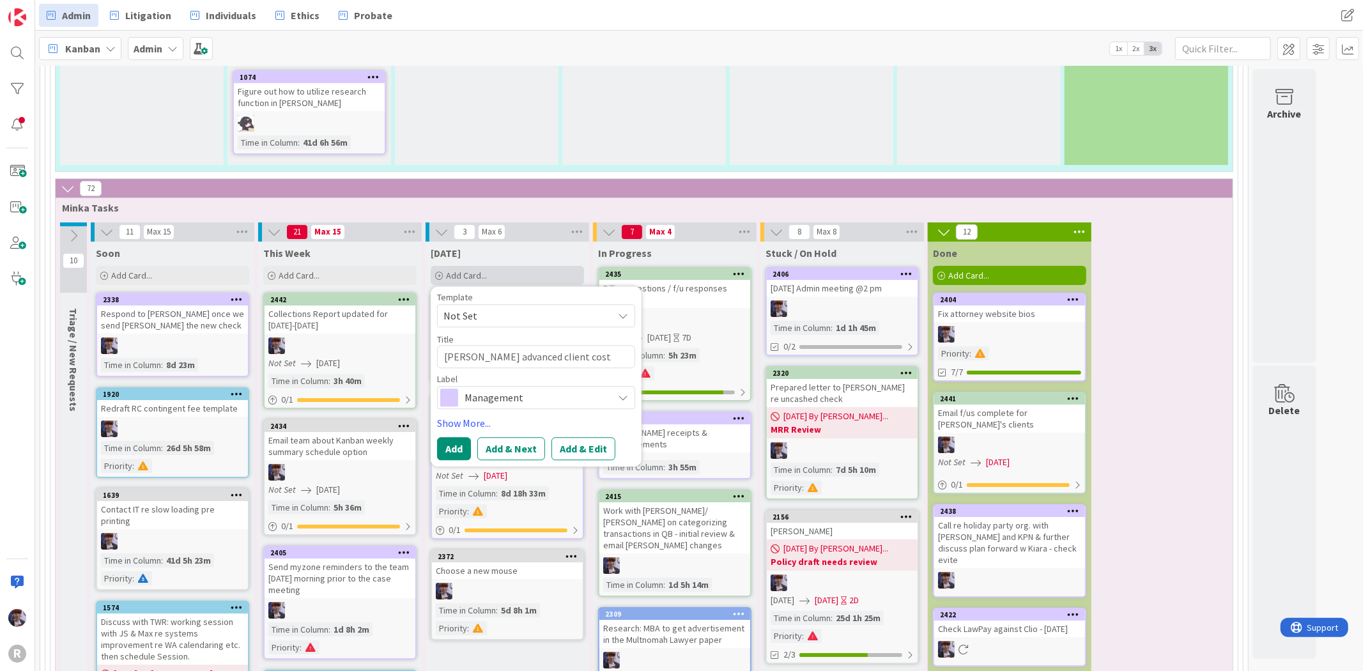
type textarea "x"
type textarea "[PERSON_NAME] advanced client cost check - ent"
type textarea "x"
type textarea "[PERSON_NAME] advanced client cost check - ente"
type textarea "x"
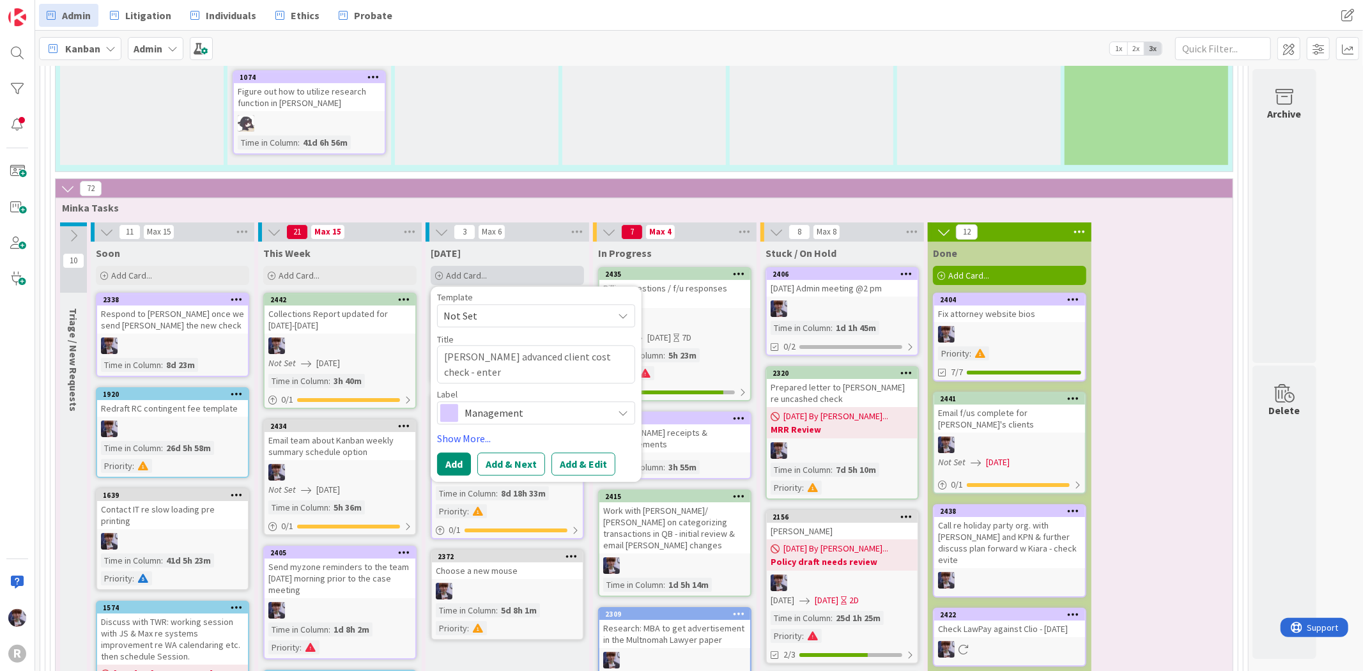
type textarea "[PERSON_NAME] advanced client cost check - enter"
type textarea "x"
type textarea "[PERSON_NAME] advanced client cost check - enter"
type textarea "x"
type textarea "[PERSON_NAME] advanced client cost check - ente"
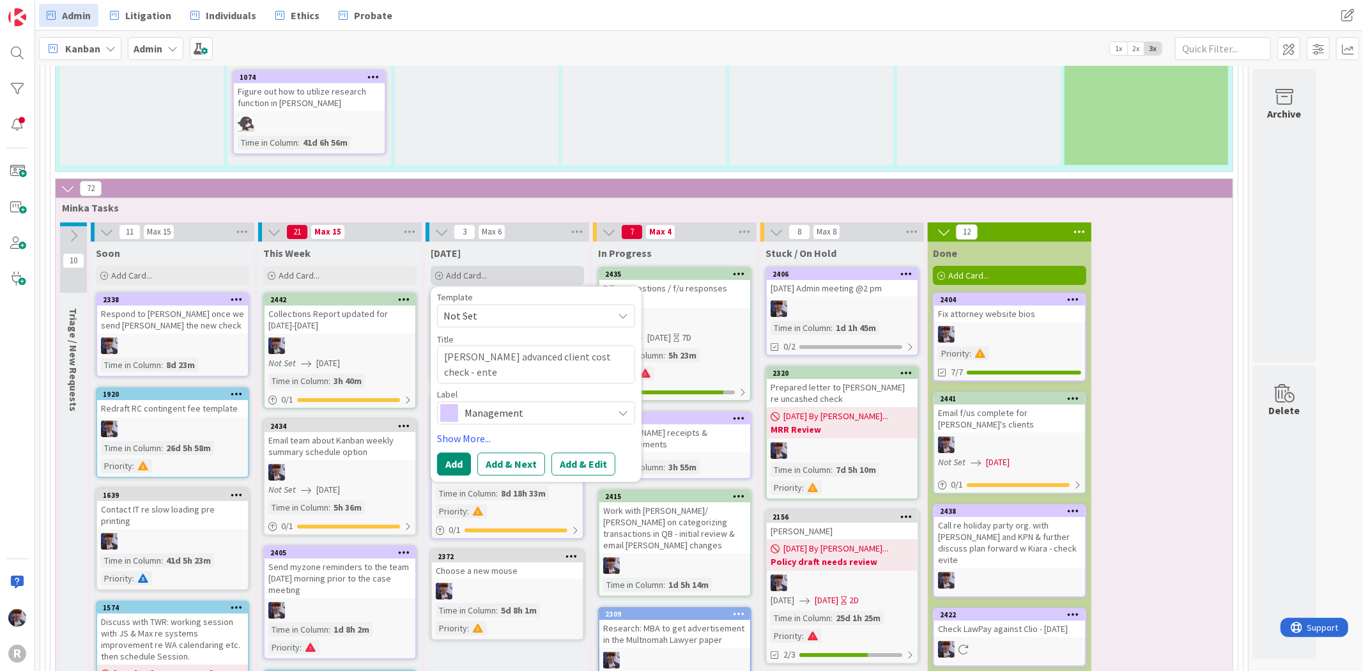
type textarea "x"
type textarea "[PERSON_NAME] advanced client cost check - ent"
type textarea "x"
type textarea "[PERSON_NAME] advanced client cost check - e"
type textarea "x"
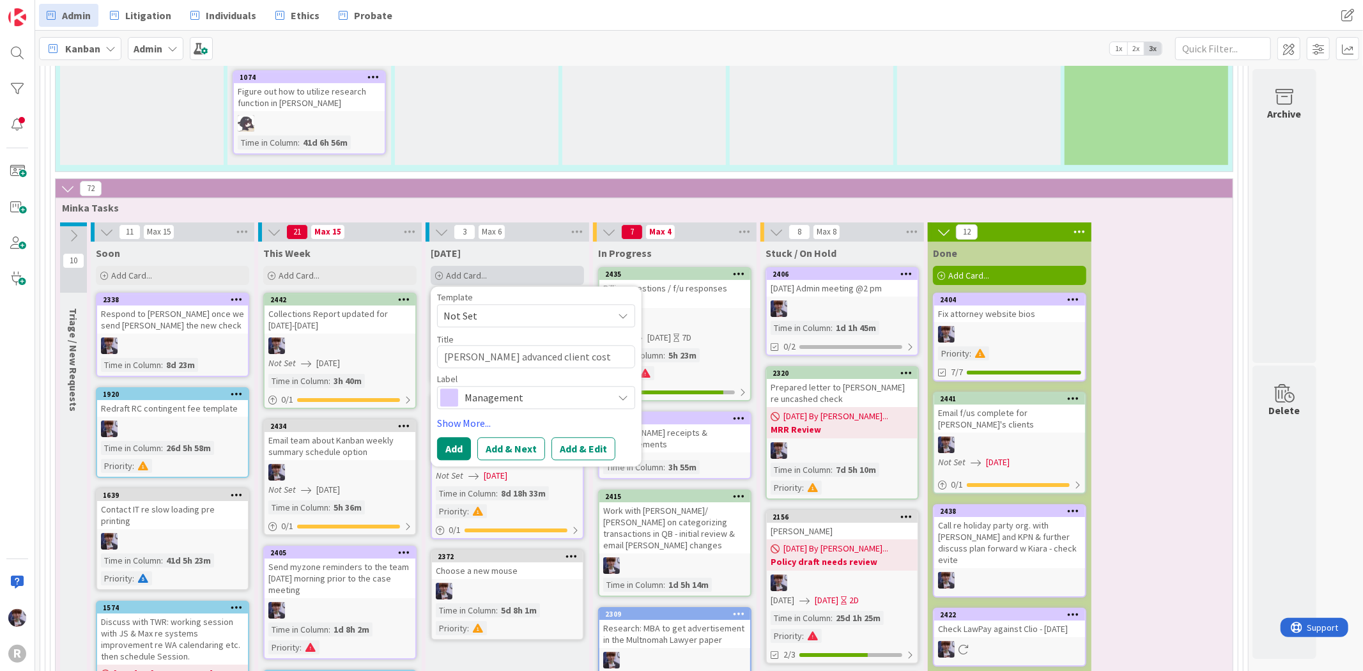
type textarea "[PERSON_NAME] advanced client cost check -"
type textarea "x"
type textarea "[PERSON_NAME] advanced client cost check - e"
type textarea "x"
type textarea "[PERSON_NAME] advanced client cost check - en"
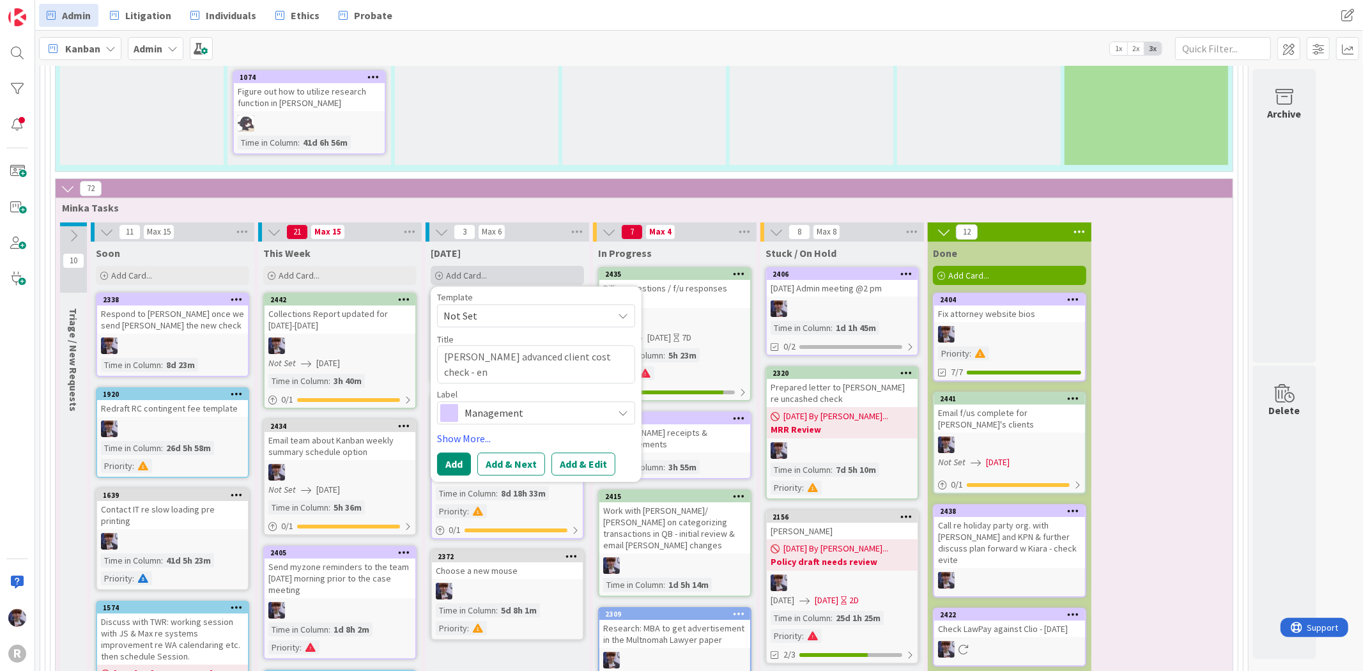
type textarea "x"
type textarea "[PERSON_NAME] advanced client cost check - ent"
type textarea "x"
type textarea "[PERSON_NAME] advanced client cost check - ente"
type textarea "x"
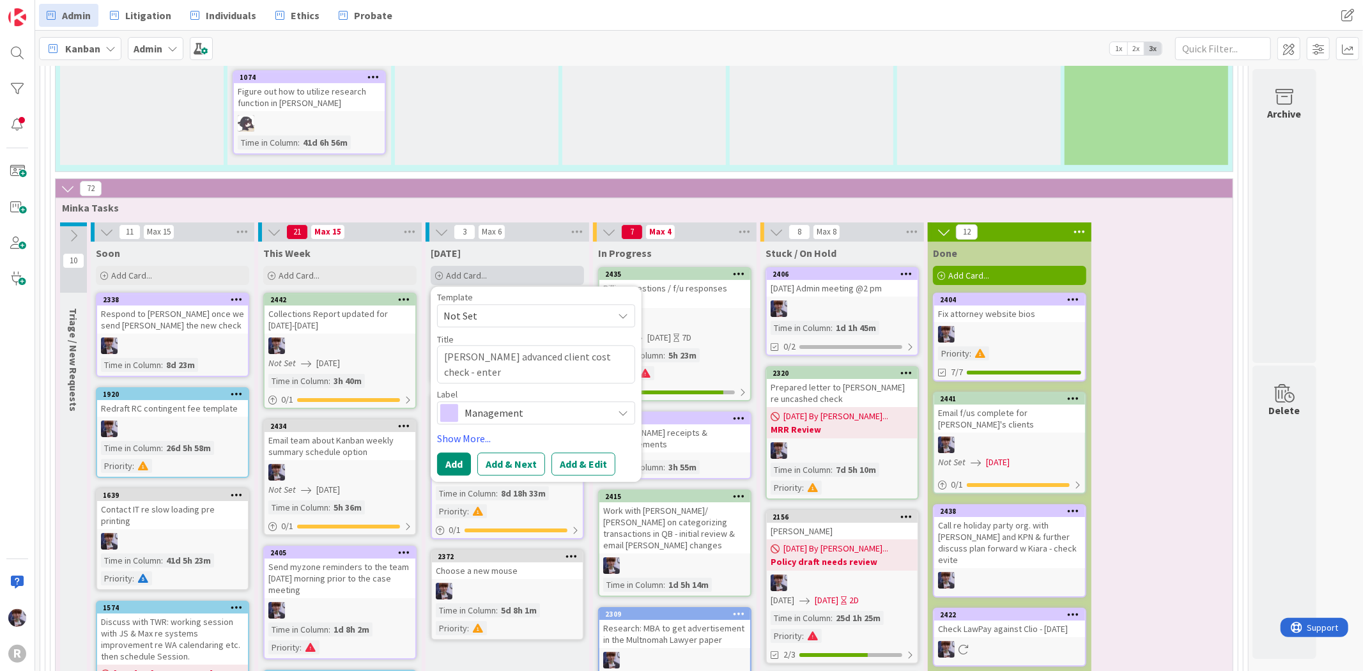
type textarea "[PERSON_NAME] advanced client cost check - enter"
type textarea "x"
type textarea "[PERSON_NAME] advanced client cost check - enter i"
type textarea "x"
type textarea "[PERSON_NAME] advanced client cost check - enter in"
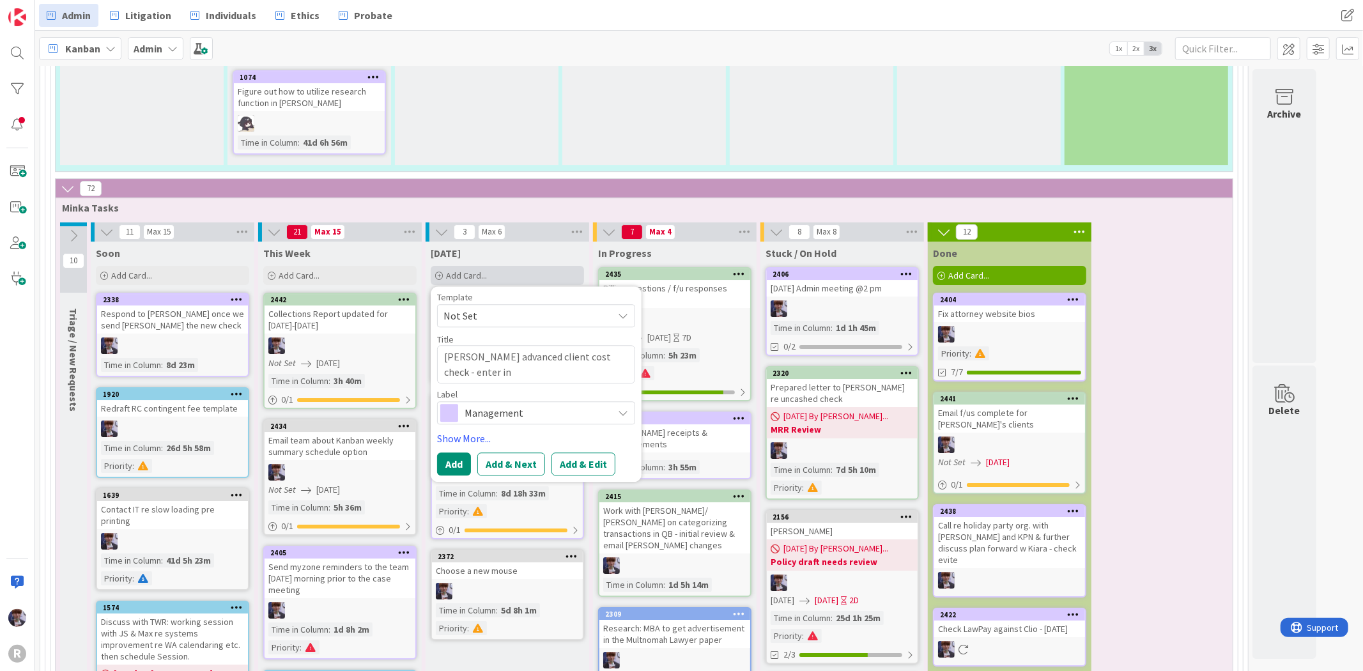
type textarea "x"
type textarea "[PERSON_NAME] advanced client cost check - enter in"
type textarea "x"
type textarea "[PERSON_NAME] advanced client cost check - enter in CL"
type textarea "x"
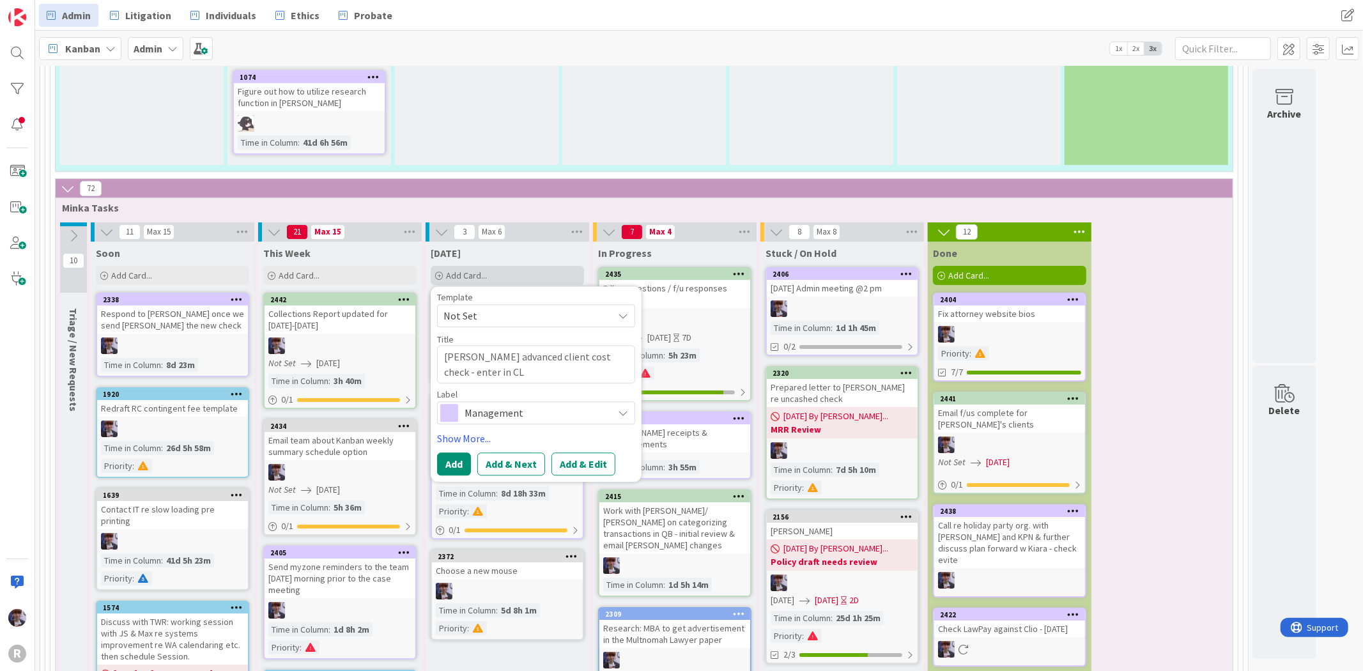
type textarea "[PERSON_NAME] advanced client cost check - enter in CLi"
type textarea "x"
type textarea "[PERSON_NAME] advanced client cost check - enter in CLio"
type textarea "x"
type textarea "[PERSON_NAME] advanced client cost check - enter in CLio"
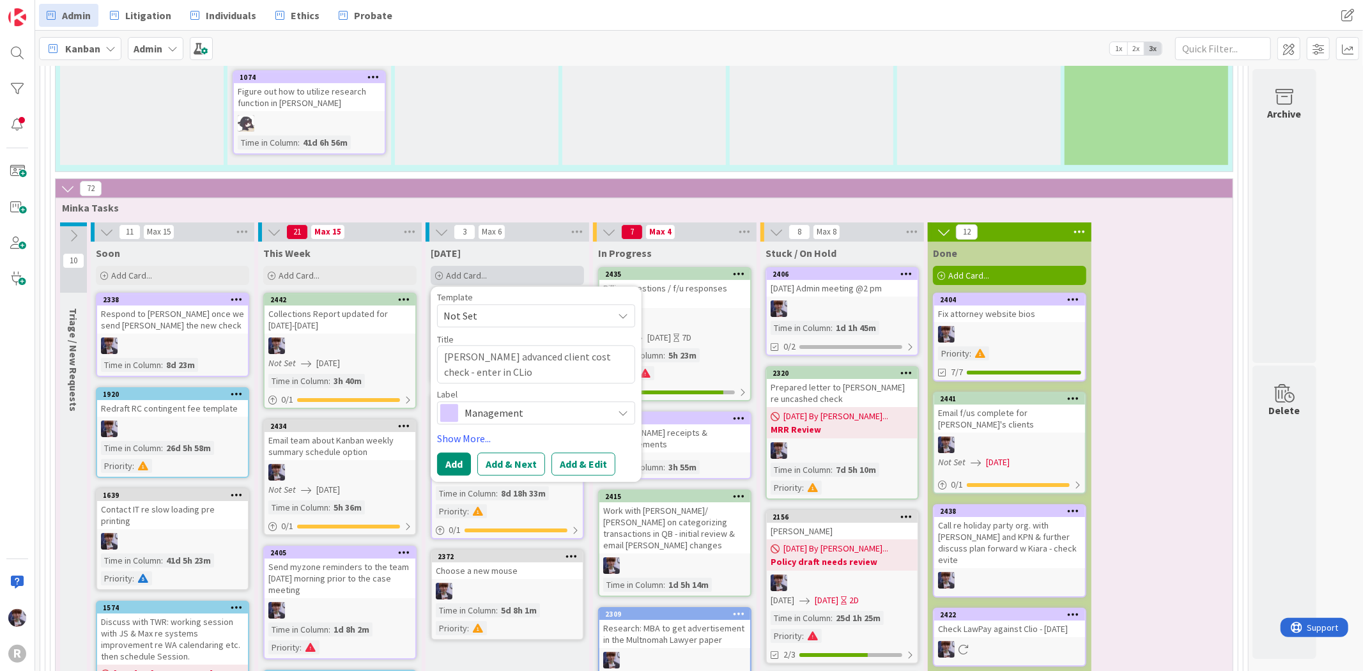
type textarea "x"
type textarea "[PERSON_NAME] advanced client cost check - enter in CLio &"
type textarea "x"
type textarea "[PERSON_NAME] advanced client cost check - enter in CLio &"
type textarea "x"
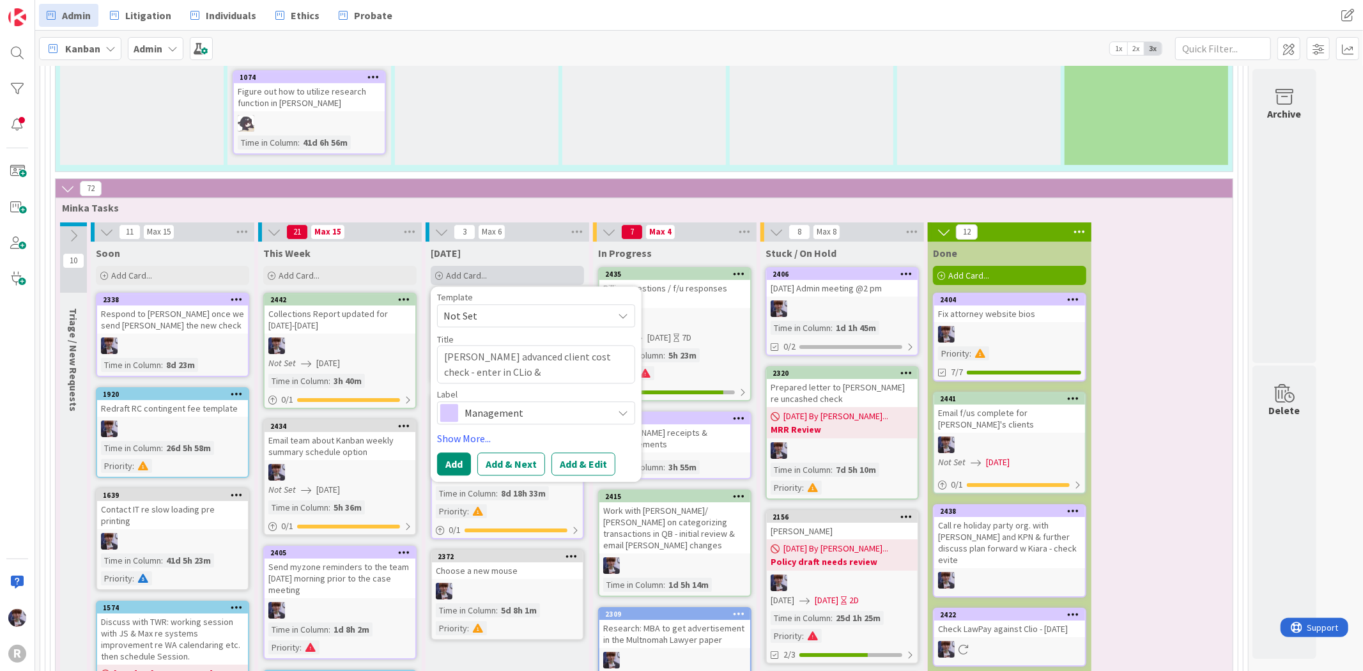
type textarea "[PERSON_NAME] advanced client cost check - enter in CLio & O"
type textarea "x"
type textarea "[PERSON_NAME] advanced client cost check - enter in CLio & On"
type textarea "x"
type textarea "[PERSON_NAME] advanced client cost check - enter in CLio & Onp"
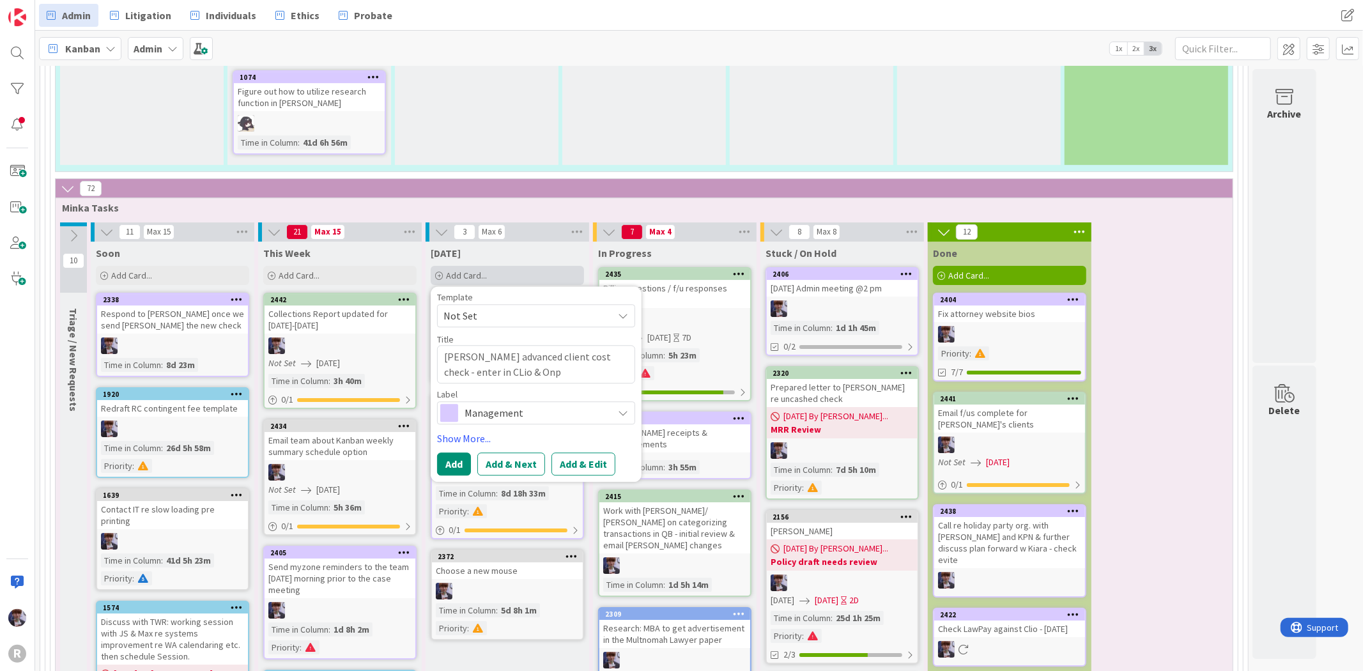
type textarea "x"
type textarea "[PERSON_NAME] advanced client cost check - enter in CLio & Onpo"
type textarea "x"
type textarea "[PERSON_NAME] advanced client cost check - enter in CLio & Onpoi"
type textarea "x"
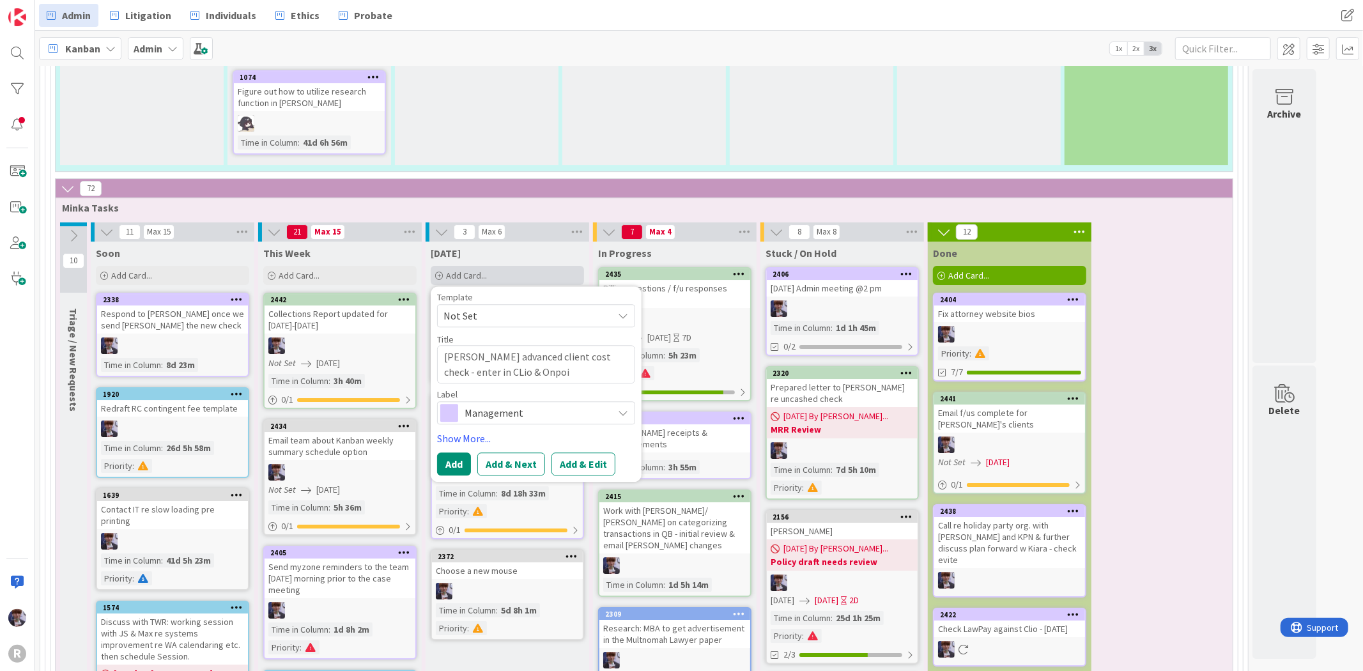
type textarea "[PERSON_NAME] advanced client cost check - enter in CLio & Onpoin"
type textarea "x"
type textarea "[PERSON_NAME] advanced client cost check - enter in CLio & Onpoint"
type textarea "x"
type textarea "[PERSON_NAME] advanced client cost check - enter in CLio & Onpoint"
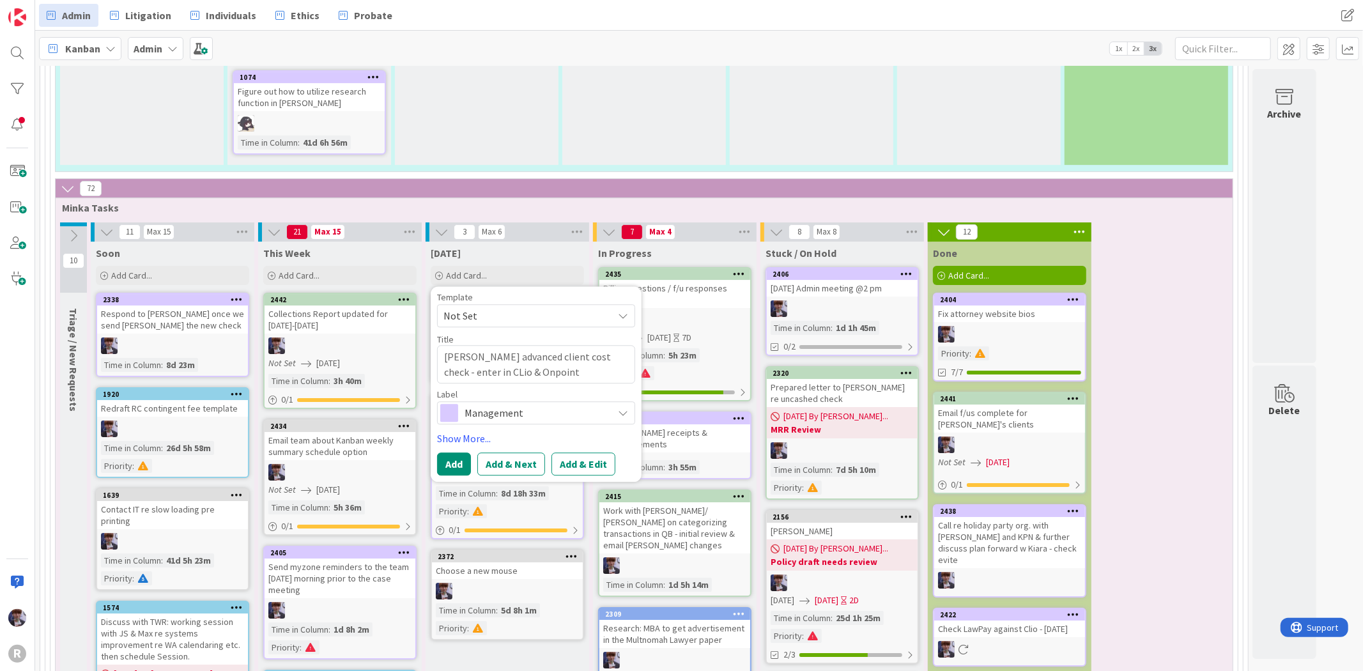
click at [485, 345] on textarea "[PERSON_NAME] advanced client cost check - enter in CLio & Onpoint" at bounding box center [536, 364] width 198 height 38
type textarea "x"
type textarea "[PERSON_NAME] advanced client cost check - enter in Cio & Onpoint"
type textarea "x"
type textarea "[PERSON_NAME] advanced client cost check - enter in Clio & Onpoint"
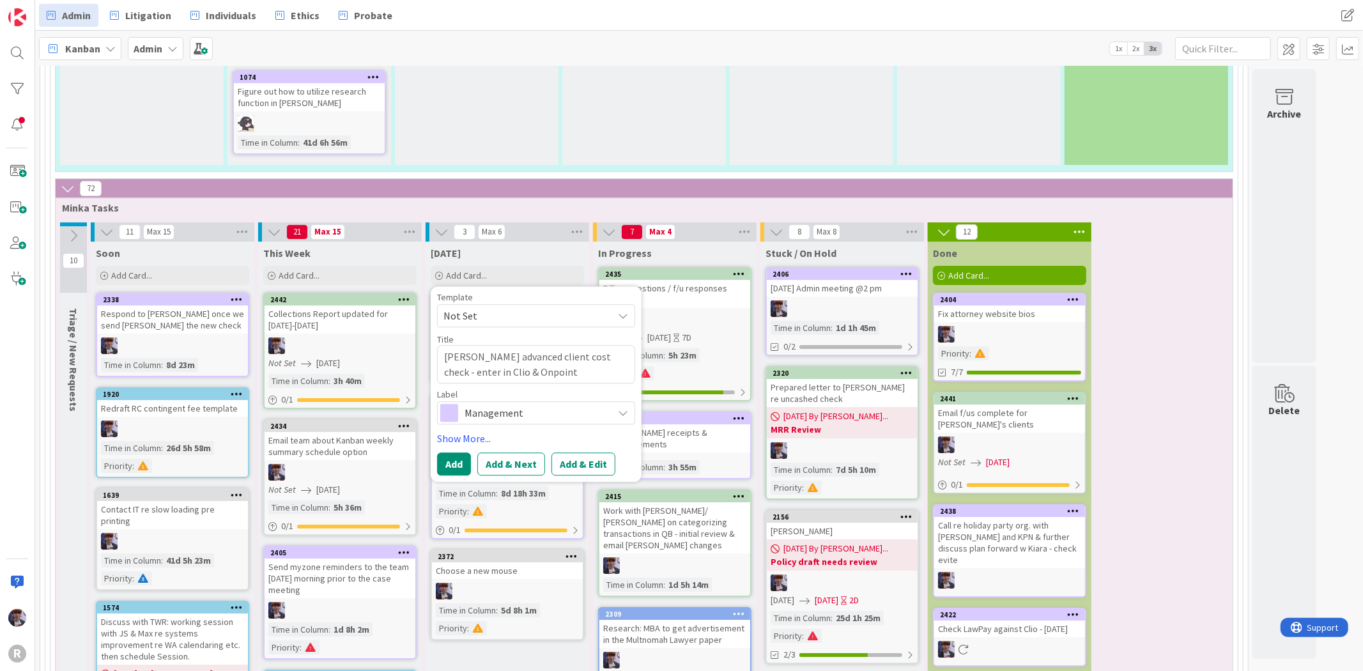
click at [482, 404] on span "Management" at bounding box center [536, 413] width 142 height 18
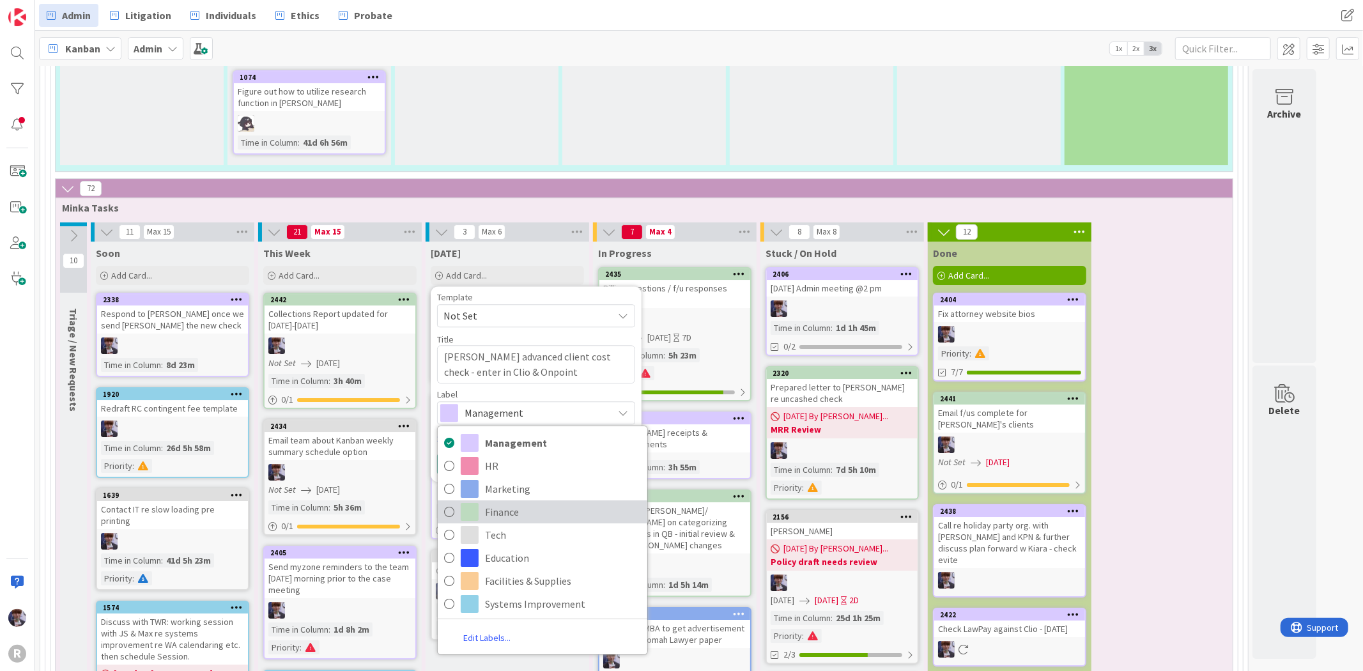
click at [509, 502] on span "Finance" at bounding box center [563, 511] width 156 height 19
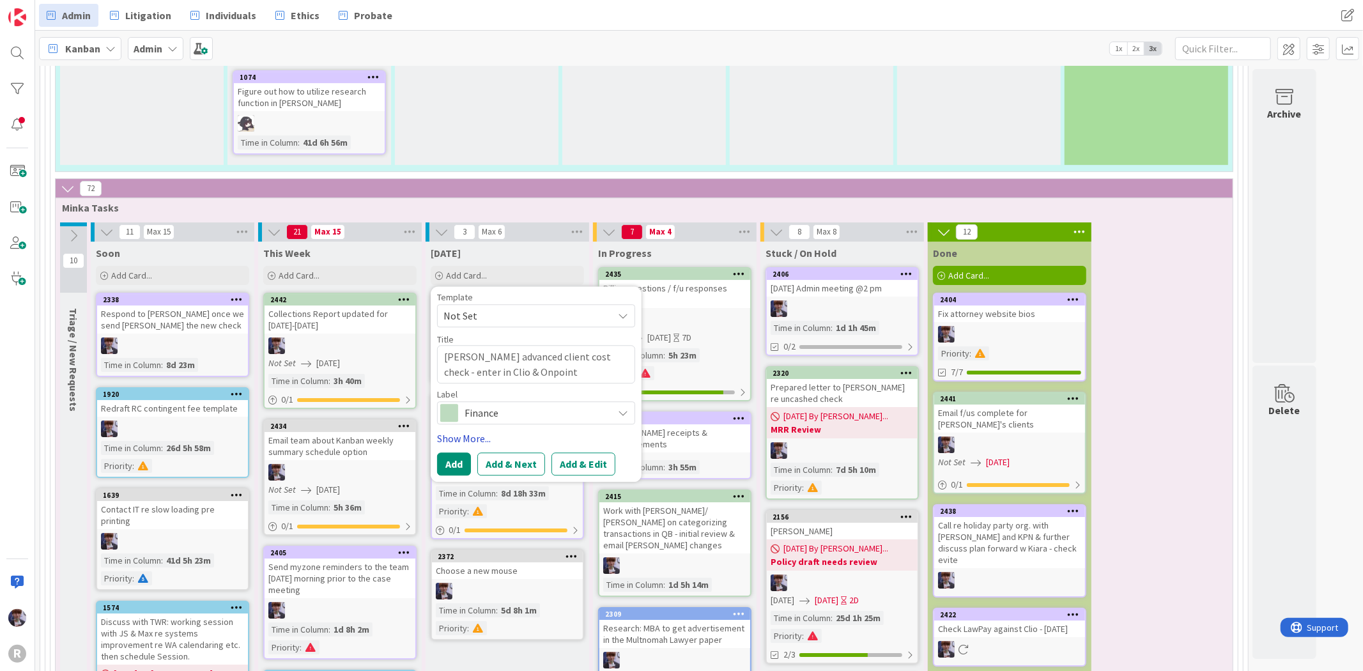
click at [463, 431] on link "Show More..." at bounding box center [536, 438] width 198 height 15
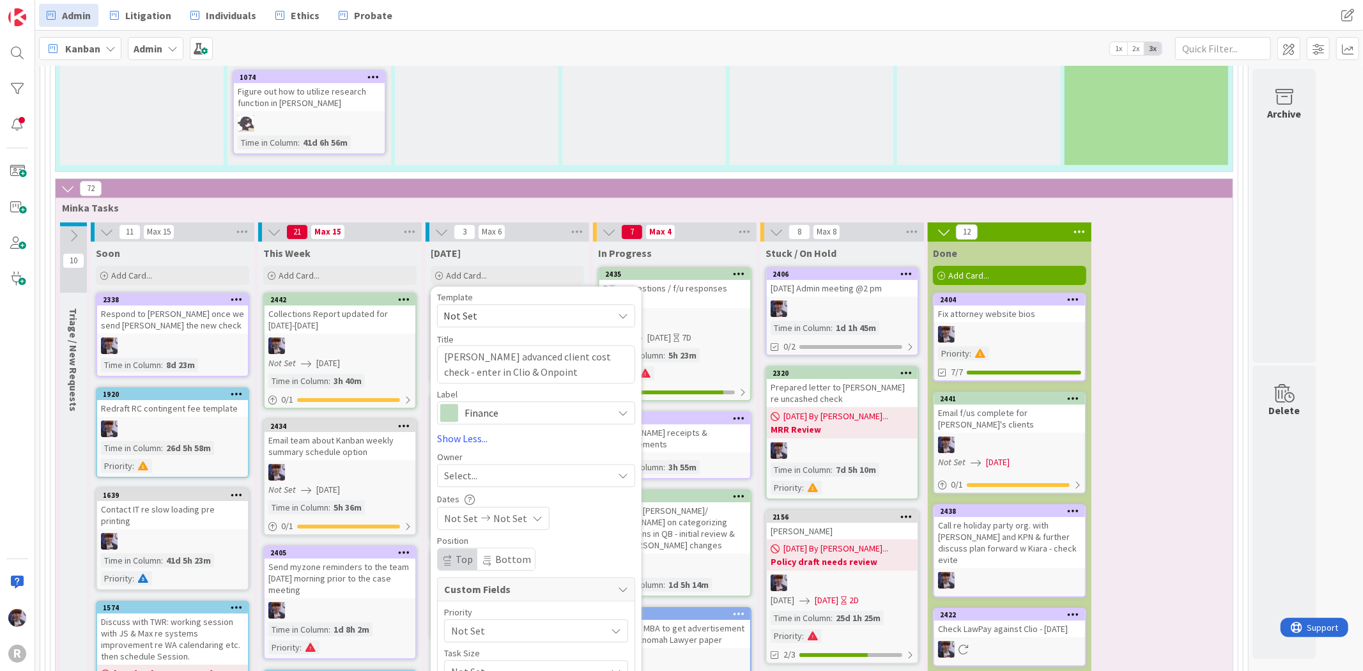
click at [474, 468] on span "Select..." at bounding box center [460, 475] width 33 height 15
click at [503, 573] on span "[PERSON_NAME]" at bounding box center [517, 582] width 62 height 19
click at [457, 511] on span "Not Set" at bounding box center [461, 518] width 34 height 15
click at [493, 622] on span "Not Set" at bounding box center [525, 631] width 148 height 18
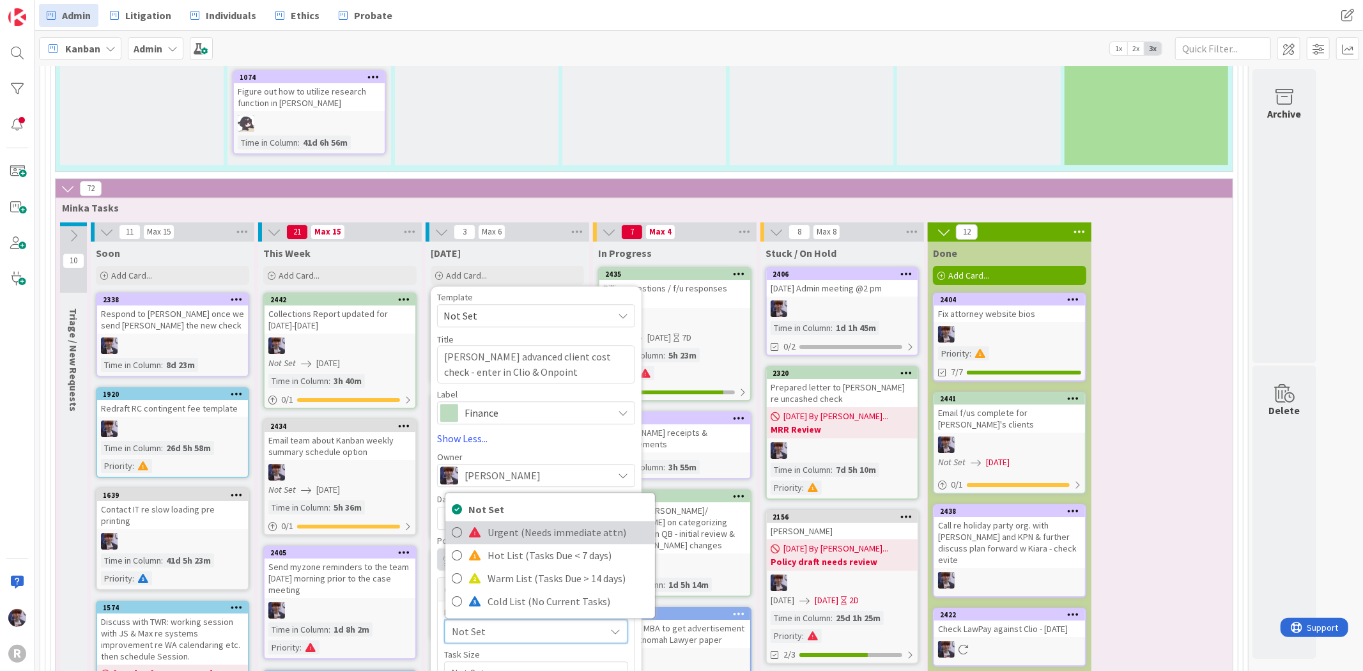
click at [504, 524] on span "Urgent (Needs immediate attn)" at bounding box center [568, 533] width 161 height 19
type textarea "x"
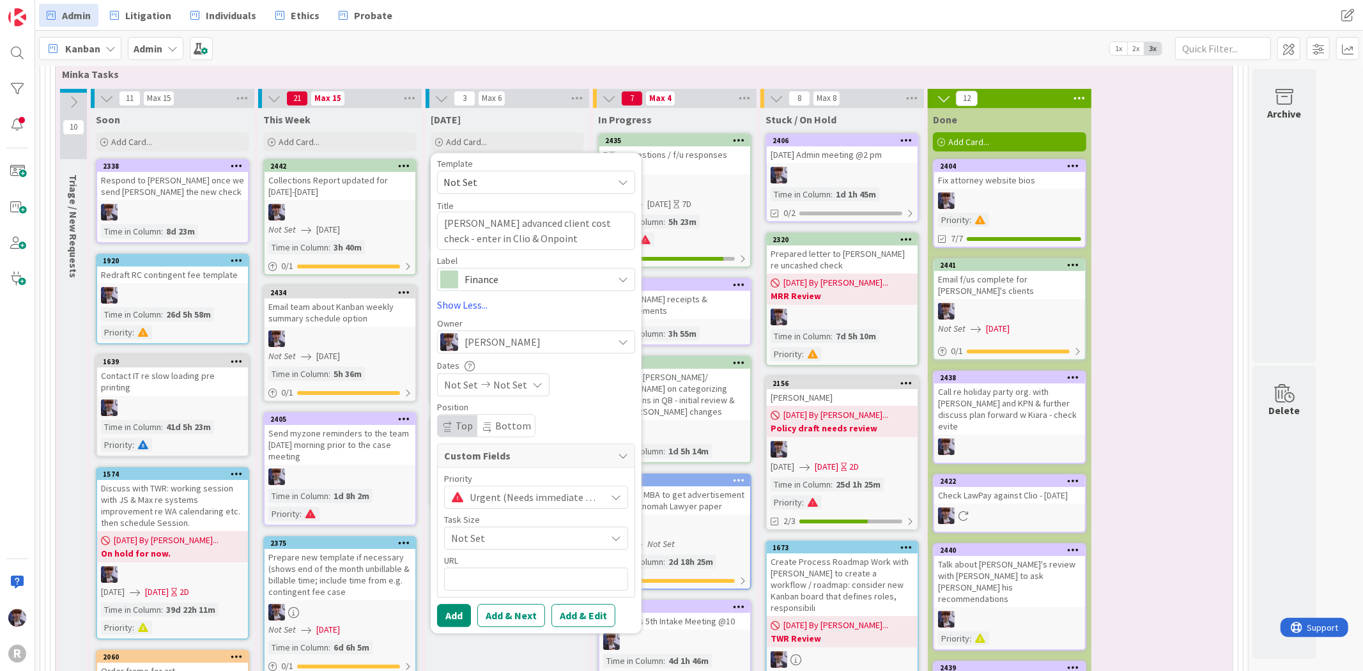
scroll to position [3723, 0]
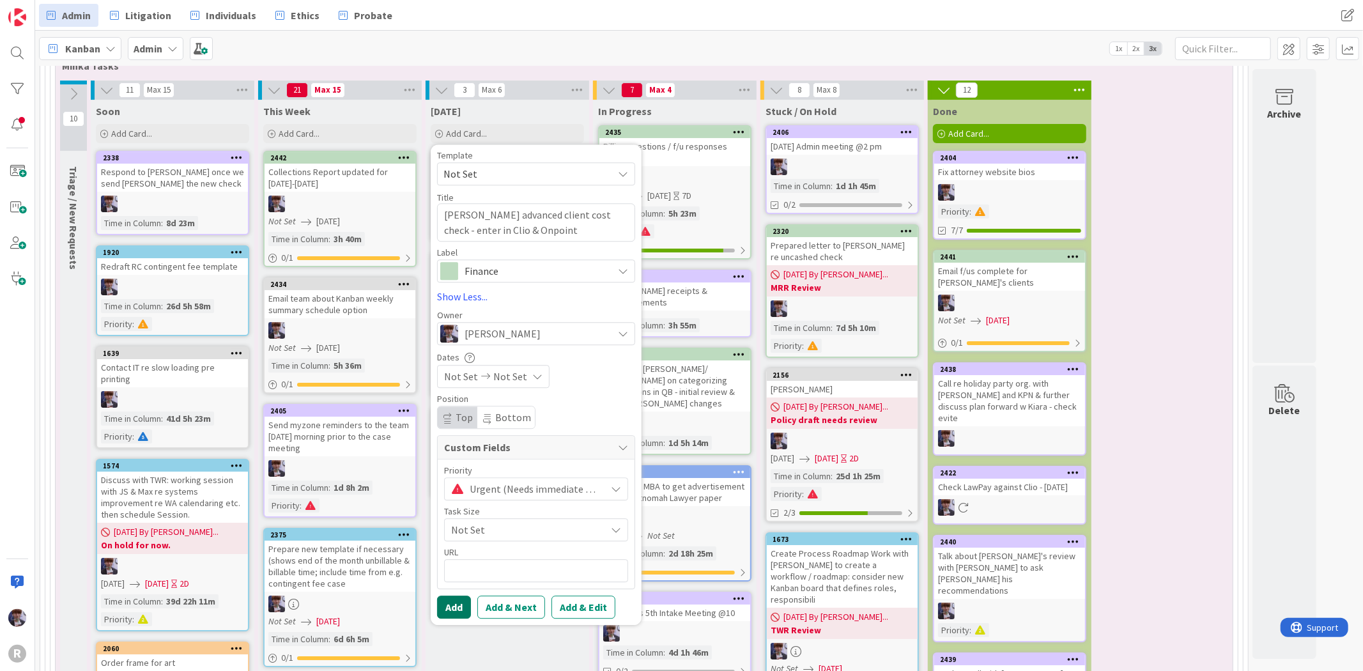
click at [454, 596] on button "Add" at bounding box center [454, 607] width 34 height 23
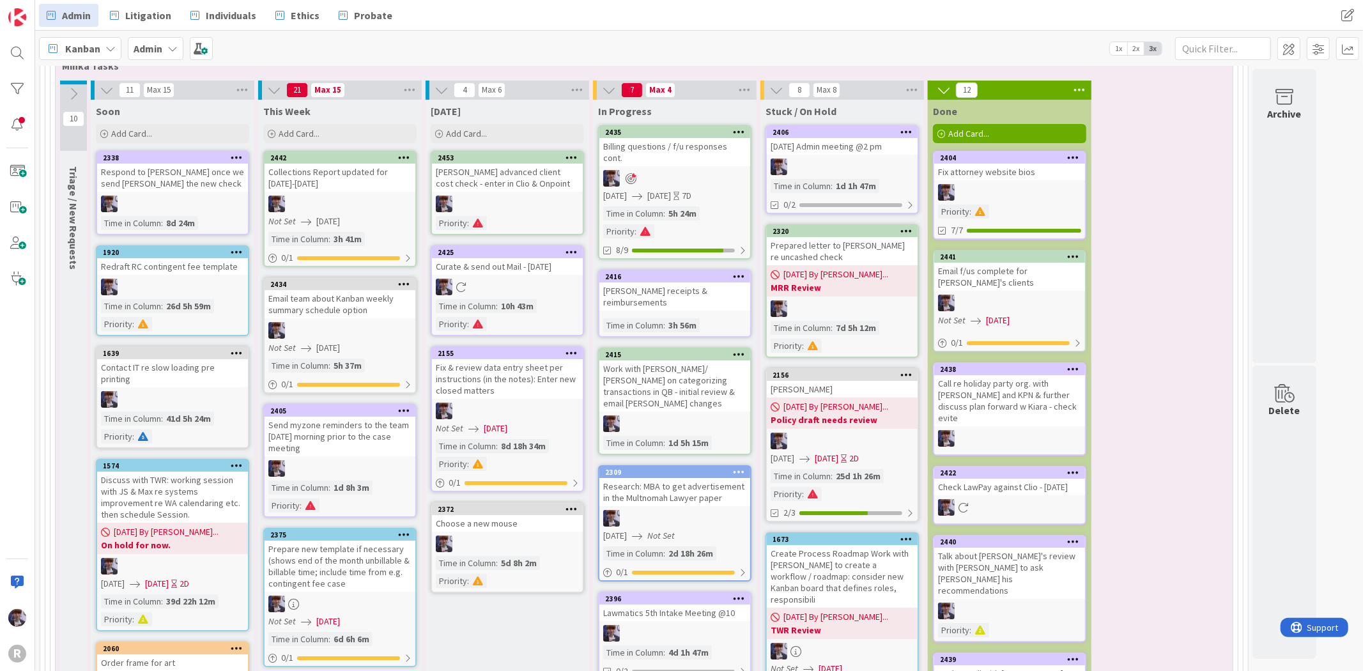
scroll to position [3510, 0]
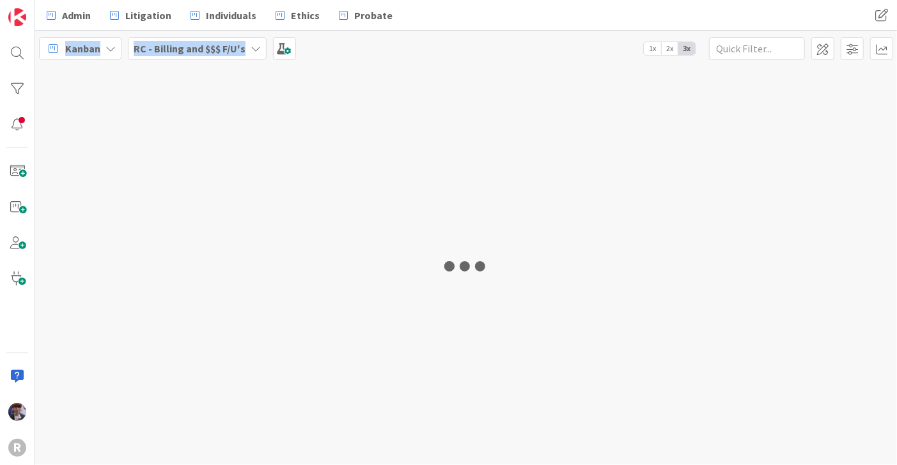
drag, startPoint x: 1019, startPoint y: 194, endPoint x: 1908, endPoint y: -133, distance: 947.3
click at [897, 0] on html "R Admin Litigation Individuals Ethics Probate Admin Litigation Individuals Ethi…" at bounding box center [448, 232] width 897 height 465
